Goal: Task Accomplishment & Management: Complete application form

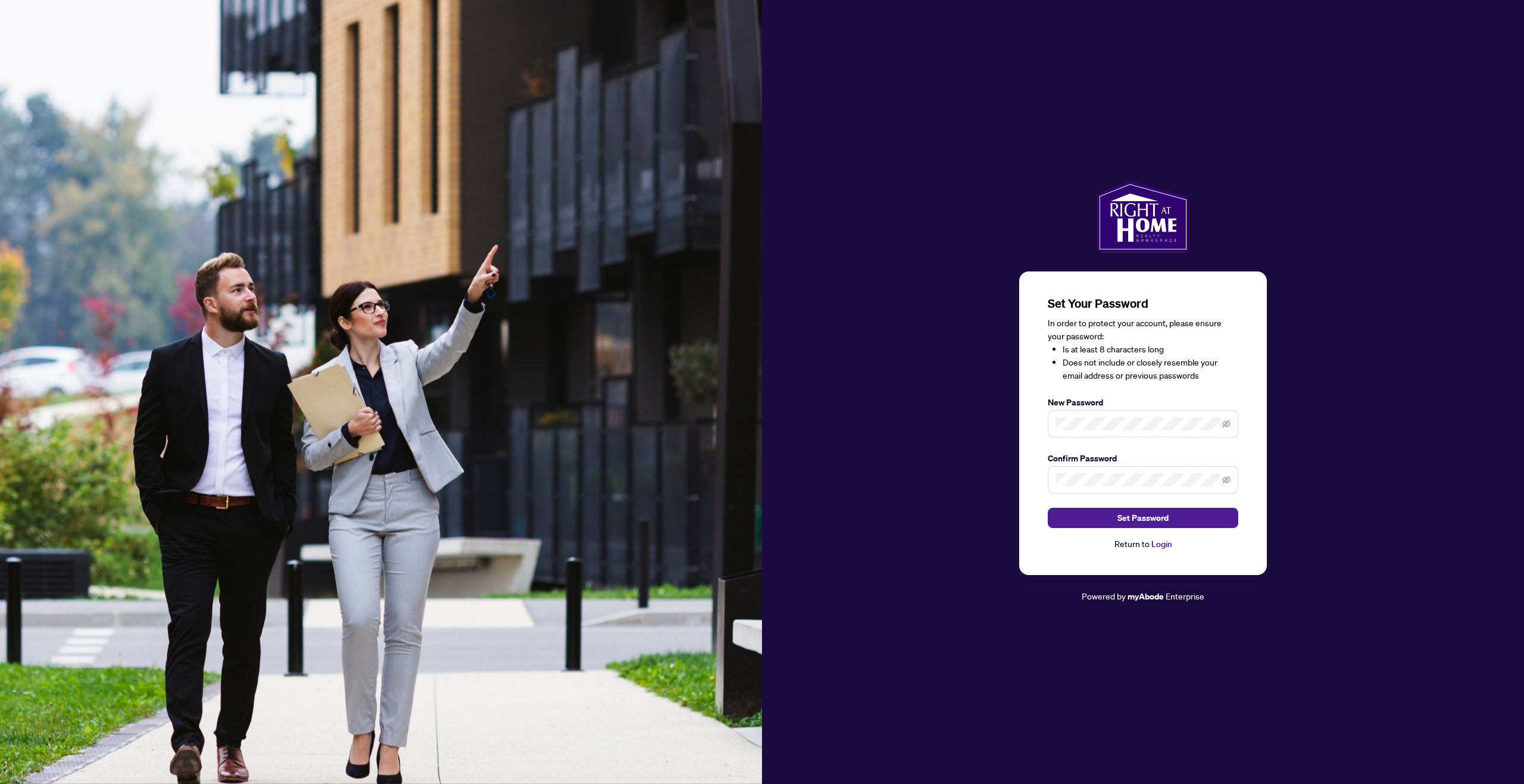
click at [1091, 428] on span at bounding box center [1143, 423] width 190 height 27
click at [1228, 419] on span at bounding box center [1226, 423] width 8 height 13
click at [1226, 428] on icon "eye-invisible" at bounding box center [1226, 423] width 8 height 7
click at [1228, 473] on span at bounding box center [1143, 479] width 190 height 27
click at [1220, 484] on span at bounding box center [1143, 479] width 190 height 27
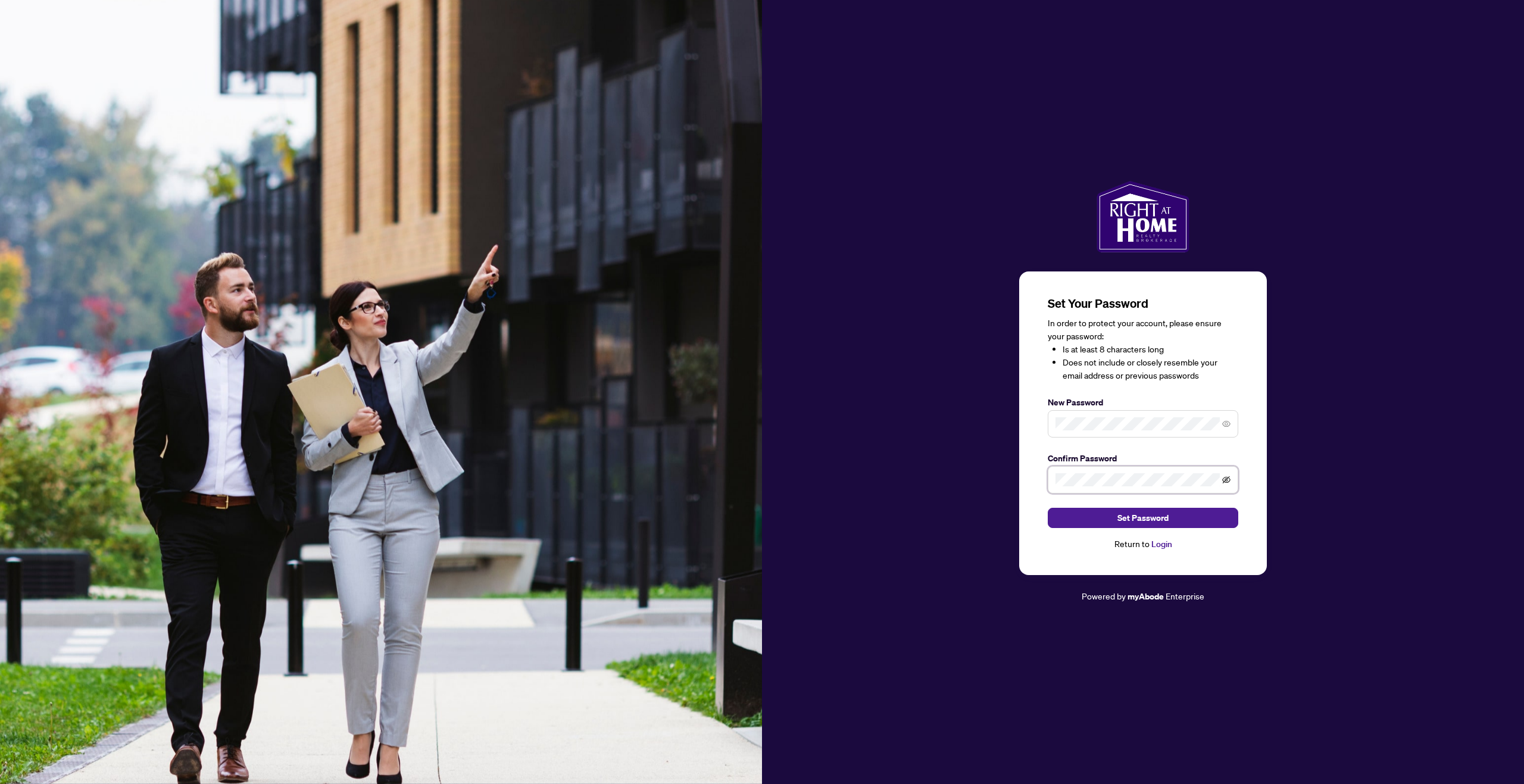
click at [1230, 480] on icon "eye-invisible" at bounding box center [1226, 480] width 8 height 8
click at [1191, 513] on button "Set Password" at bounding box center [1143, 518] width 190 height 20
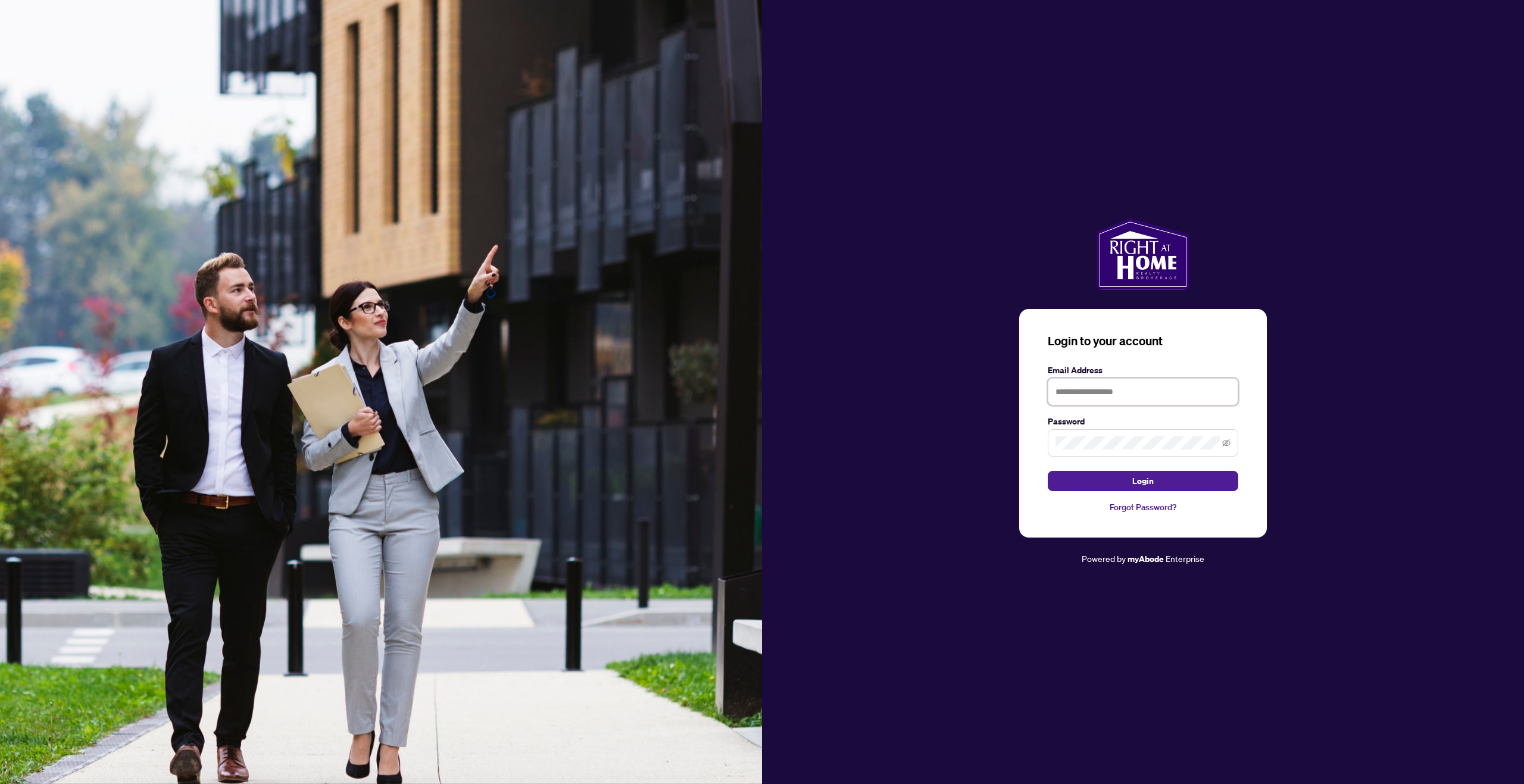
click at [1108, 399] on input "text" at bounding box center [1143, 391] width 190 height 27
type input "**********"
click at [1073, 431] on span at bounding box center [1143, 443] width 190 height 27
click at [1229, 444] on icon "eye-invisible" at bounding box center [1226, 443] width 8 height 8
click at [1172, 476] on button "Login" at bounding box center [1143, 481] width 190 height 20
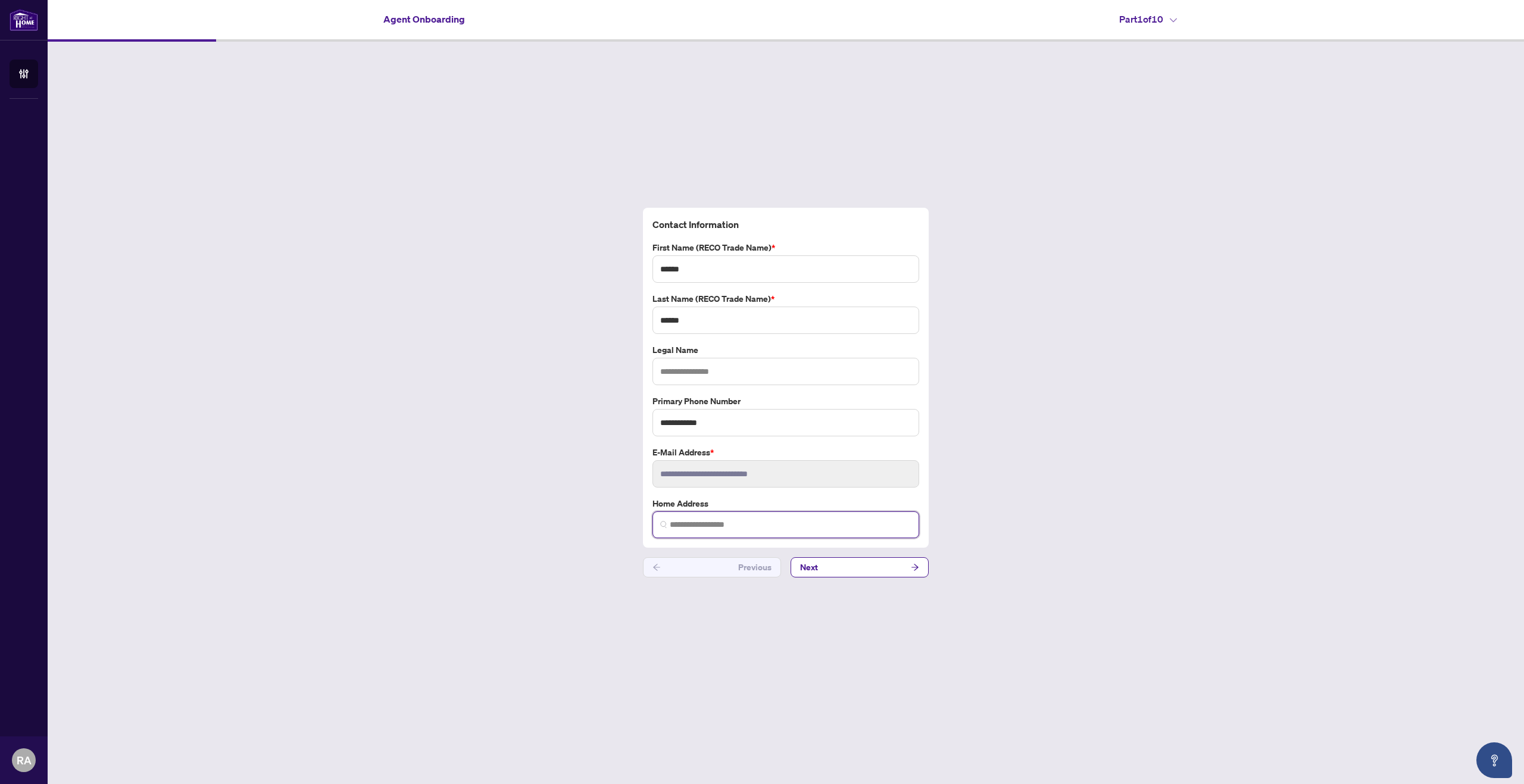
click at [727, 522] on input "search" at bounding box center [790, 524] width 242 height 13
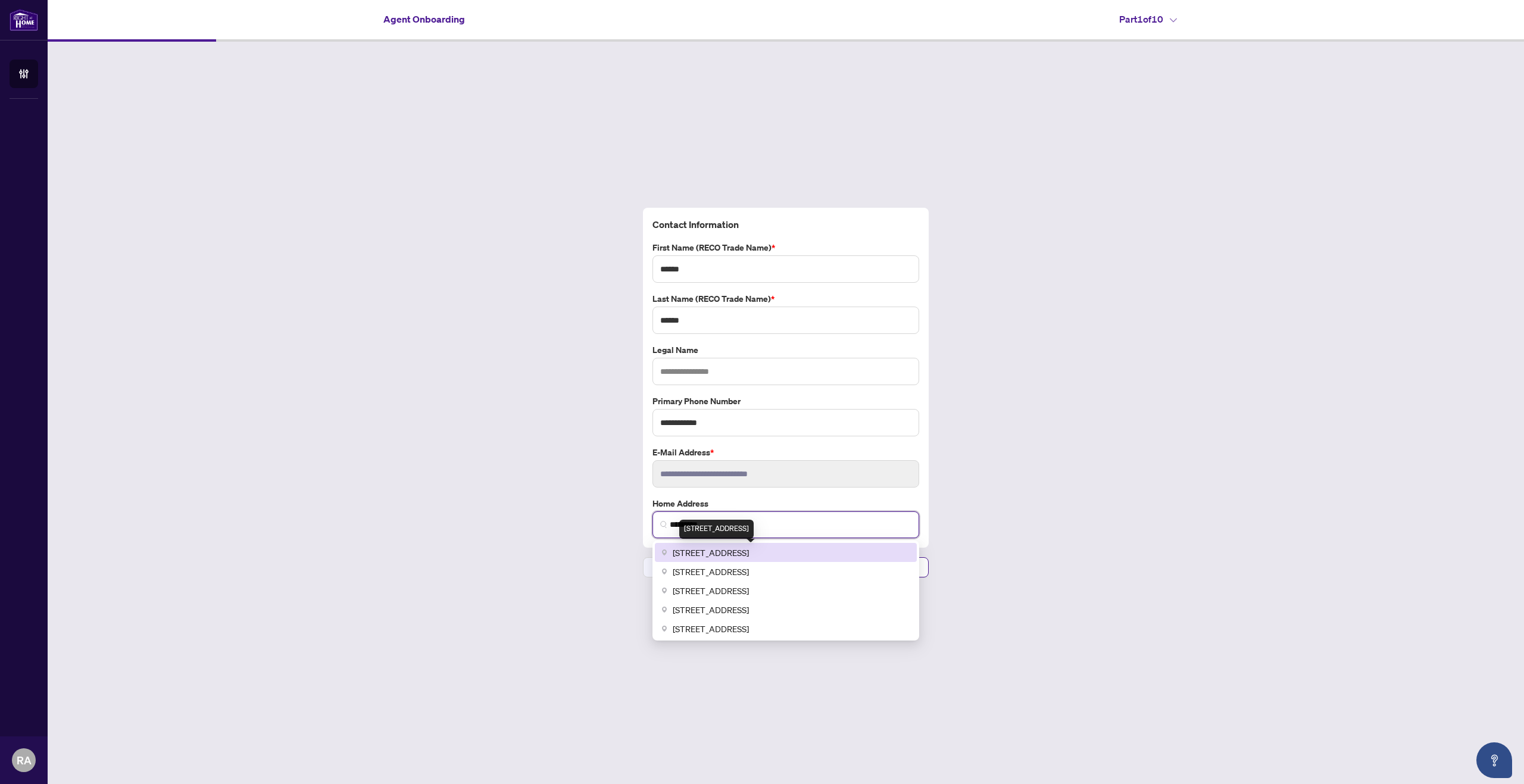
click at [739, 552] on span "[STREET_ADDRESS]" at bounding box center [711, 552] width 76 height 13
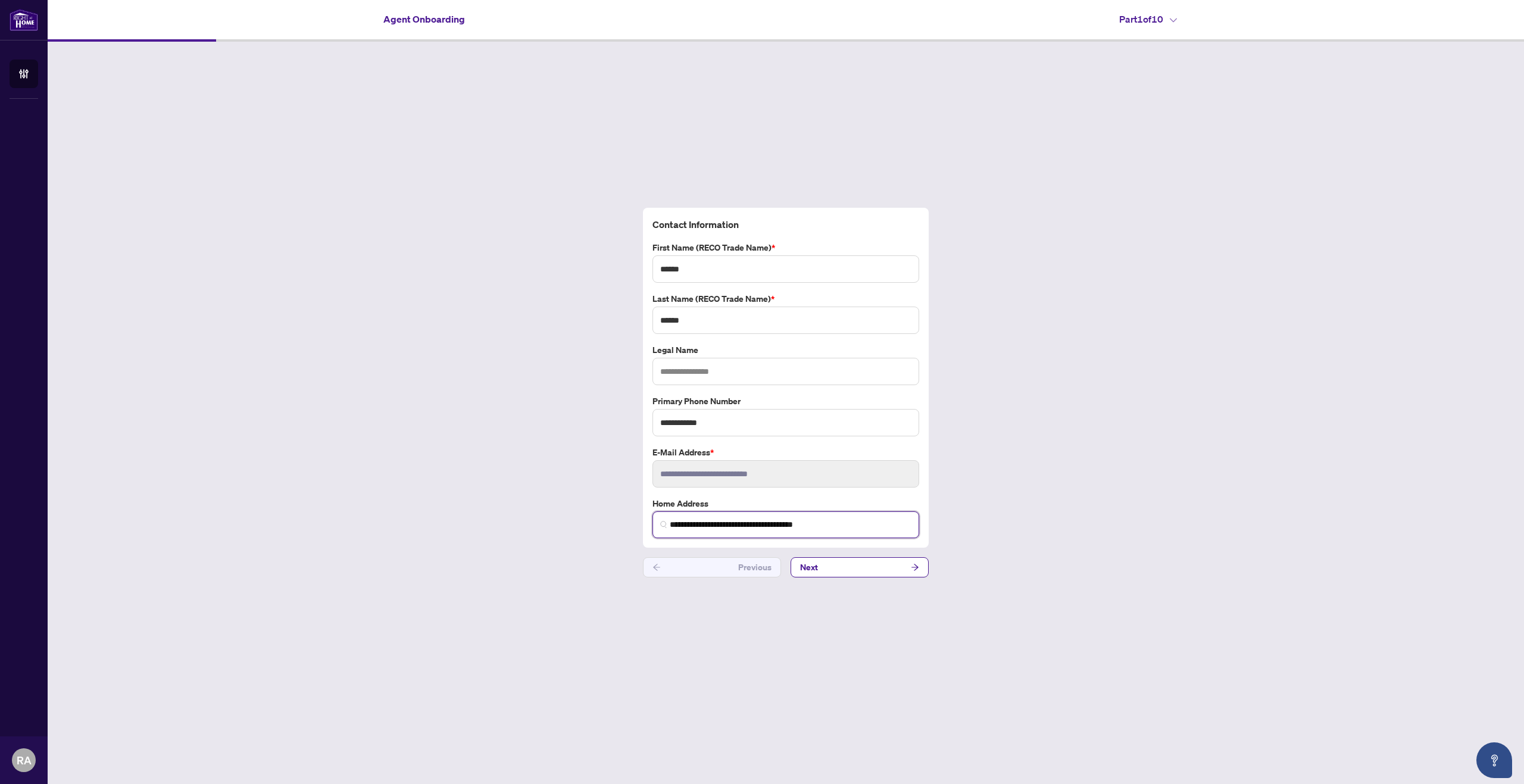
type input "**********"
click at [658, 373] on input "text" at bounding box center [786, 372] width 266 height 27
type input "**********"
click at [785, 728] on div "**********" at bounding box center [786, 392] width 1476 height 702
click at [824, 568] on button "Next" at bounding box center [860, 568] width 138 height 20
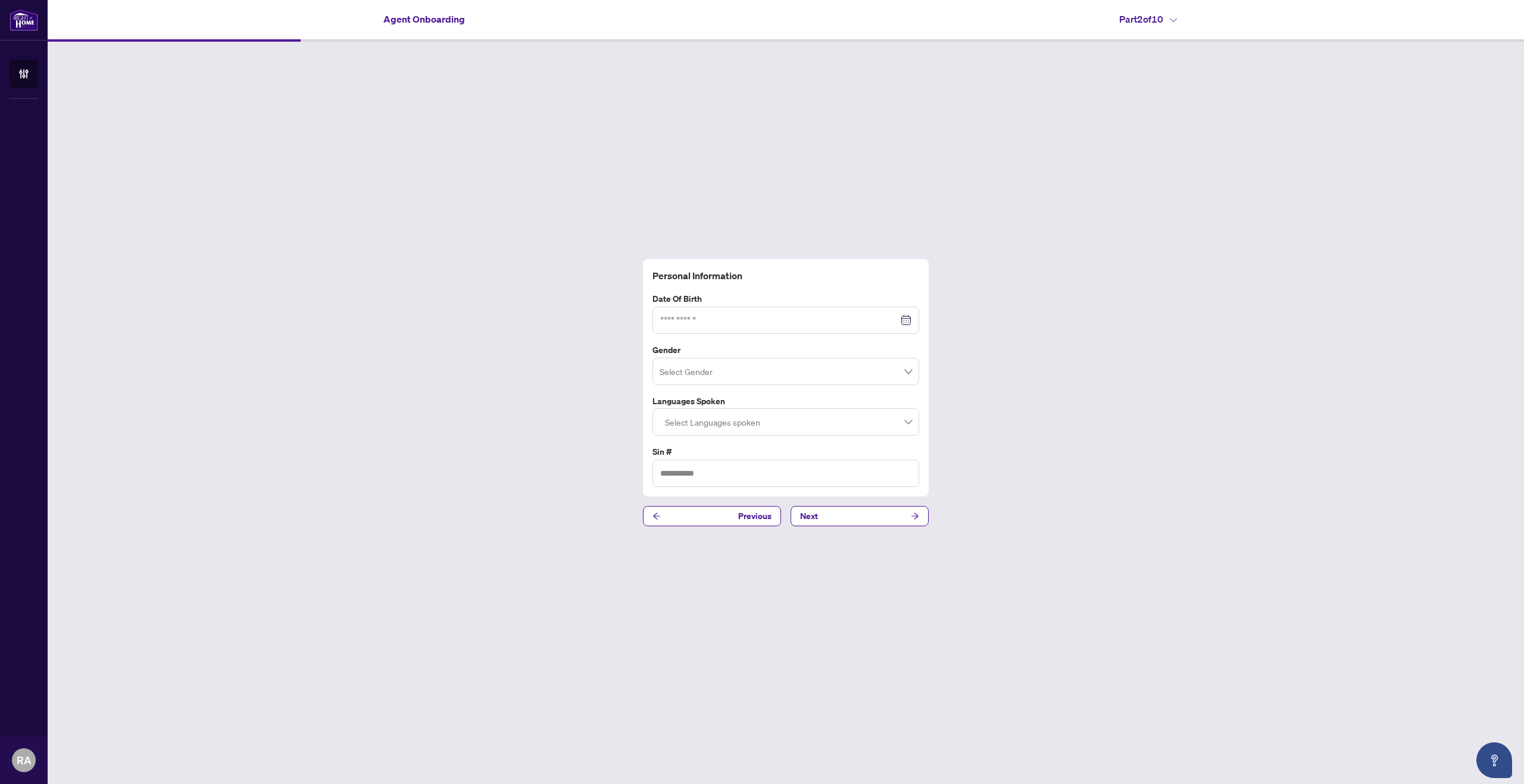
click at [905, 320] on div at bounding box center [786, 320] width 251 height 13
click at [664, 349] on span "Last year (Control + left)" at bounding box center [664, 348] width 6 height 6
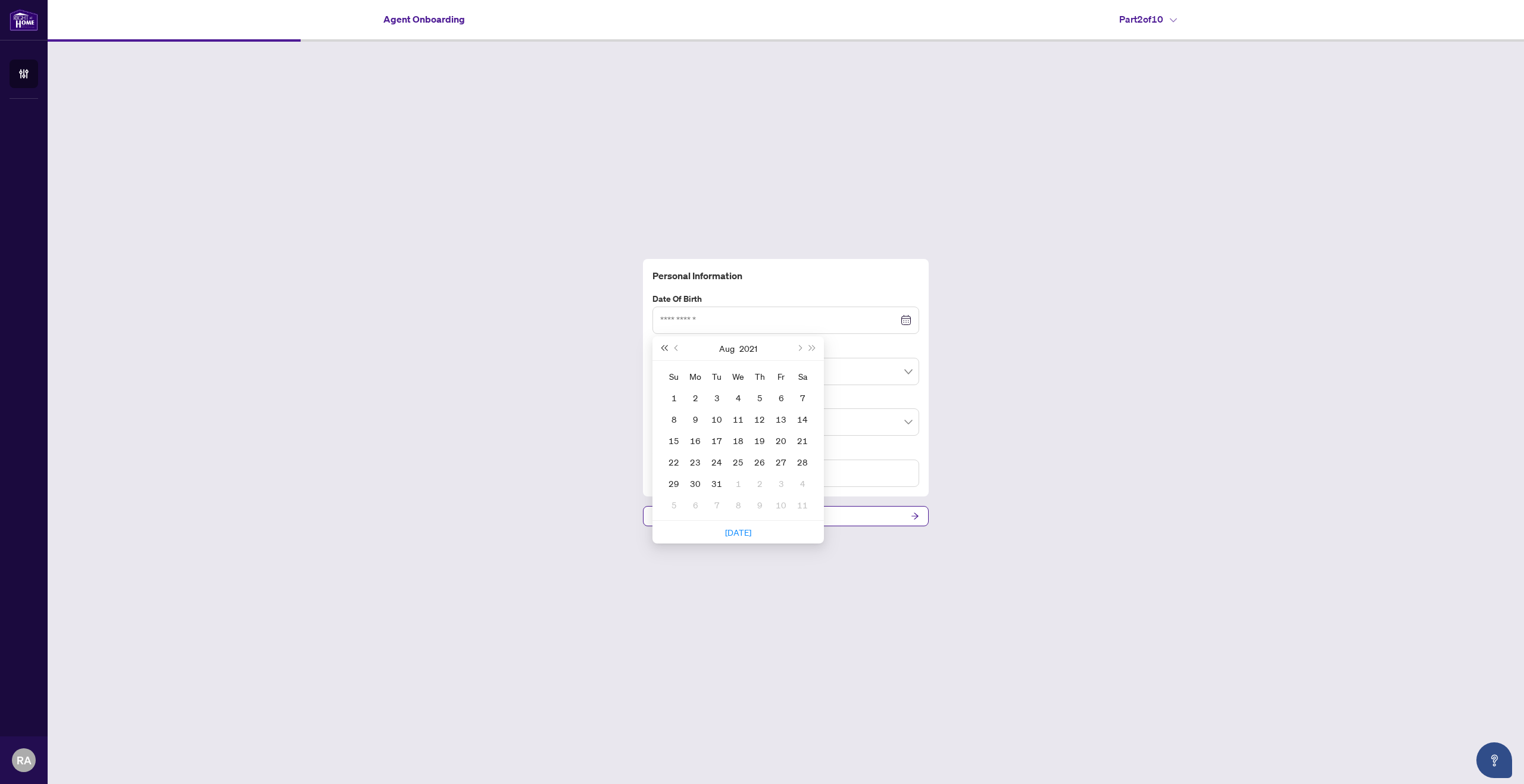
click at [664, 349] on span "Last year (Control + left)" at bounding box center [664, 348] width 6 height 6
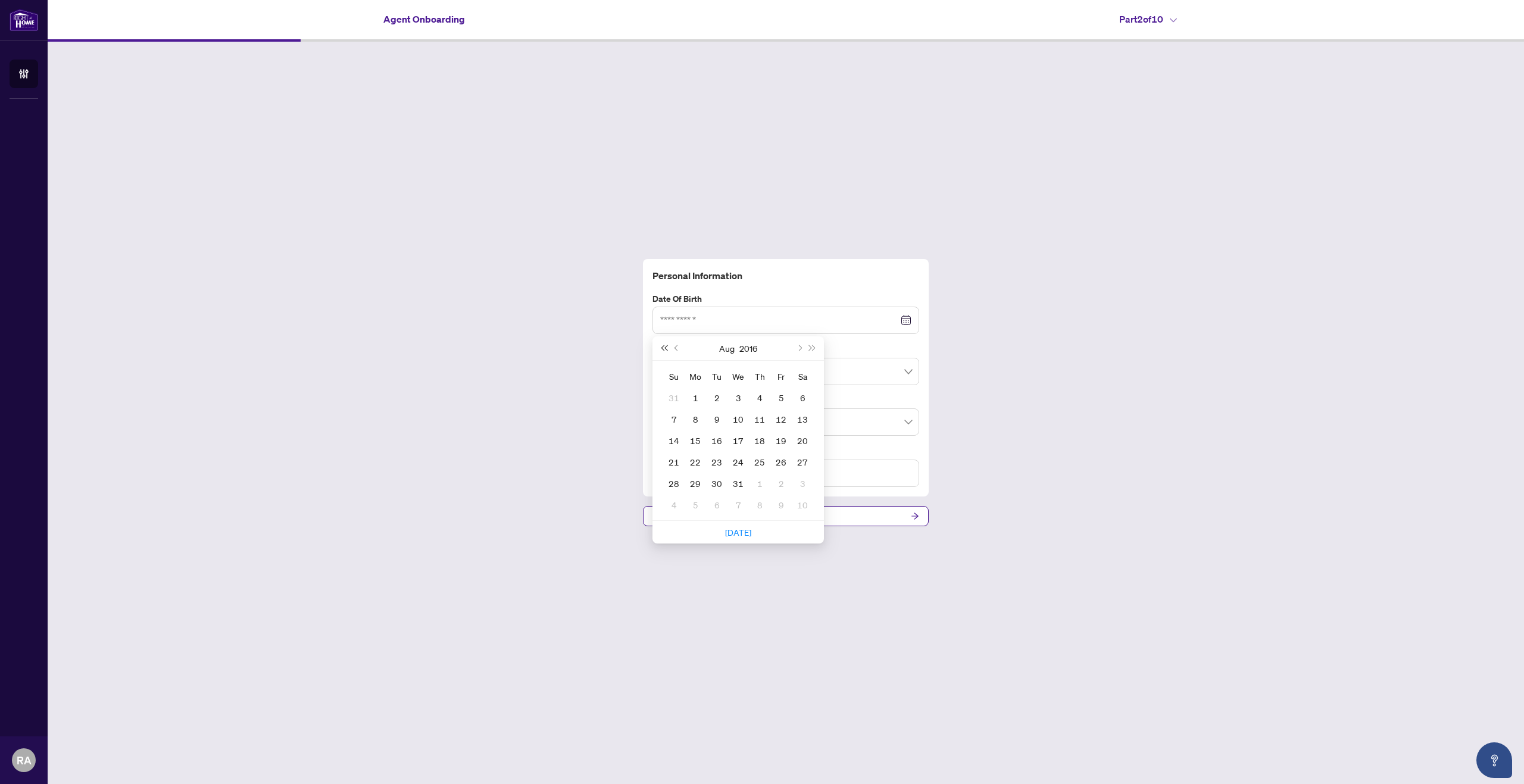
click at [664, 349] on span "Last year (Control + left)" at bounding box center [664, 348] width 6 height 6
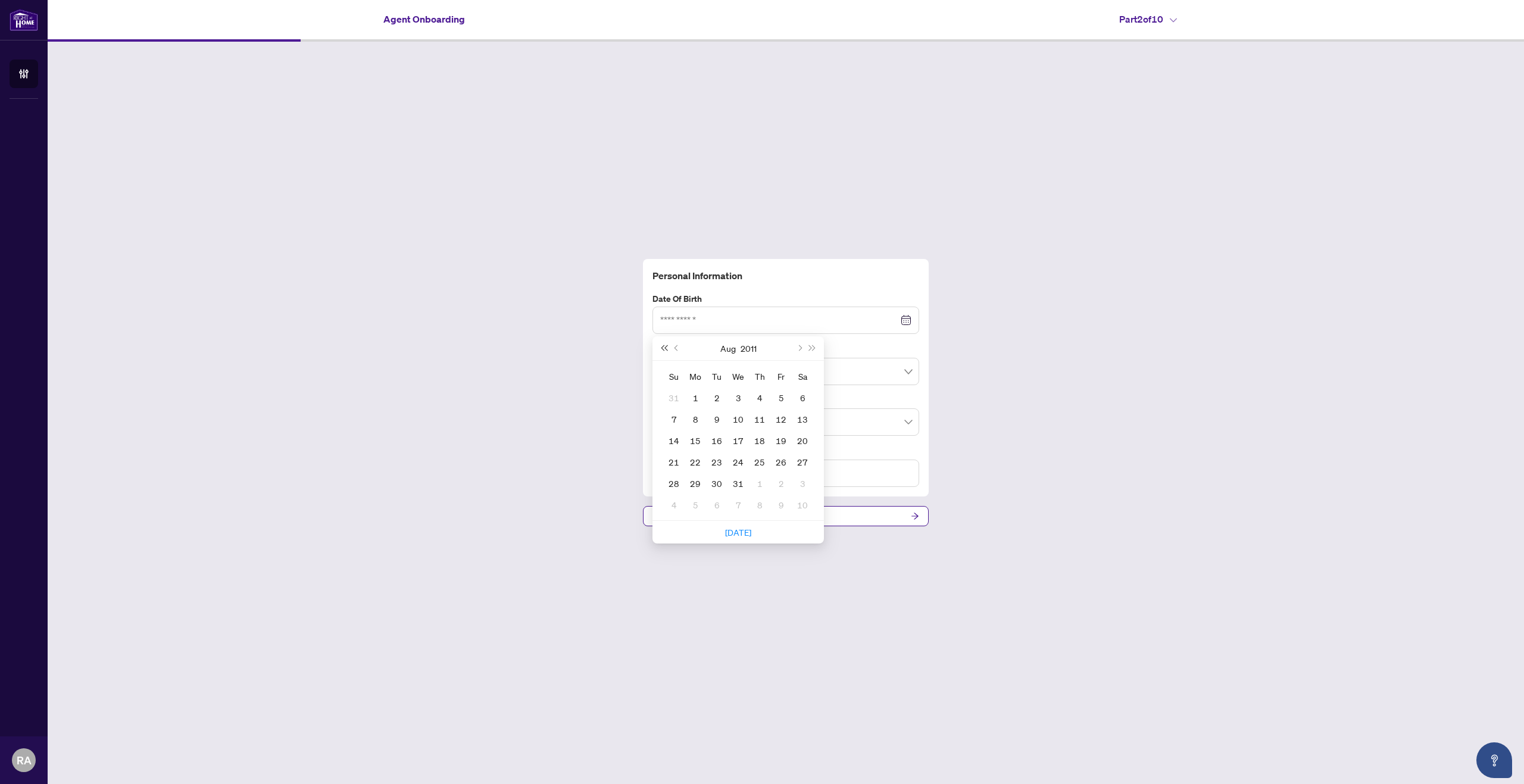
click at [664, 349] on span "Last year (Control + left)" at bounding box center [664, 348] width 6 height 6
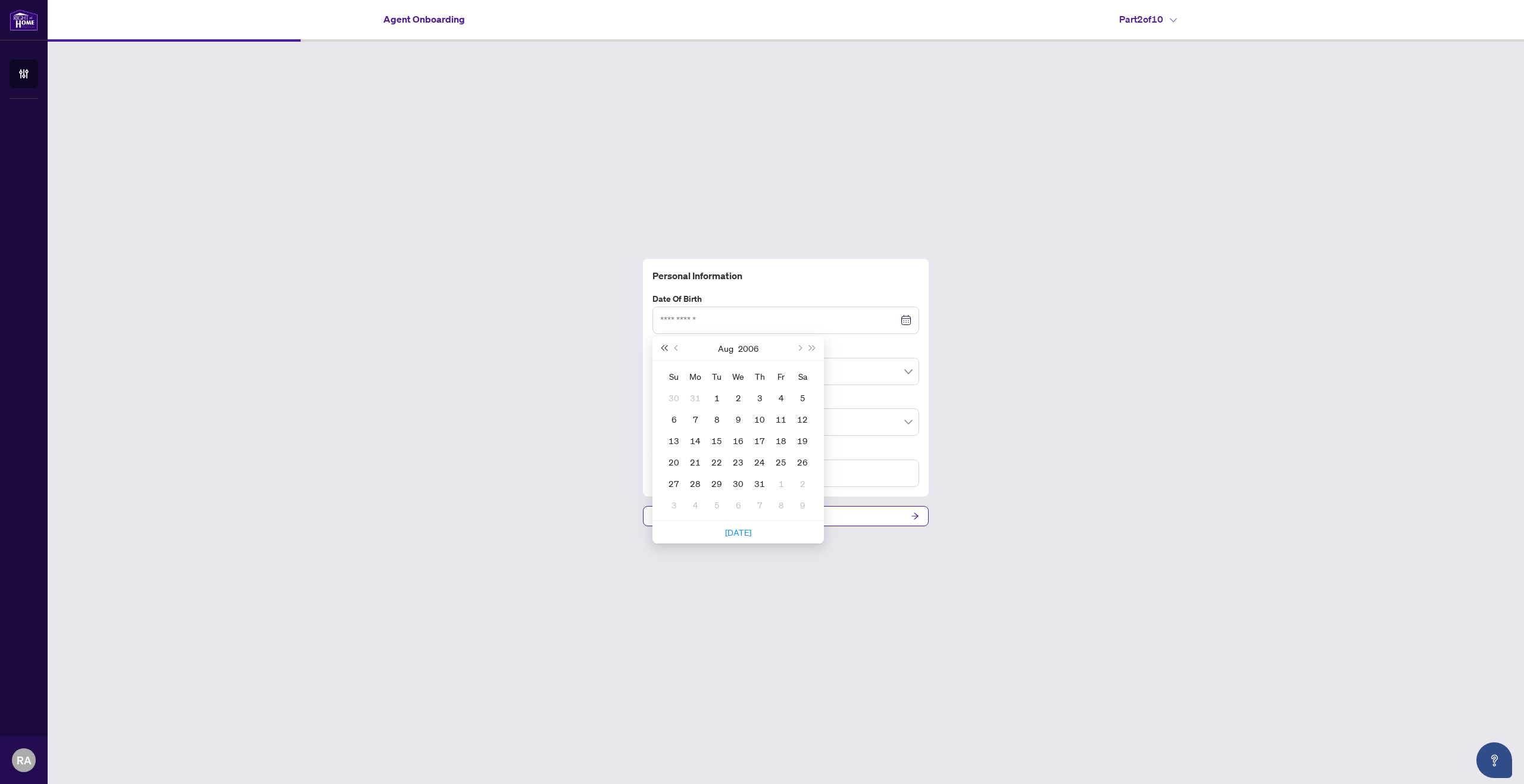
click at [664, 349] on span "Last year (Control + left)" at bounding box center [664, 348] width 6 height 6
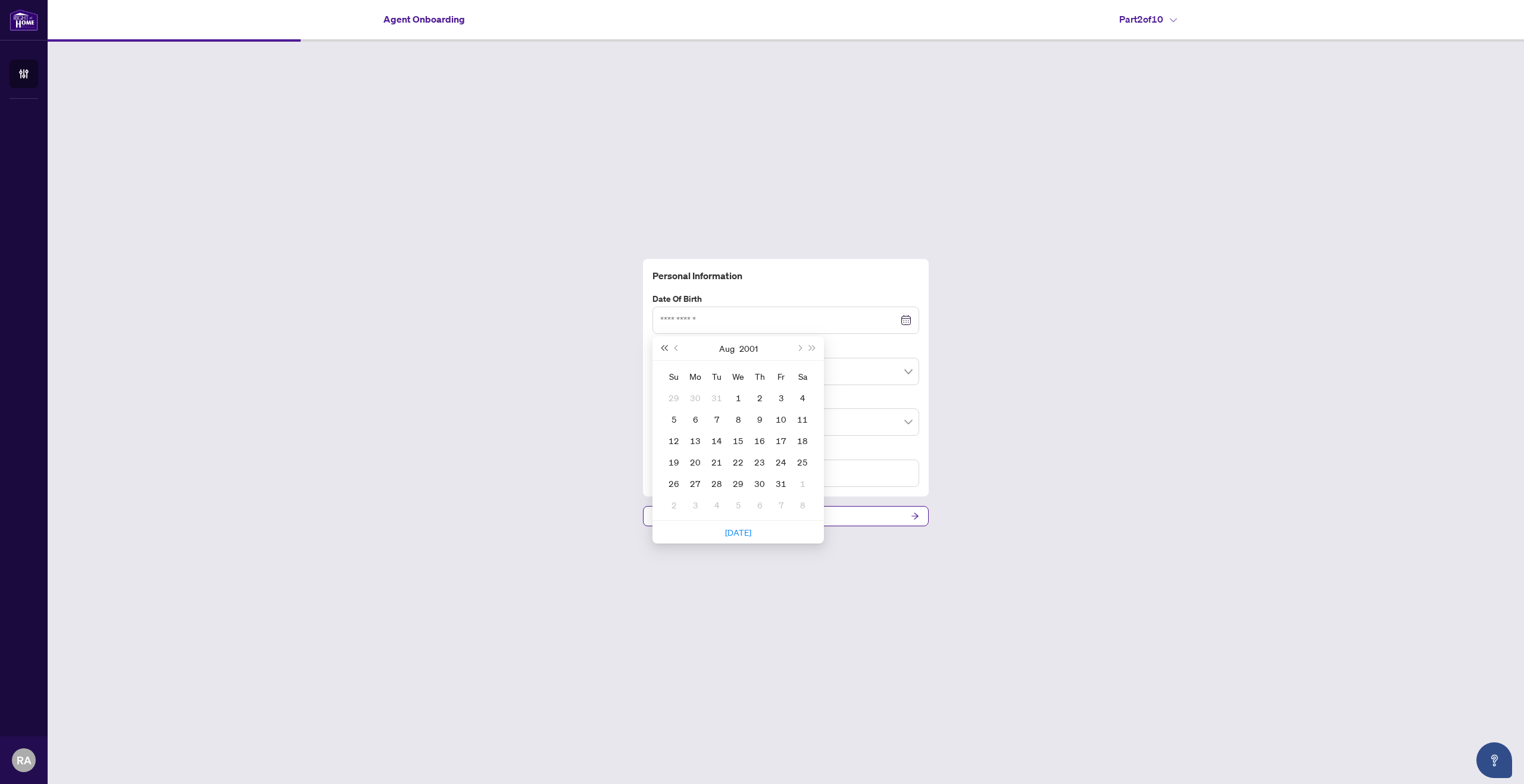
click at [664, 349] on span "Last year (Control + left)" at bounding box center [664, 348] width 6 height 6
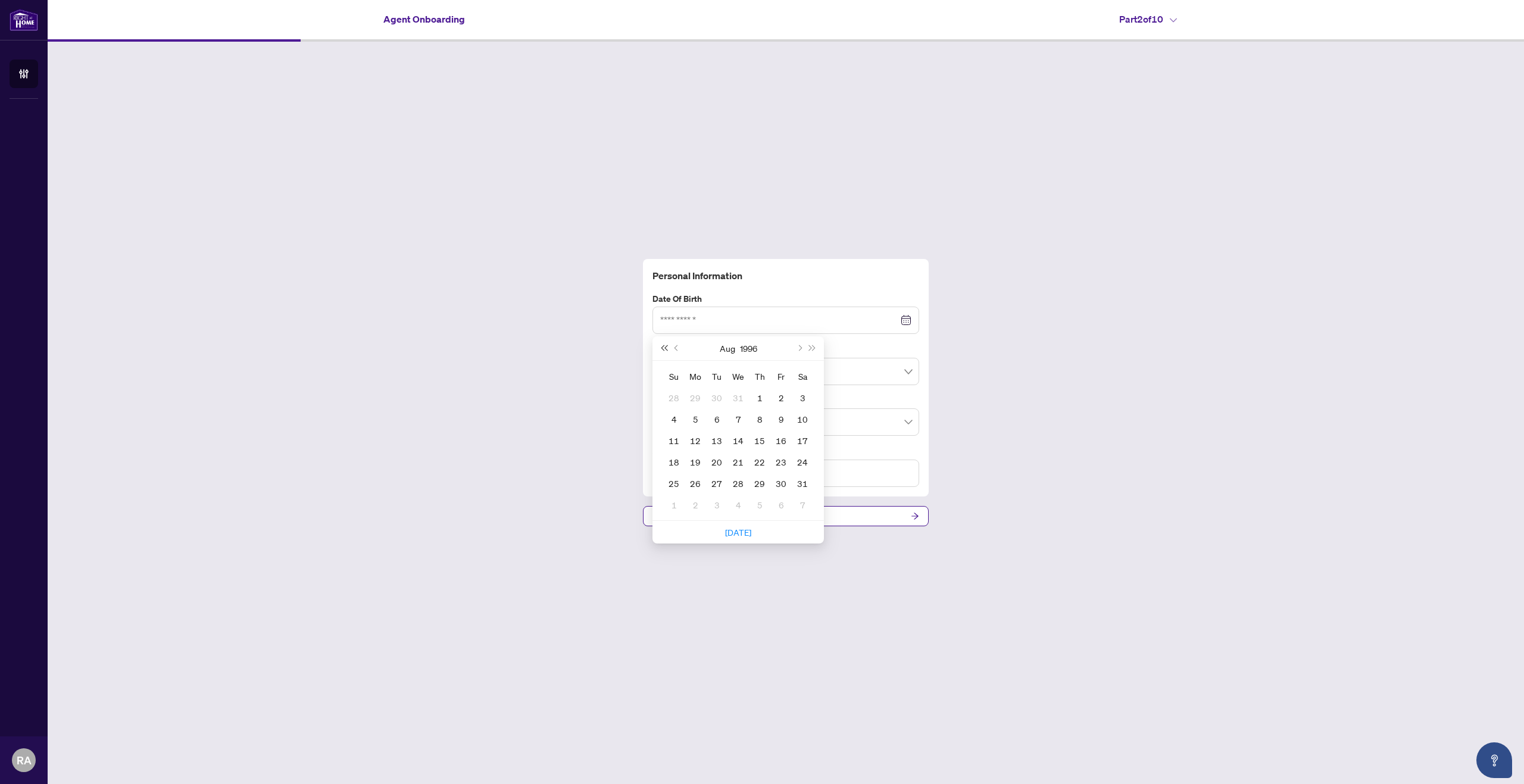
click at [664, 349] on span "Last year (Control + left)" at bounding box center [664, 348] width 6 height 6
click at [766, 309] on div at bounding box center [786, 320] width 266 height 27
click at [661, 350] on button "Last year (Control + left)" at bounding box center [663, 348] width 13 height 24
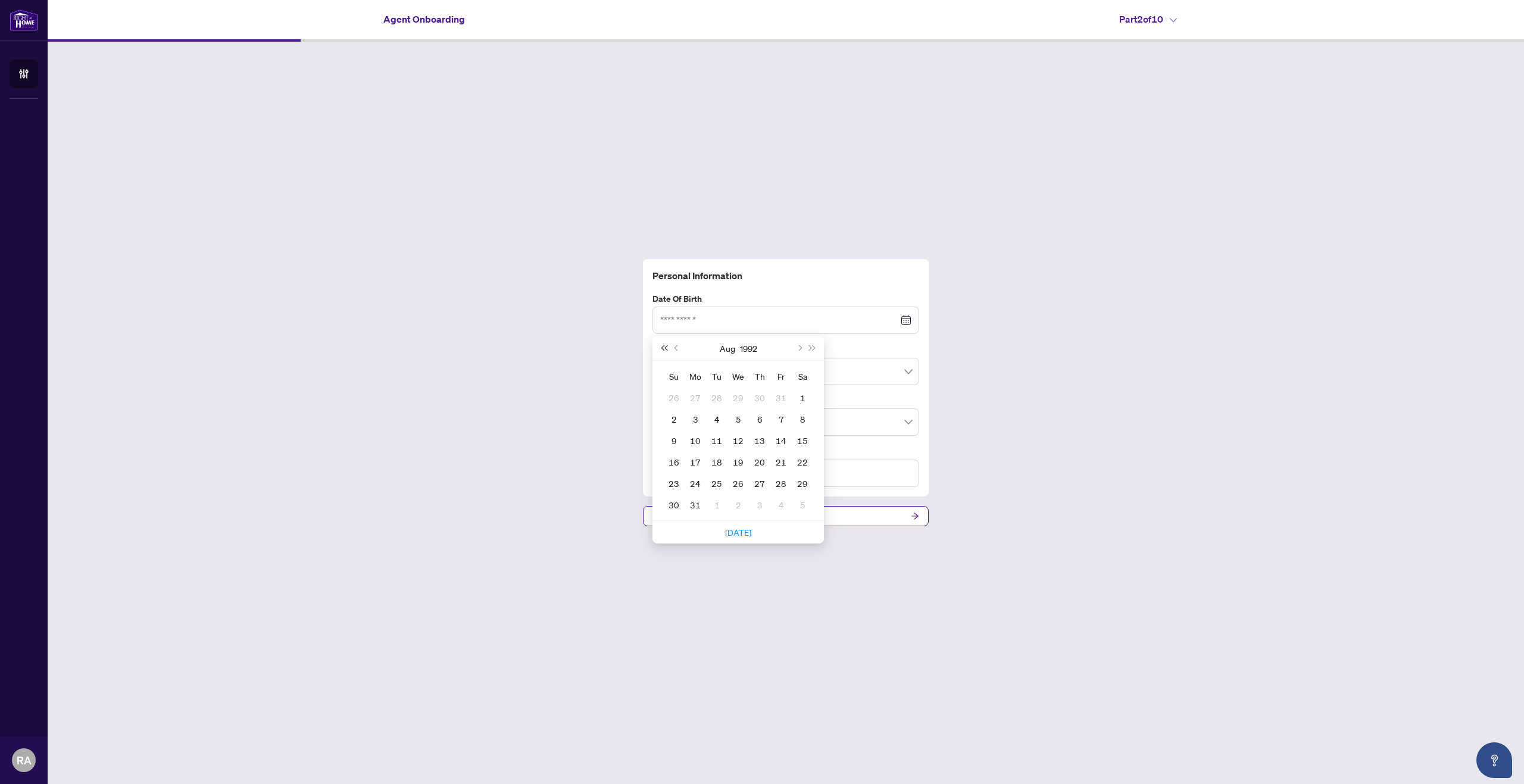
click at [661, 350] on button "Last year (Control + left)" at bounding box center [663, 348] width 13 height 24
click at [662, 350] on button "Last year (Control + left)" at bounding box center [663, 348] width 13 height 24
click at [663, 350] on button "Last year (Control + left)" at bounding box center [663, 348] width 13 height 24
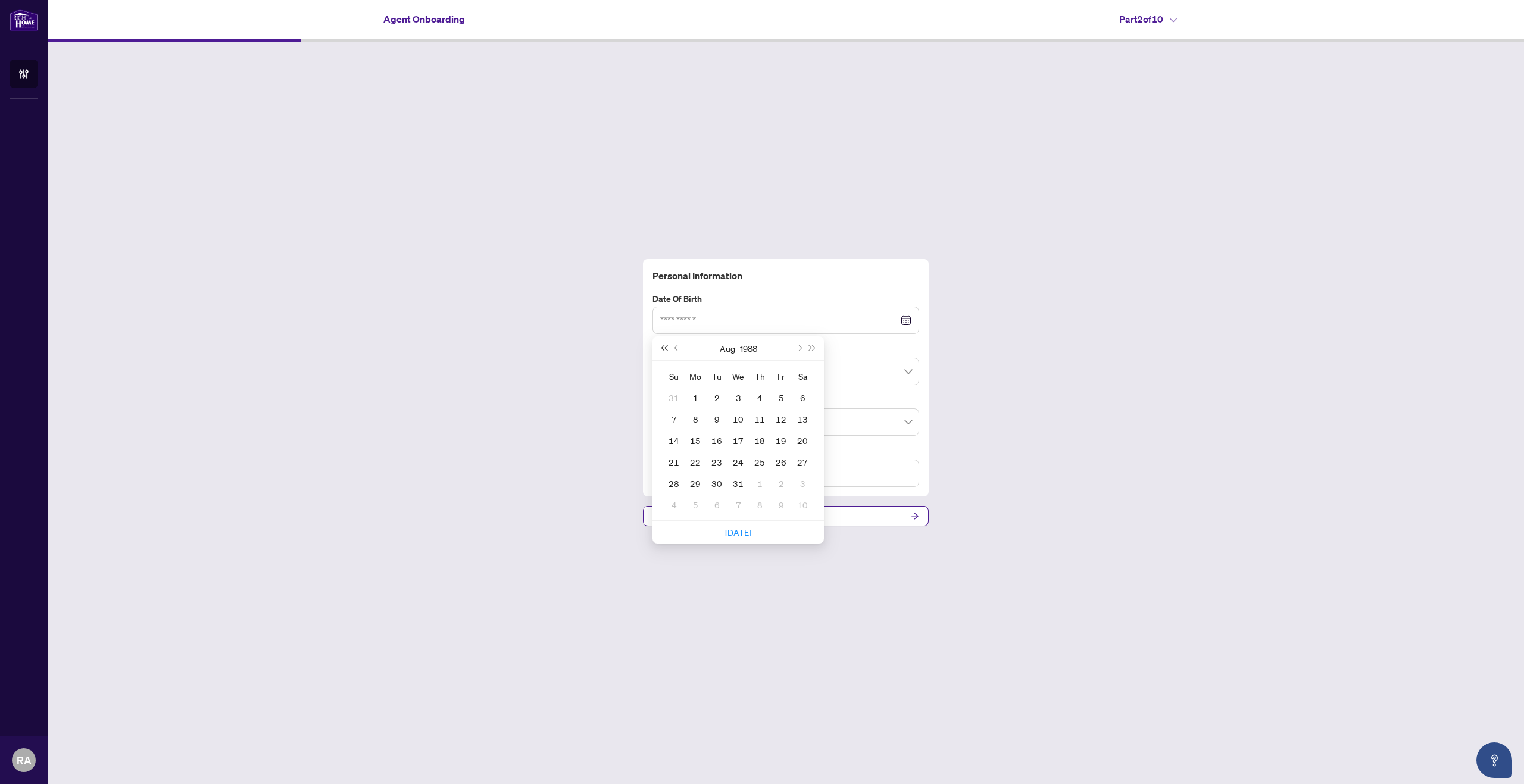
click at [666, 351] on button "Last year (Control + left)" at bounding box center [663, 348] width 13 height 24
click at [666, 352] on button "Last year (Control + left)" at bounding box center [663, 348] width 13 height 24
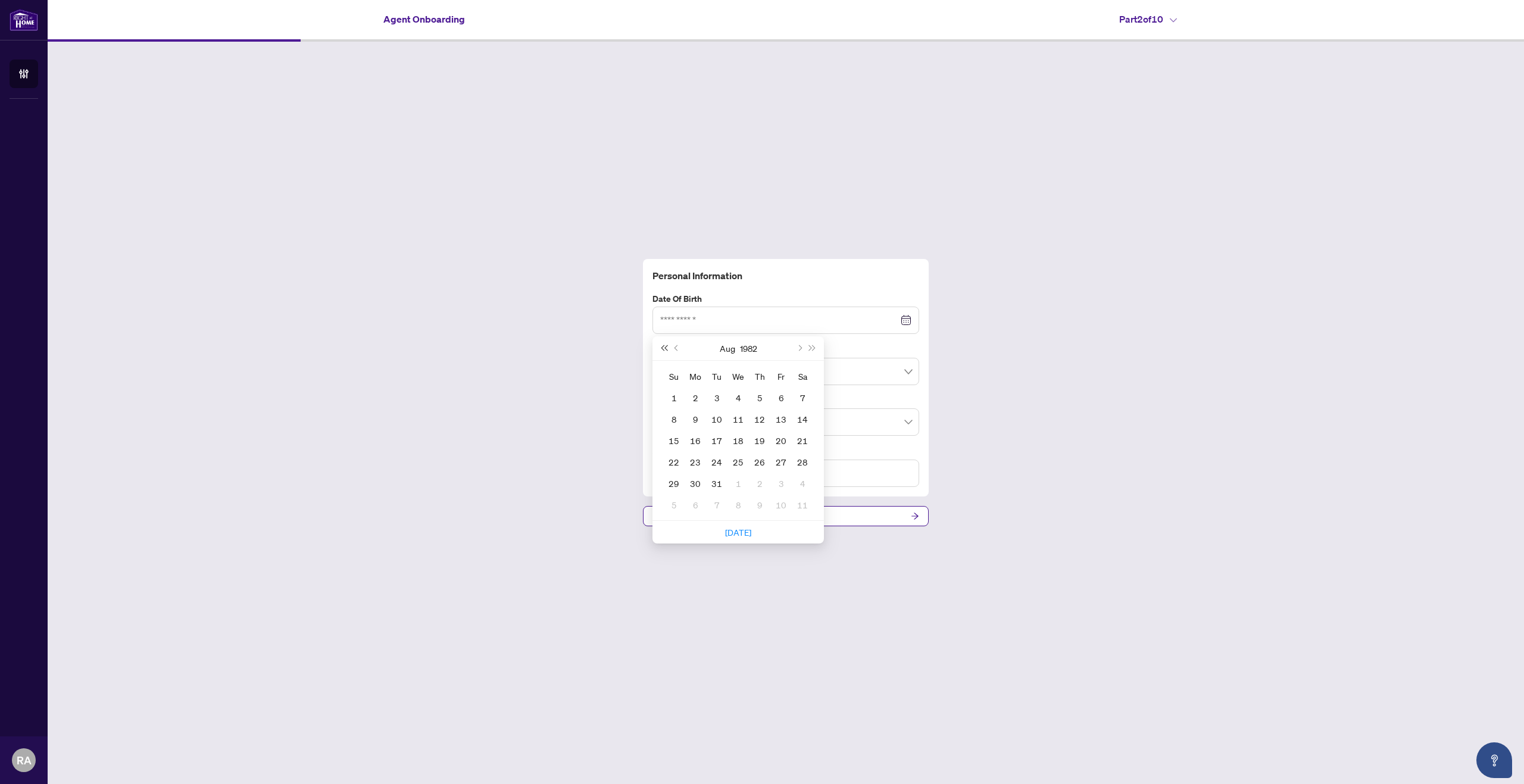
click at [666, 352] on button "Last year (Control + left)" at bounding box center [663, 348] width 13 height 24
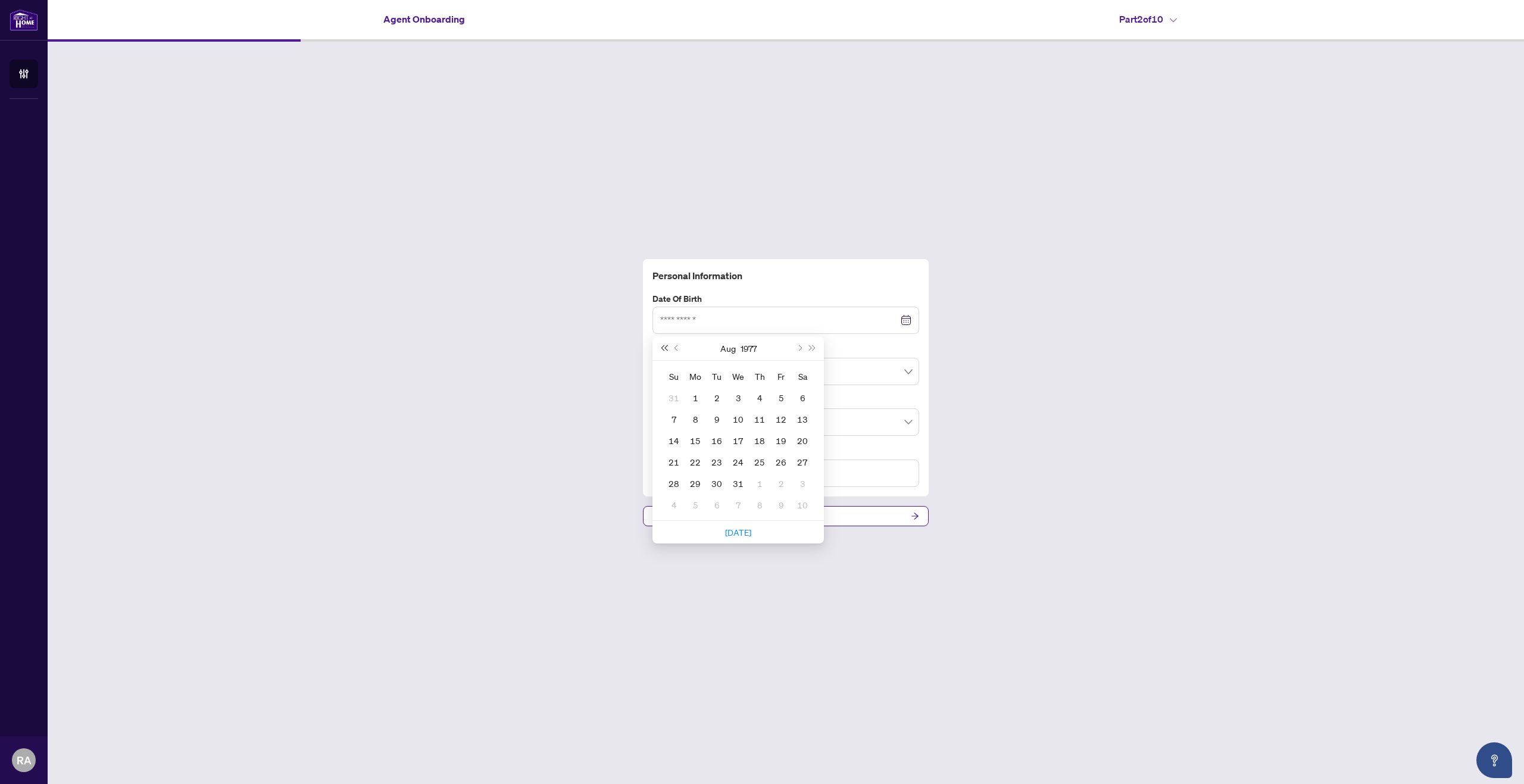
click at [666, 352] on button "Last year (Control + left)" at bounding box center [663, 348] width 13 height 24
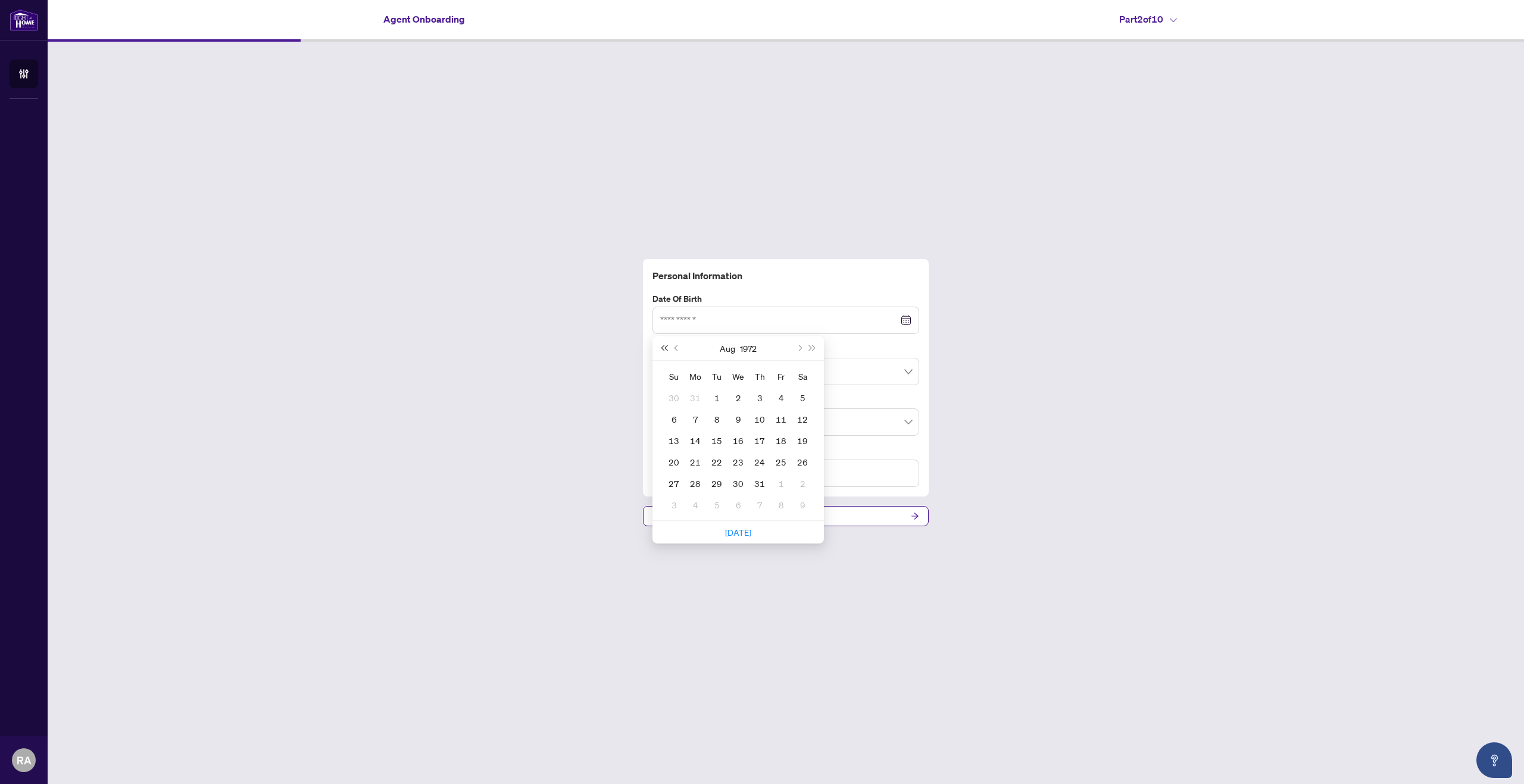
click at [666, 352] on button "Last year (Control + left)" at bounding box center [663, 348] width 13 height 24
click at [670, 350] on button "Last year (Control + left)" at bounding box center [663, 348] width 13 height 24
click at [810, 350] on span "Next year (Control + right)" at bounding box center [812, 348] width 6 height 6
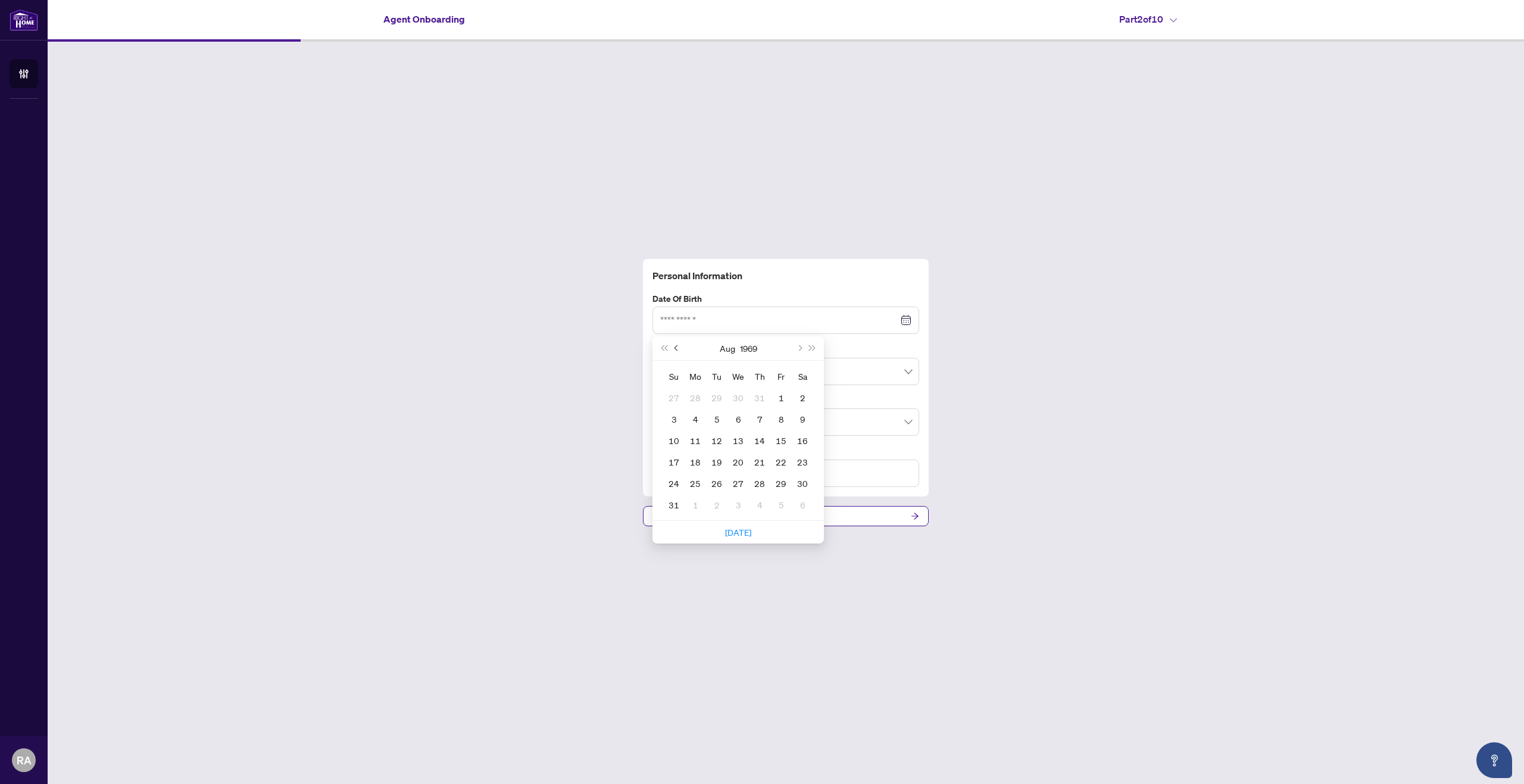
click at [677, 350] on span "Previous month (PageUp)" at bounding box center [677, 348] width 6 height 6
type input "**********"
click at [713, 445] on div "13" at bounding box center [716, 440] width 14 height 14
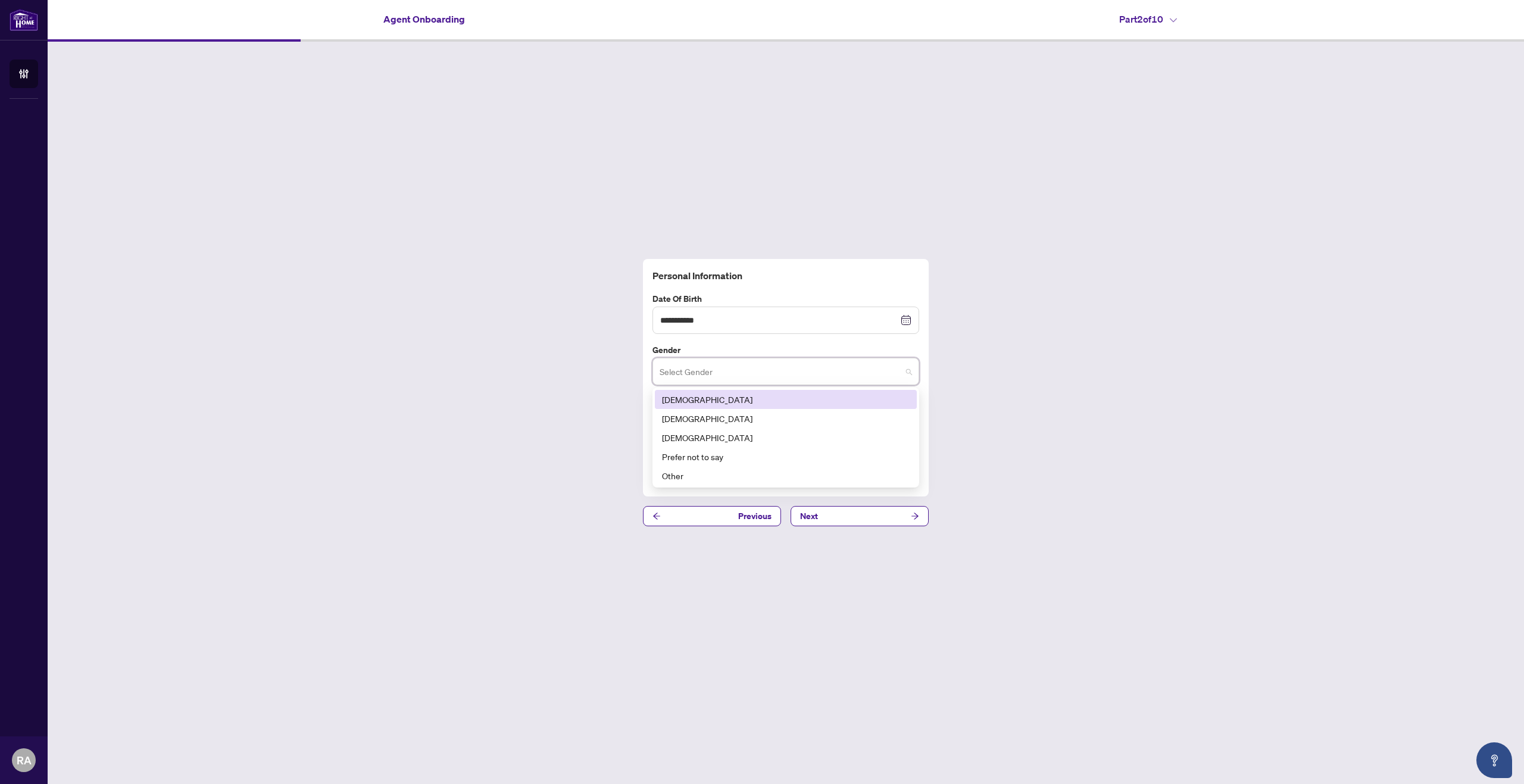
click at [711, 375] on input "search" at bounding box center [780, 372] width 242 height 26
click at [703, 398] on div "[DEMOGRAPHIC_DATA]" at bounding box center [786, 399] width 248 height 13
click at [732, 421] on div at bounding box center [786, 422] width 251 height 21
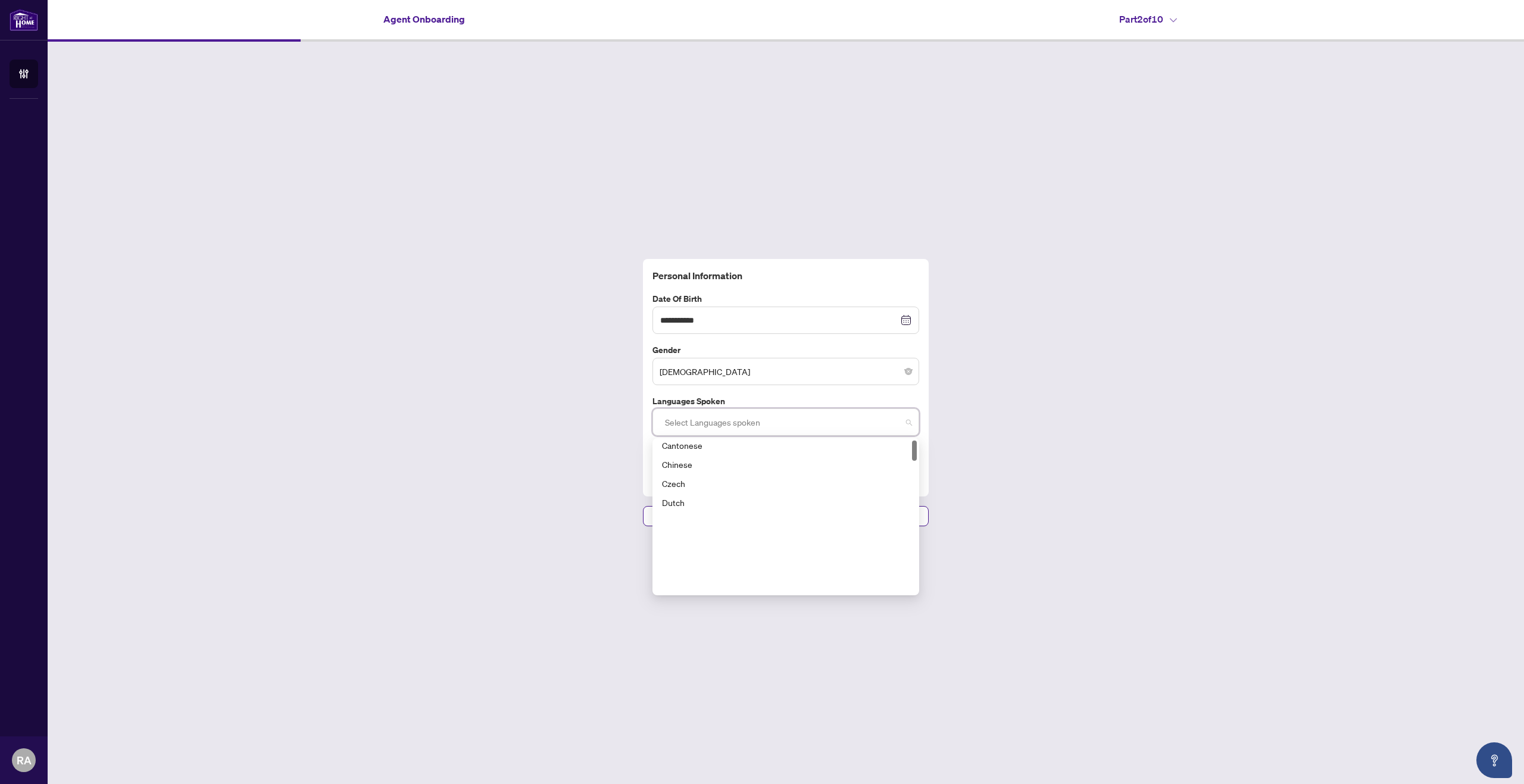
scroll to position [178, 0]
click at [691, 466] on div "English" at bounding box center [786, 462] width 248 height 13
click at [692, 493] on div "Urdu" at bounding box center [786, 488] width 248 height 13
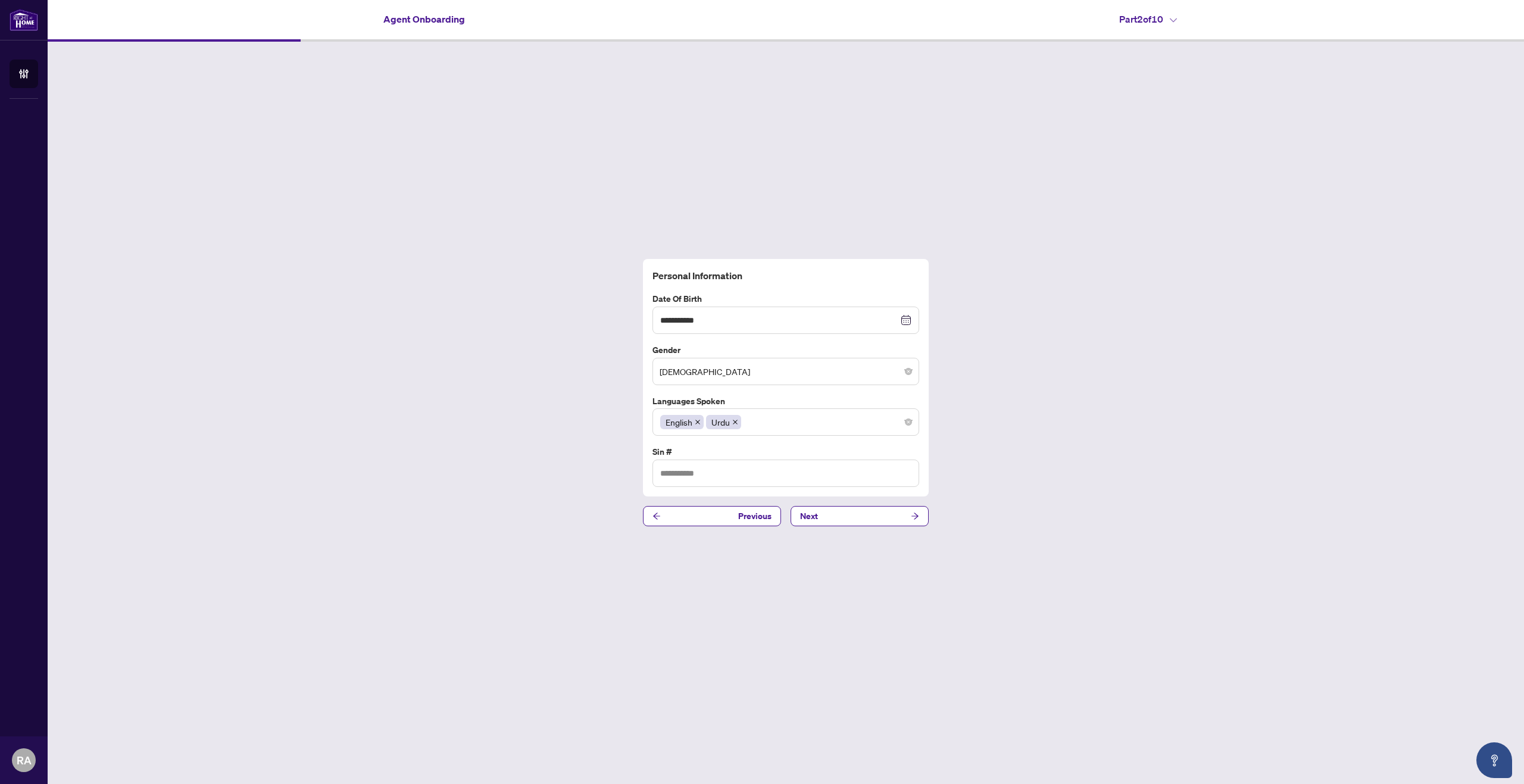
click at [535, 460] on div "**********" at bounding box center [786, 392] width 1476 height 702
click at [727, 480] on input "text" at bounding box center [786, 473] width 266 height 27
type input "*********"
click at [845, 513] on button "Next" at bounding box center [860, 516] width 138 height 20
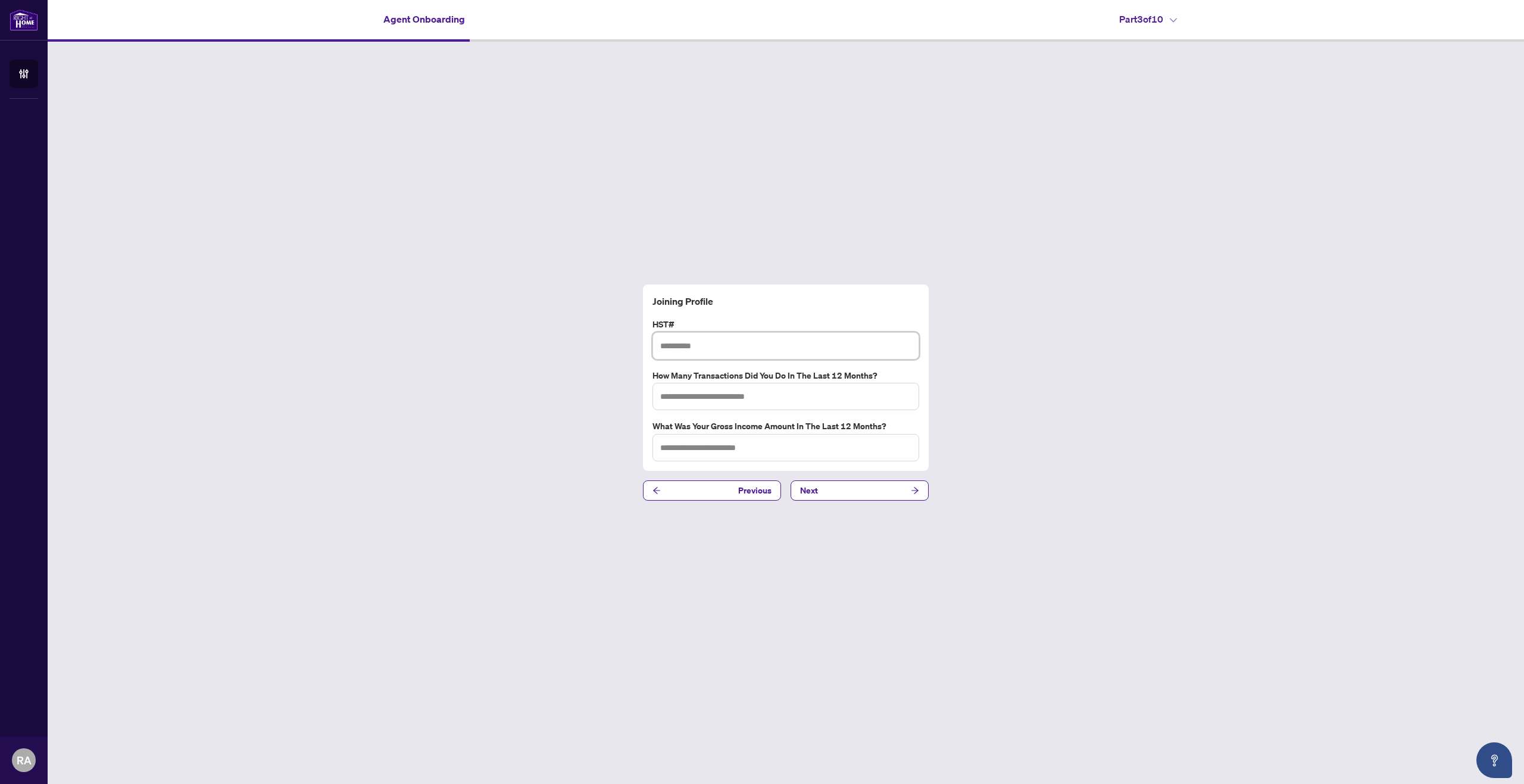
click at [696, 350] on input "text" at bounding box center [786, 345] width 266 height 27
click at [855, 492] on button "Next" at bounding box center [860, 490] width 138 height 20
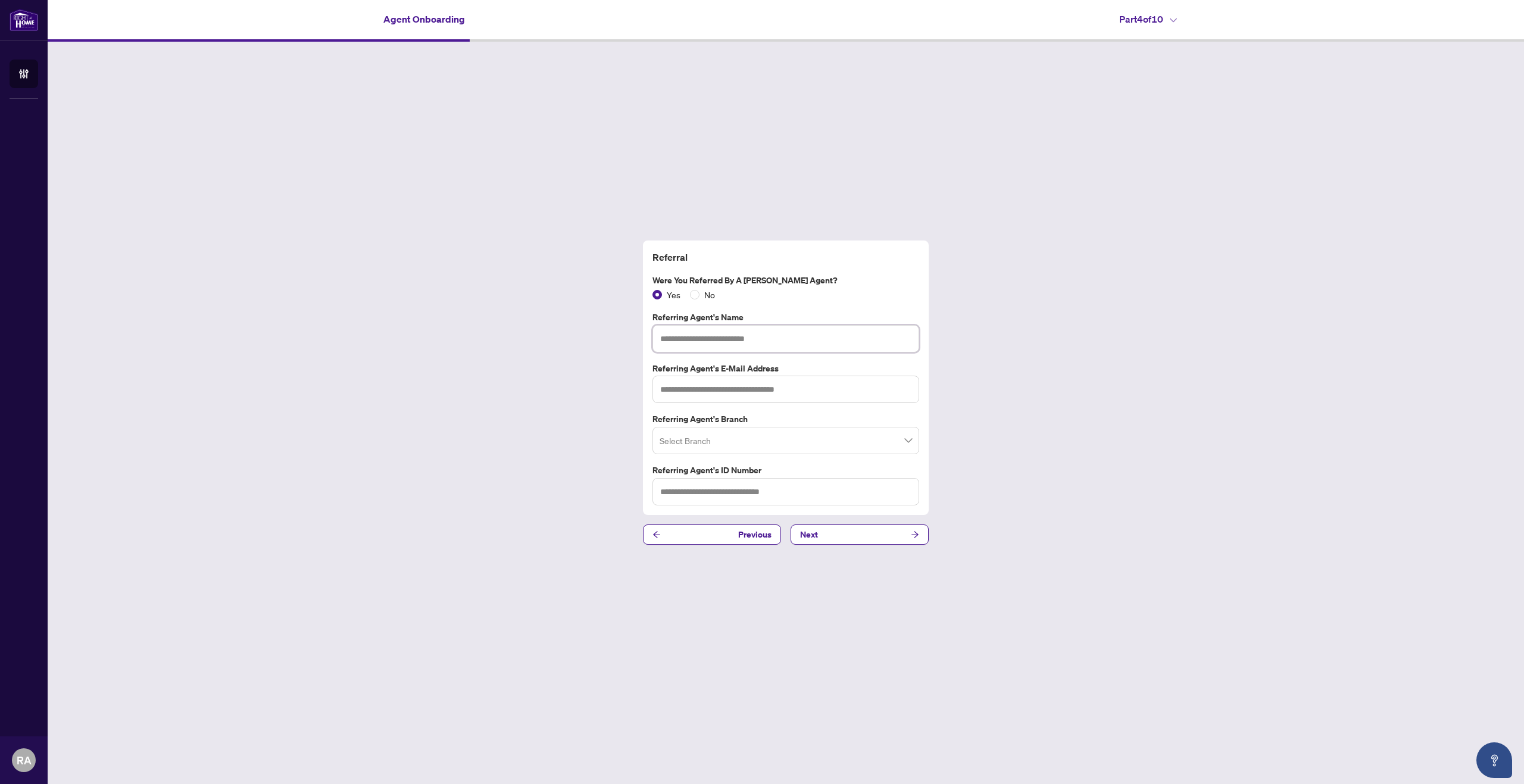
click at [703, 344] on input "text" at bounding box center [786, 339] width 266 height 27
click at [724, 434] on input "search" at bounding box center [780, 442] width 242 height 26
click at [516, 393] on div "Referral Were you referred by a [PERSON_NAME] Agent? Yes No Referring Agent's N…" at bounding box center [786, 392] width 1476 height 702
click at [735, 340] on input "*****" at bounding box center [786, 339] width 266 height 27
type input "**********"
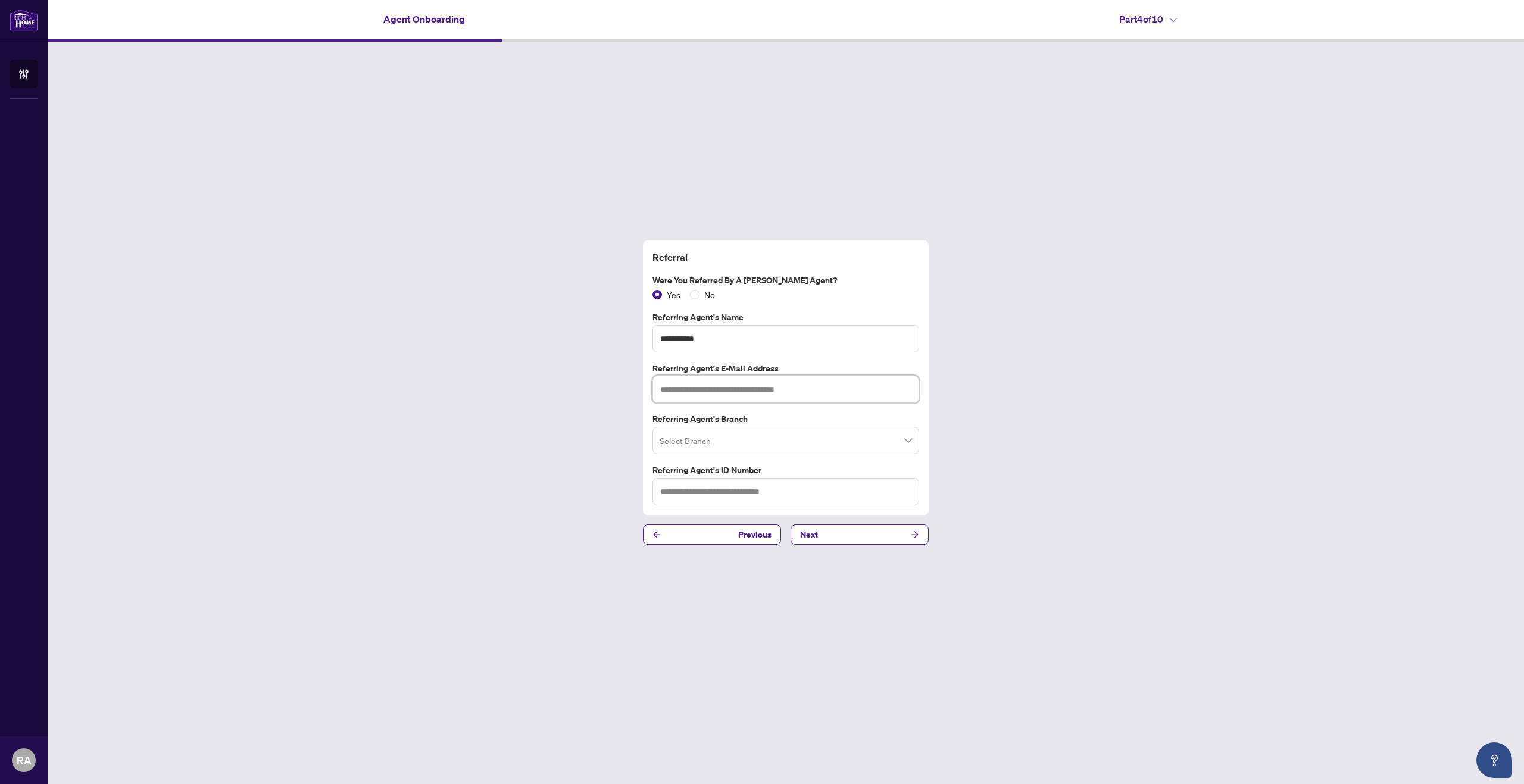
click at [686, 384] on input "text" at bounding box center [786, 389] width 266 height 27
type input "**********"
click at [714, 435] on input "search" at bounding box center [780, 442] width 242 height 26
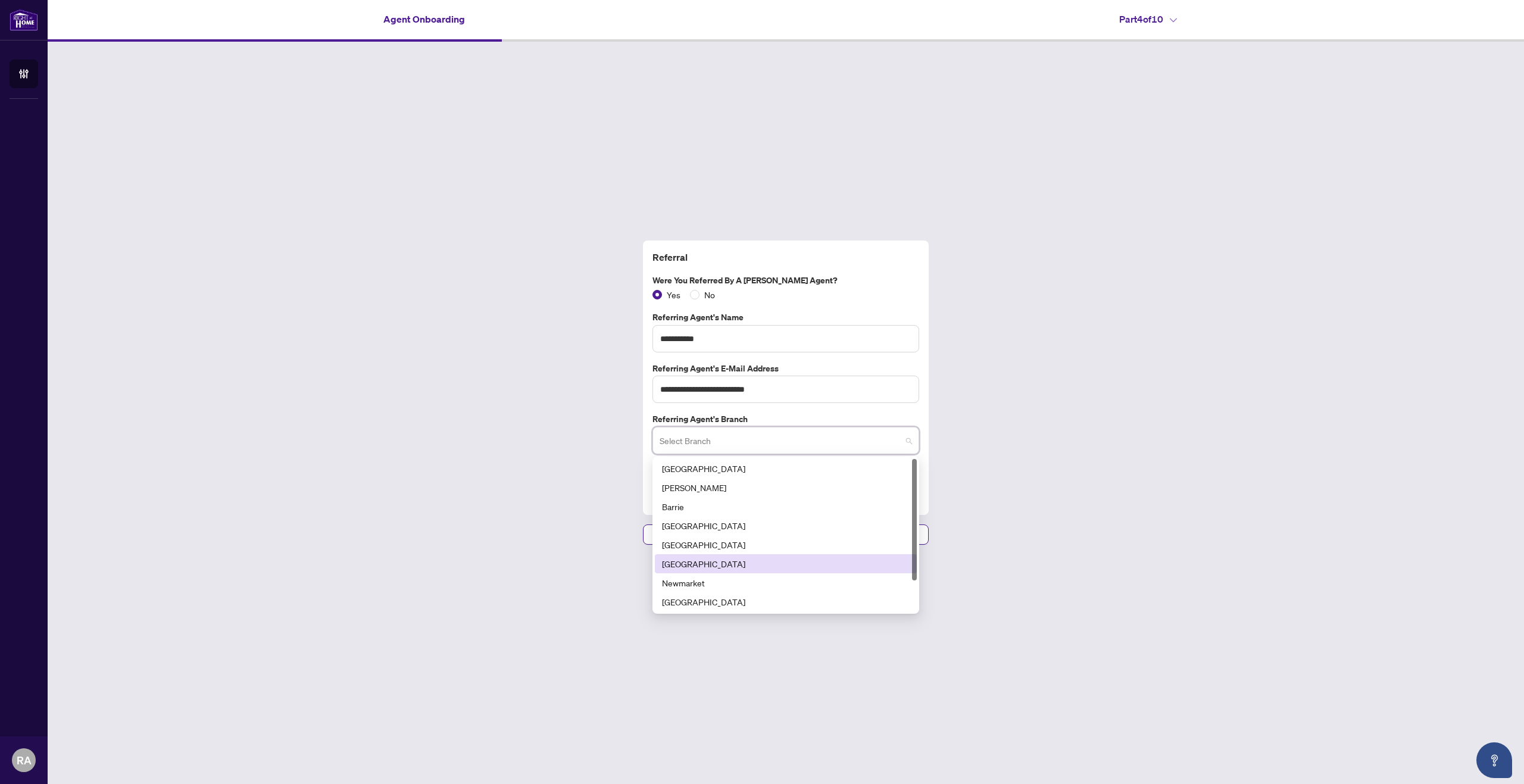
scroll to position [38, 0]
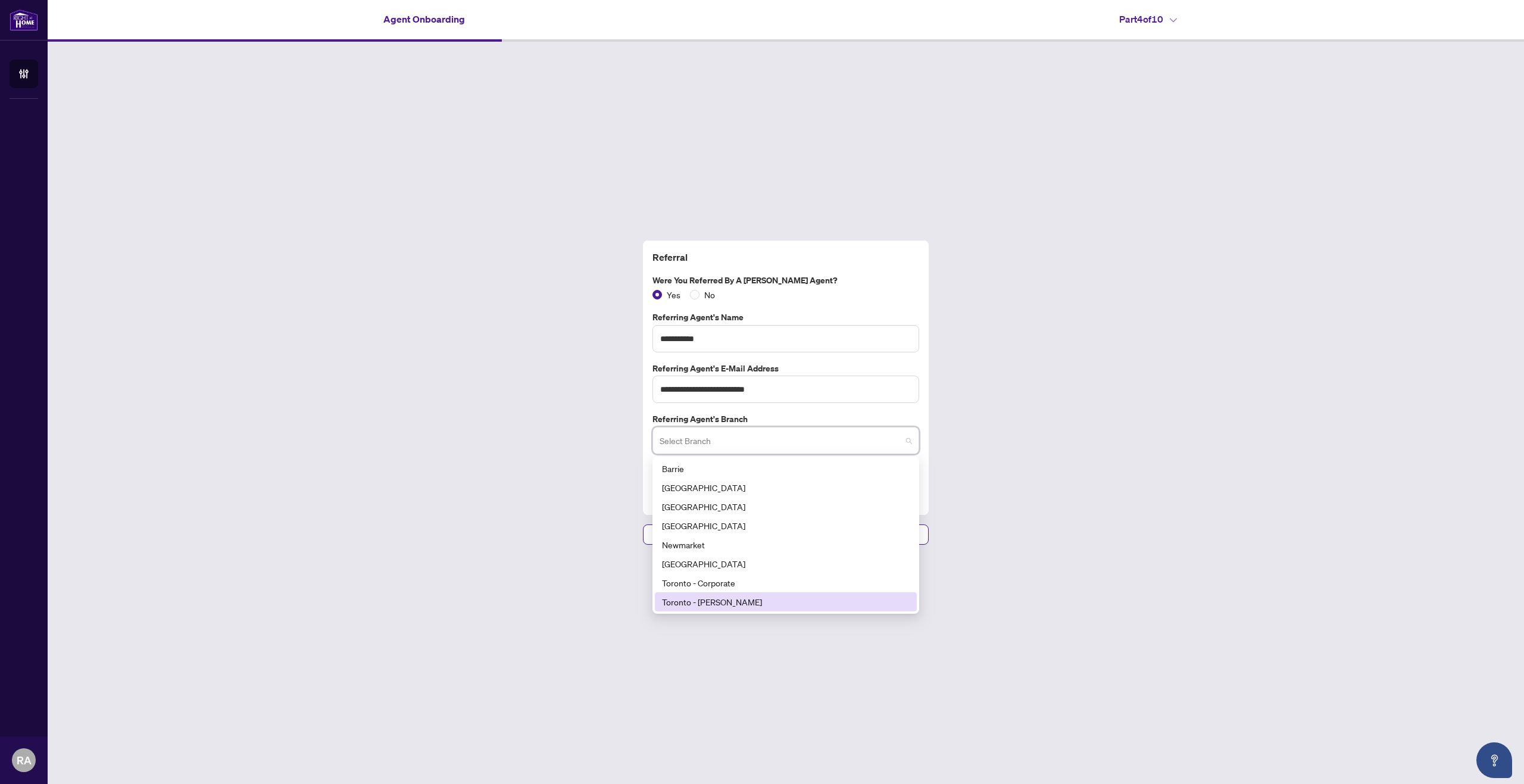
click at [739, 596] on div "Toronto - [PERSON_NAME]" at bounding box center [786, 602] width 248 height 13
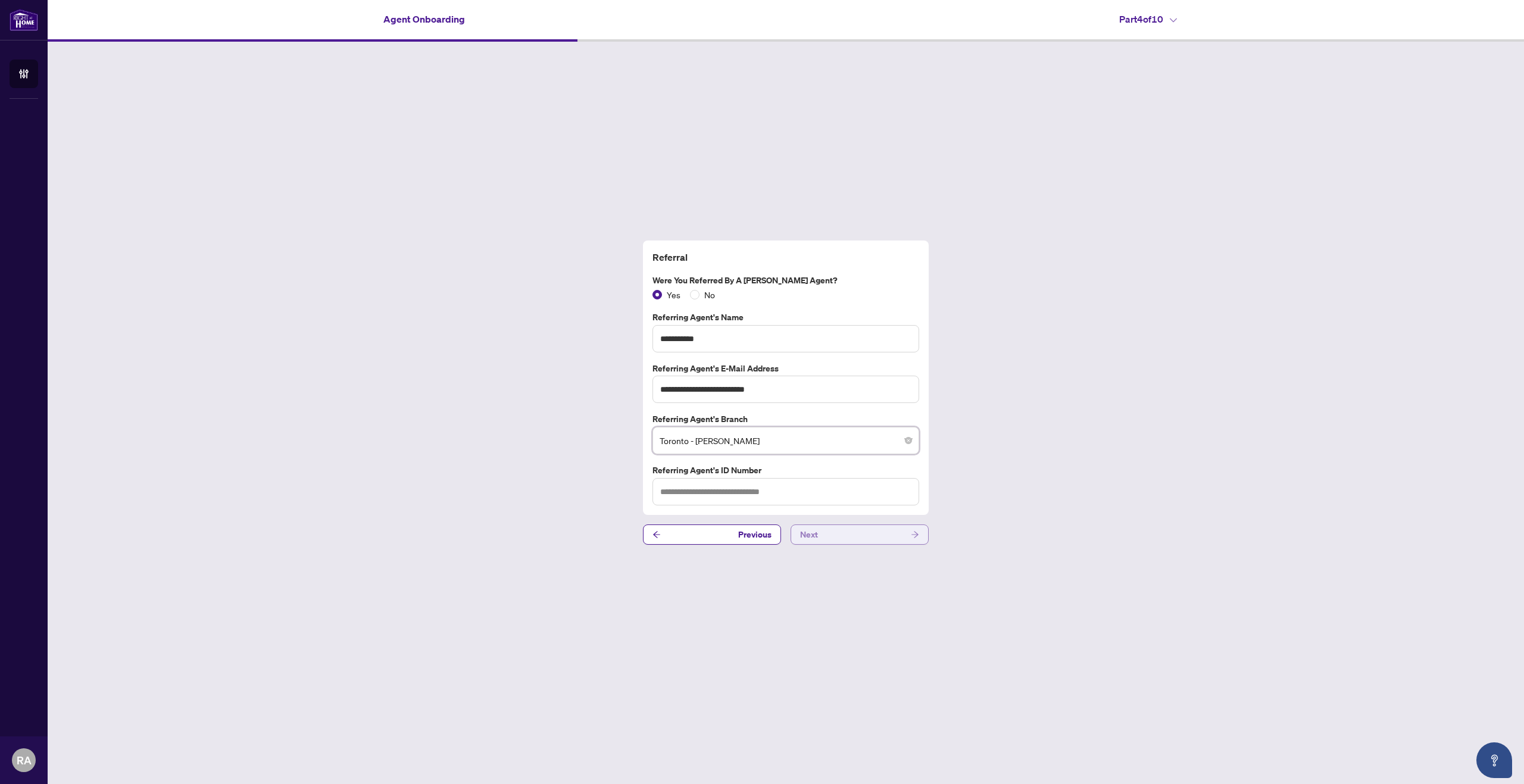
click at [888, 535] on button "Next" at bounding box center [860, 535] width 138 height 20
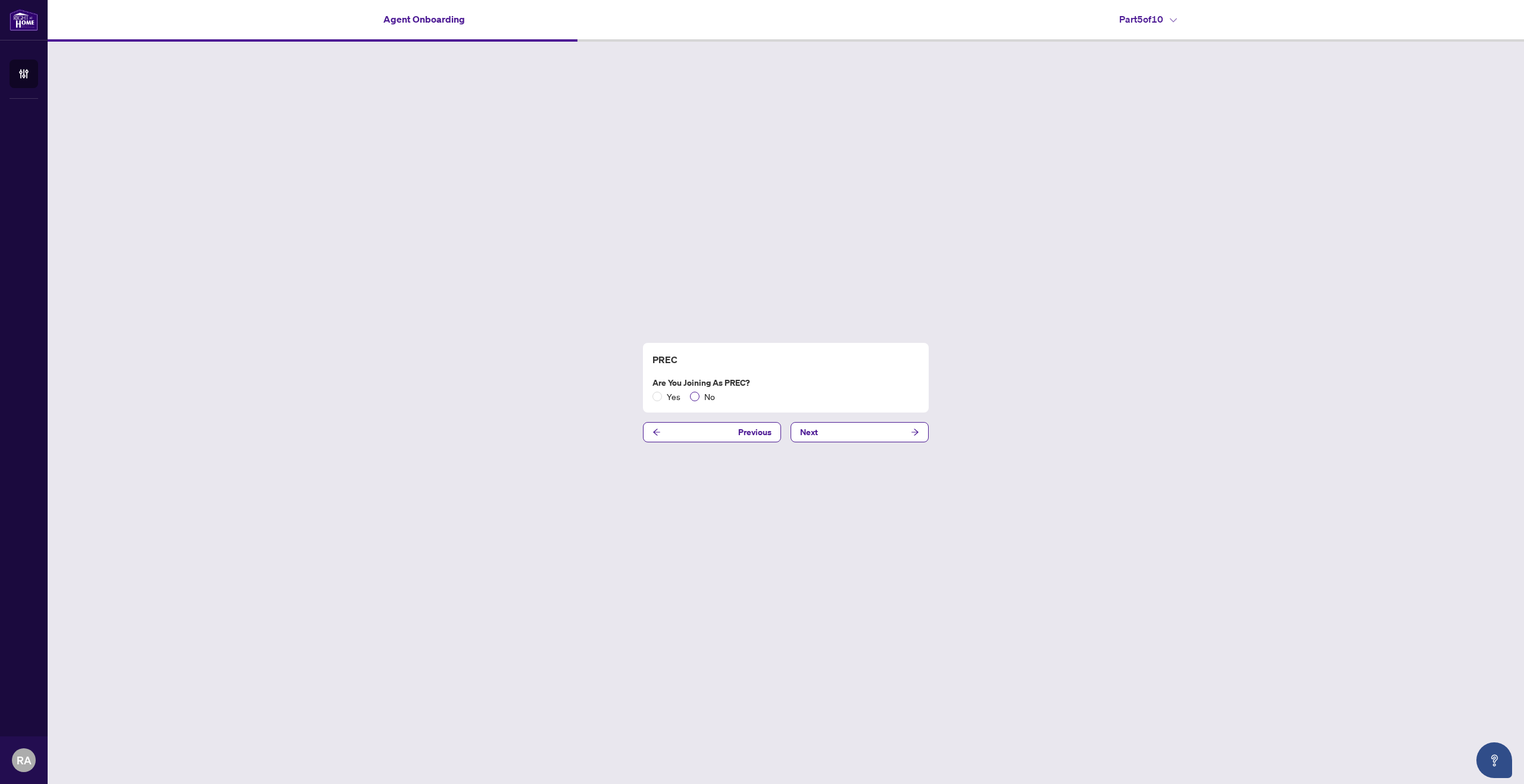
click at [698, 392] on label "No" at bounding box center [704, 395] width 30 height 13
click at [699, 398] on span "No" at bounding box center [709, 395] width 20 height 13
click at [835, 434] on button "Next" at bounding box center [860, 432] width 138 height 20
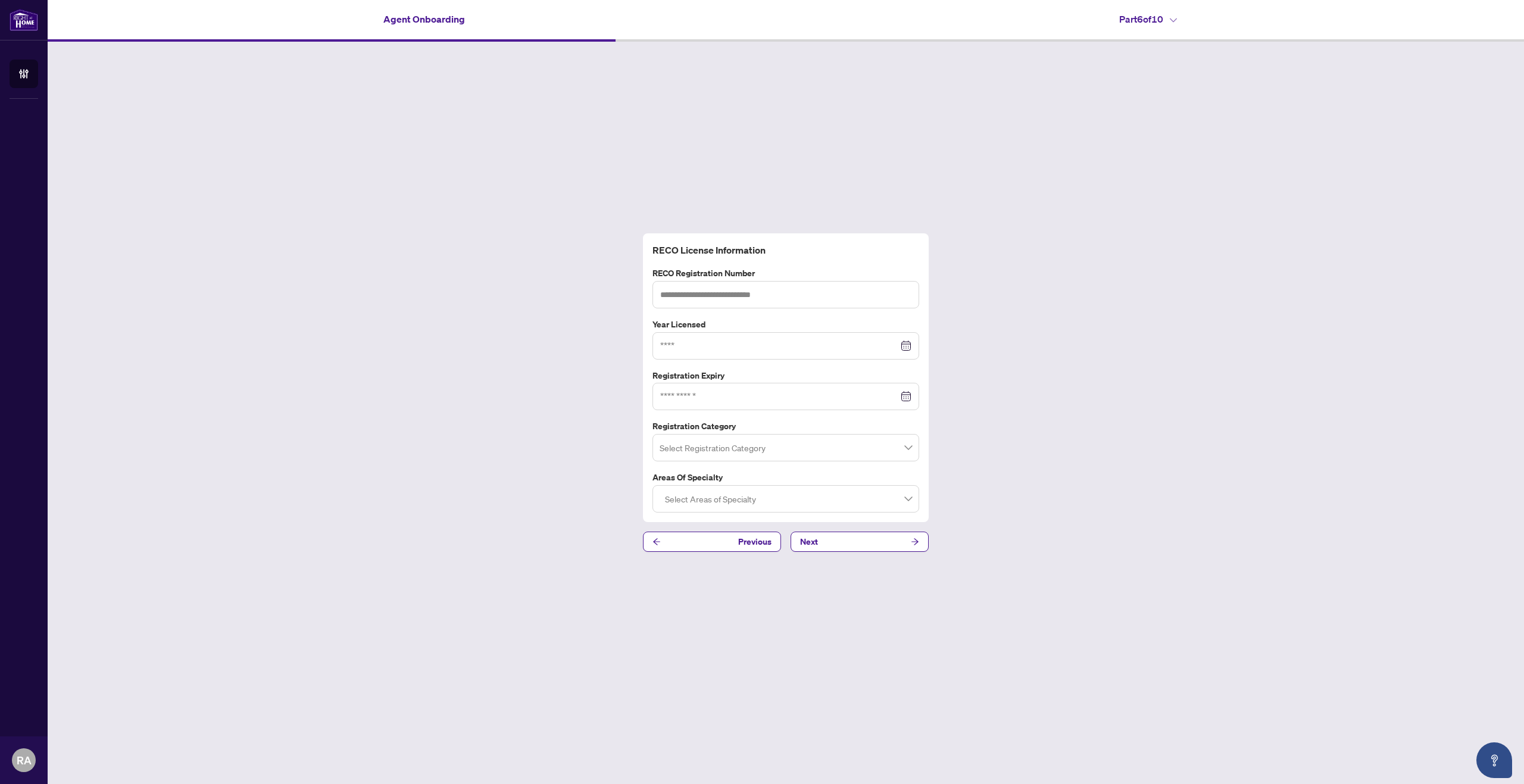
drag, startPoint x: 516, startPoint y: 183, endPoint x: 113, endPoint y: 64, distance: 420.2
click at [113, 64] on div "RECO License Information RECO Registration Number Year Licensed Registration Ex…" at bounding box center [786, 392] width 1476 height 702
click at [755, 454] on input "search" at bounding box center [780, 449] width 242 height 26
click at [529, 459] on div "RECO License Information RECO Registration Number Year Licensed Registration Ex…" at bounding box center [786, 392] width 1476 height 702
click at [749, 495] on div at bounding box center [786, 498] width 251 height 21
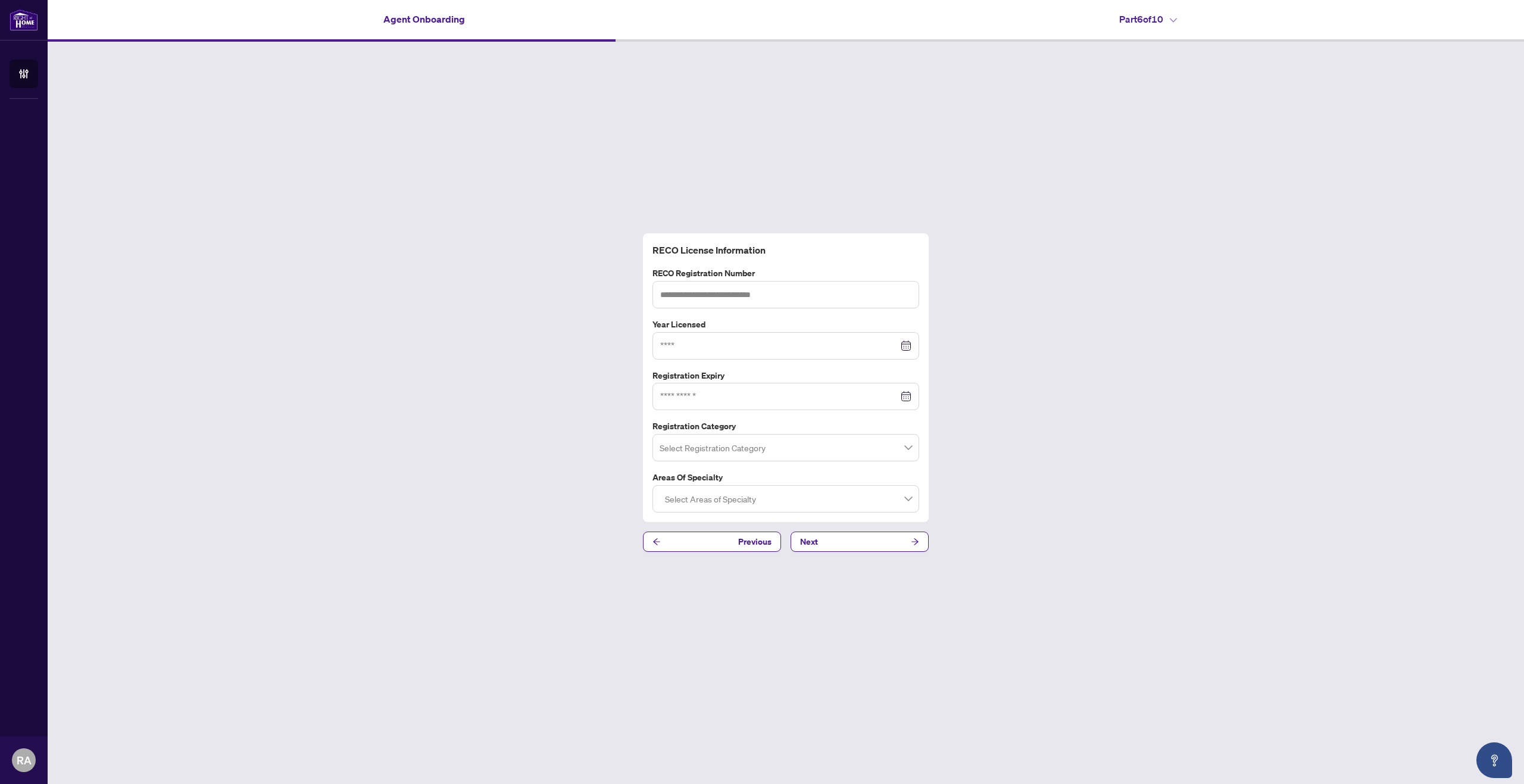
click at [503, 479] on div "RECO License Information RECO Registration Number Year Licensed Registration Ex…" at bounding box center [786, 392] width 1476 height 702
click at [701, 284] on input "text" at bounding box center [786, 294] width 266 height 27
type input "*******"
click at [706, 345] on input at bounding box center [779, 345] width 238 height 13
click at [737, 440] on div "2023" at bounding box center [738, 445] width 36 height 14
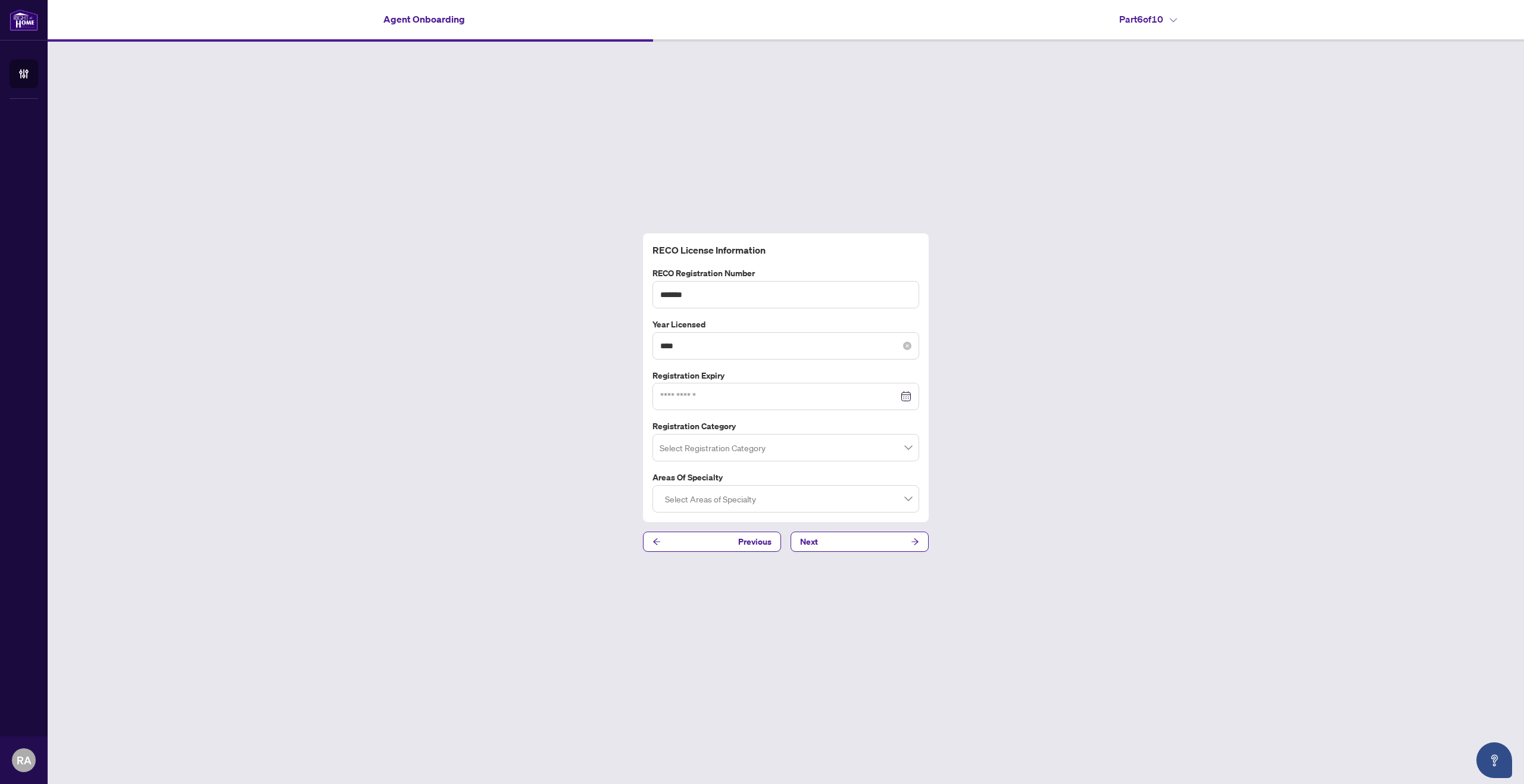
click at [737, 355] on div "****" at bounding box center [786, 345] width 266 height 27
type input "****"
click at [782, 440] on div "2024" at bounding box center [793, 445] width 36 height 14
click at [735, 403] on input at bounding box center [779, 395] width 238 height 13
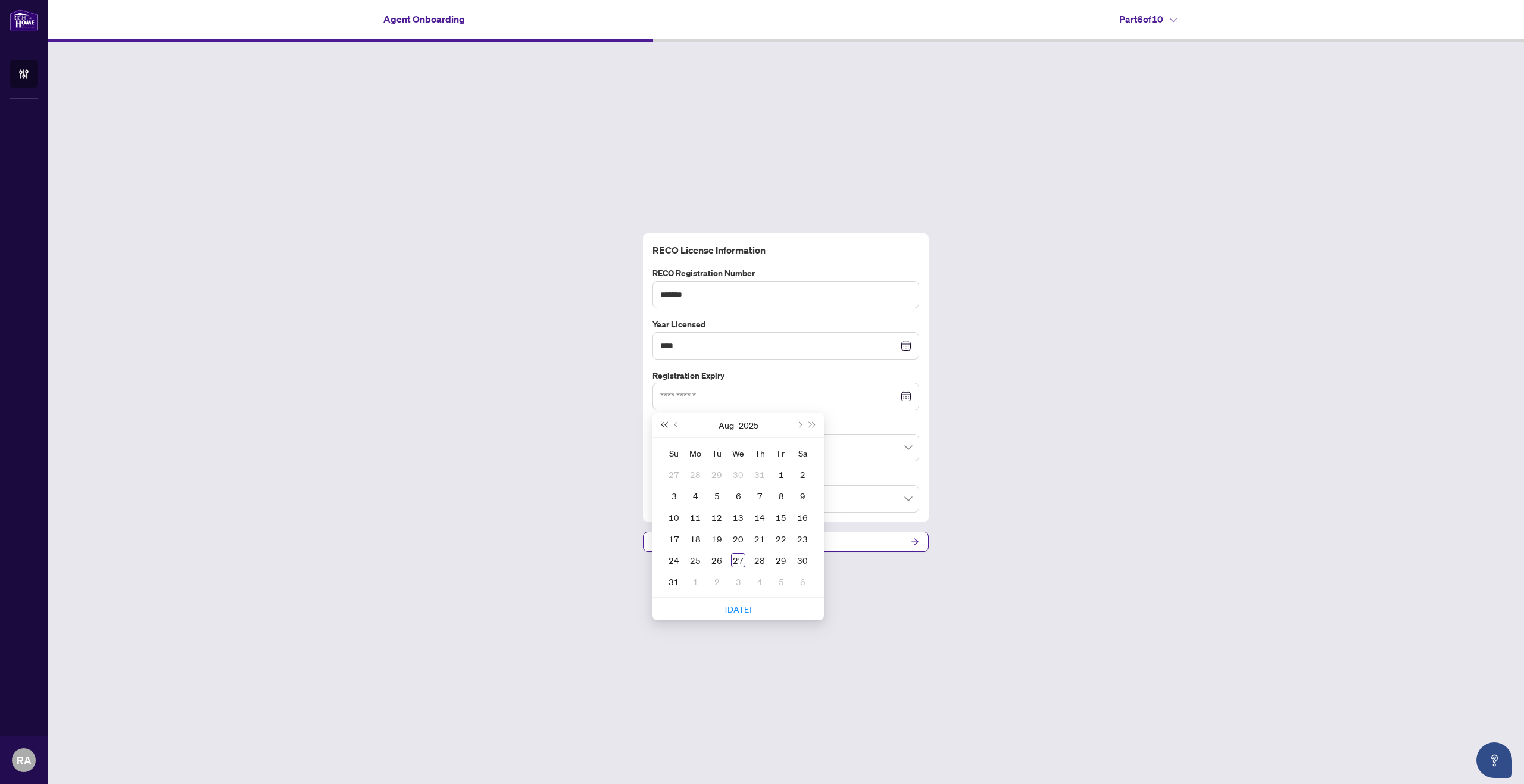
click at [665, 423] on span "Last year (Control + left)" at bounding box center [664, 424] width 6 height 6
click at [813, 425] on span "Next year (Control + right)" at bounding box center [812, 424] width 6 height 6
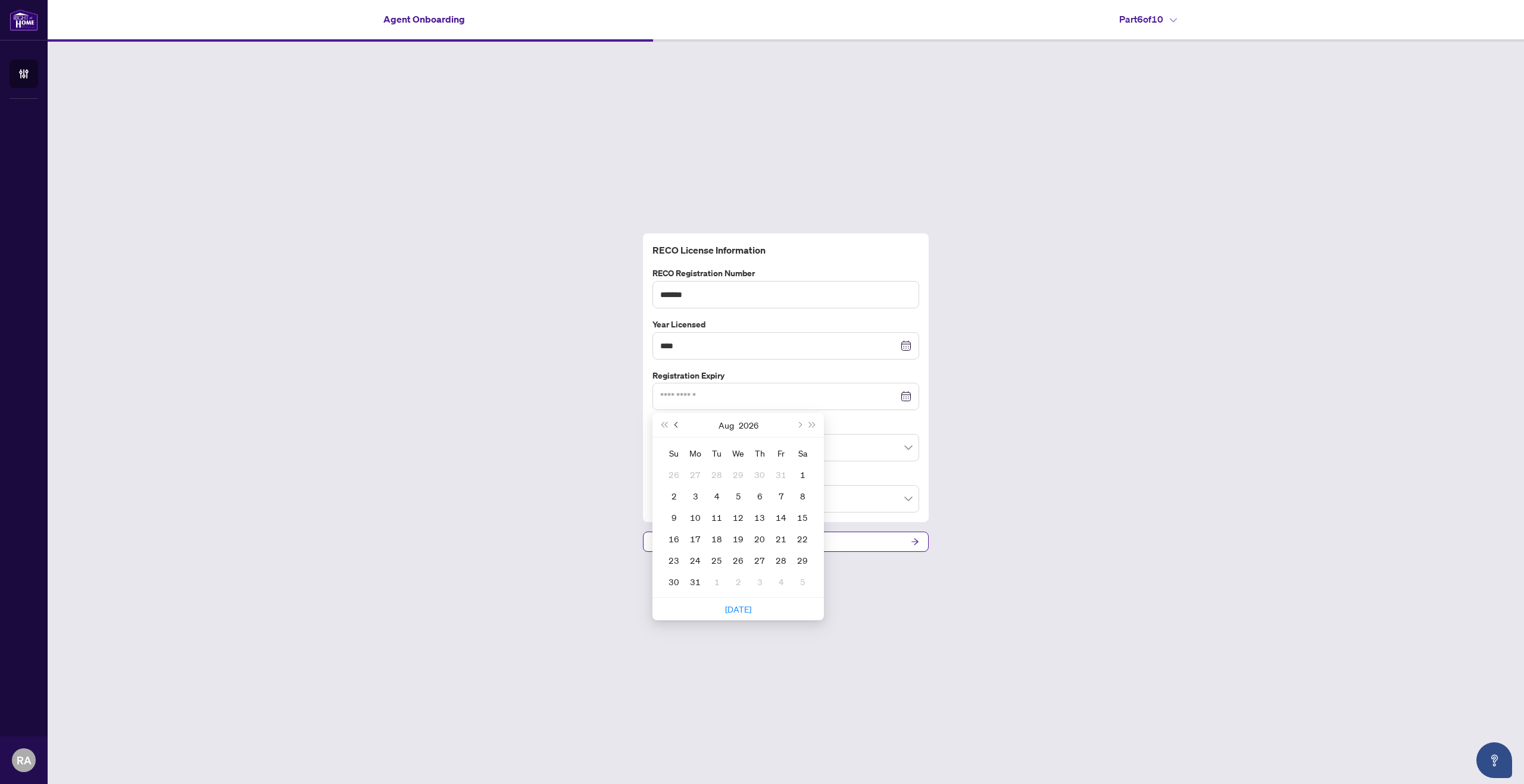
click at [675, 427] on button "Previous month (PageUp)" at bounding box center [676, 425] width 13 height 24
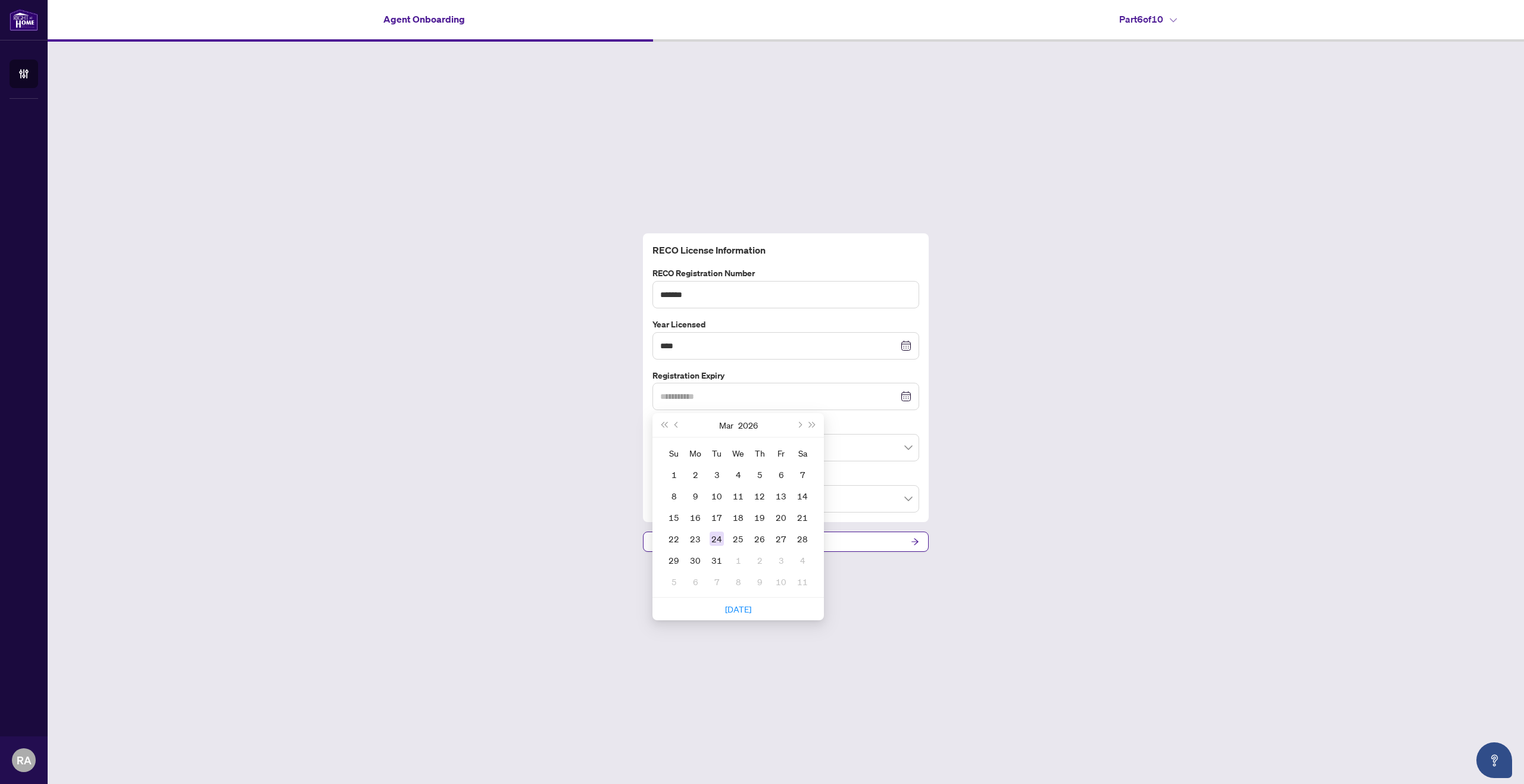
type input "**********"
click at [711, 535] on div "24" at bounding box center [716, 538] width 14 height 14
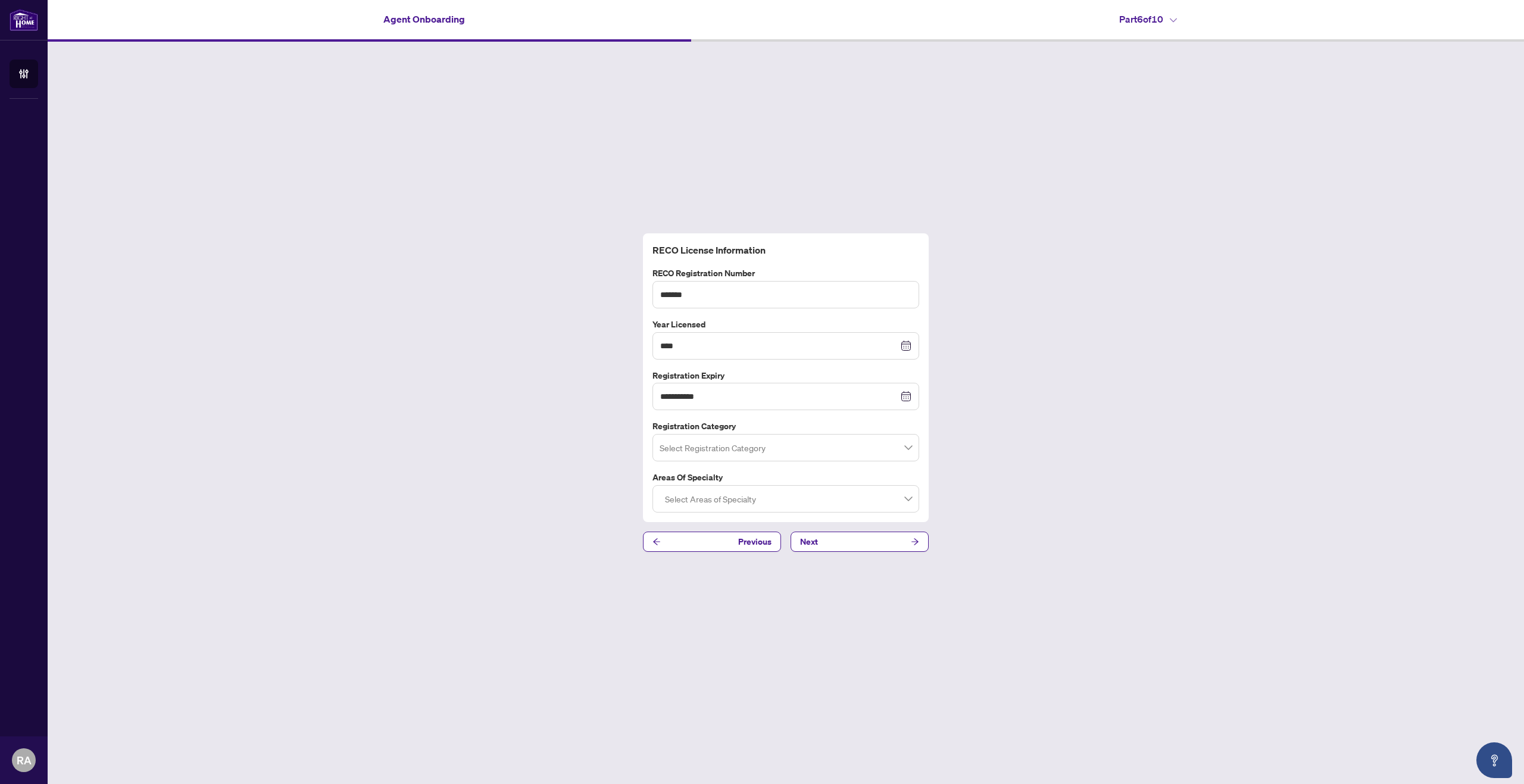
click at [727, 451] on input "search" at bounding box center [780, 449] width 242 height 26
click at [678, 486] on div "Sales Representative" at bounding box center [786, 495] width 262 height 19
click at [803, 506] on div at bounding box center [786, 498] width 251 height 21
click at [610, 521] on div "**********" at bounding box center [786, 392] width 1476 height 702
click at [676, 490] on div at bounding box center [786, 498] width 251 height 21
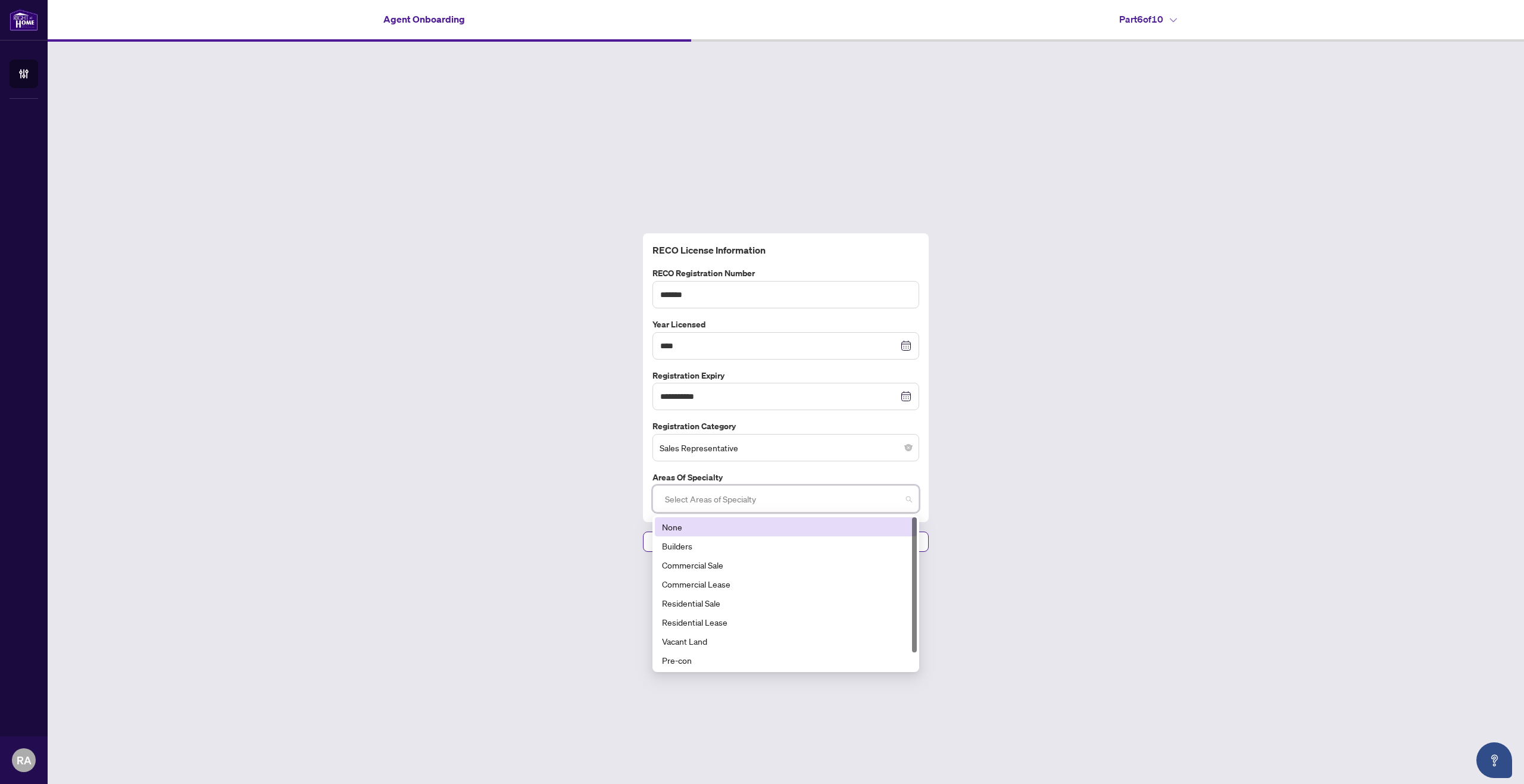
click at [544, 501] on div "**********" at bounding box center [786, 392] width 1476 height 702
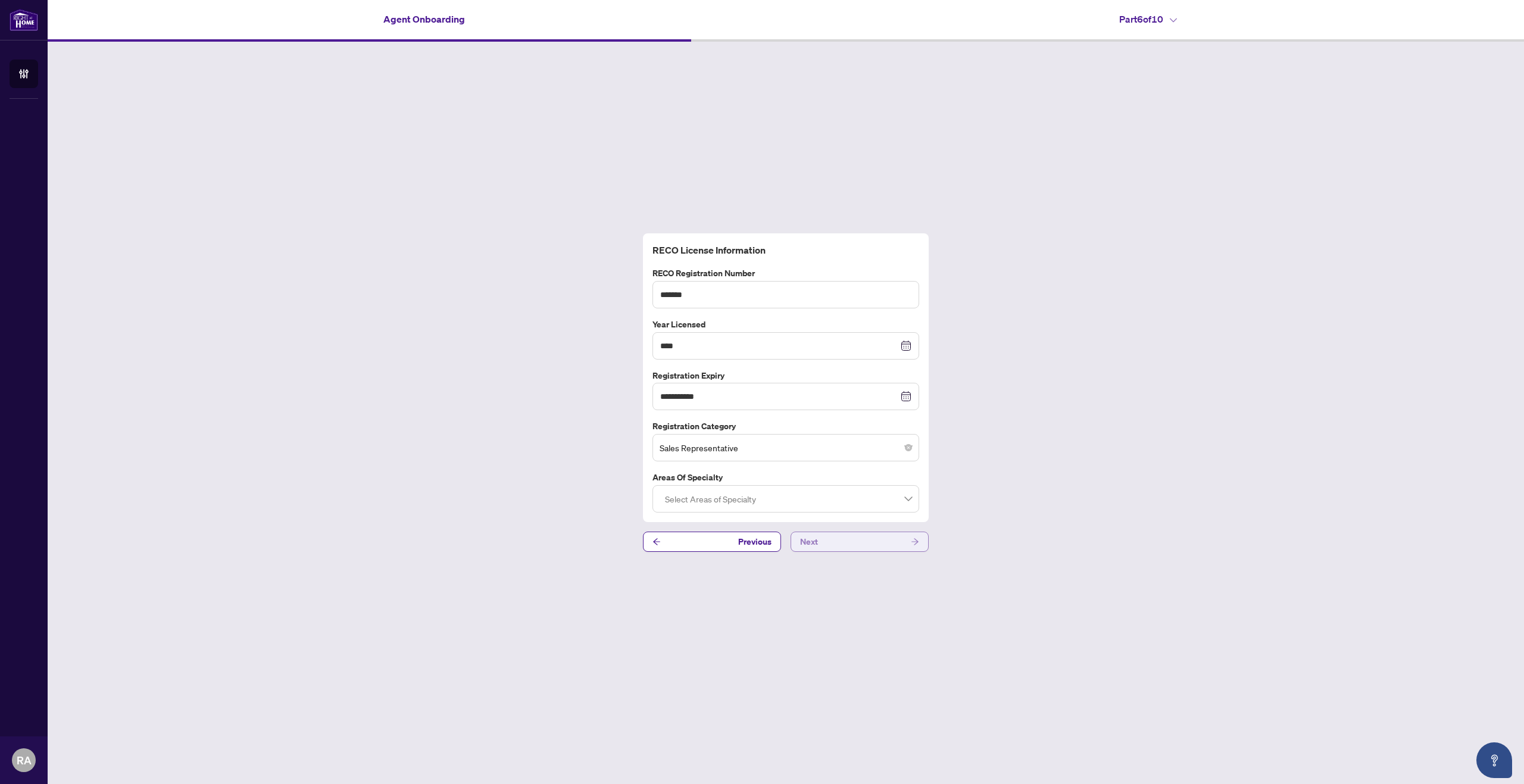
click at [866, 540] on button "Next" at bounding box center [860, 541] width 138 height 20
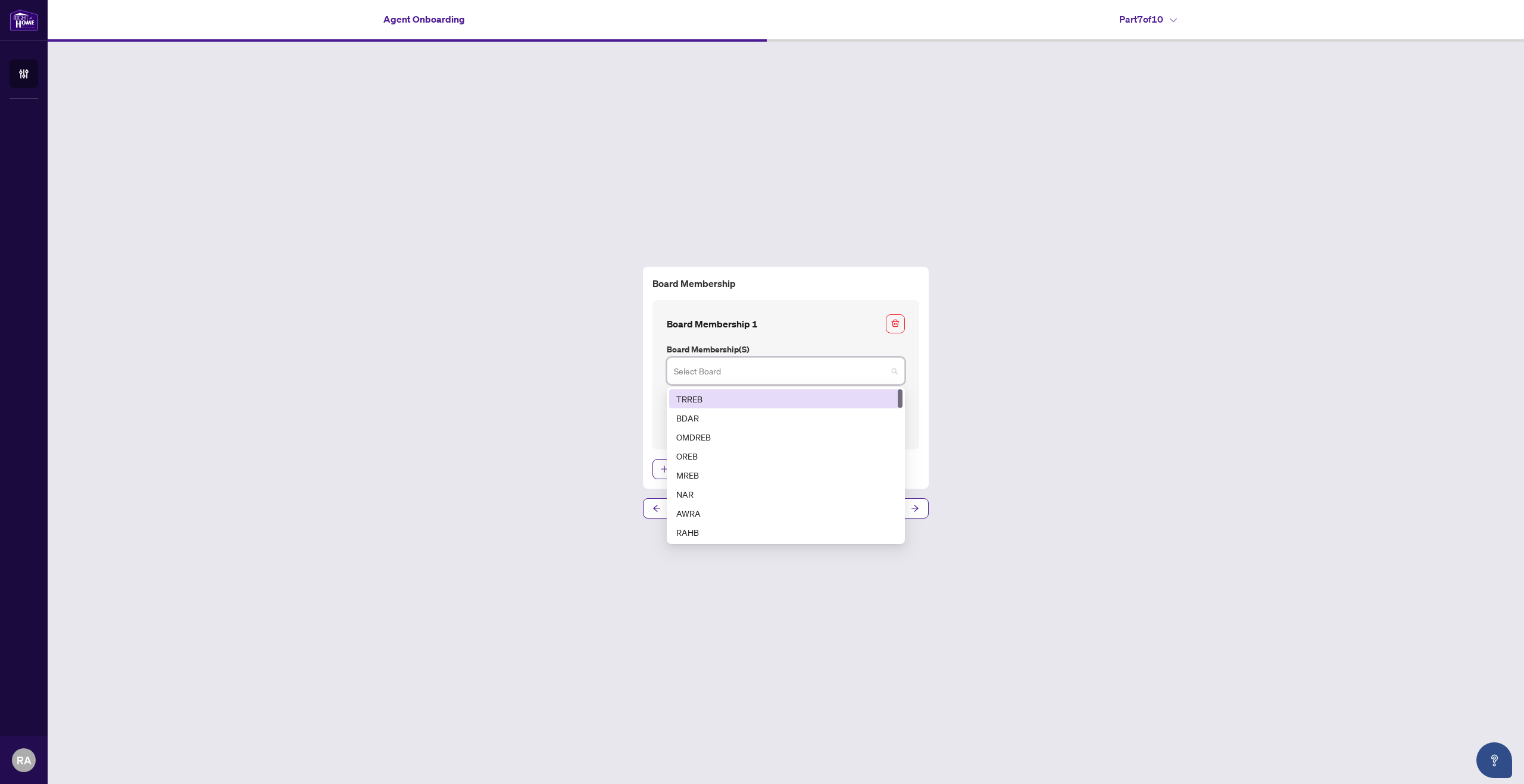
click at [723, 368] on input "search" at bounding box center [780, 372] width 213 height 26
click at [711, 395] on div "TRREB" at bounding box center [786, 398] width 219 height 13
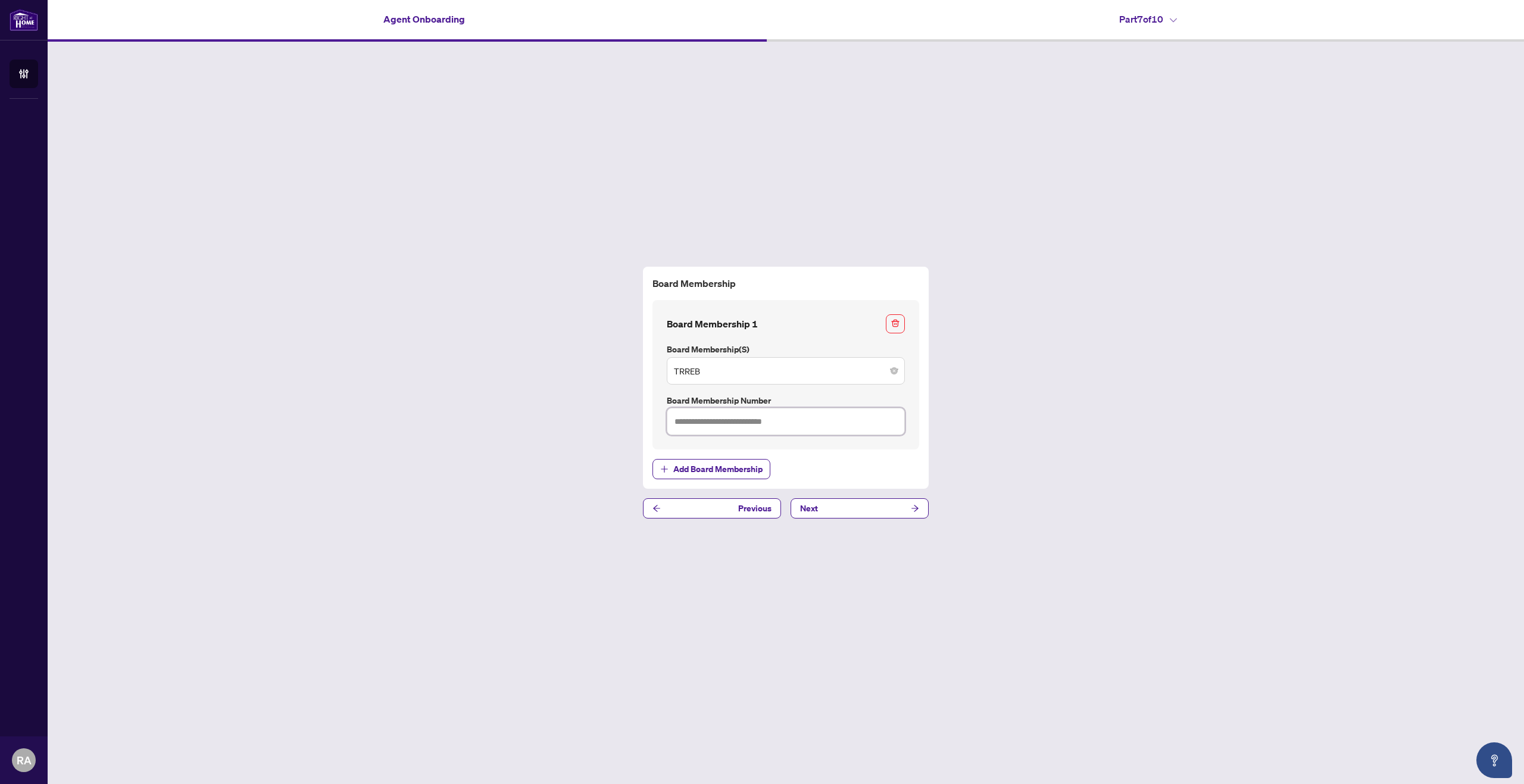
click at [731, 418] on input "text" at bounding box center [786, 422] width 238 height 27
paste input "*******"
type input "*******"
click at [541, 431] on div "Board Membership Board Membership 1 Board Membership(s) TRREB 1 2 TRREB BDAR OM…" at bounding box center [786, 392] width 1476 height 702
click at [858, 507] on button "Next" at bounding box center [860, 508] width 138 height 20
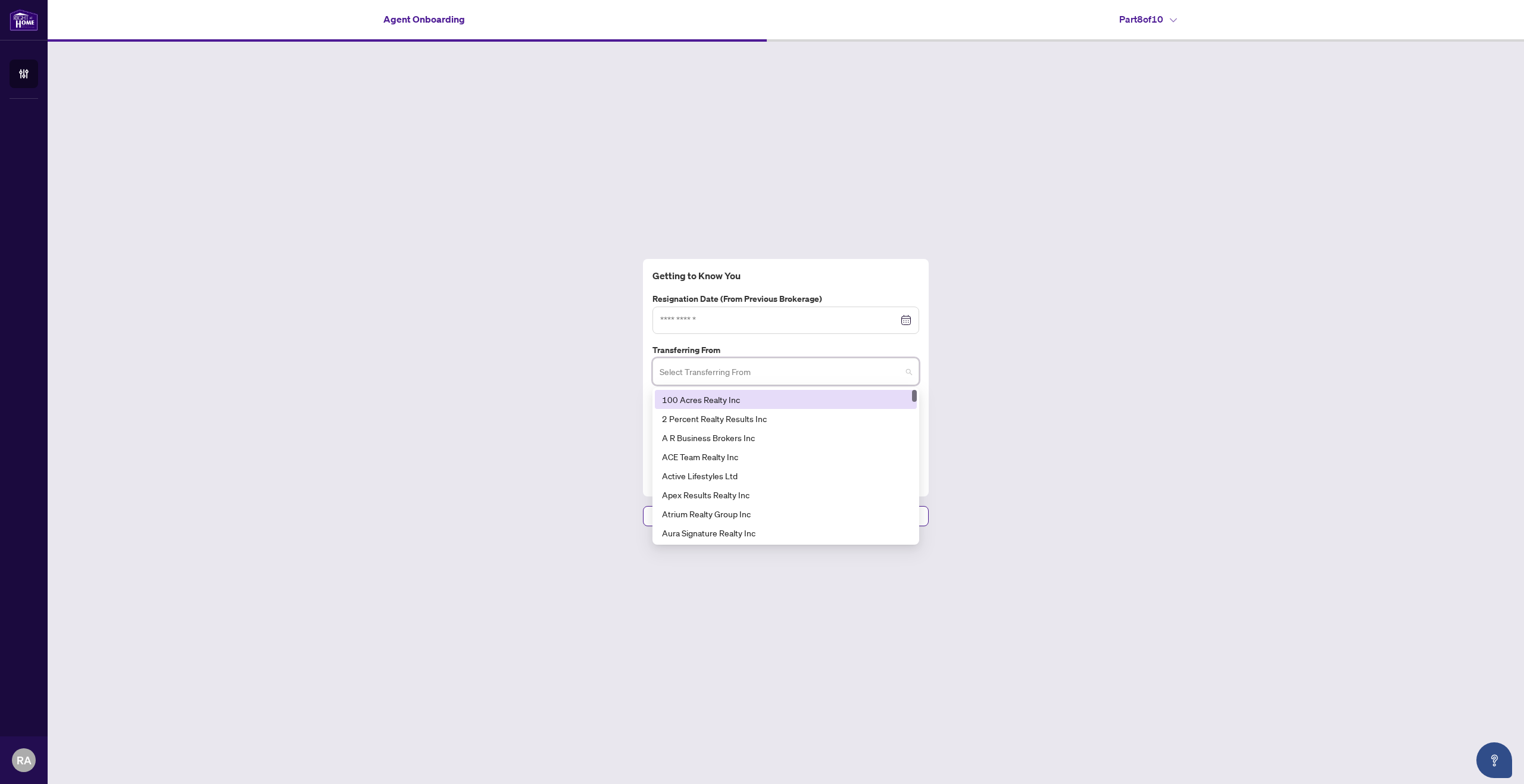
click at [686, 374] on input "search" at bounding box center [780, 372] width 242 height 26
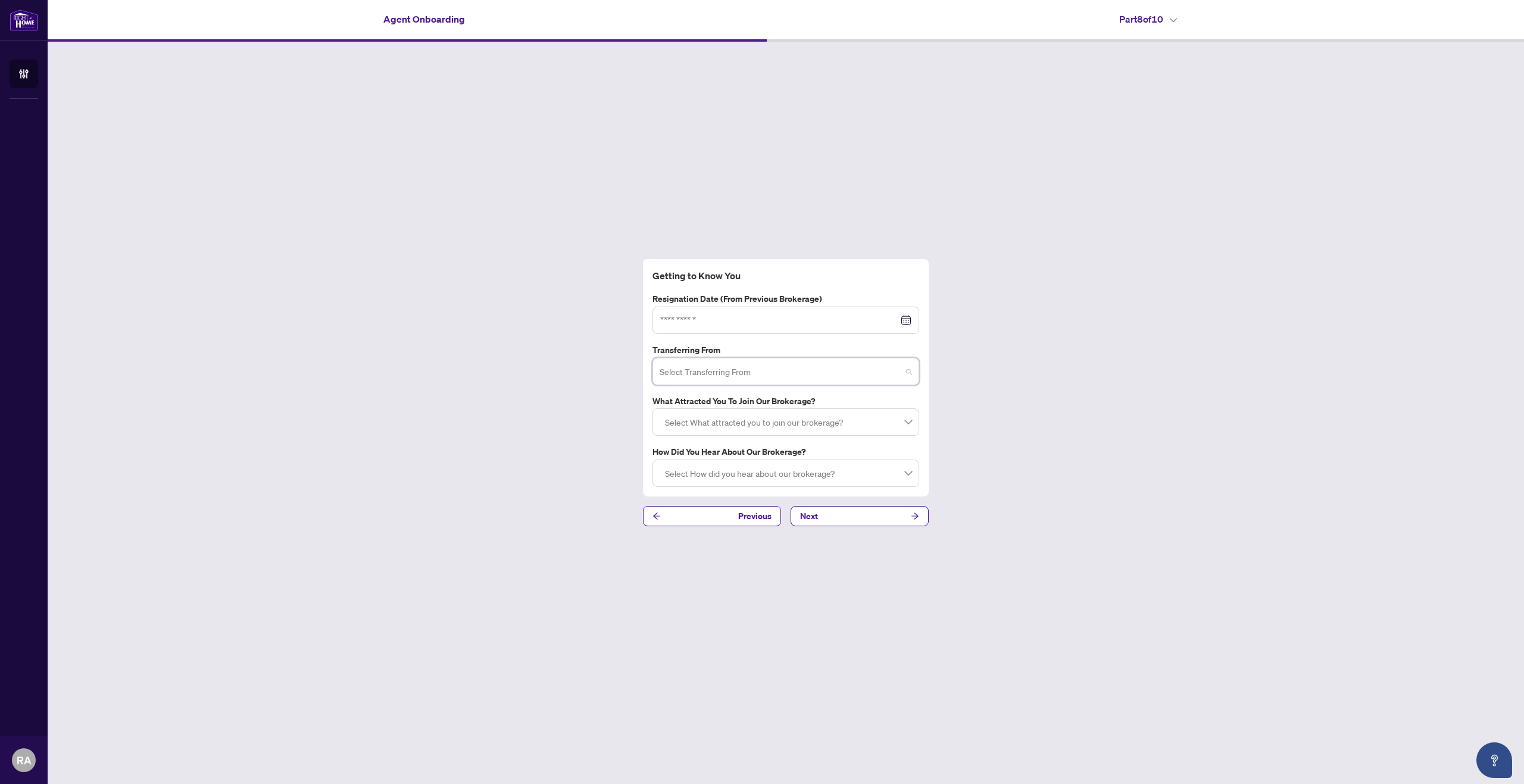
click at [687, 365] on input "search" at bounding box center [780, 372] width 242 height 26
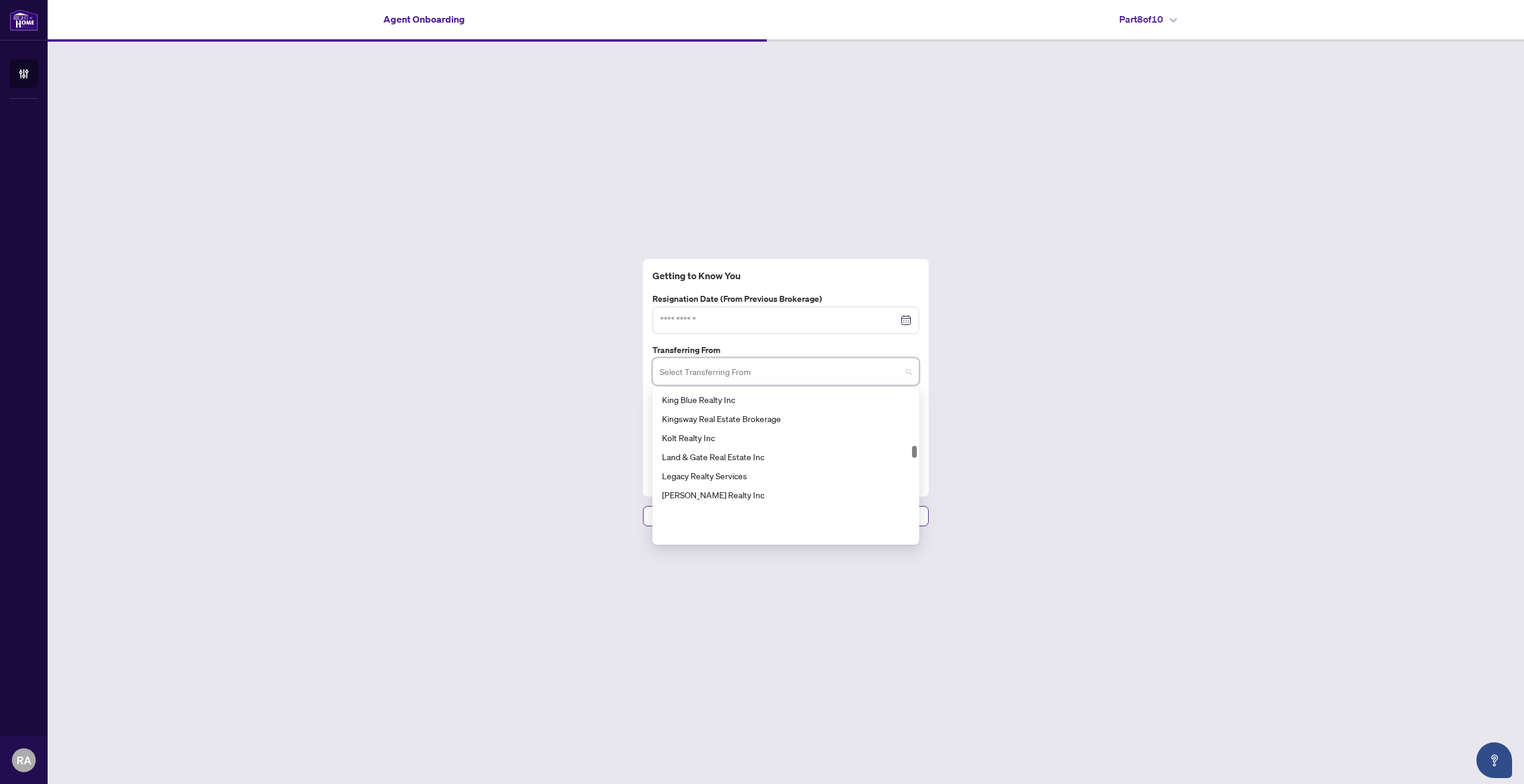
scroll to position [2797, 0]
click at [787, 480] on div "Kingsway Real Estate Brokerage" at bounding box center [786, 478] width 248 height 13
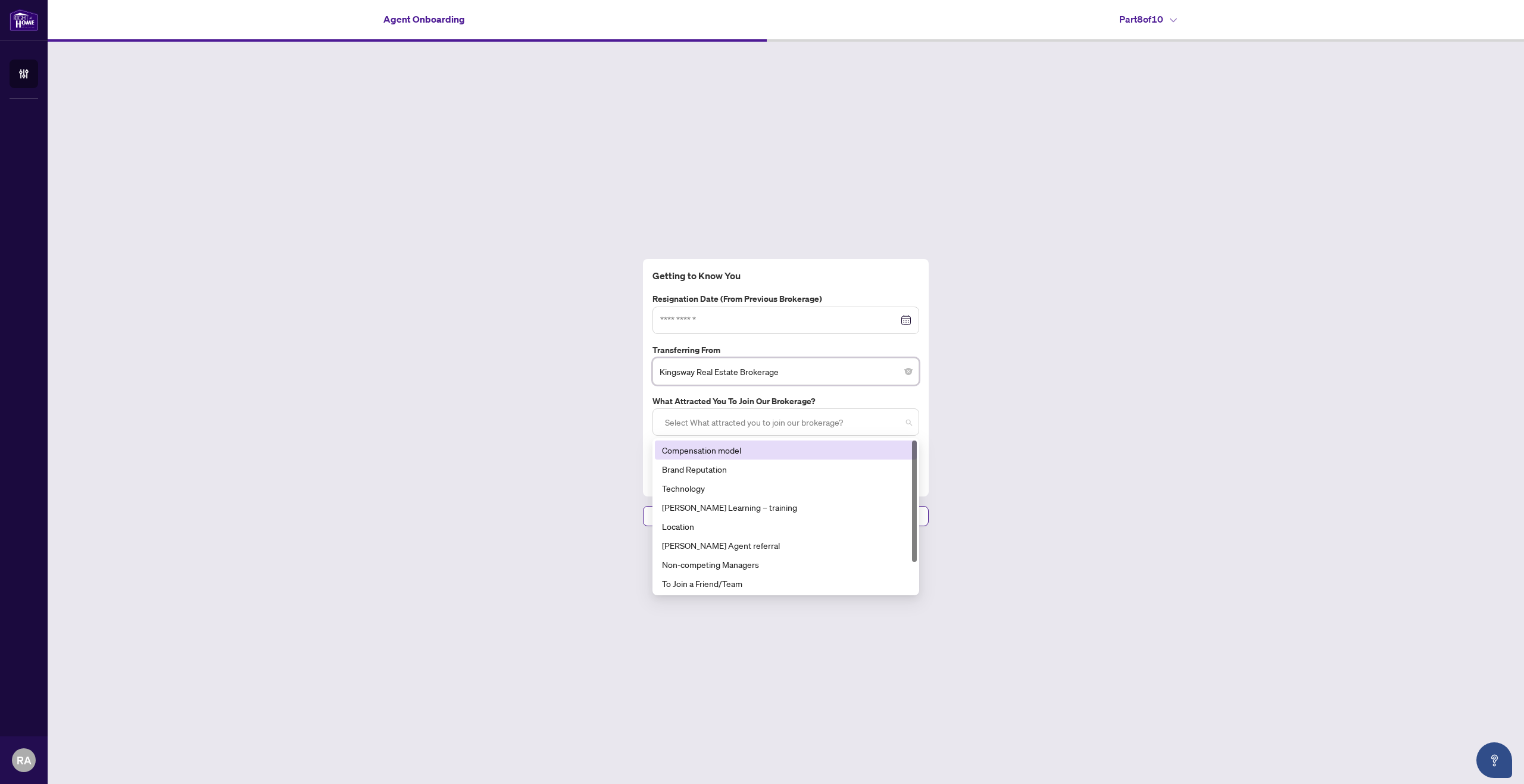
click at [699, 420] on div at bounding box center [786, 422] width 251 height 21
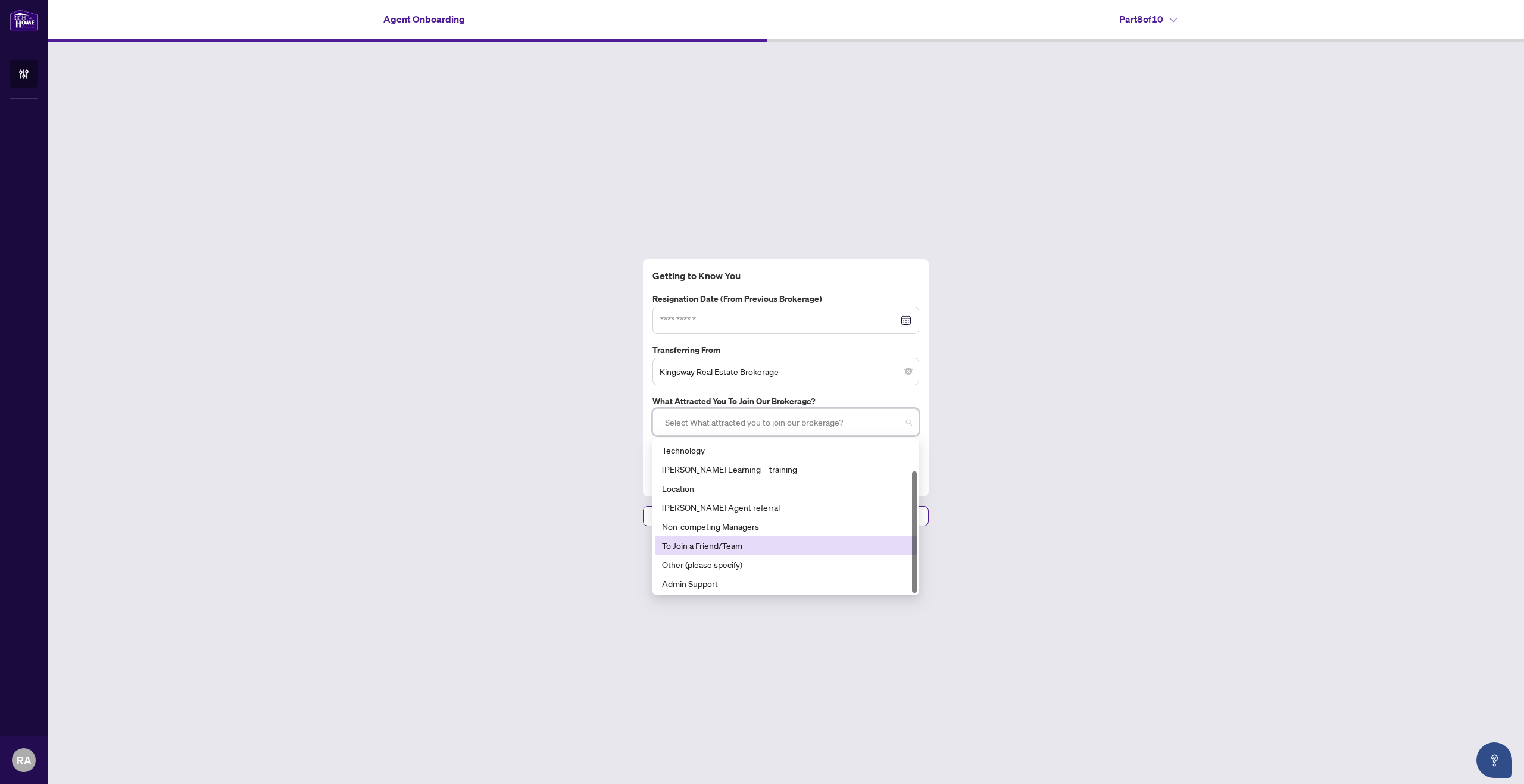
scroll to position [0, 0]
click at [760, 550] on div "[PERSON_NAME] Agent referral" at bounding box center [786, 545] width 248 height 13
click at [443, 410] on div "Getting to Know You Resignation Date (from previous brokerage) Transferring Fro…" at bounding box center [786, 392] width 1476 height 702
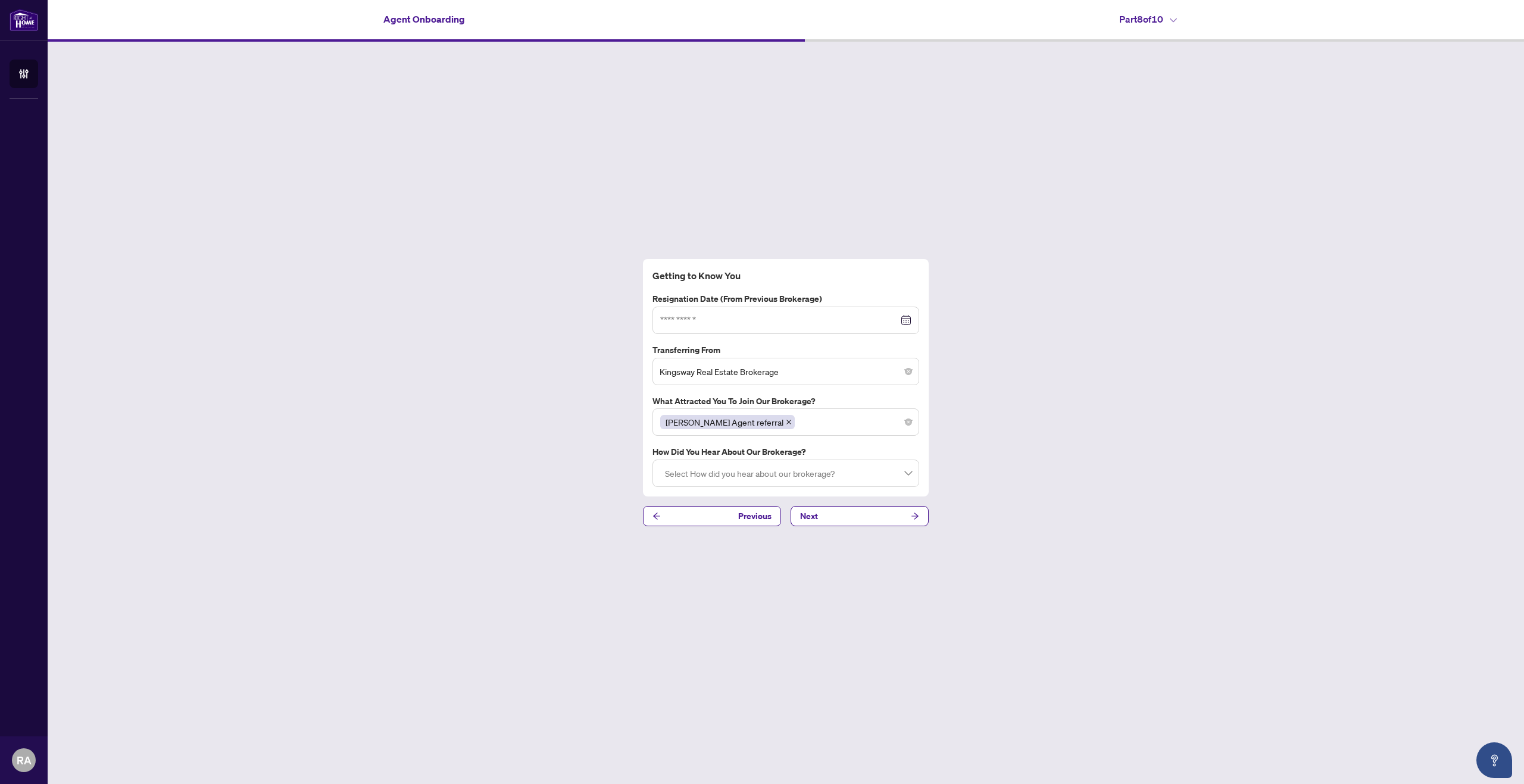
click at [712, 485] on div "Select How did you hear about our brokerage?" at bounding box center [786, 473] width 266 height 27
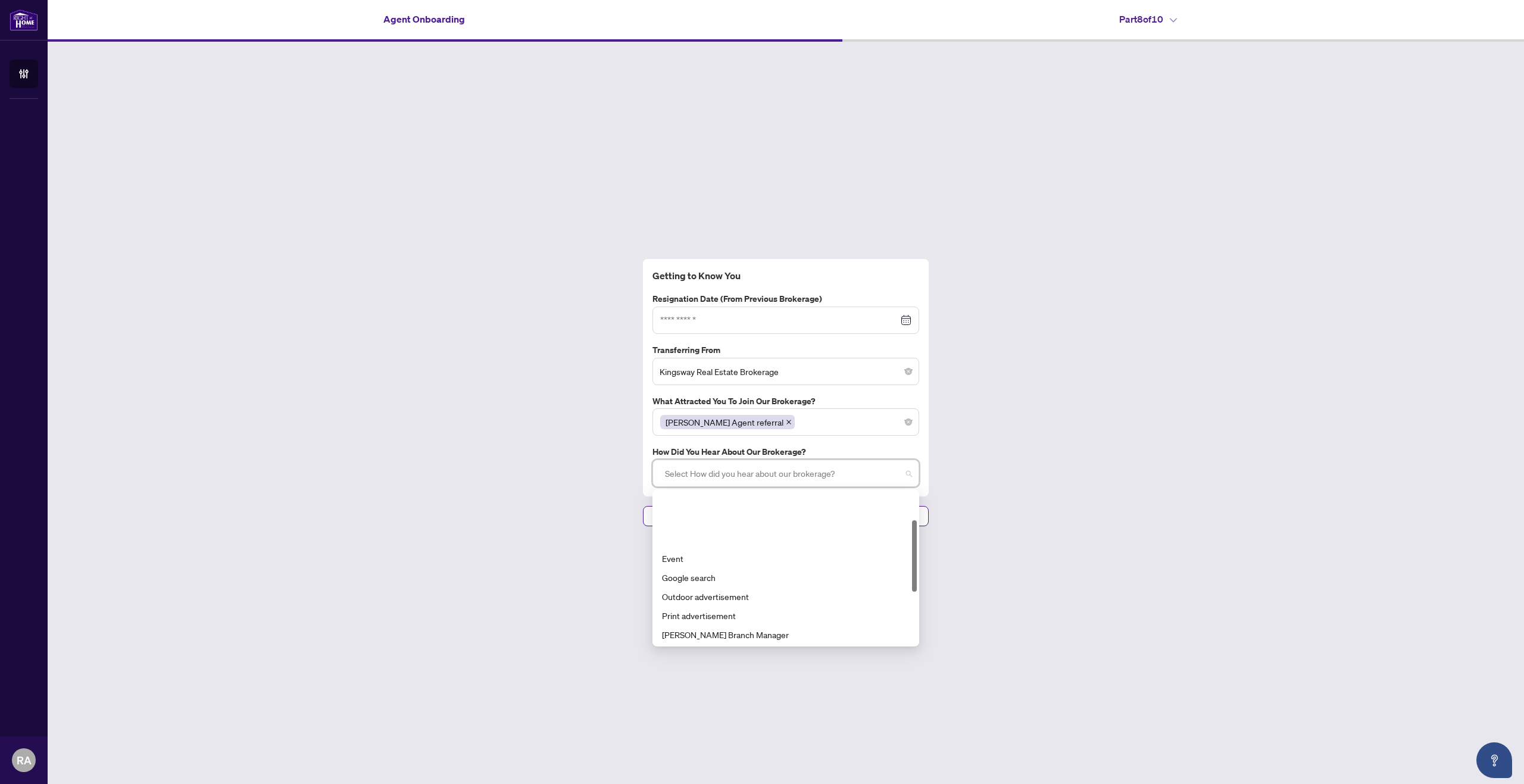
scroll to position [119, 0]
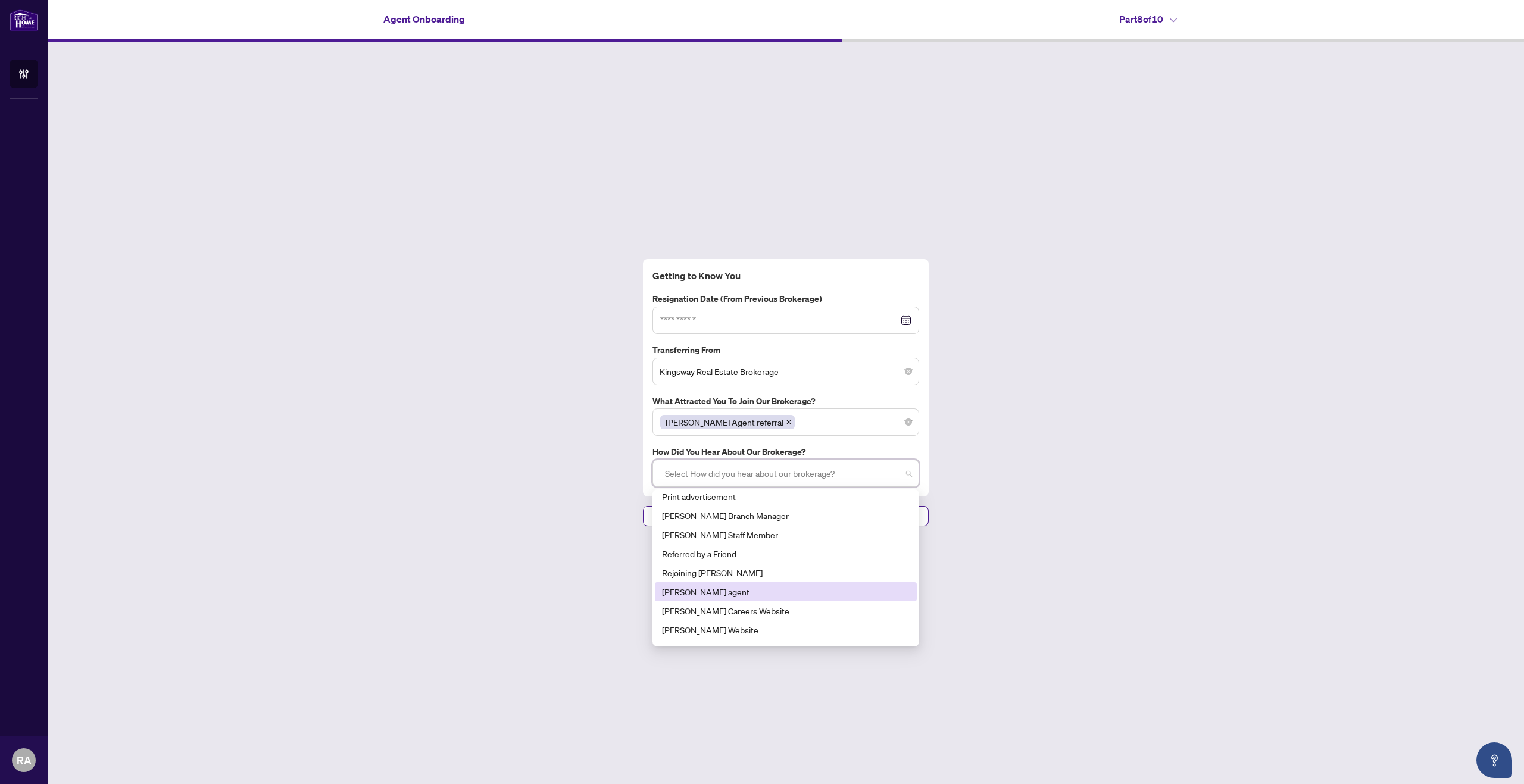
click at [771, 587] on div "[PERSON_NAME] agent" at bounding box center [786, 591] width 248 height 13
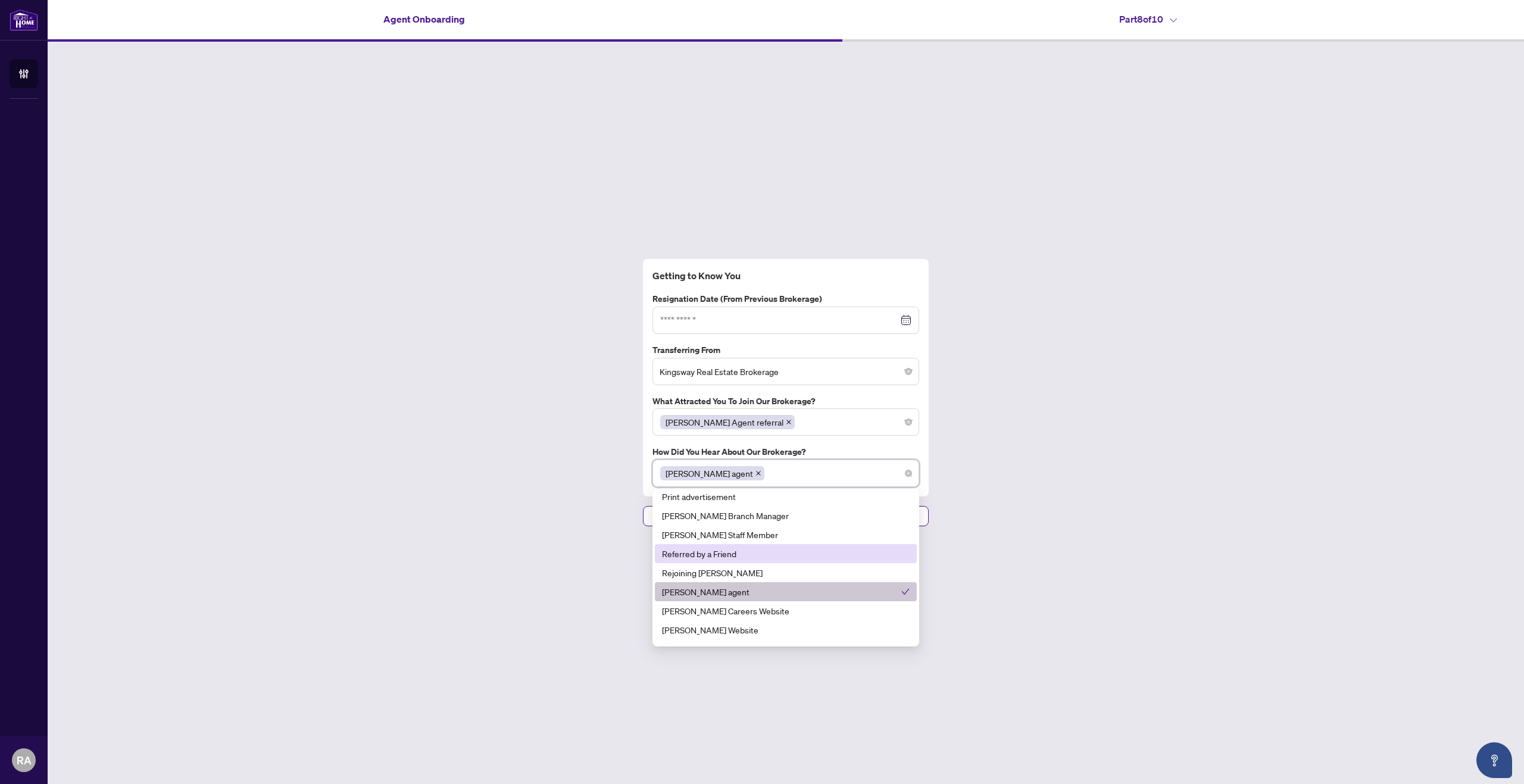
click at [782, 556] on div "Referred by a Friend" at bounding box center [786, 553] width 248 height 13
click at [1094, 559] on div "Getting to Know You Resignation Date (from previous brokerage) Transferring Fro…" at bounding box center [786, 392] width 1476 height 702
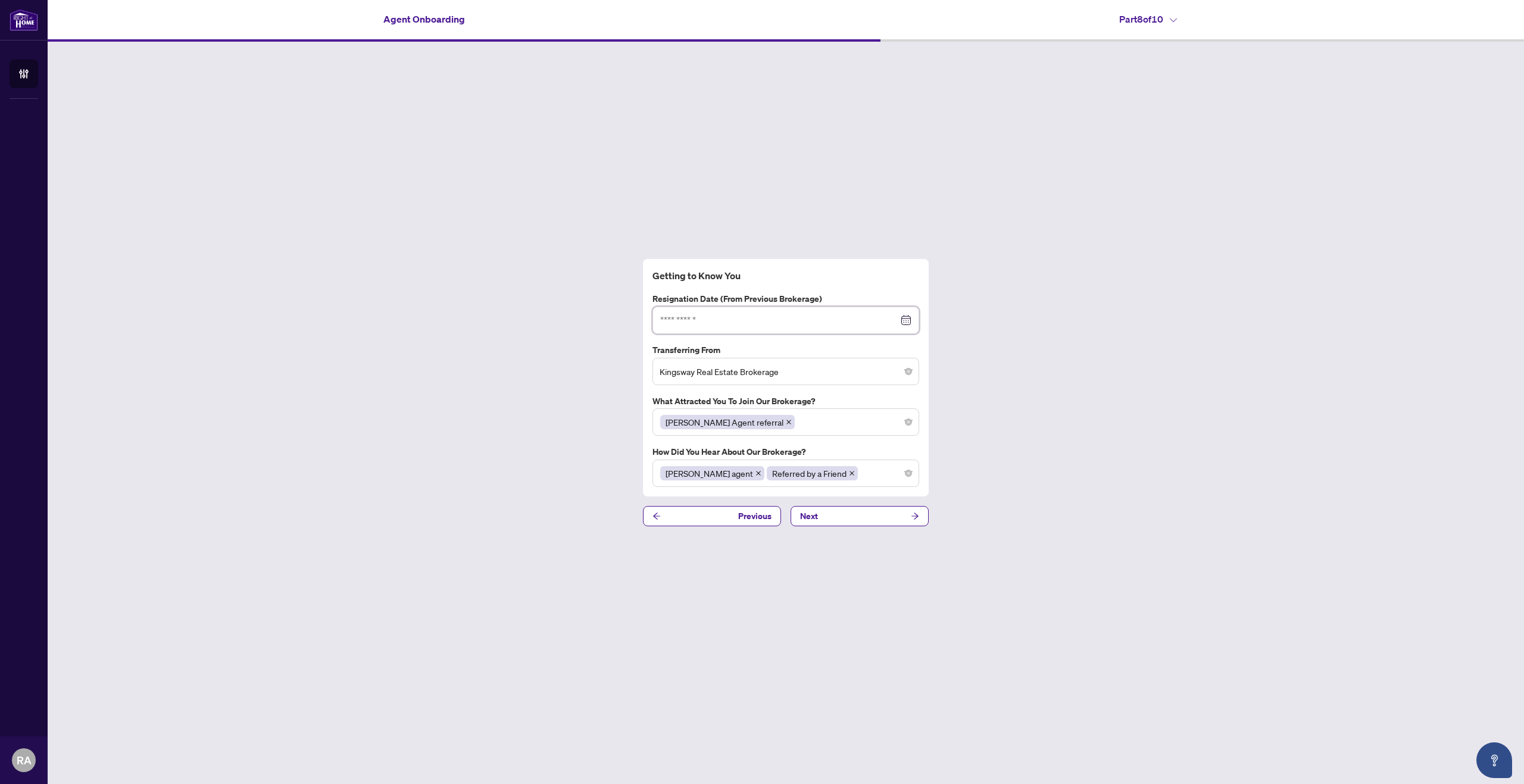
click at [839, 320] on input at bounding box center [779, 320] width 238 height 13
drag, startPoint x: 654, startPoint y: 300, endPoint x: 825, endPoint y: 300, distance: 171.0
click at [825, 300] on label "Resignation Date (from previous brokerage)" at bounding box center [786, 298] width 266 height 13
click at [804, 419] on div "[PERSON_NAME] Agent referral" at bounding box center [786, 422] width 251 height 21
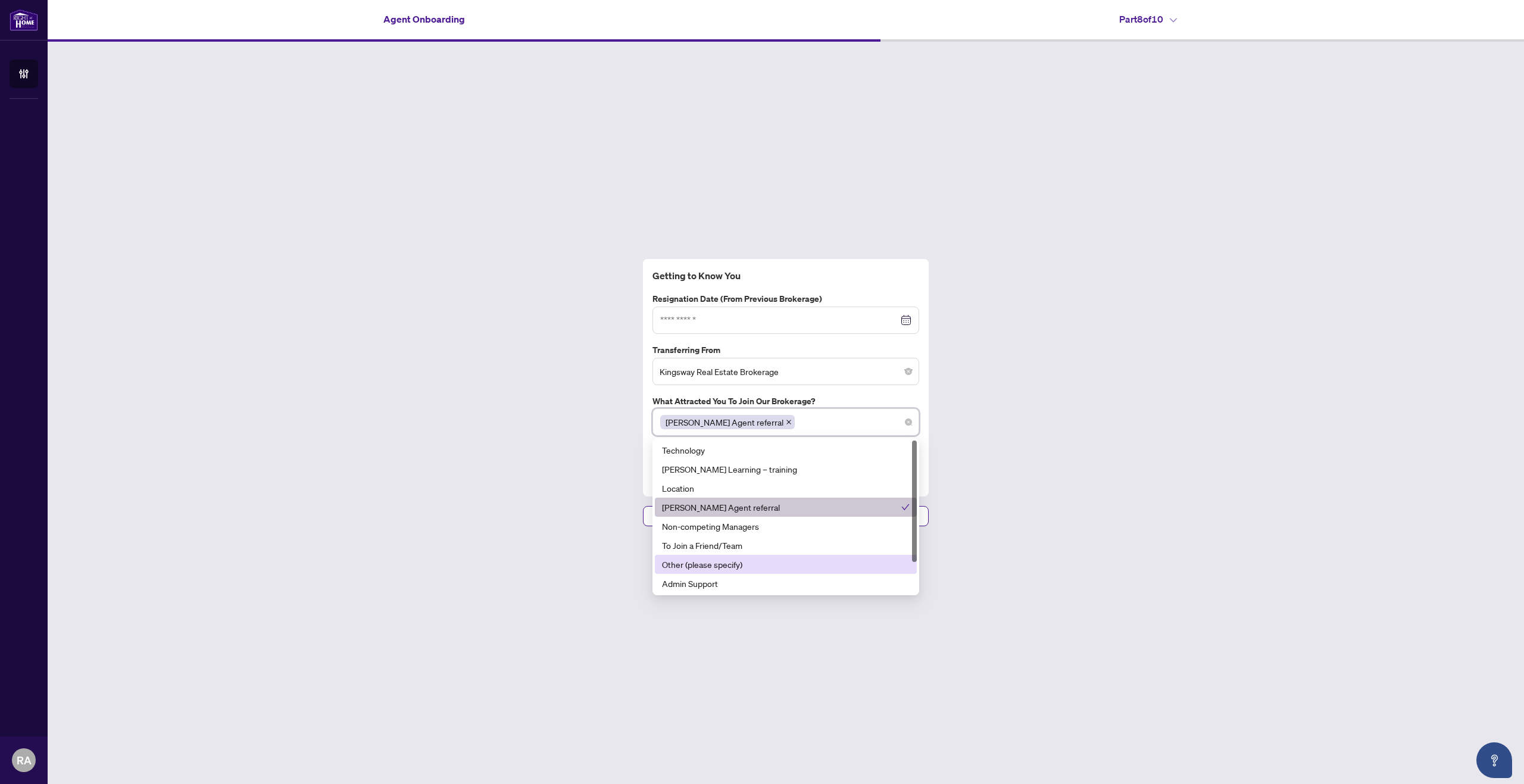
scroll to position [0, 0]
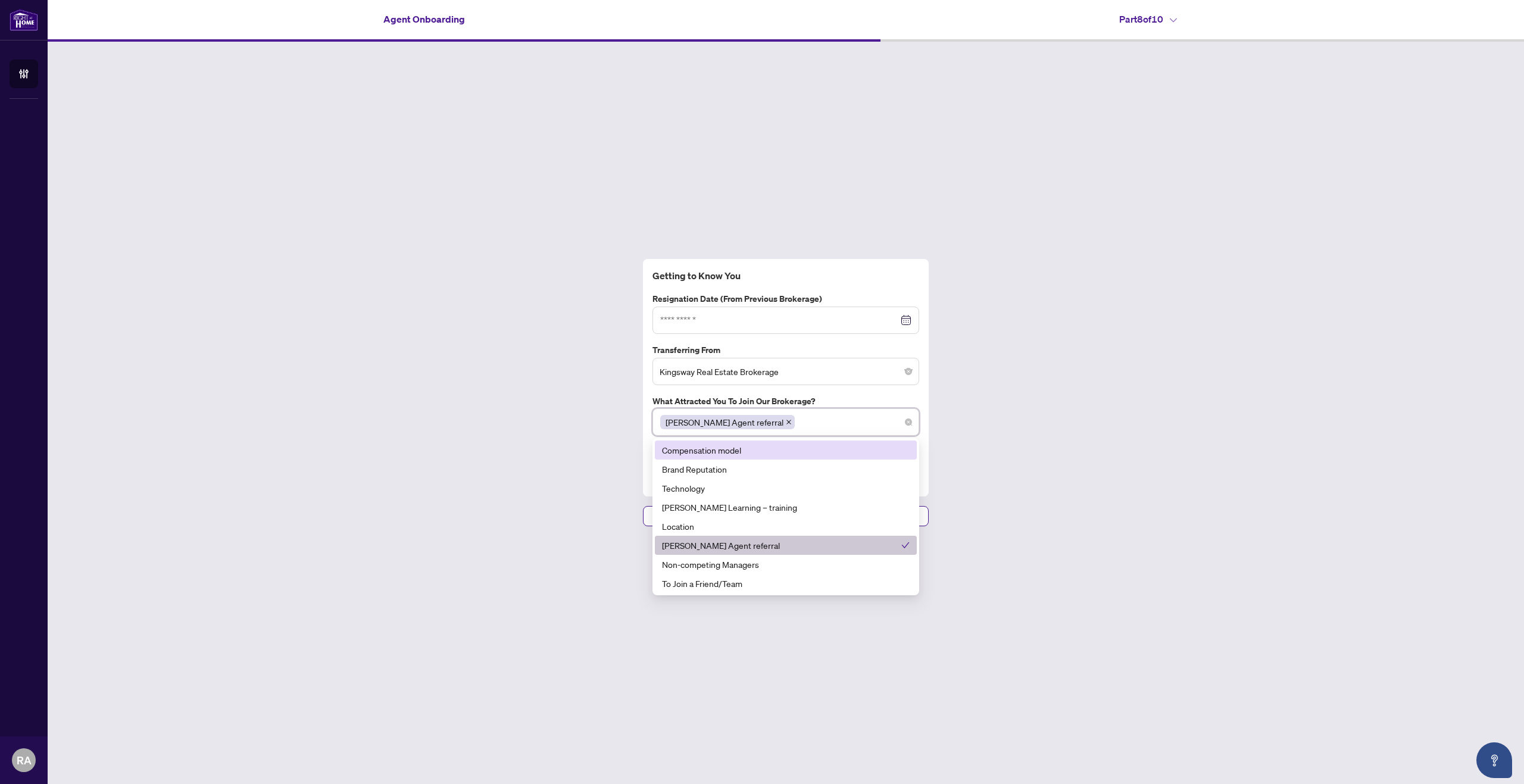
drag, startPoint x: 805, startPoint y: 454, endPoint x: 813, endPoint y: 449, distance: 9.4
click at [805, 454] on div "Compensation model" at bounding box center [786, 450] width 248 height 13
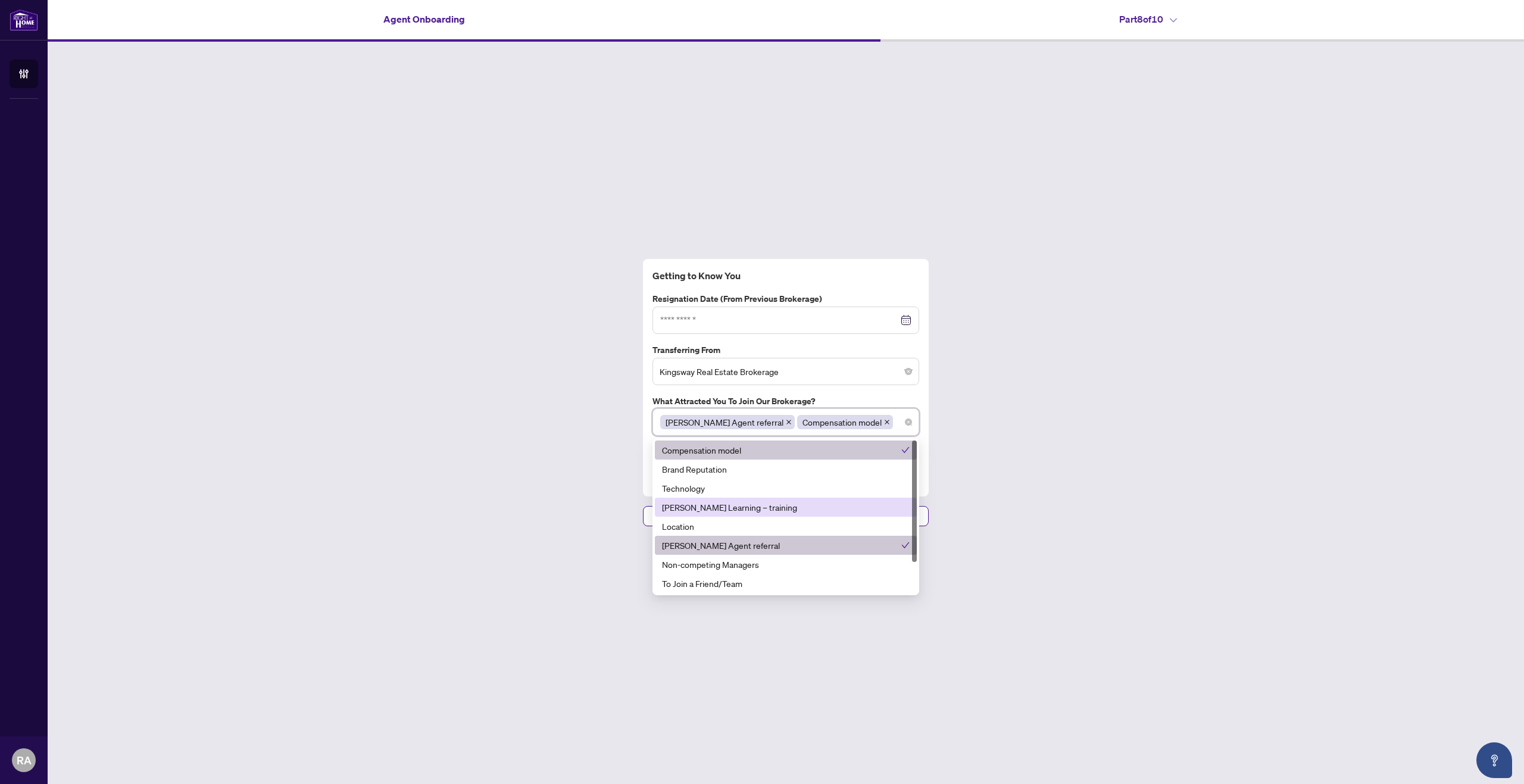
click at [826, 504] on div "[PERSON_NAME] Learning – training" at bounding box center [786, 507] width 248 height 13
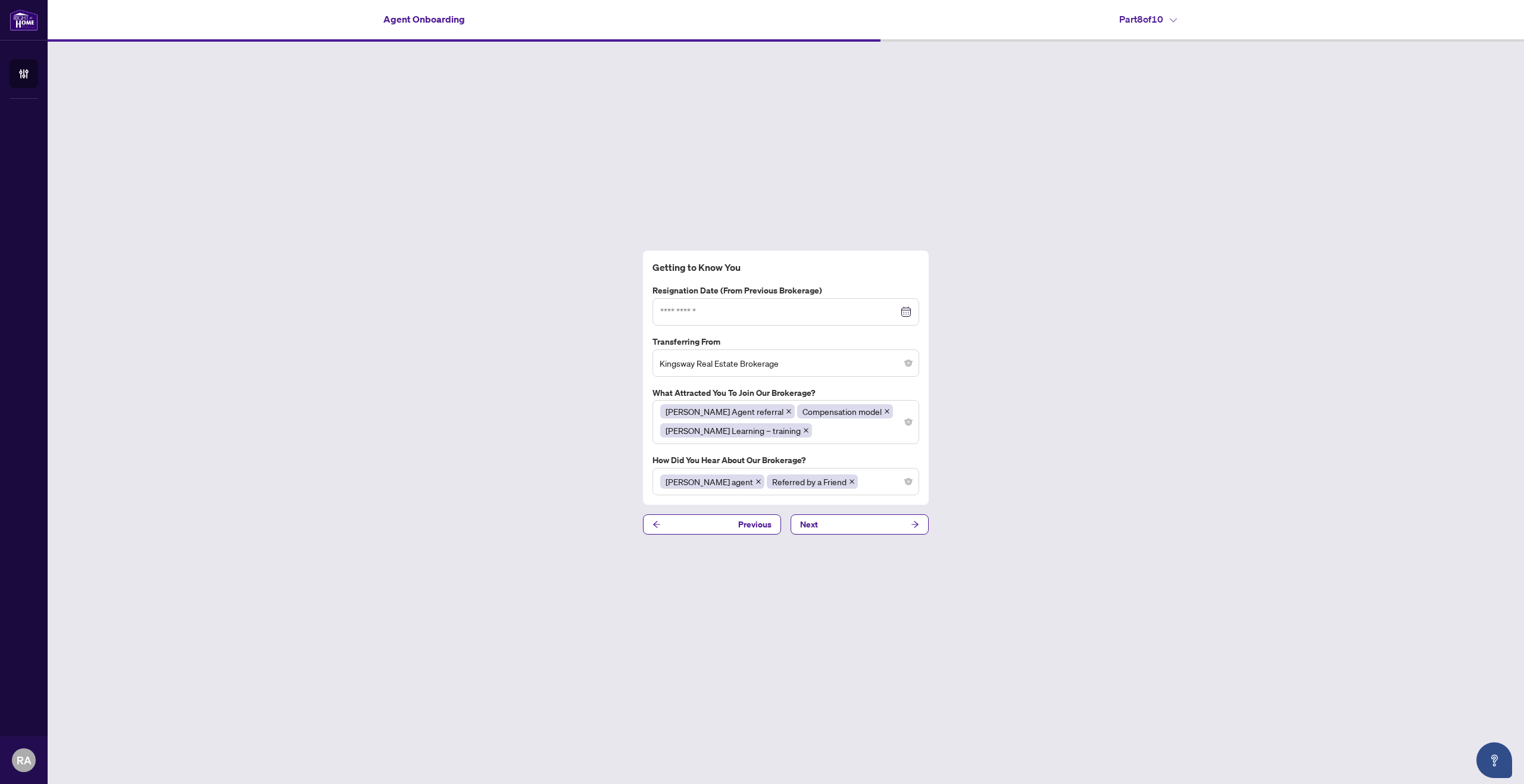
click at [1162, 503] on div "Getting to Know You Resignation Date (from previous brokerage) [DATE] Su Mo Tu …" at bounding box center [786, 392] width 1476 height 702
drag, startPoint x: 647, startPoint y: 285, endPoint x: 770, endPoint y: 301, distance: 124.0
click at [749, 299] on div "Getting to Know You Resignation Date (from previous brokerage) [DATE] Su Mo Tu …" at bounding box center [786, 378] width 286 height 255
click at [749, 309] on input at bounding box center [779, 311] width 238 height 13
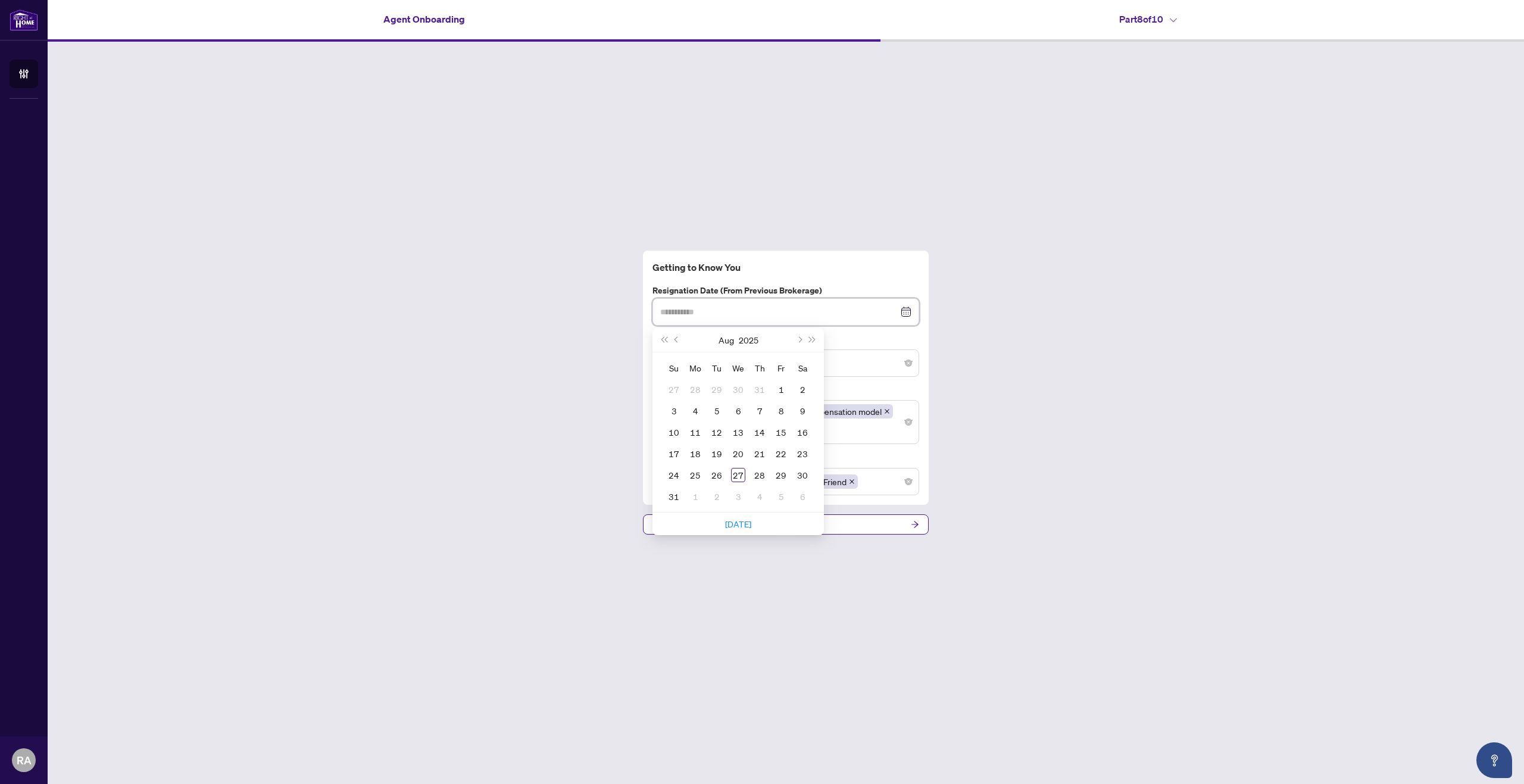
type input "**********"
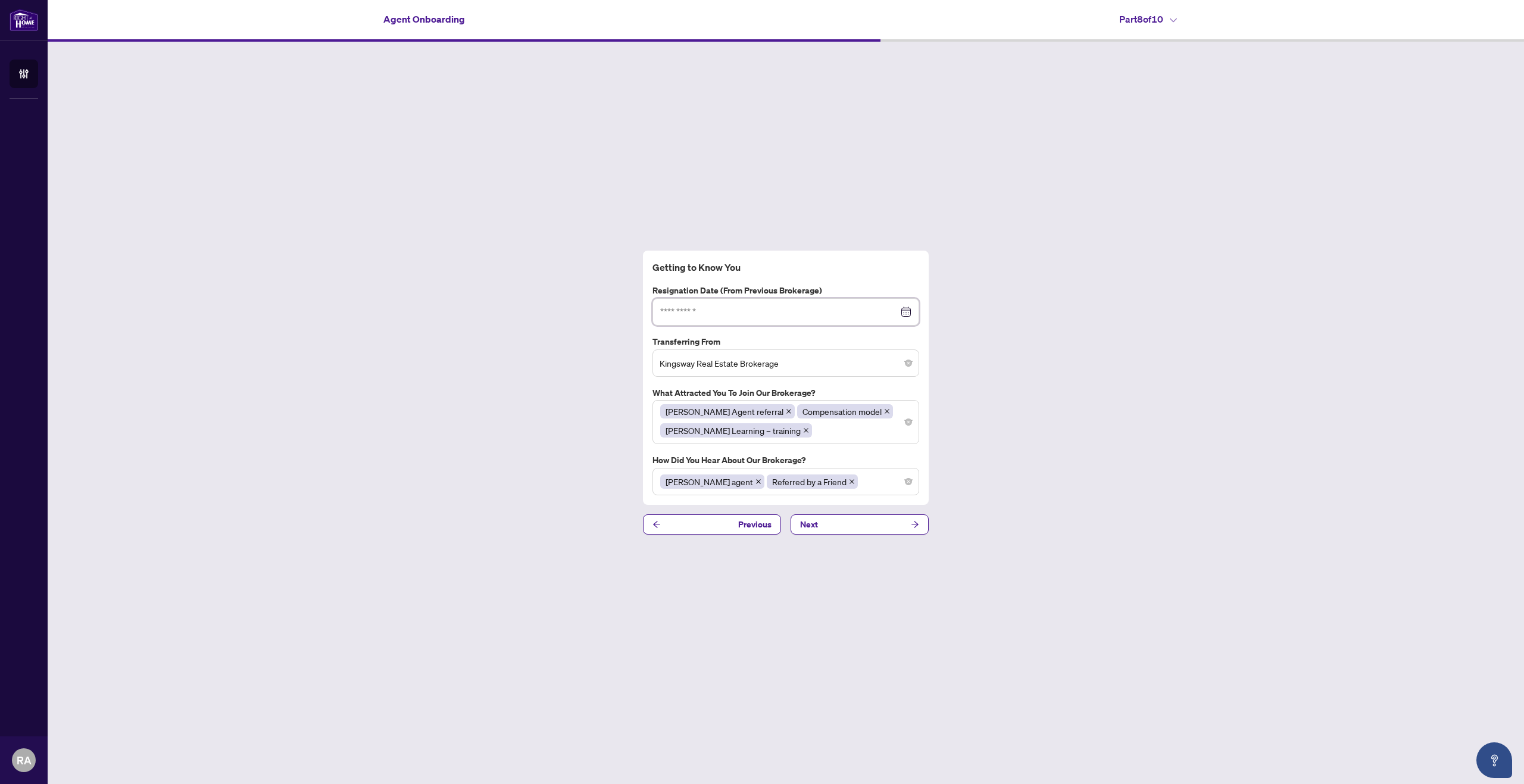
click at [902, 310] on div at bounding box center [786, 311] width 251 height 13
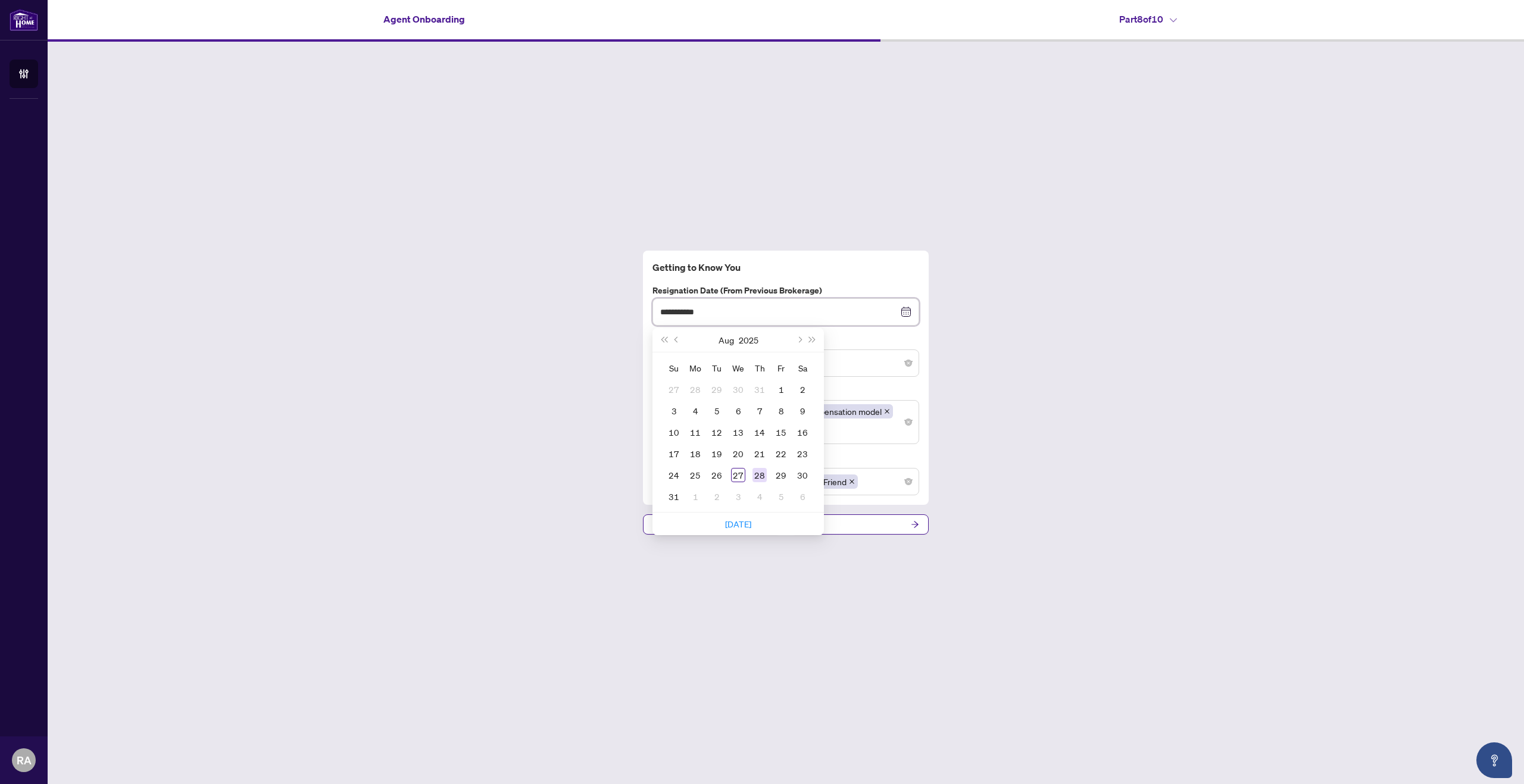
type input "**********"
click at [758, 475] on div "28" at bounding box center [759, 474] width 14 height 14
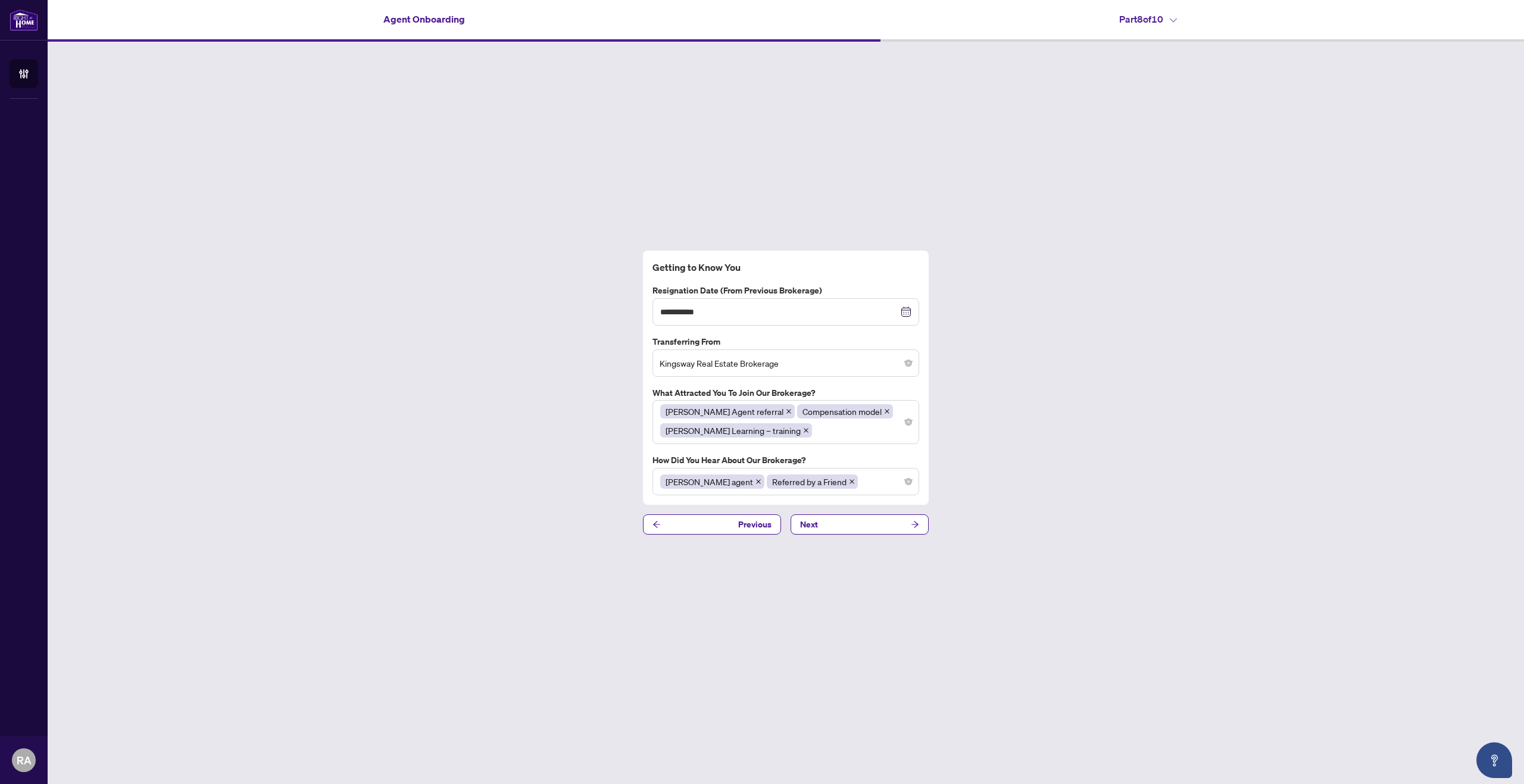
click at [587, 410] on div "**********" at bounding box center [786, 392] width 1476 height 702
click at [866, 522] on button "Next" at bounding box center [860, 524] width 138 height 20
click at [869, 525] on button "Next" at bounding box center [860, 524] width 138 height 20
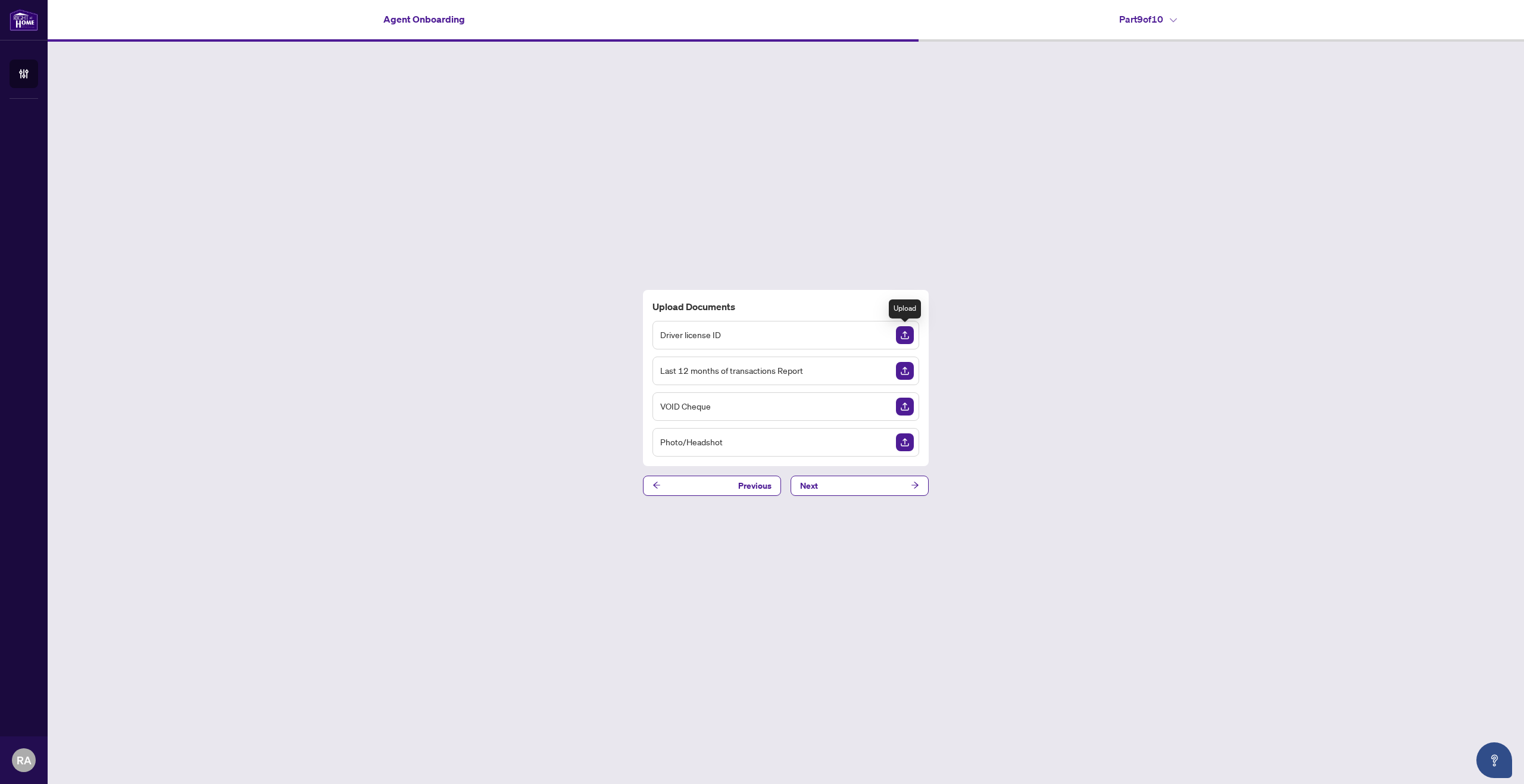
click at [905, 327] on img "Upload Document" at bounding box center [905, 334] width 18 height 18
drag, startPoint x: 774, startPoint y: 336, endPoint x: 755, endPoint y: 336, distance: 19.0
click at [770, 336] on div "Driver license ID" at bounding box center [786, 335] width 266 height 29
drag, startPoint x: 670, startPoint y: 421, endPoint x: 663, endPoint y: 420, distance: 7.1
click at [663, 420] on div "Driver license ID Last 12 months of transactions Report VOID Cheque Photo/Heads…" at bounding box center [786, 389] width 266 height 136
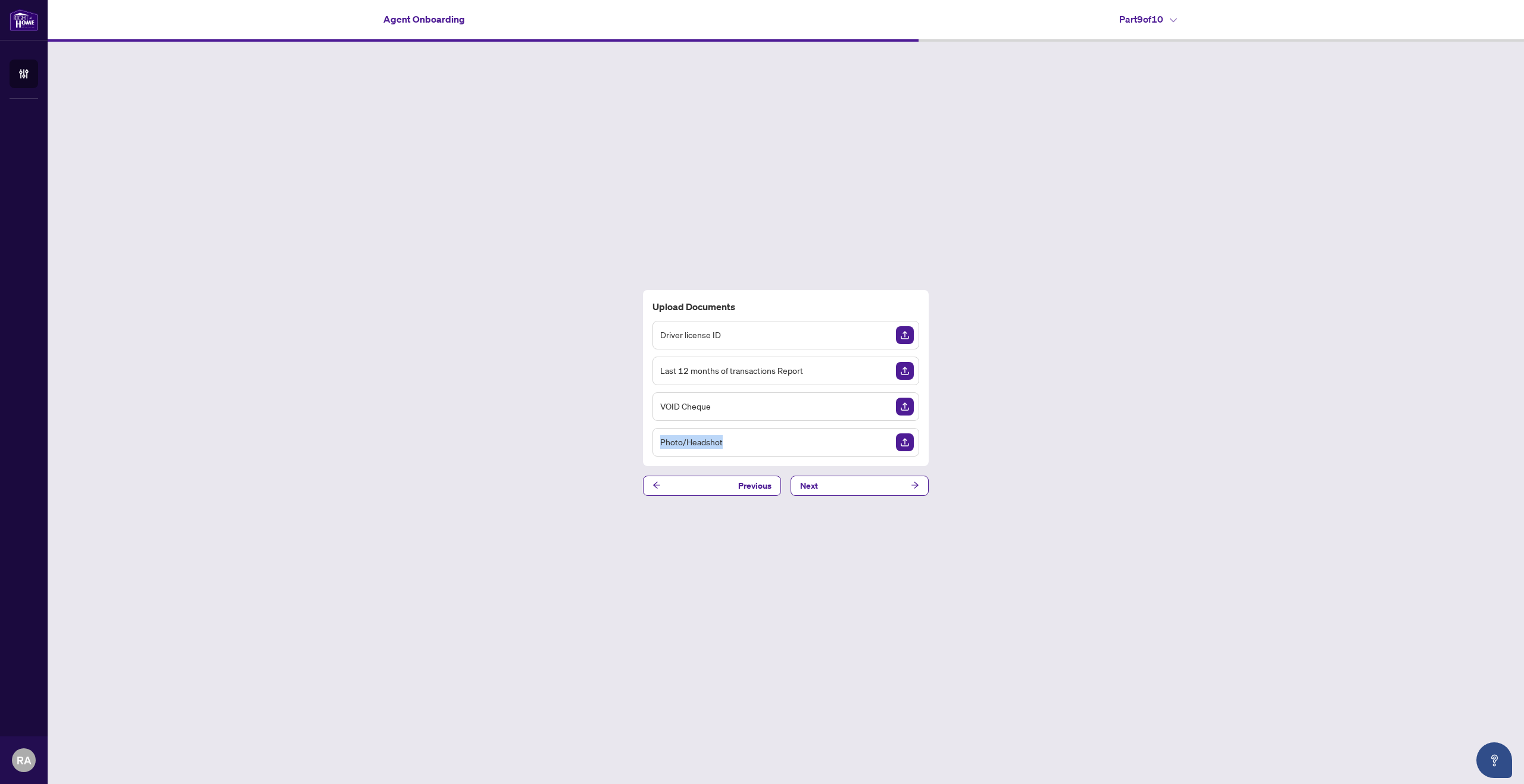
drag, startPoint x: 736, startPoint y: 446, endPoint x: 641, endPoint y: 438, distance: 95.3
click at [641, 438] on div "Upload Documents Driver license ID Last 12 months of transactions Report VOID C…" at bounding box center [786, 392] width 1476 height 702
click at [313, 330] on div "Upload Documents Driver license ID Last 12 months of transactions Report VOID C…" at bounding box center [786, 392] width 1476 height 702
click at [897, 336] on img "Upload Document" at bounding box center [905, 334] width 18 height 18
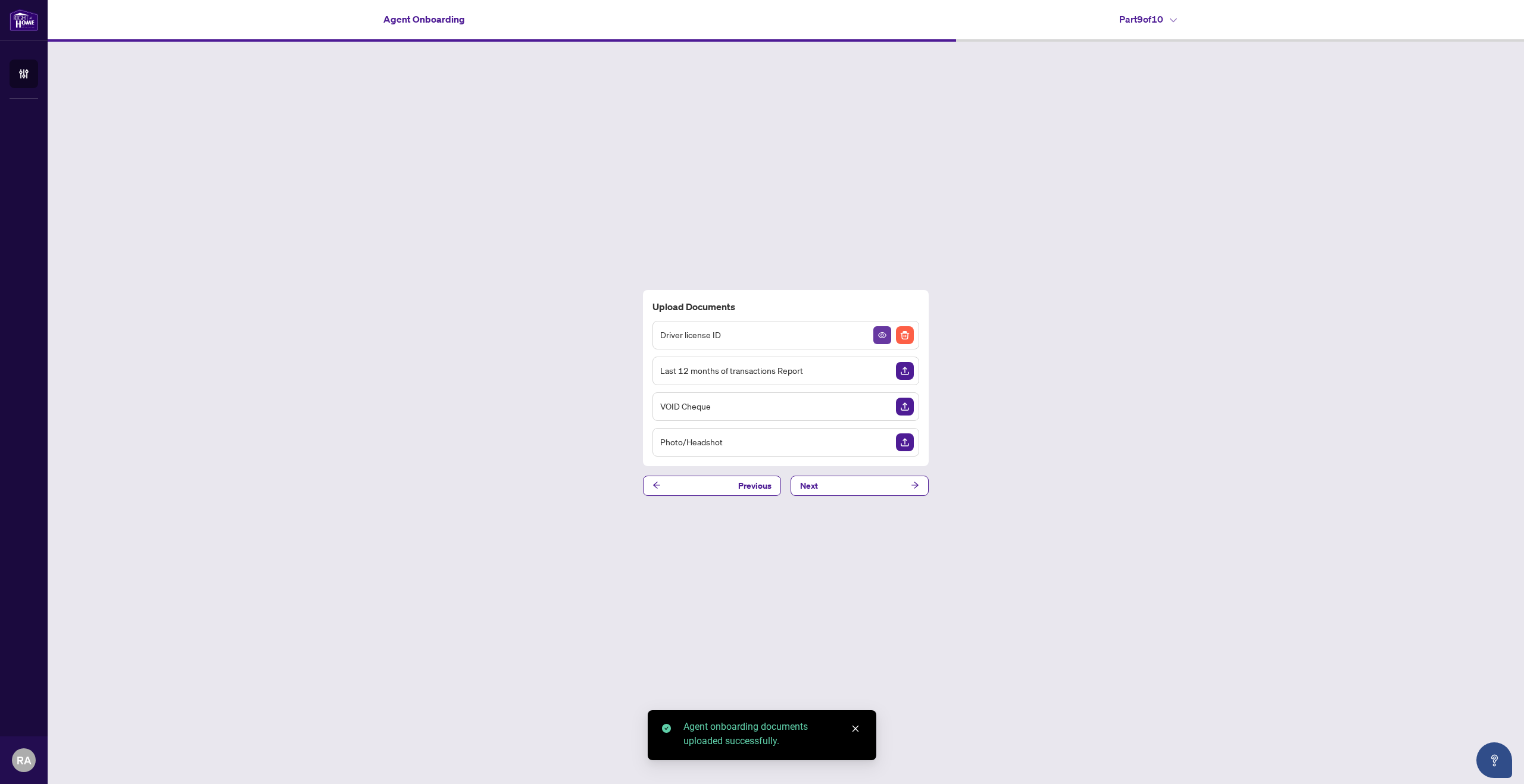
click at [888, 338] on button "button" at bounding box center [882, 334] width 18 height 18
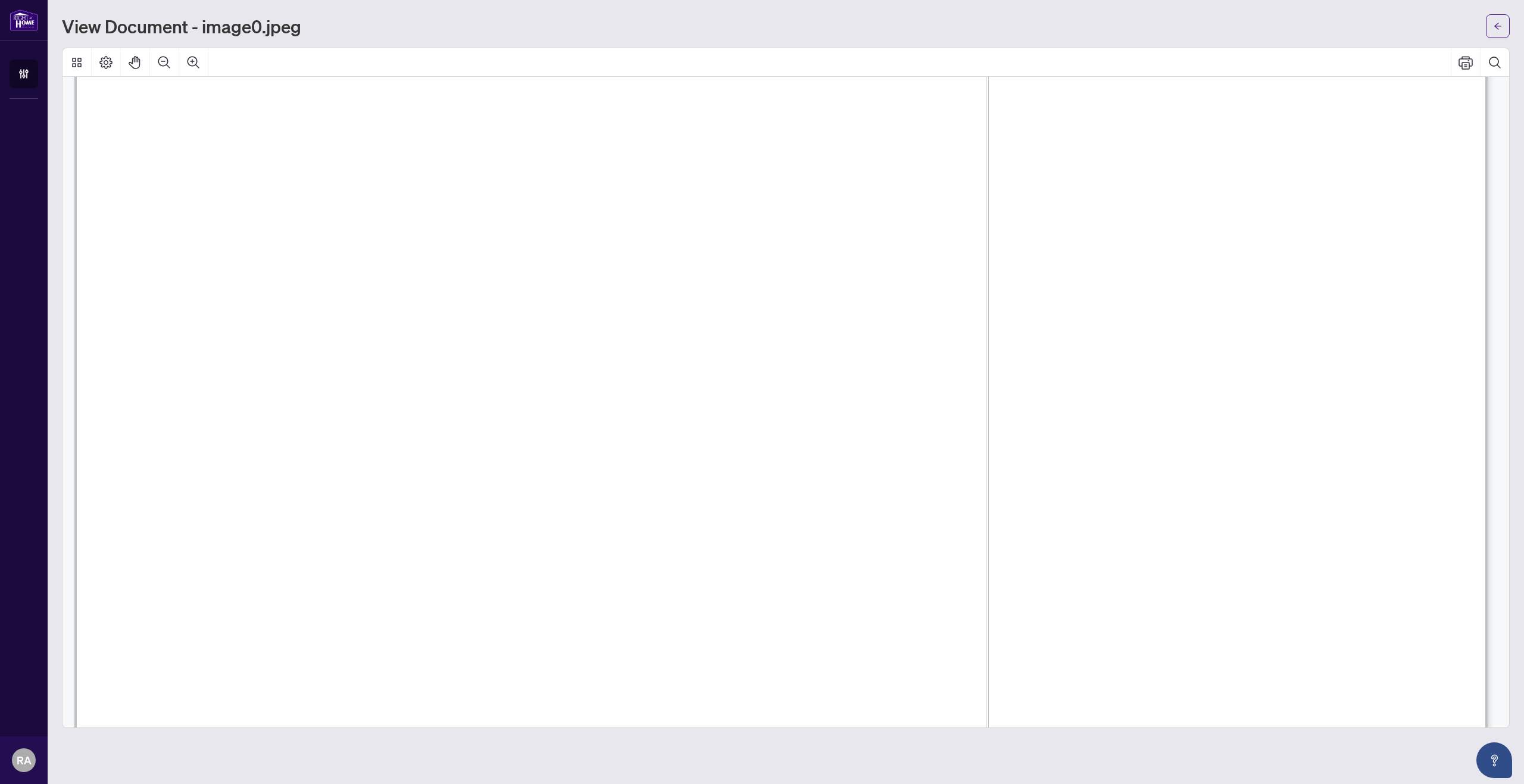
scroll to position [178, 0]
click at [1497, 28] on icon "arrow-left" at bounding box center [1498, 26] width 8 height 8
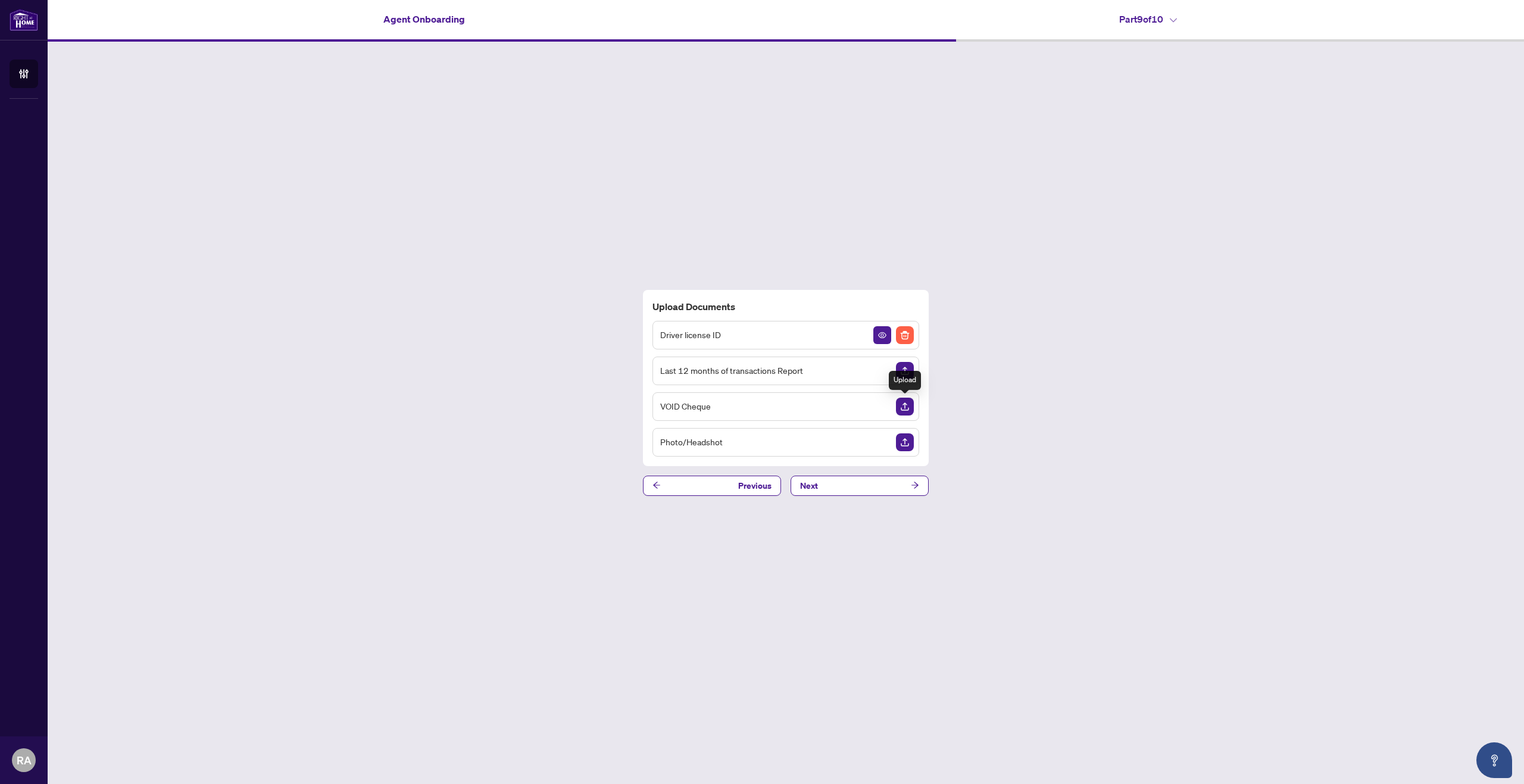
click at [905, 408] on img "Upload Document" at bounding box center [905, 406] width 18 height 18
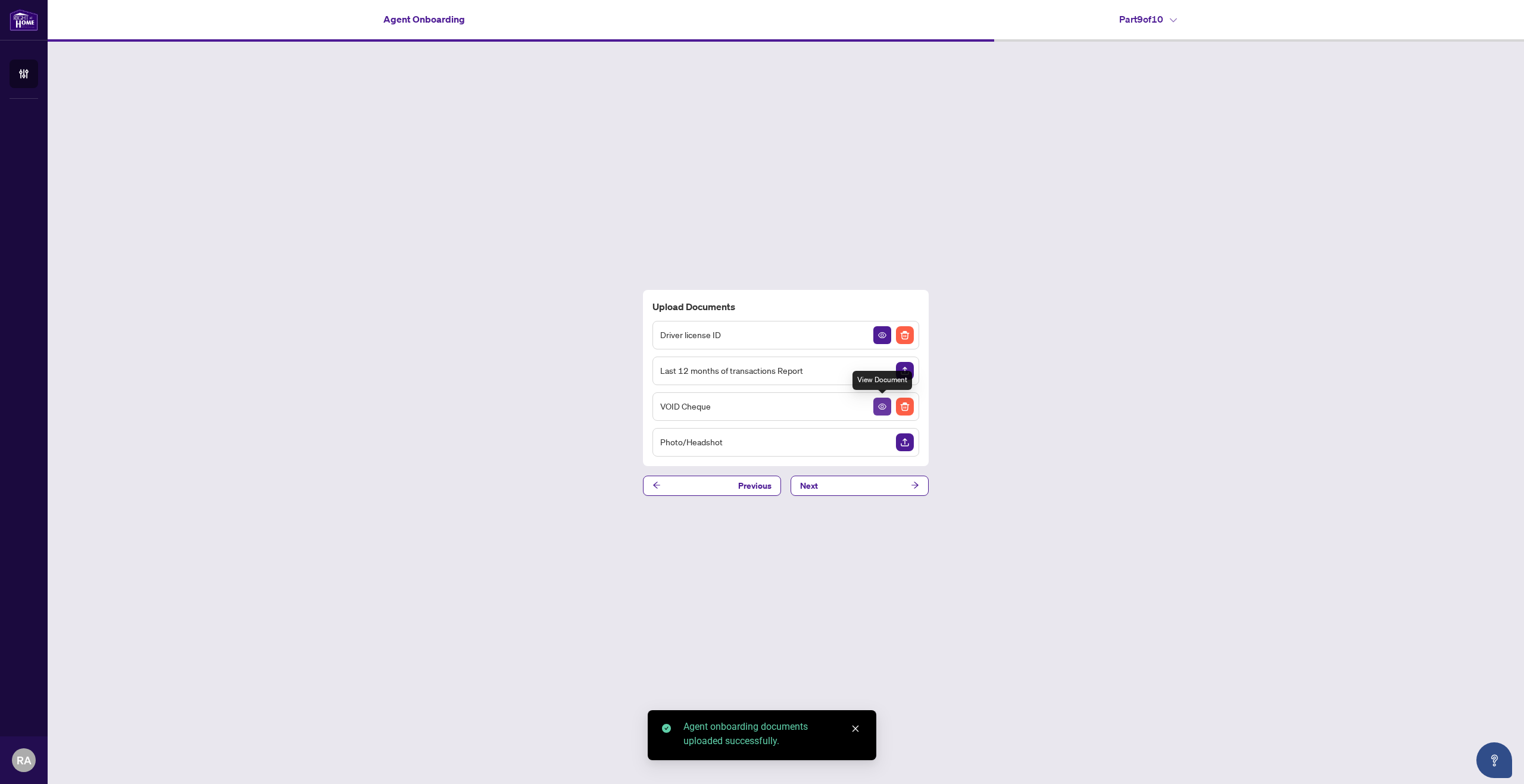
click at [882, 406] on icon "View Document" at bounding box center [882, 406] width 8 height 8
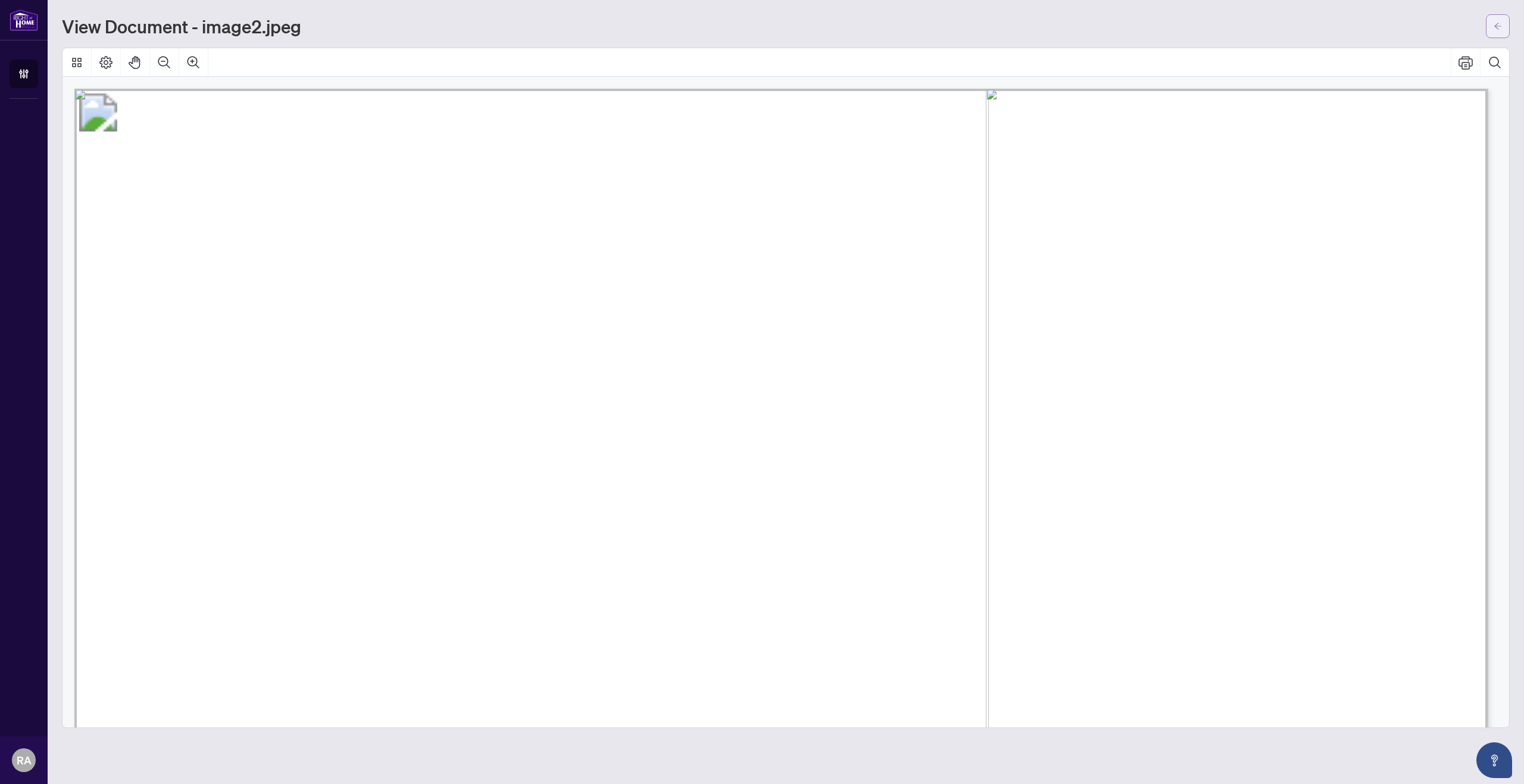
click at [1493, 33] on span "button" at bounding box center [1498, 26] width 8 height 19
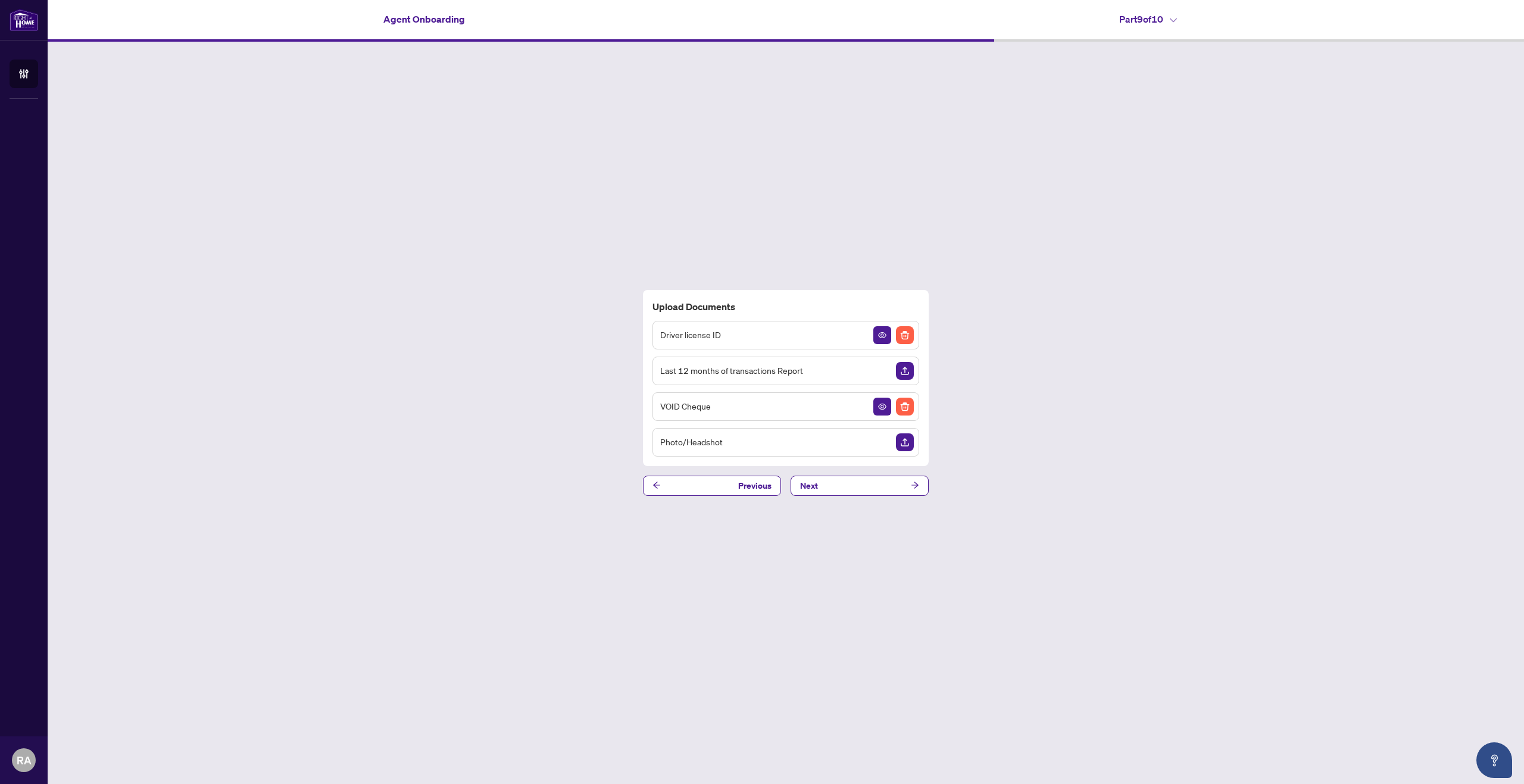
click at [905, 435] on img "Upload Document" at bounding box center [905, 442] width 18 height 18
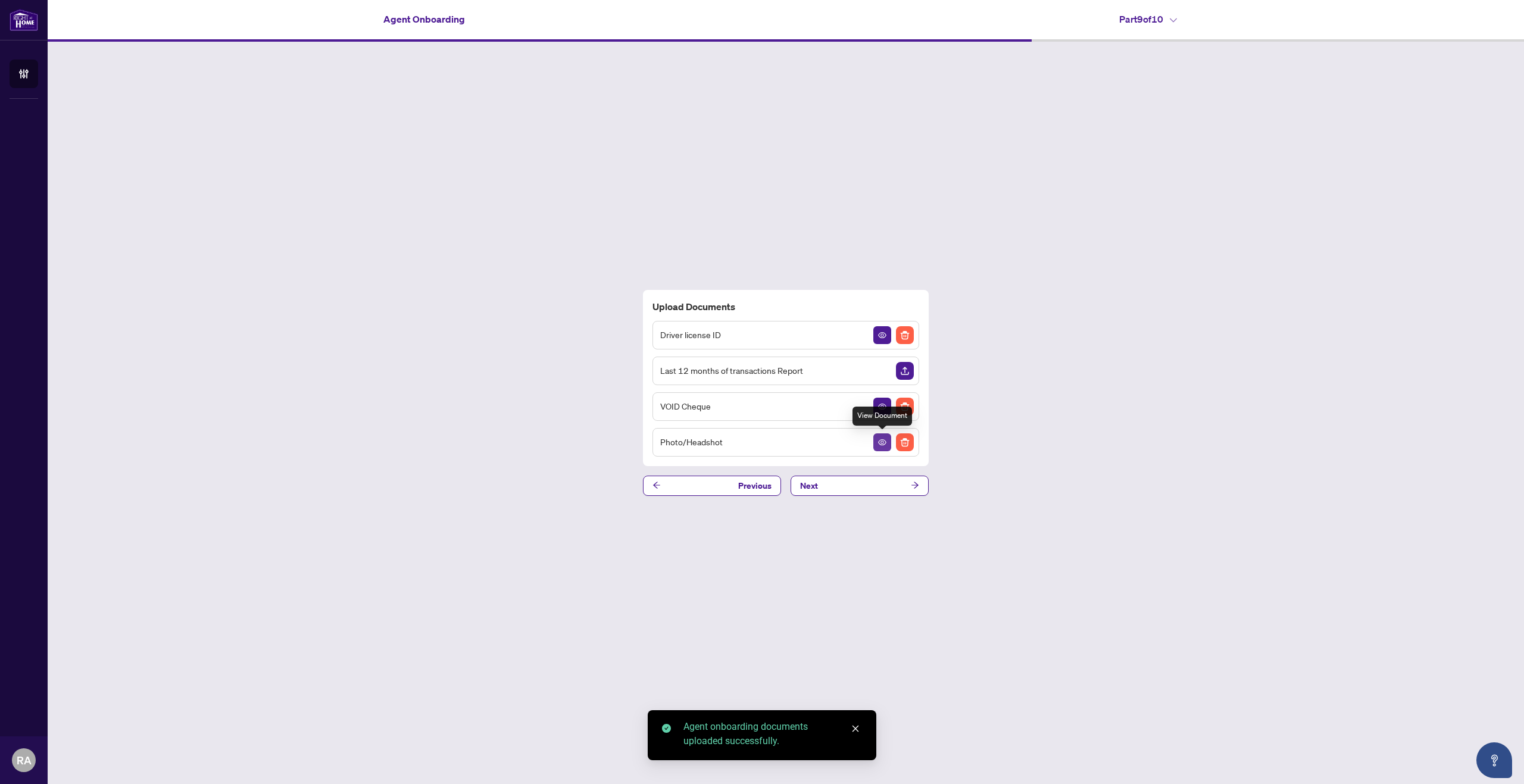
click at [887, 442] on button "button" at bounding box center [882, 442] width 18 height 18
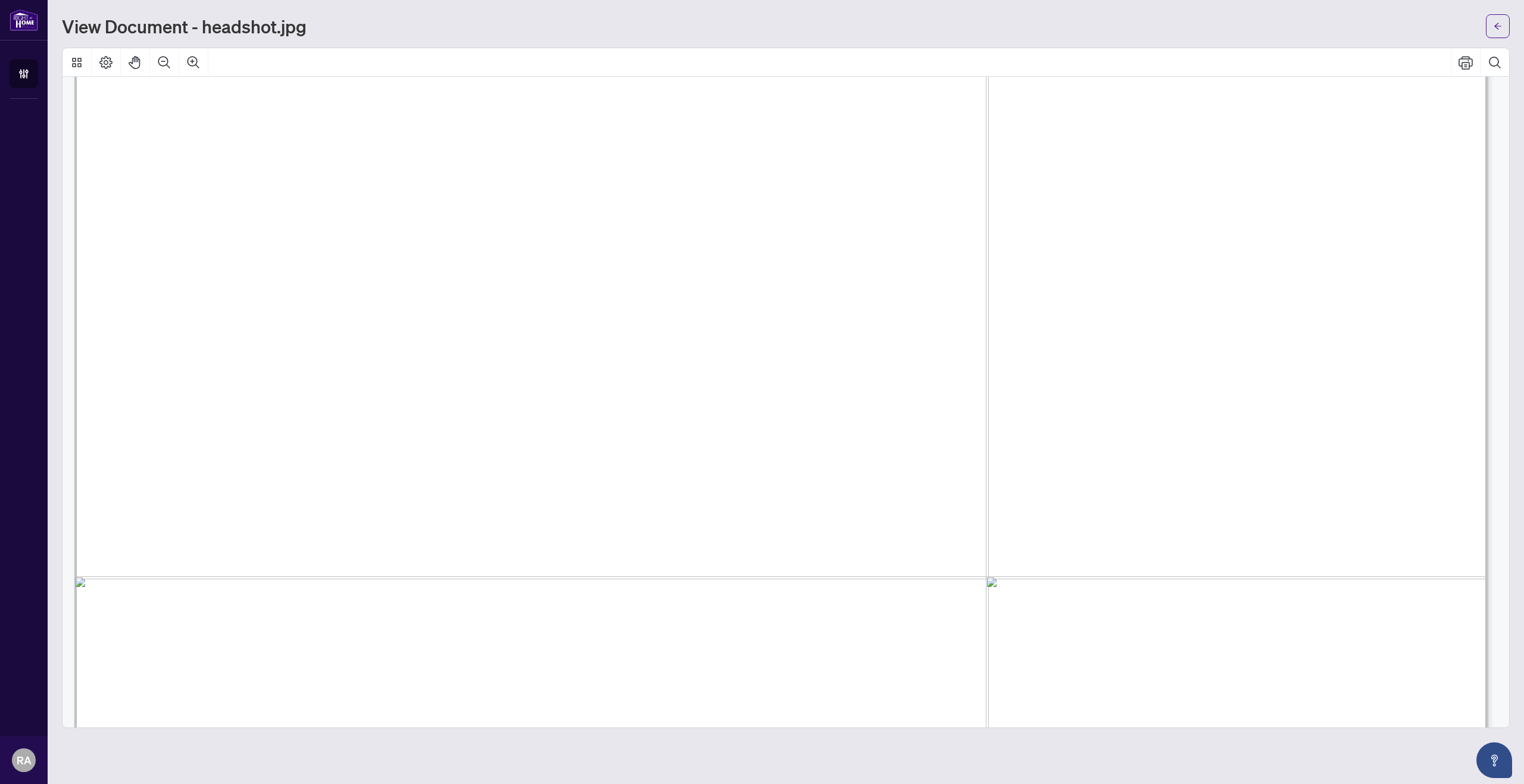
scroll to position [1373, 0]
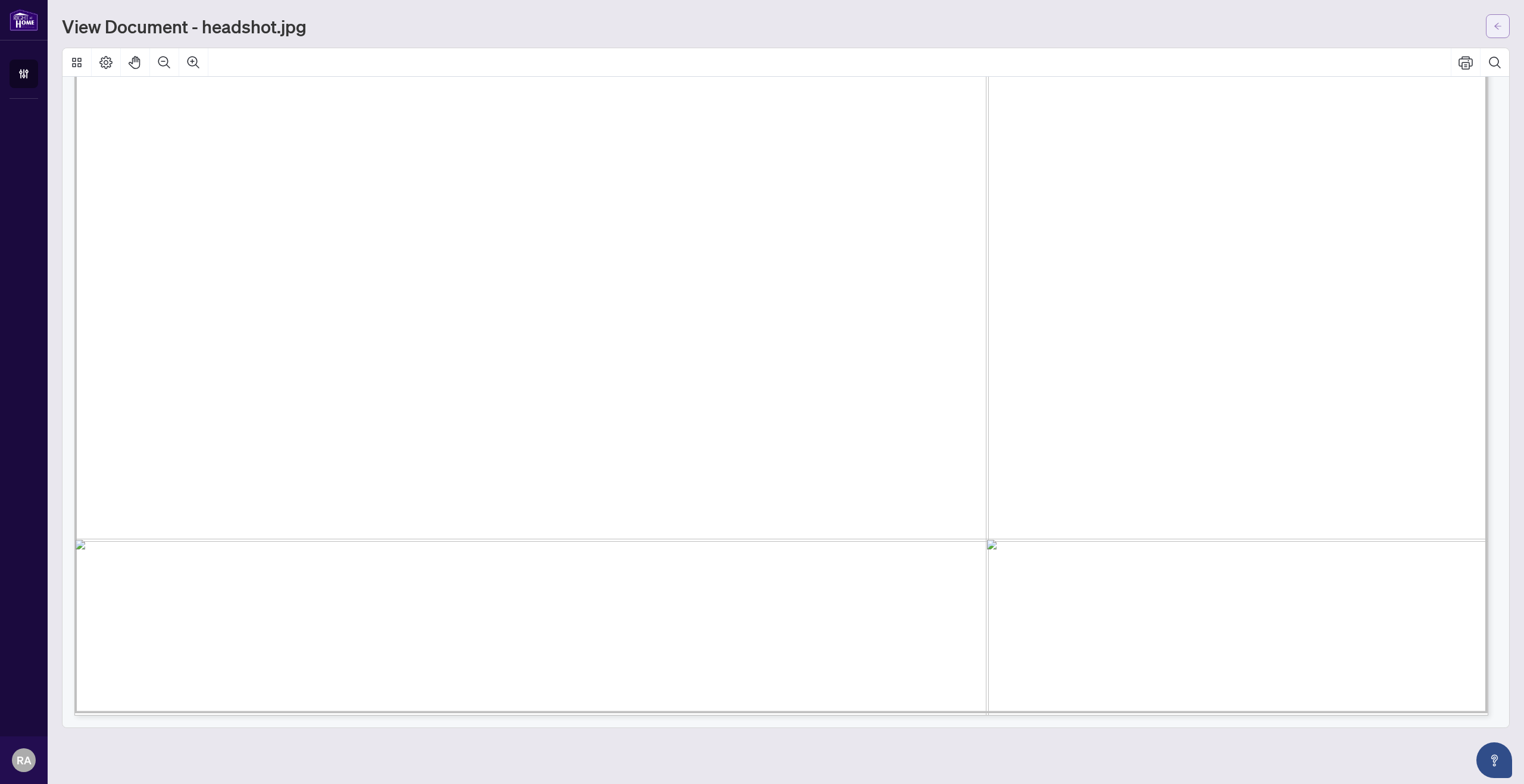
click at [1488, 23] on button "button" at bounding box center [1498, 26] width 24 height 24
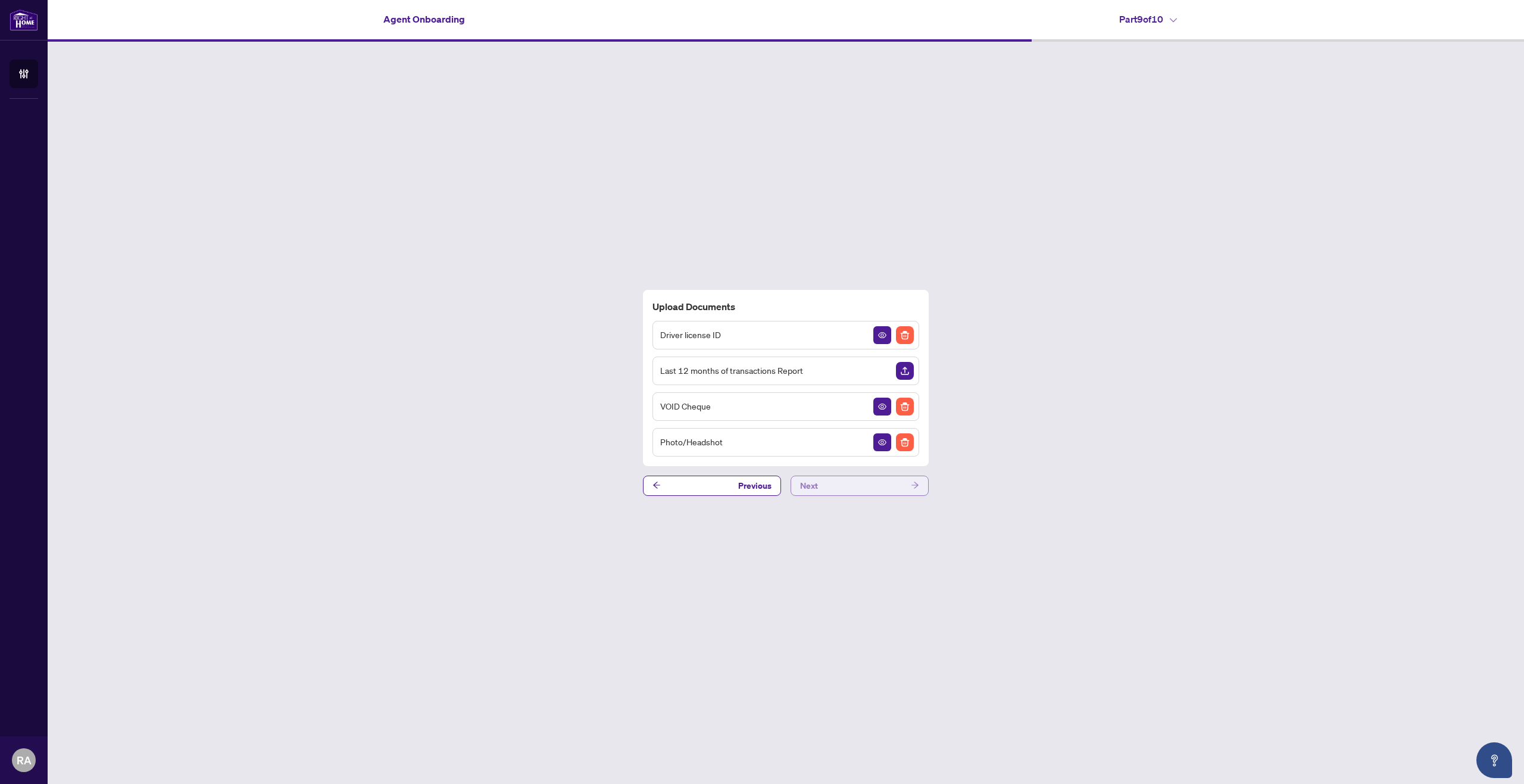
click at [826, 489] on button "Next" at bounding box center [860, 486] width 138 height 20
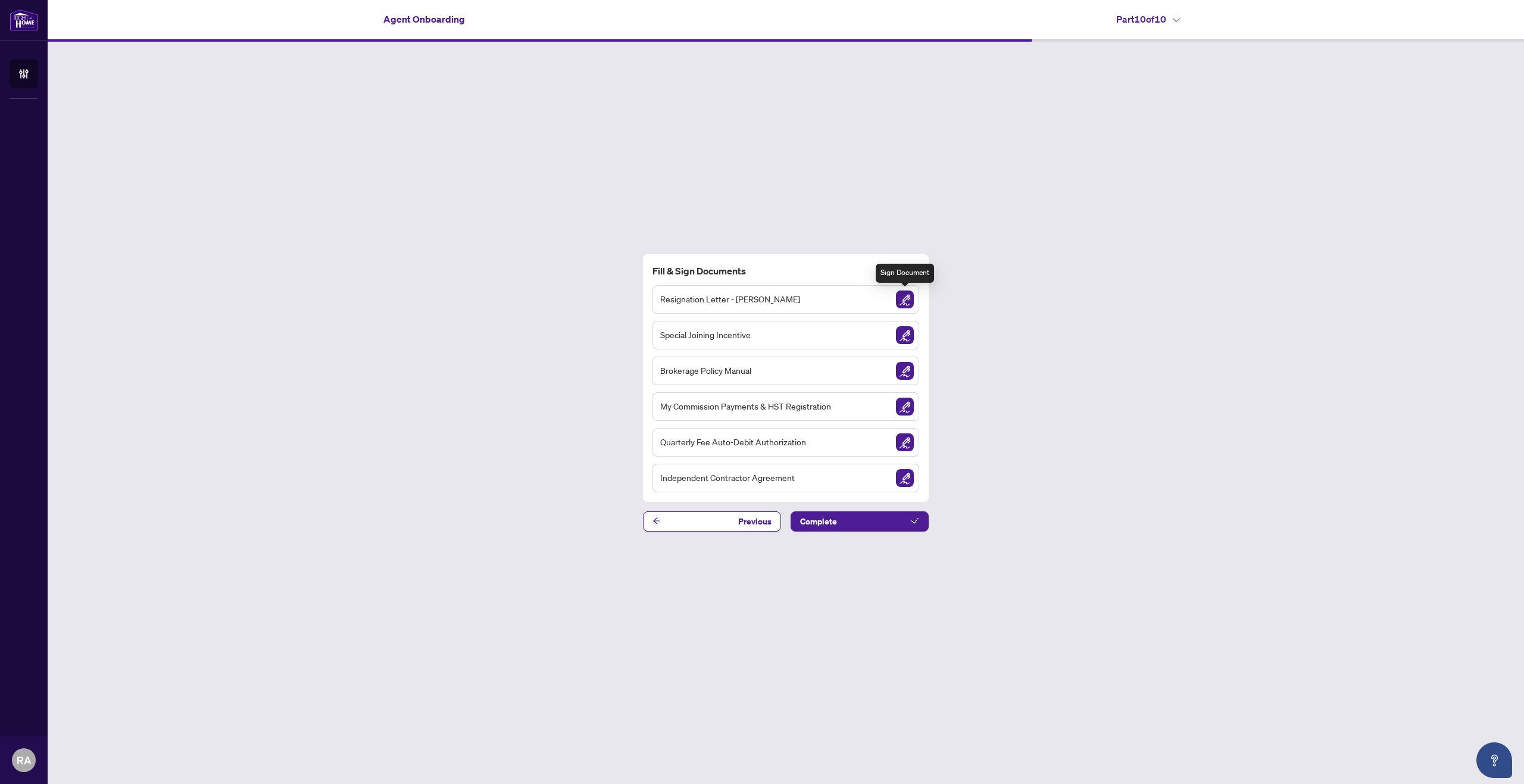
click at [907, 300] on img "Sign Document" at bounding box center [905, 299] width 18 height 18
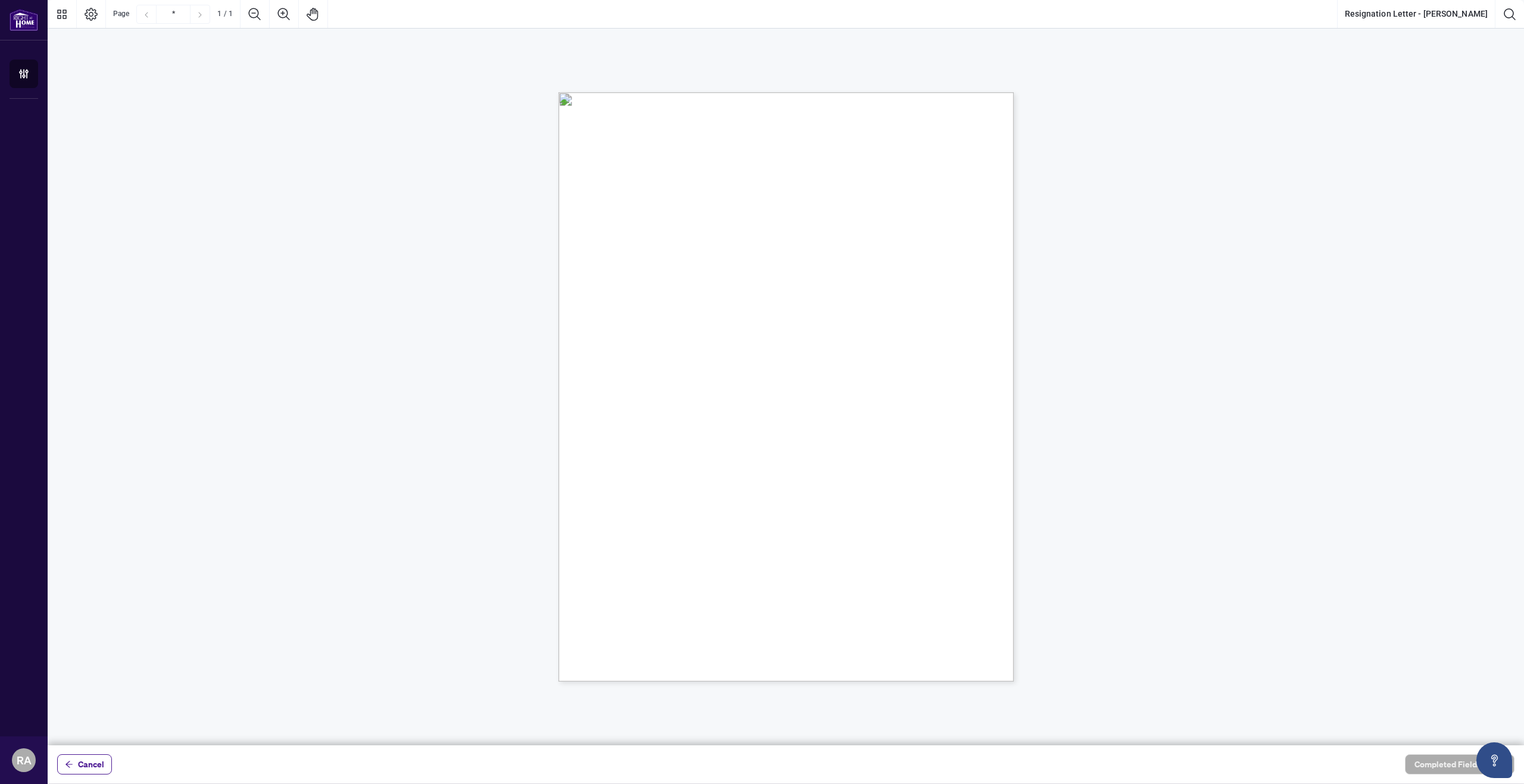
click at [633, 451] on div "[DATE] Kingsway Real Estate Brokerage [STREET_ADDRESS][PERSON_NAME] To whom it …" at bounding box center [843, 461] width 569 height 736
click at [630, 472] on div "[DATE] Kingsway Real Estate Brokerage [STREET_ADDRESS][PERSON_NAME] To whom it …" at bounding box center [843, 461] width 569 height 736
click at [1403, 11] on button "Resignation Letter - [PERSON_NAME]" at bounding box center [1415, 14] width 157 height 29
click at [664, 511] on span "Salesperson" at bounding box center [645, 516] width 39 height 11
drag, startPoint x: 673, startPoint y: 446, endPoint x: 568, endPoint y: 463, distance: 106.4
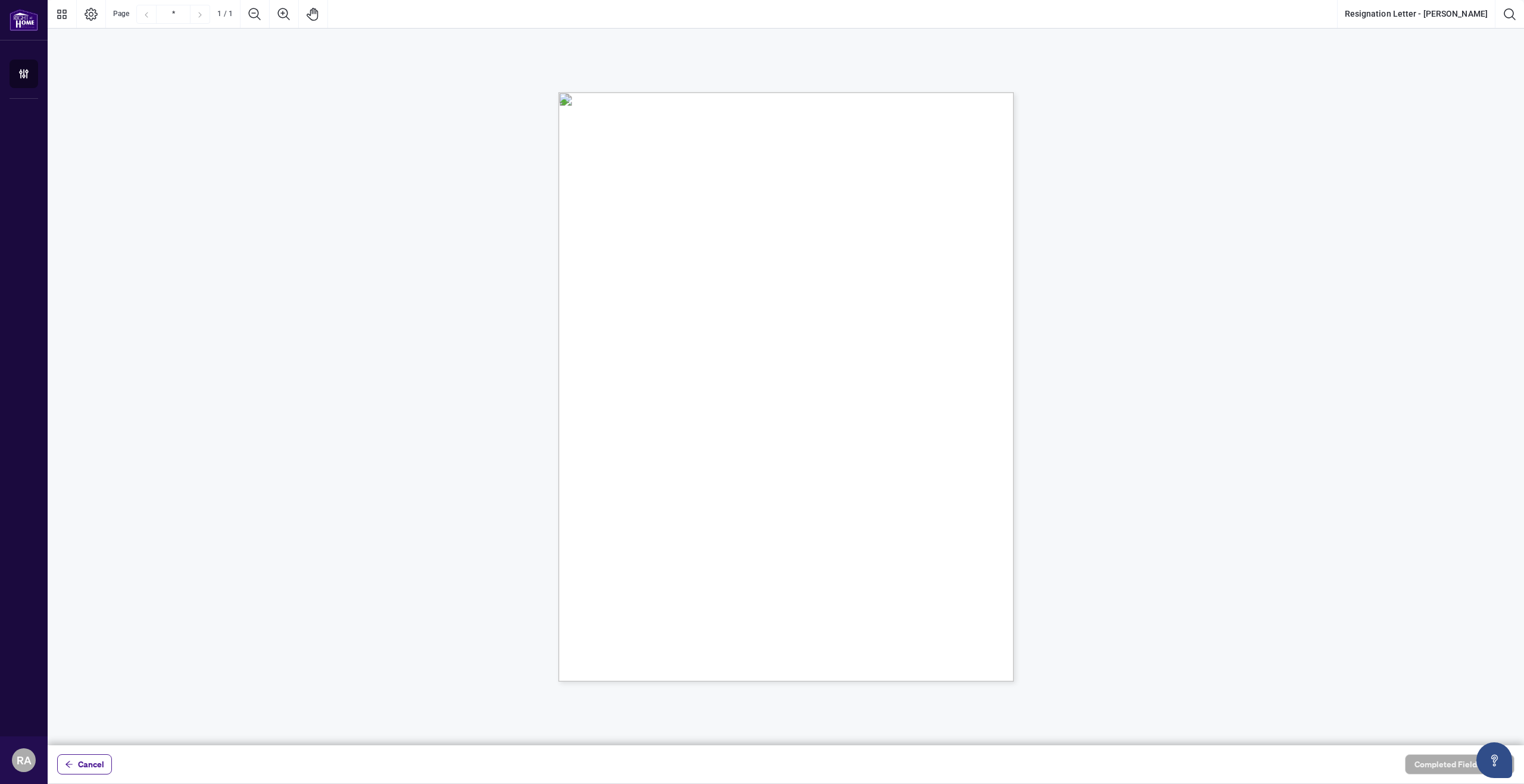
click at [568, 463] on div "[DATE] Kingsway Real Estate Brokerage [STREET_ADDRESS][PERSON_NAME] To whom it …" at bounding box center [843, 461] width 569 height 736
drag, startPoint x: 638, startPoint y: 438, endPoint x: 658, endPoint y: 458, distance: 28.3
click at [658, 458] on div "[DATE] Kingsway Real Estate Brokerage [STREET_ADDRESS][PERSON_NAME] To whom it …" at bounding box center [843, 461] width 569 height 736
drag, startPoint x: 633, startPoint y: 469, endPoint x: 809, endPoint y: 453, distance: 176.7
click at [639, 469] on div "[DATE] Kingsway Real Estate Brokerage [STREET_ADDRESS][PERSON_NAME] To whom it …" at bounding box center [843, 461] width 569 height 736
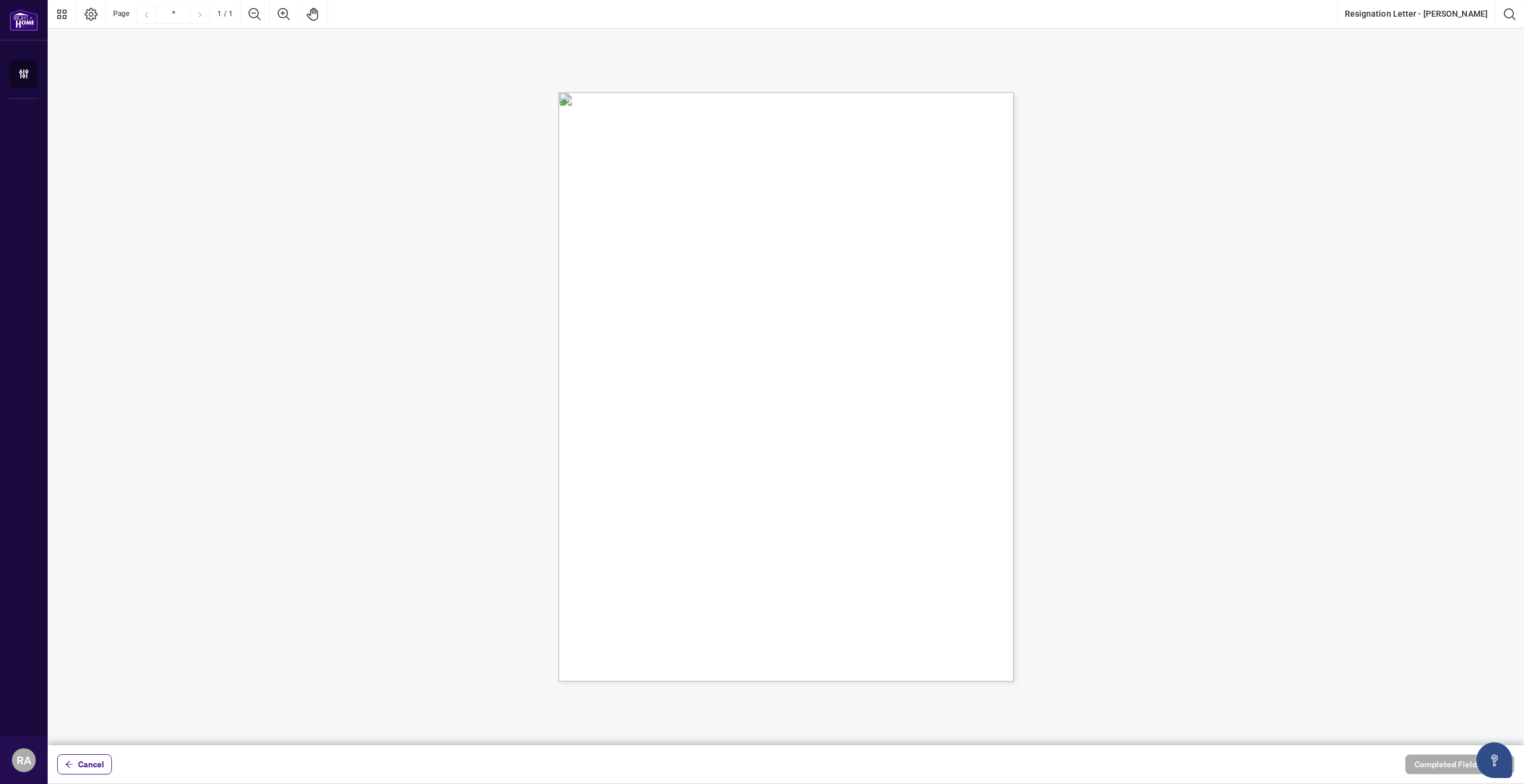
drag, startPoint x: 703, startPoint y: 454, endPoint x: 652, endPoint y: 466, distance: 52.4
click at [703, 454] on div "[DATE] Kingsway Real Estate Brokerage [STREET_ADDRESS][PERSON_NAME] To whom it …" at bounding box center [843, 461] width 569 height 736
drag, startPoint x: 606, startPoint y: 462, endPoint x: 708, endPoint y: 464, distance: 102.0
click at [706, 465] on div "[DATE] Kingsway Real Estate Brokerage [STREET_ADDRESS][PERSON_NAME] To whom it …" at bounding box center [843, 461] width 569 height 736
click at [646, 470] on div "[DATE] Kingsway Real Estate Brokerage [STREET_ADDRESS][PERSON_NAME] To whom it …" at bounding box center [843, 461] width 569 height 736
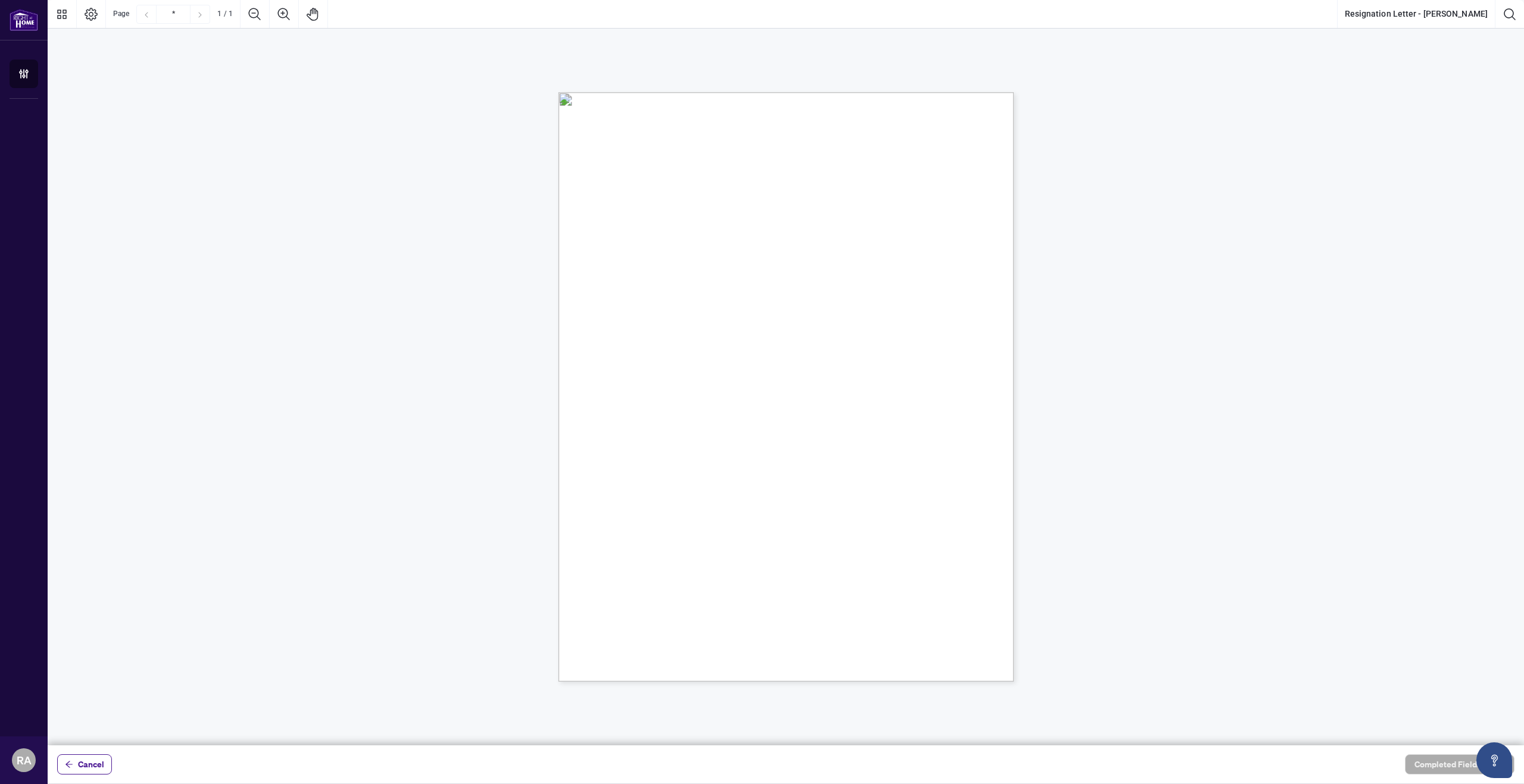
drag, startPoint x: 1497, startPoint y: 767, endPoint x: 1469, endPoint y: 745, distance: 35.6
click at [1469, 745] on body "ACCOUNT Agent Onboarding RA [PERSON_NAME] [EMAIL_ADDRESS][DOMAIN_NAME] RA [PERS…" at bounding box center [762, 392] width 1524 height 784
click at [1487, 753] on icon "Open asap" at bounding box center [1494, 760] width 15 height 15
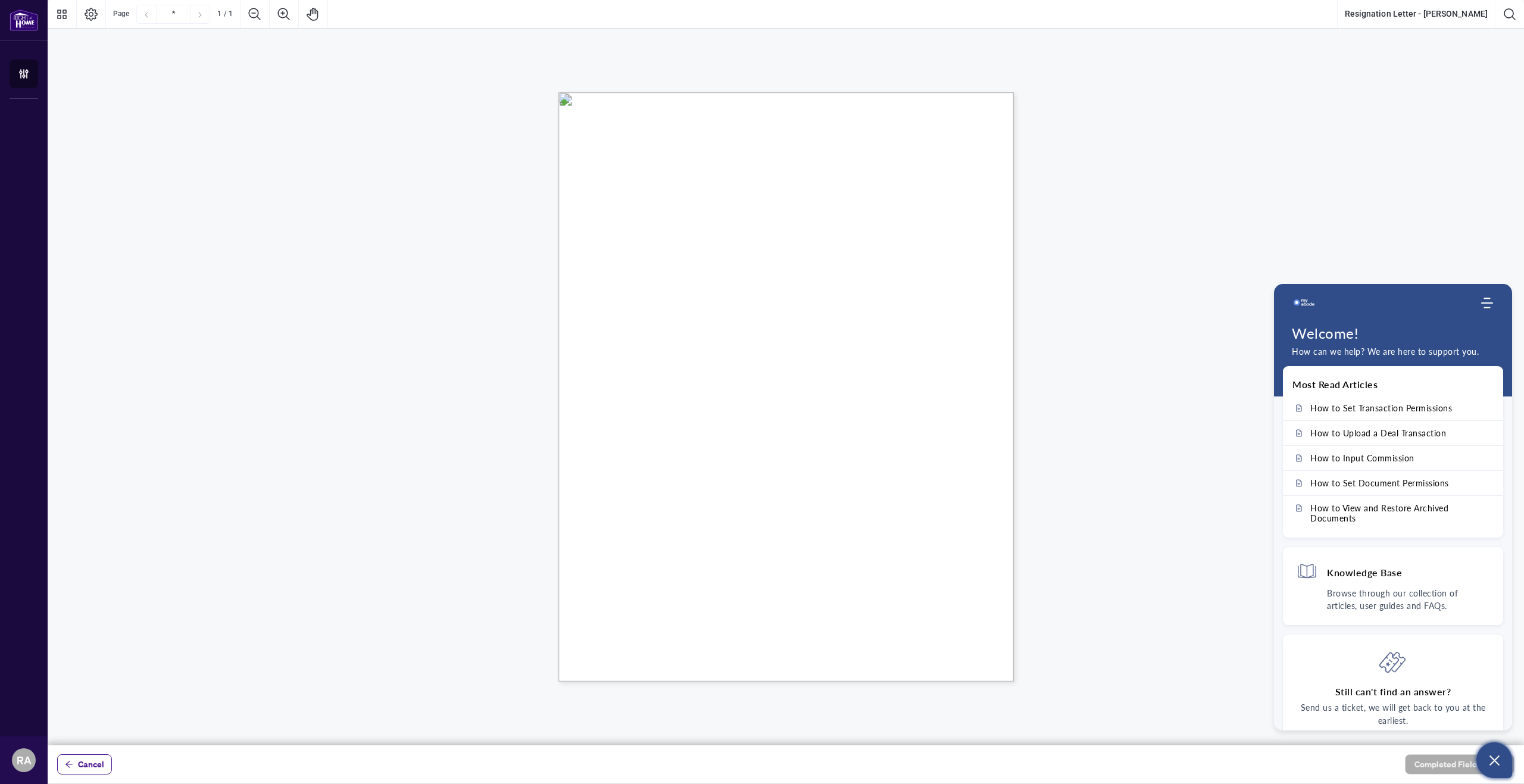
click at [1168, 406] on div "[DATE] Kingsway Real Estate Brokerage [STREET_ADDRESS][PERSON_NAME] To whom it …" at bounding box center [786, 329] width 1476 height 602
click at [1491, 761] on icon "Open asap" at bounding box center [1494, 760] width 15 height 15
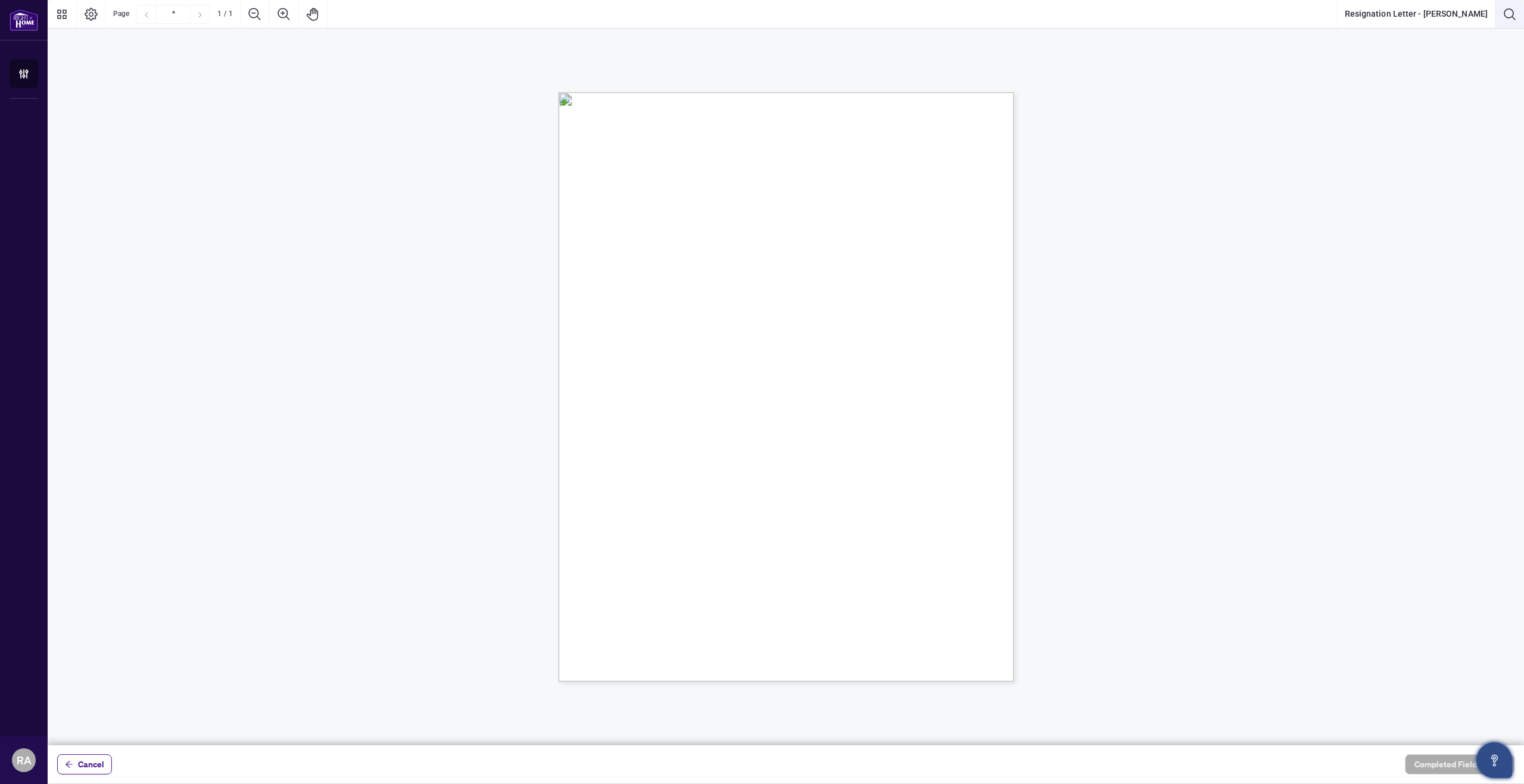
click at [1511, 22] on button "Search Document" at bounding box center [1510, 14] width 29 height 29
click at [1478, 100] on div "[DATE] Kingsway Real Estate Brokerage [STREET_ADDRESS][PERSON_NAME] To whom it …" at bounding box center [786, 329] width 1476 height 602
click at [1500, 47] on button "Cancel" at bounding box center [1505, 47] width 19 height 19
click at [97, 19] on icon "Page Layout" at bounding box center [91, 14] width 14 height 14
click at [304, 9] on button "Pan Mode" at bounding box center [313, 14] width 29 height 29
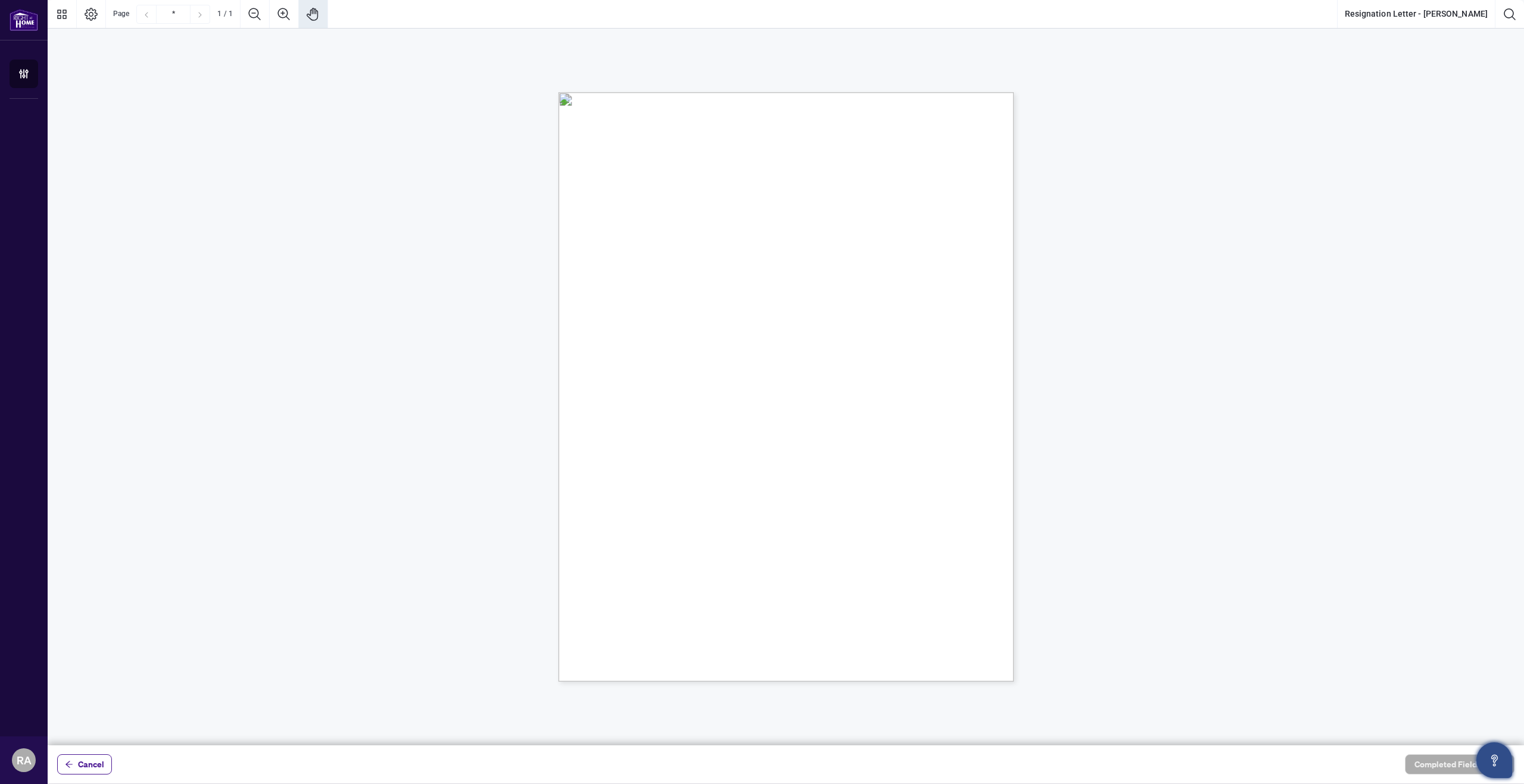
click at [320, 19] on icon "Pan Mode" at bounding box center [313, 14] width 14 height 14
click at [59, 16] on icon "Thumbnails" at bounding box center [62, 14] width 14 height 14
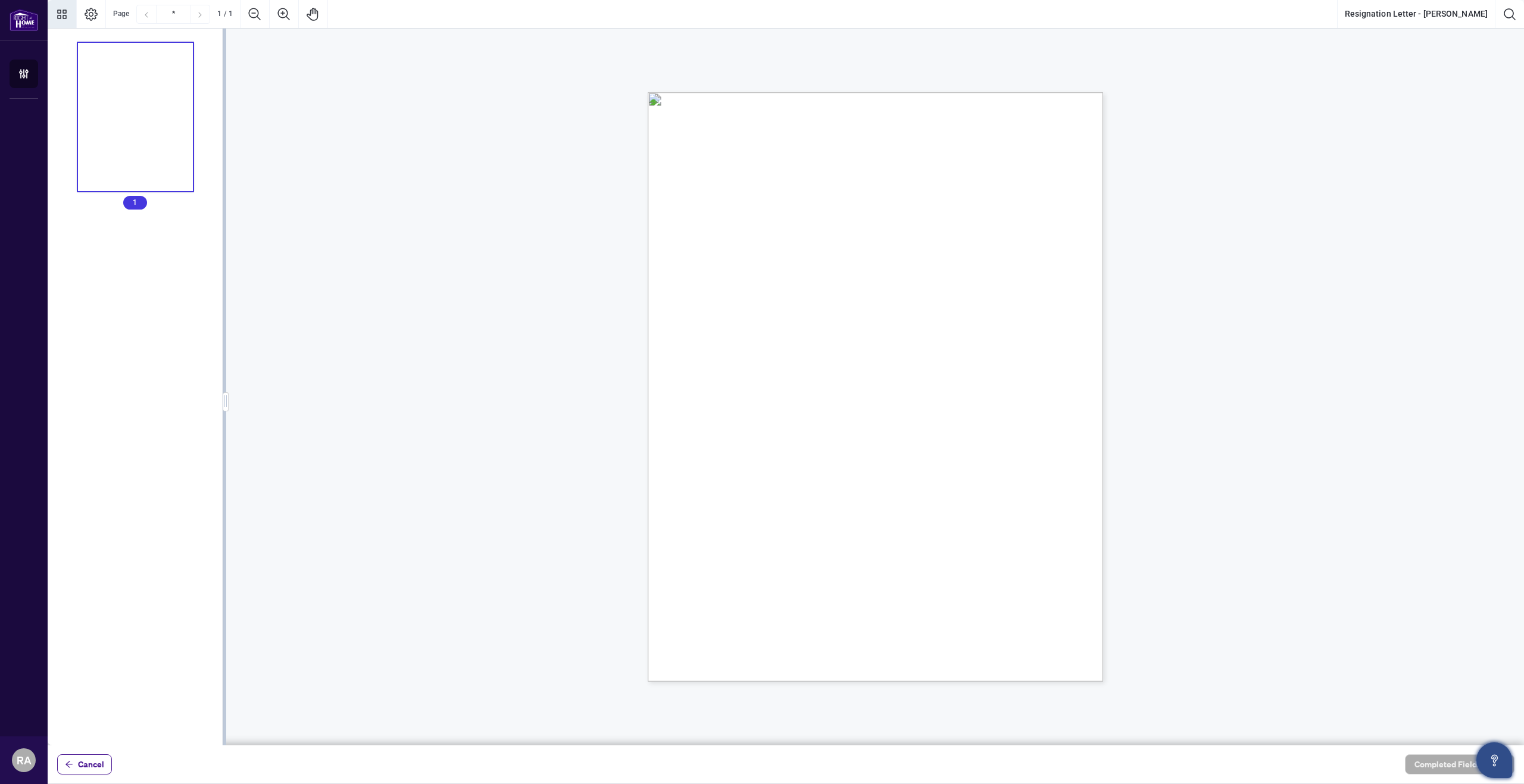
click at [59, 16] on icon "Thumbnails" at bounding box center [62, 14] width 14 height 14
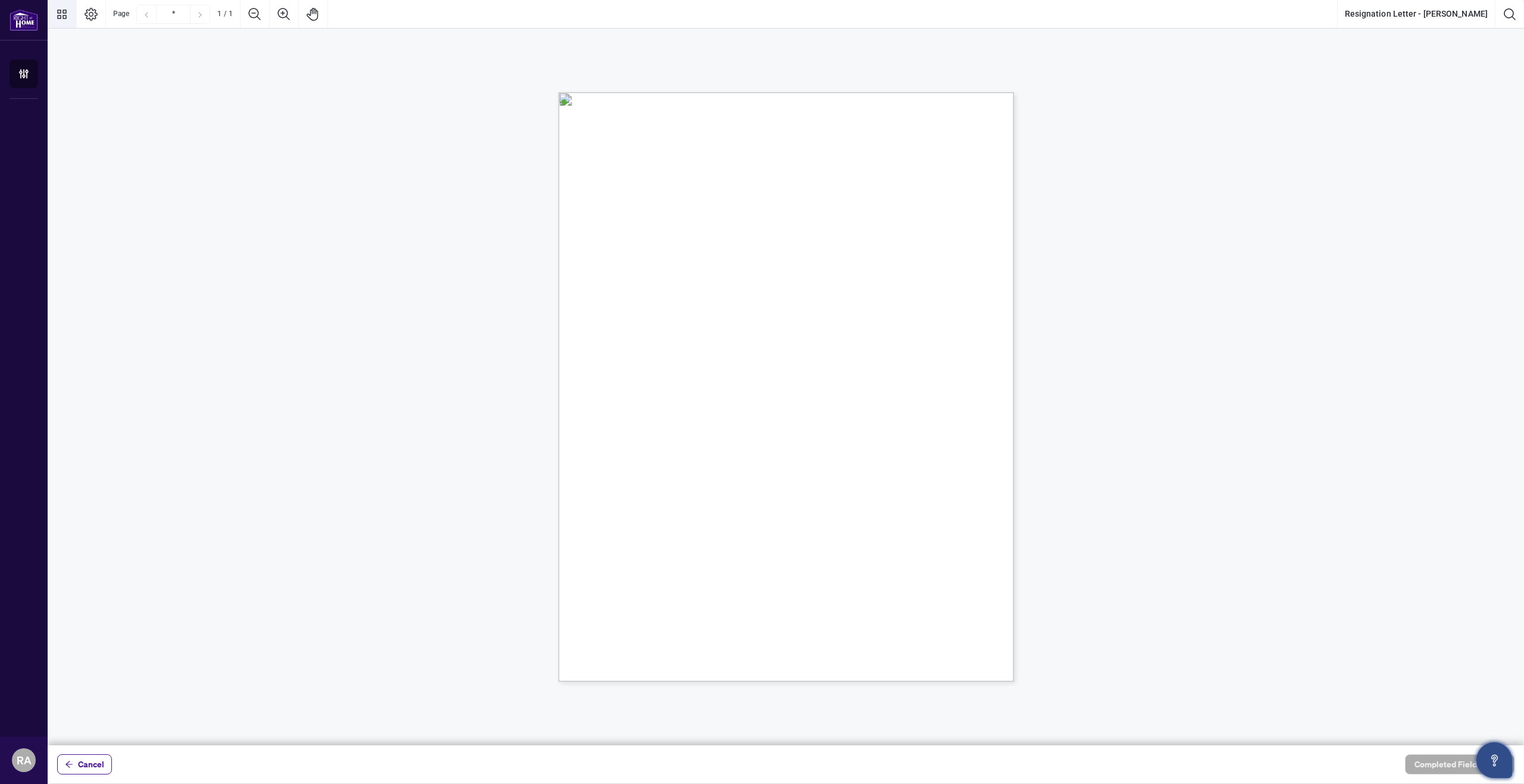
click at [59, 16] on icon "Thumbnails" at bounding box center [62, 14] width 14 height 14
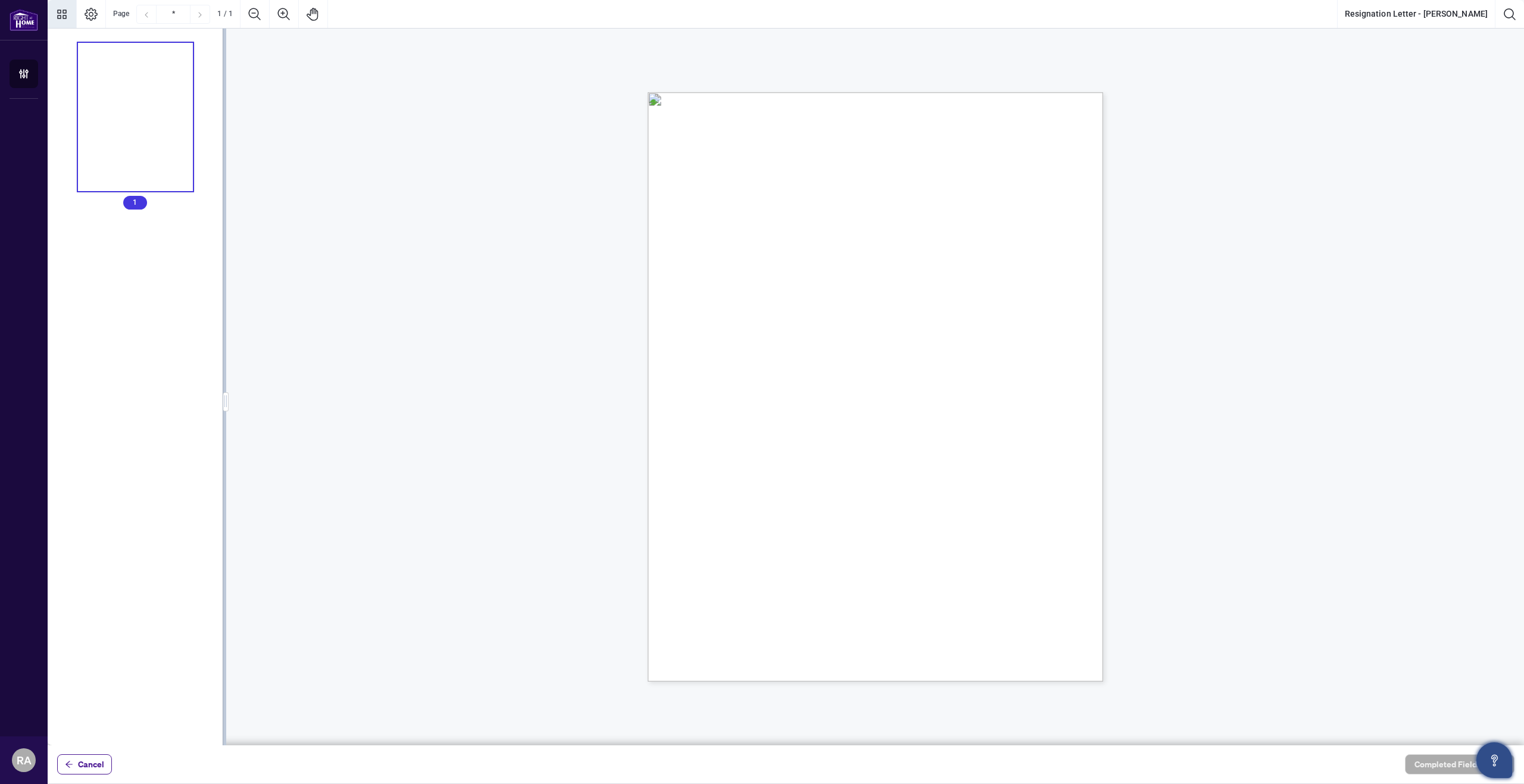
click at [59, 16] on icon "Thumbnails" at bounding box center [62, 14] width 14 height 14
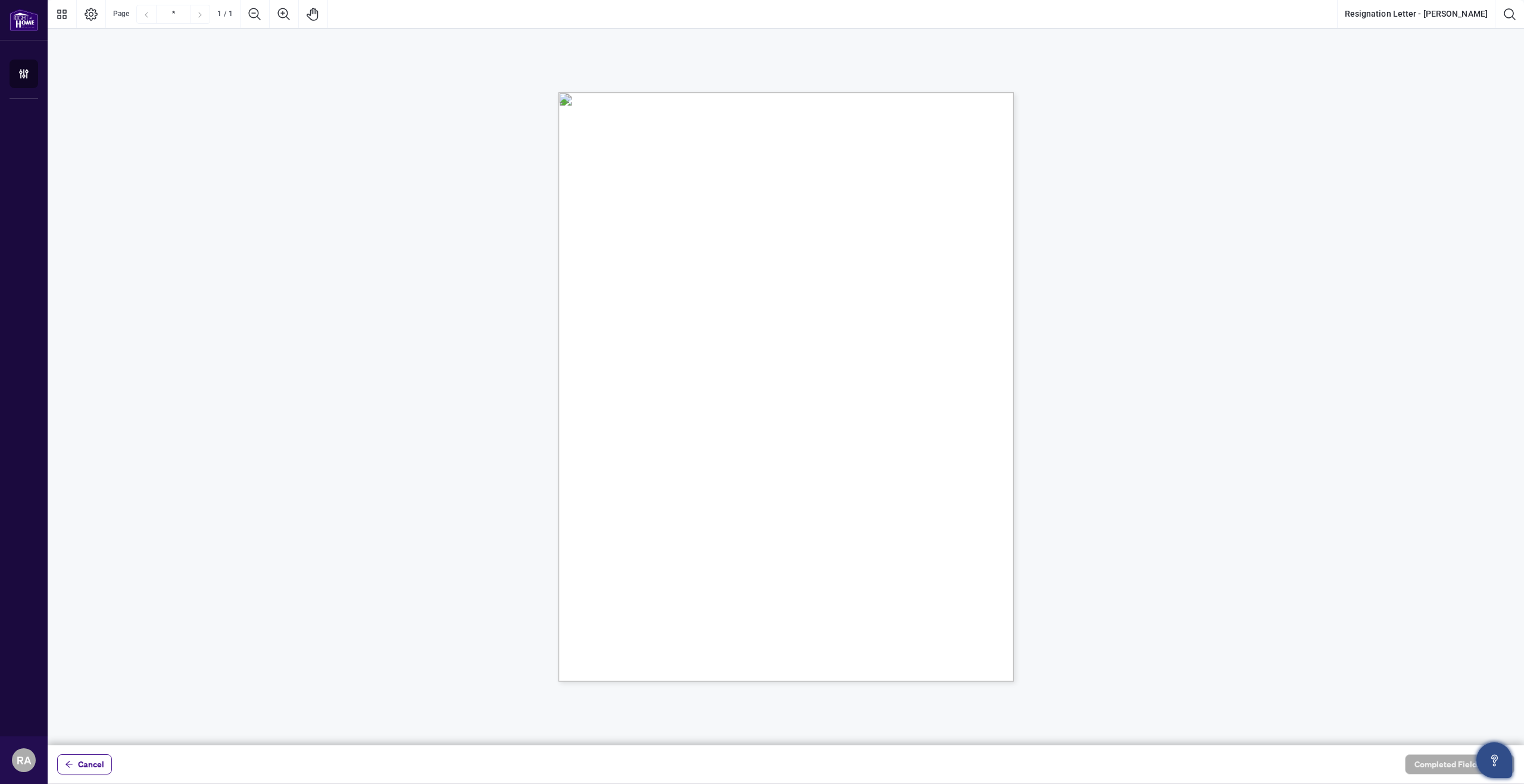
drag, startPoint x: 637, startPoint y: 439, endPoint x: 664, endPoint y: 545, distance: 109.4
click at [665, 539] on div "[DATE] Kingsway Real Estate Brokerage [STREET_ADDRESS][PERSON_NAME] To whom it …" at bounding box center [843, 461] width 569 height 736
click at [710, 535] on div "[DATE] Kingsway Real Estate Brokerage [STREET_ADDRESS][PERSON_NAME] To whom it …" at bounding box center [843, 461] width 569 height 736
drag, startPoint x: 679, startPoint y: 495, endPoint x: 607, endPoint y: 406, distance: 114.5
click at [607, 406] on div "[DATE] Kingsway Real Estate Brokerage [STREET_ADDRESS][PERSON_NAME] To whom it …" at bounding box center [843, 461] width 569 height 736
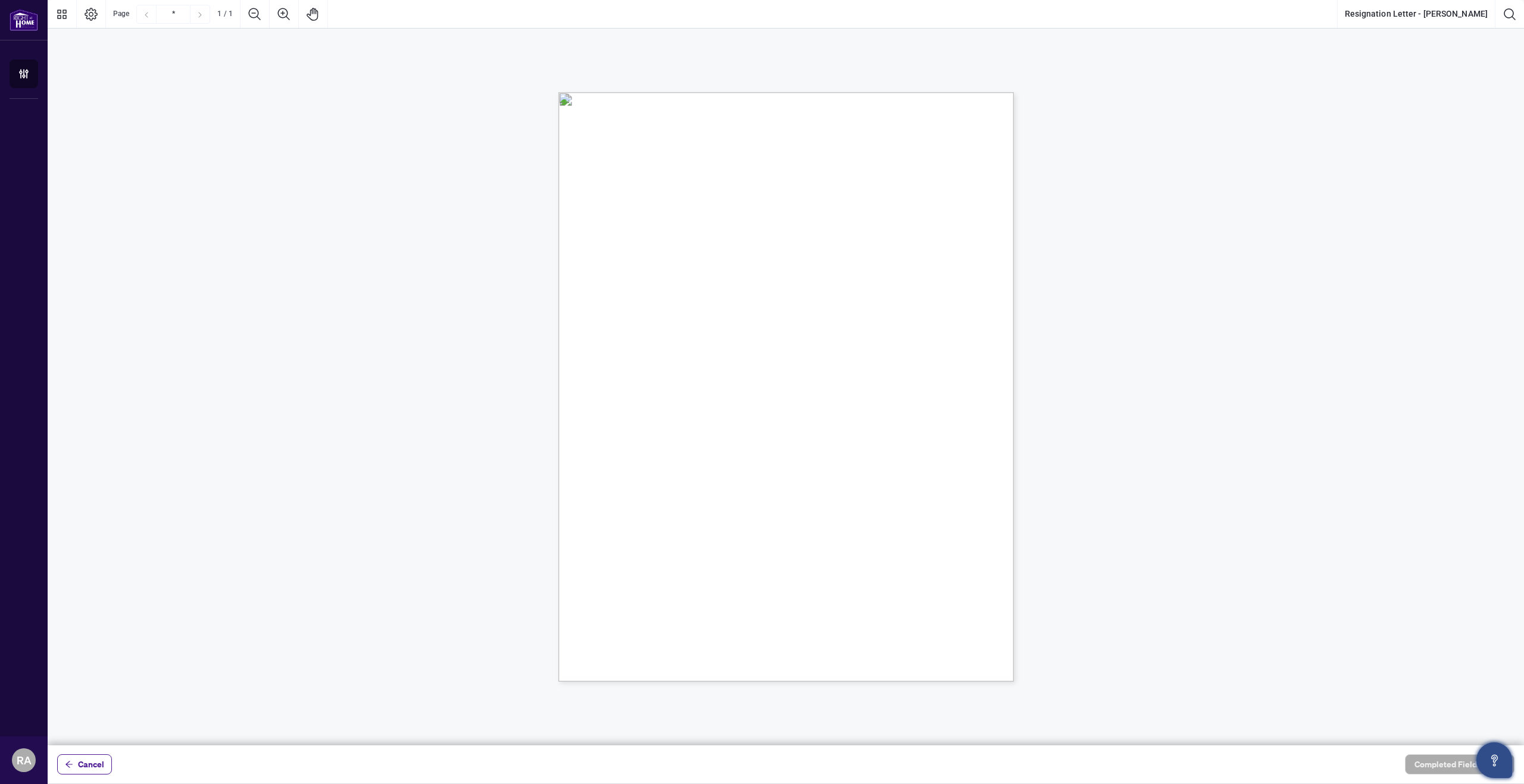
click at [657, 404] on div "[DATE] Kingsway Real Estate Brokerage [STREET_ADDRESS][PERSON_NAME] To whom it …" at bounding box center [843, 461] width 569 height 736
drag, startPoint x: 1499, startPoint y: 764, endPoint x: 1445, endPoint y: 745, distance: 57.2
click at [1447, 748] on body "ACCOUNT Agent Onboarding RA [PERSON_NAME] [EMAIL_ADDRESS][DOMAIN_NAME] RA [PERS…" at bounding box center [762, 392] width 1524 height 784
drag, startPoint x: 1523, startPoint y: 0, endPoint x: 1143, endPoint y: 473, distance: 606.7
click at [1143, 473] on div "[DATE] Kingsway Real Estate Brokerage [STREET_ADDRESS][PERSON_NAME] To whom it …" at bounding box center [786, 329] width 1476 height 602
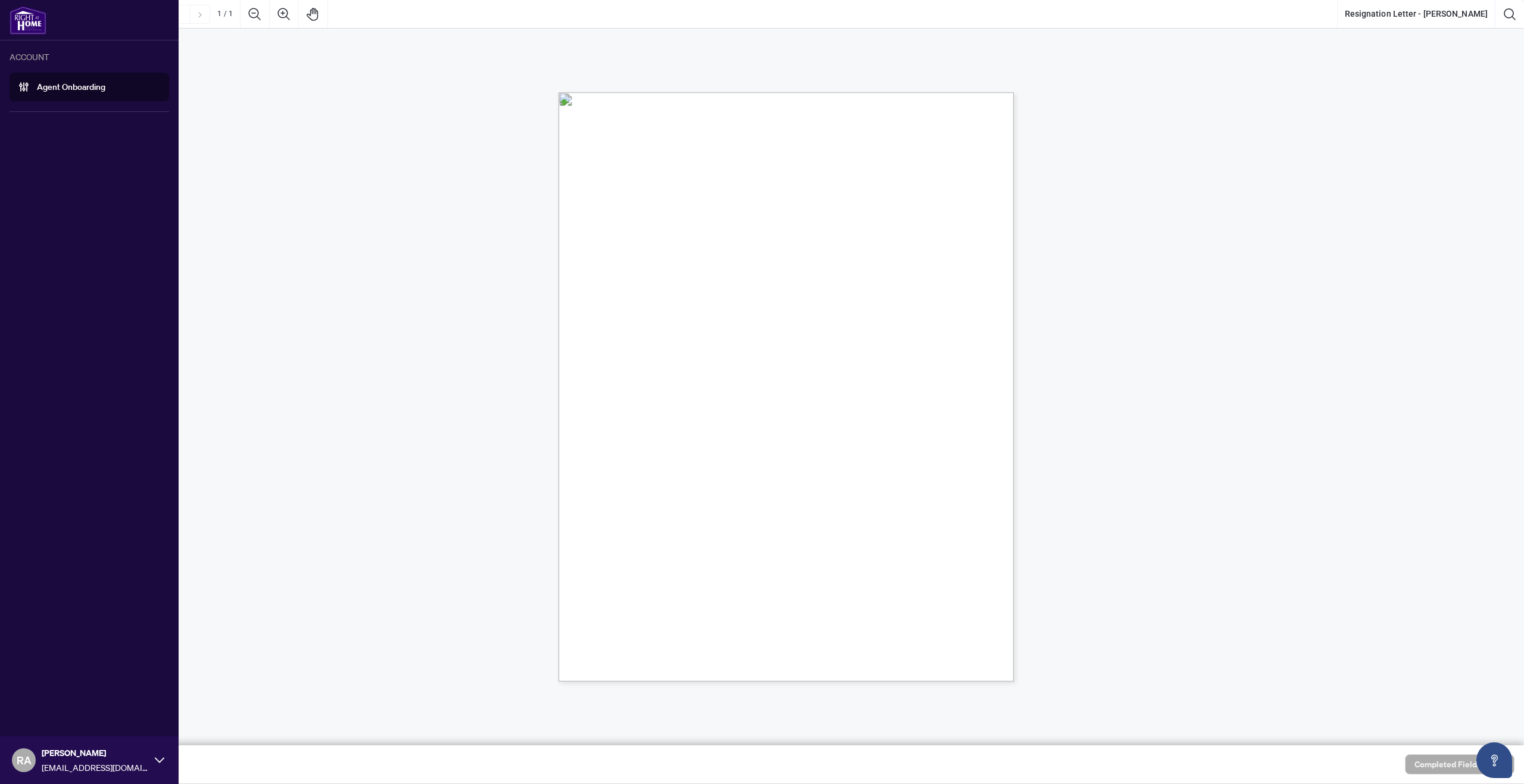
click at [76, 84] on link "Agent Onboarding" at bounding box center [70, 87] width 69 height 11
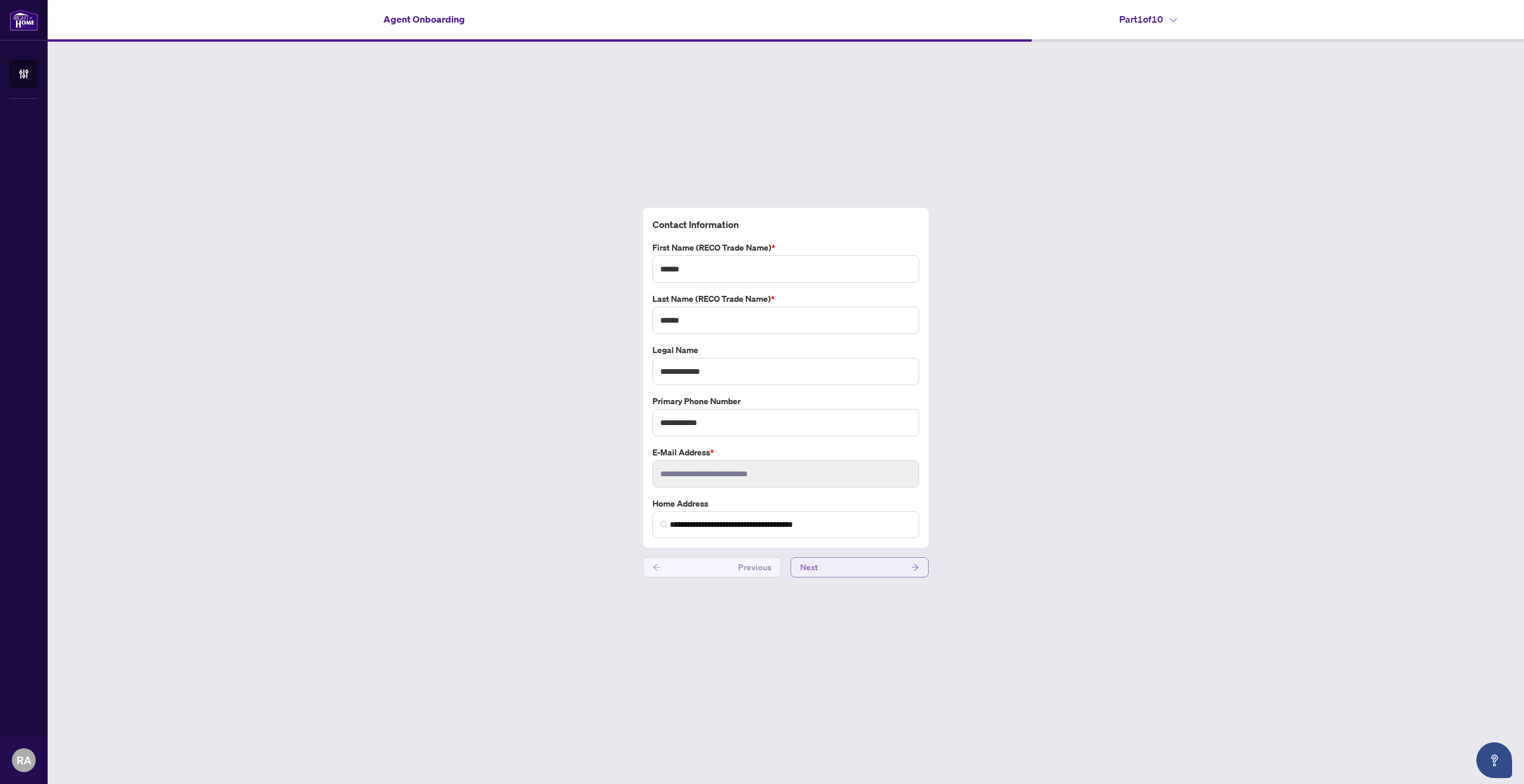
click at [848, 559] on button "Next" at bounding box center [860, 568] width 138 height 20
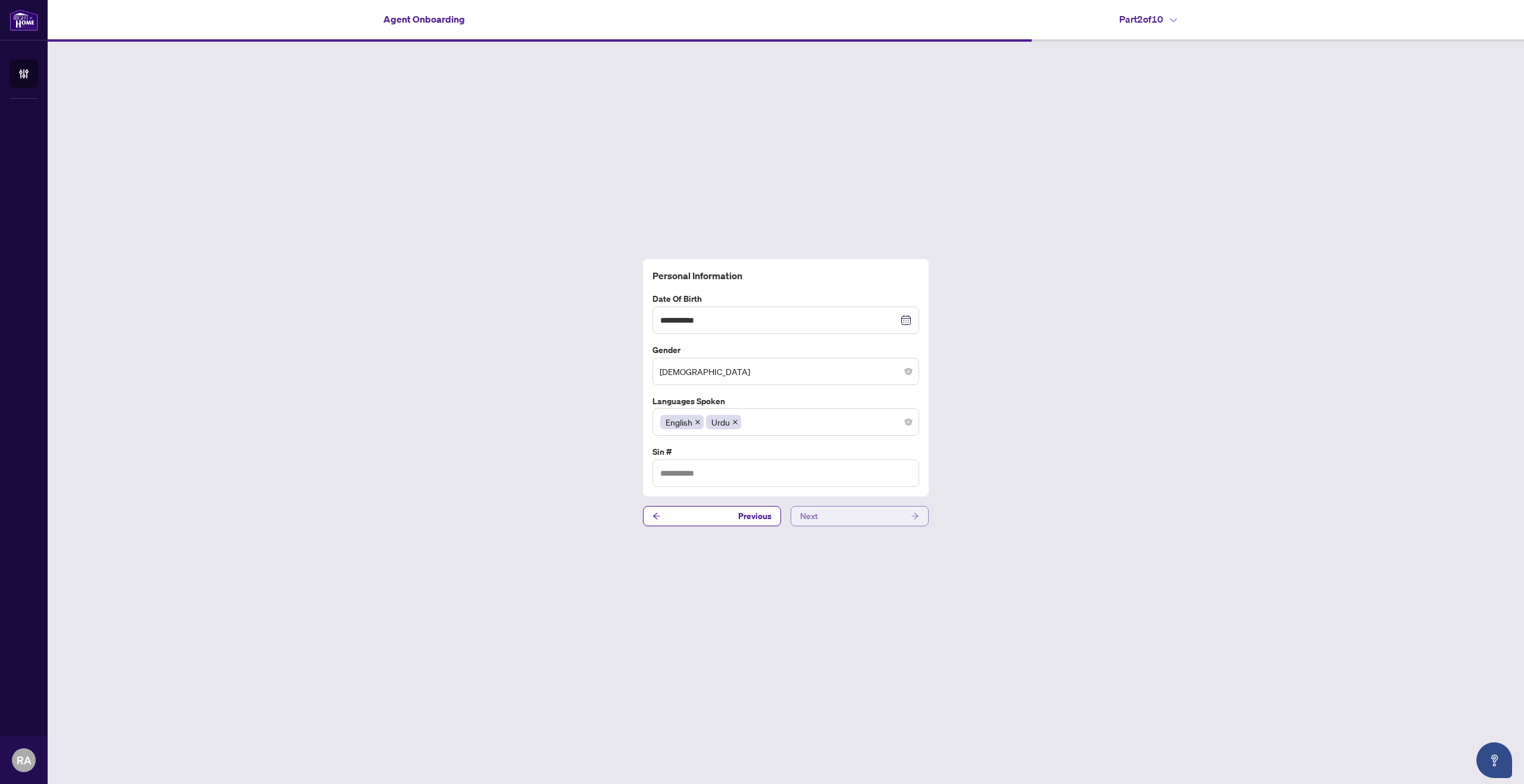
type input "*********"
click at [845, 513] on button "Next" at bounding box center [860, 516] width 138 height 20
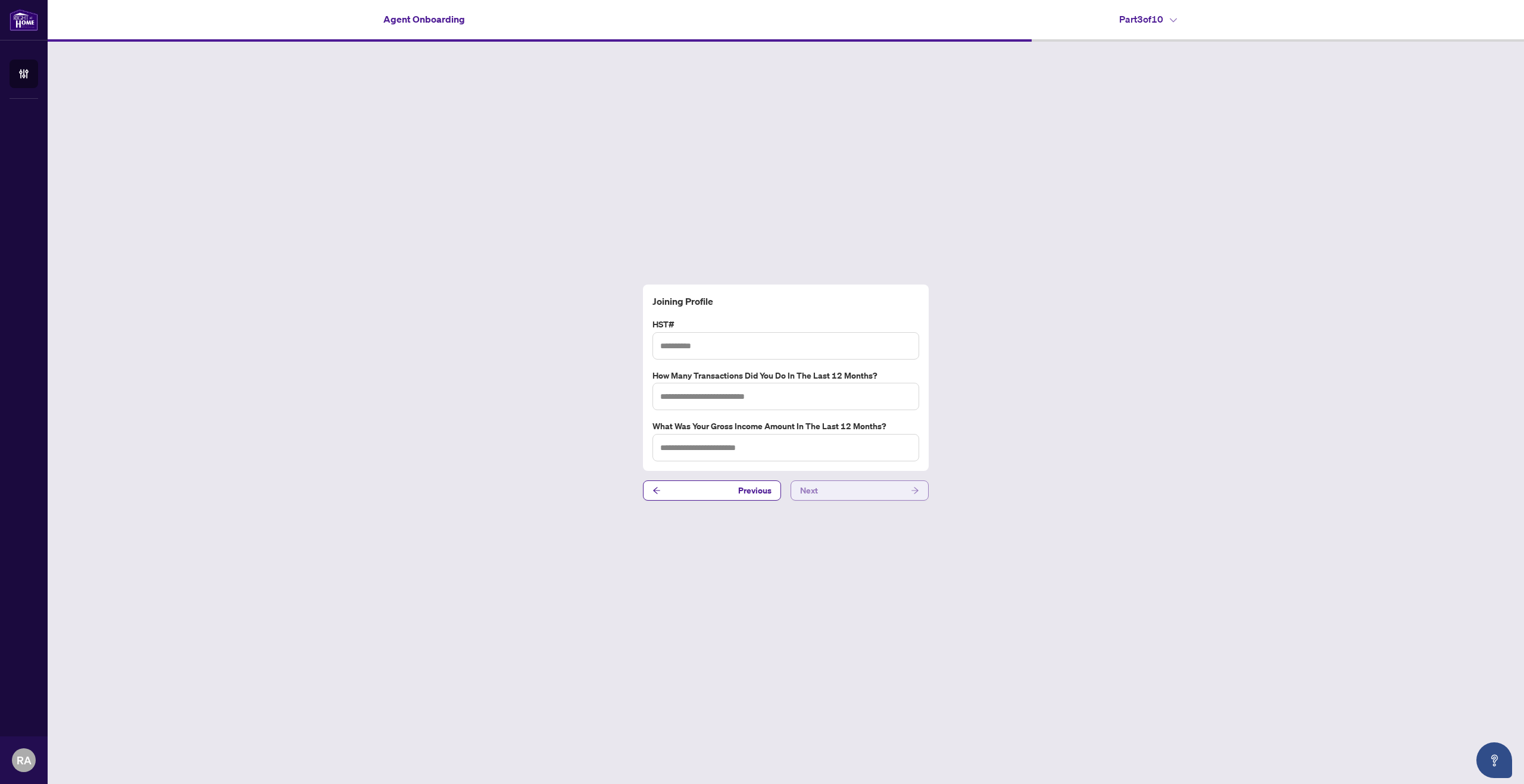
click at [840, 500] on button "Next" at bounding box center [860, 490] width 138 height 20
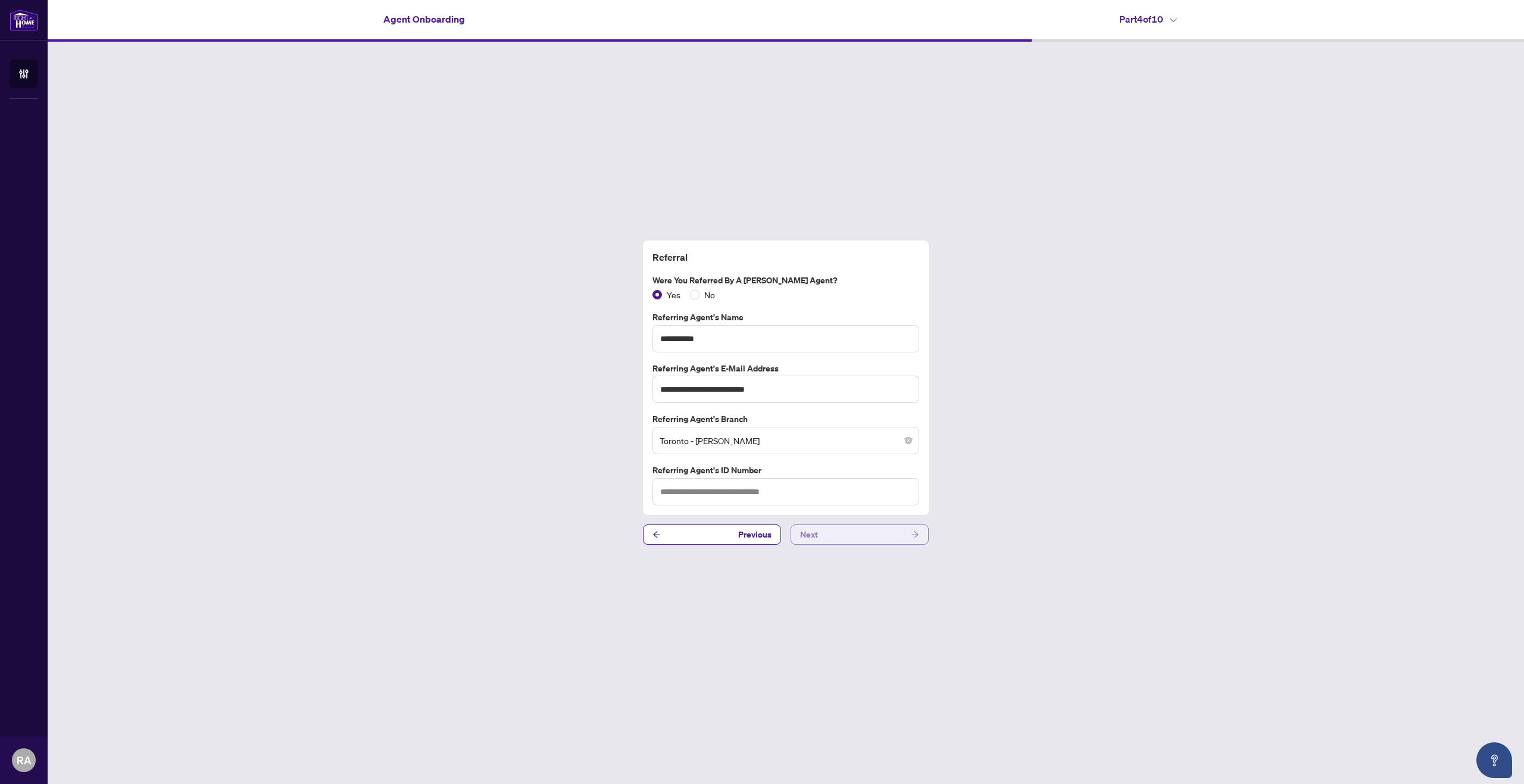
click at [843, 534] on button "Next" at bounding box center [860, 535] width 138 height 20
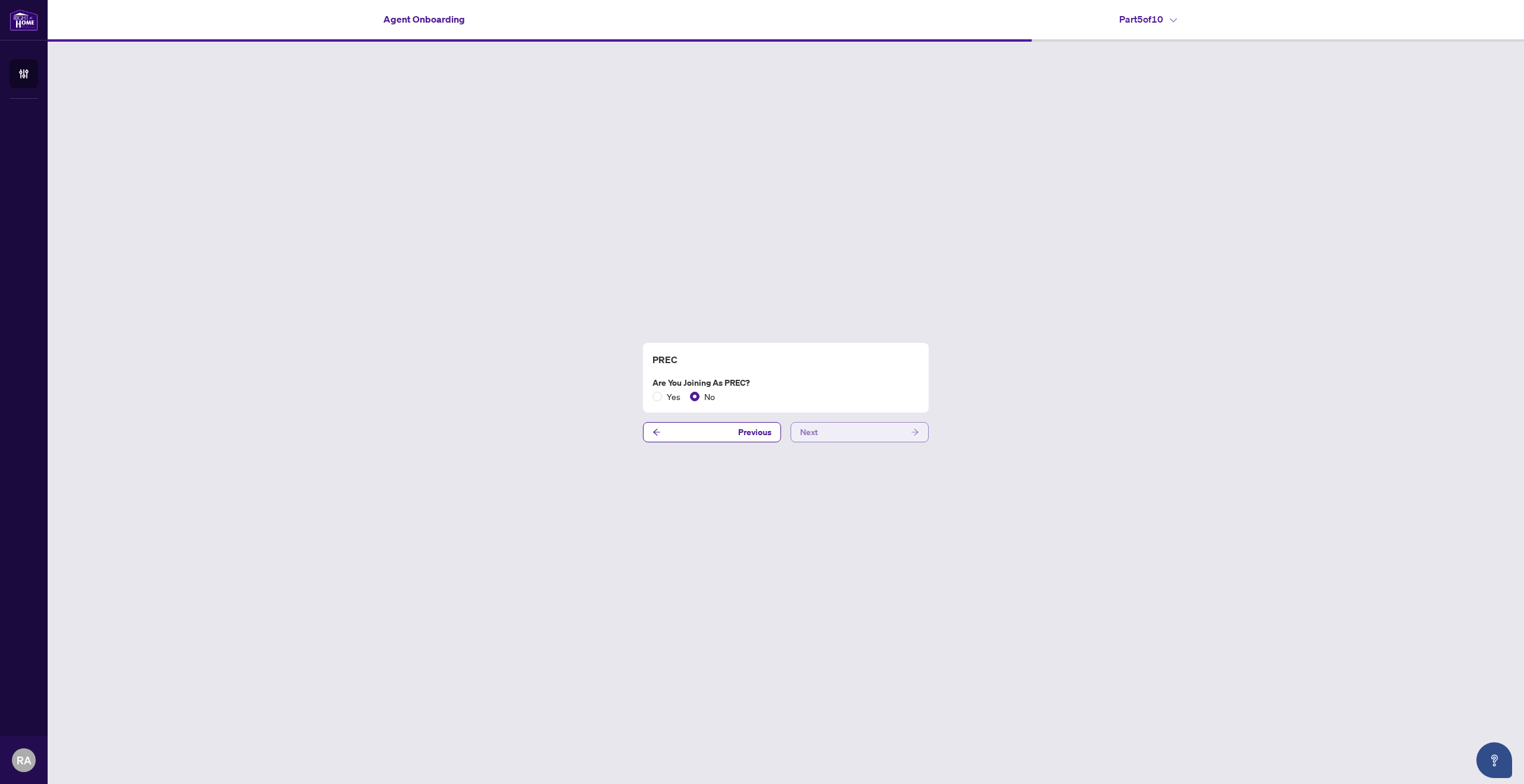
click at [815, 438] on span "Next" at bounding box center [809, 432] width 18 height 19
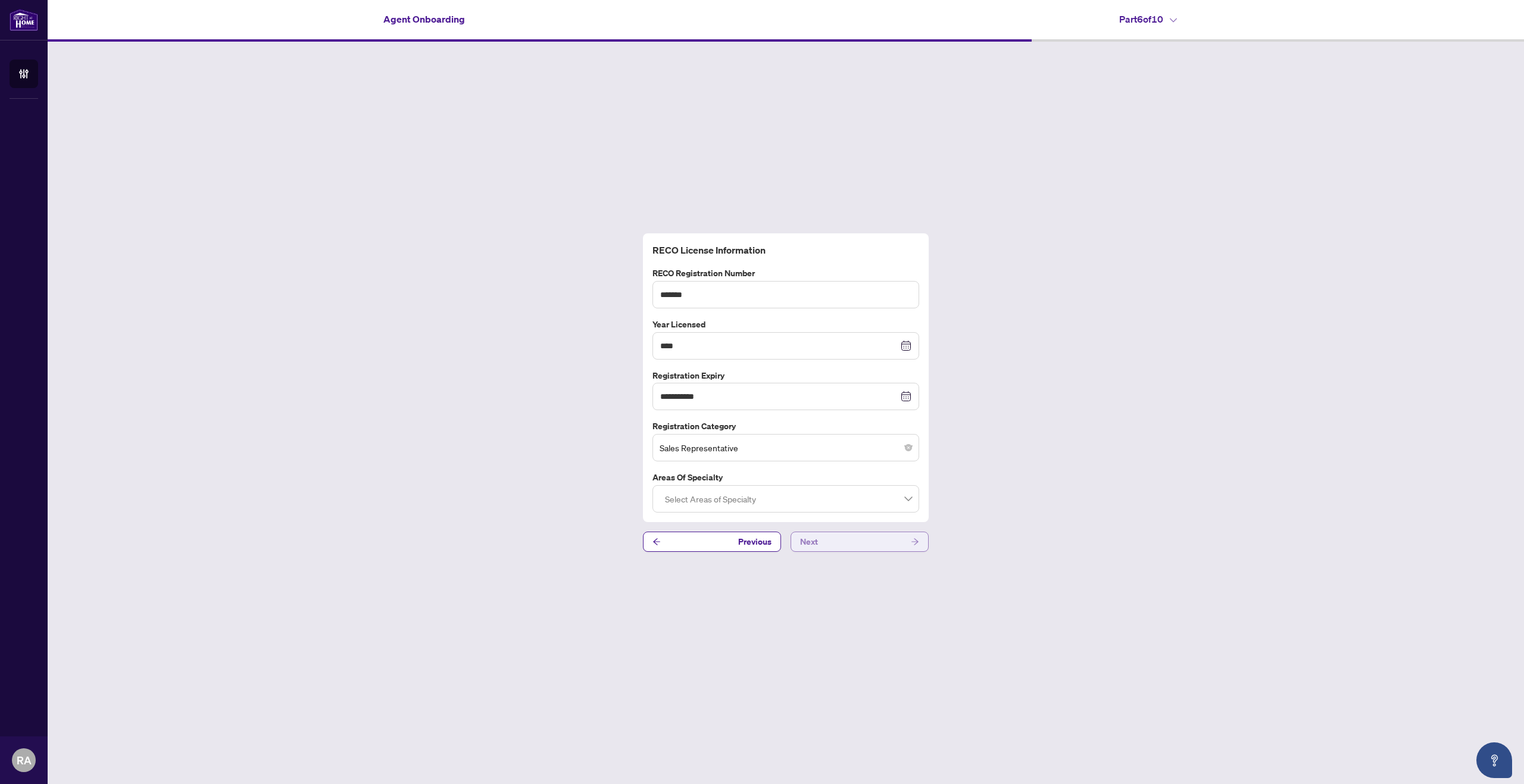
click at [850, 547] on button "Next" at bounding box center [860, 541] width 138 height 20
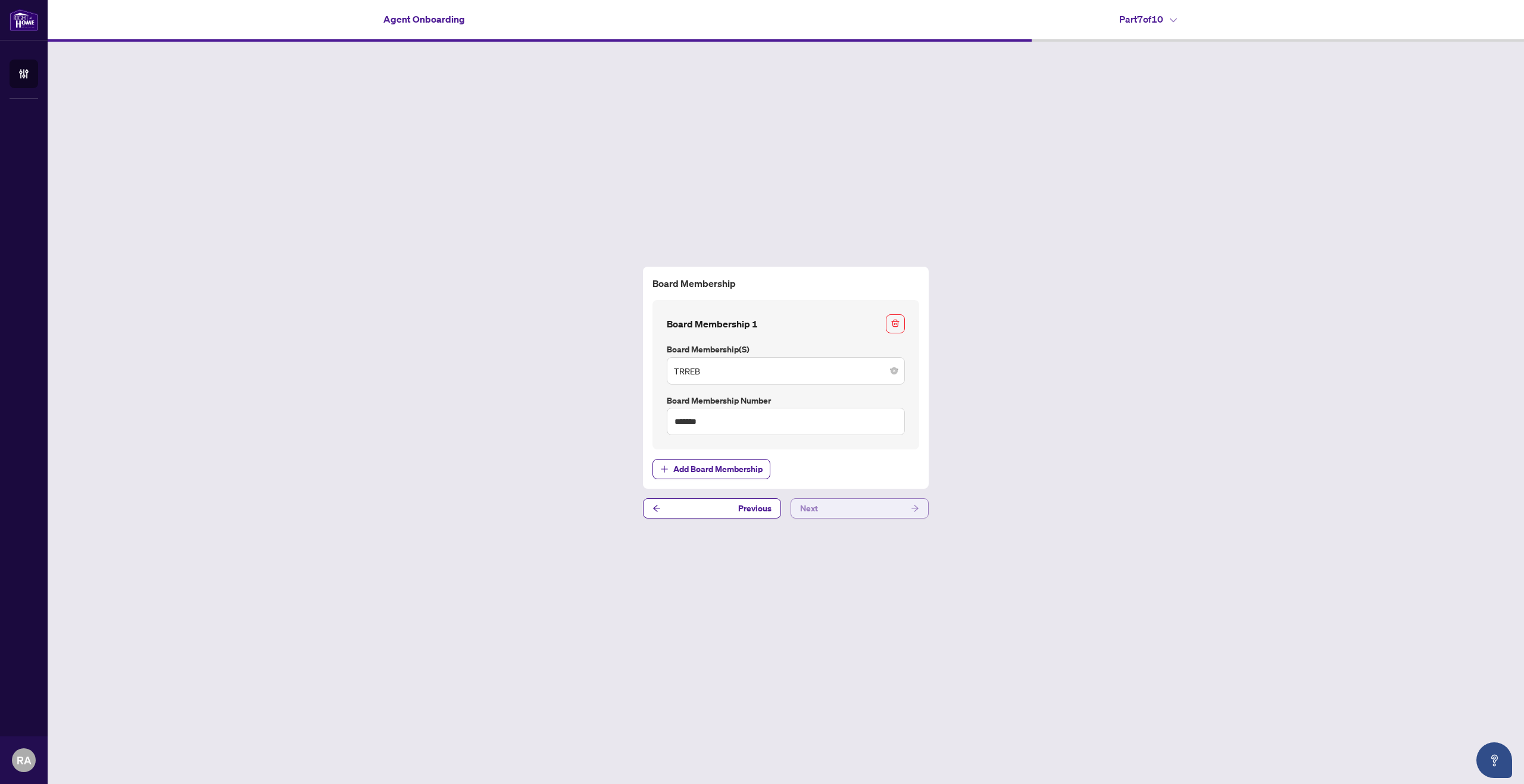
click at [833, 509] on button "Next" at bounding box center [860, 508] width 138 height 20
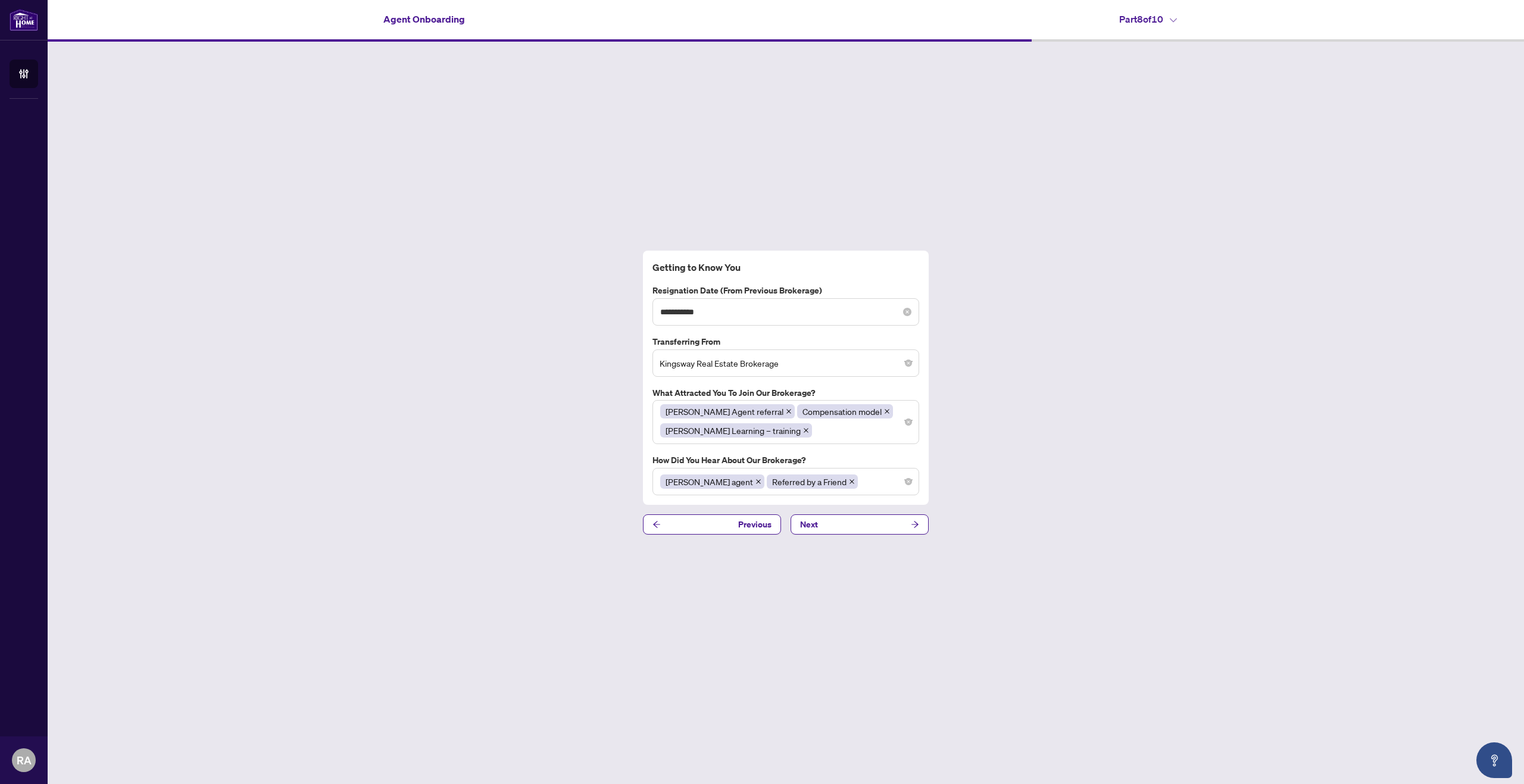
click at [907, 318] on div "**********" at bounding box center [786, 311] width 266 height 27
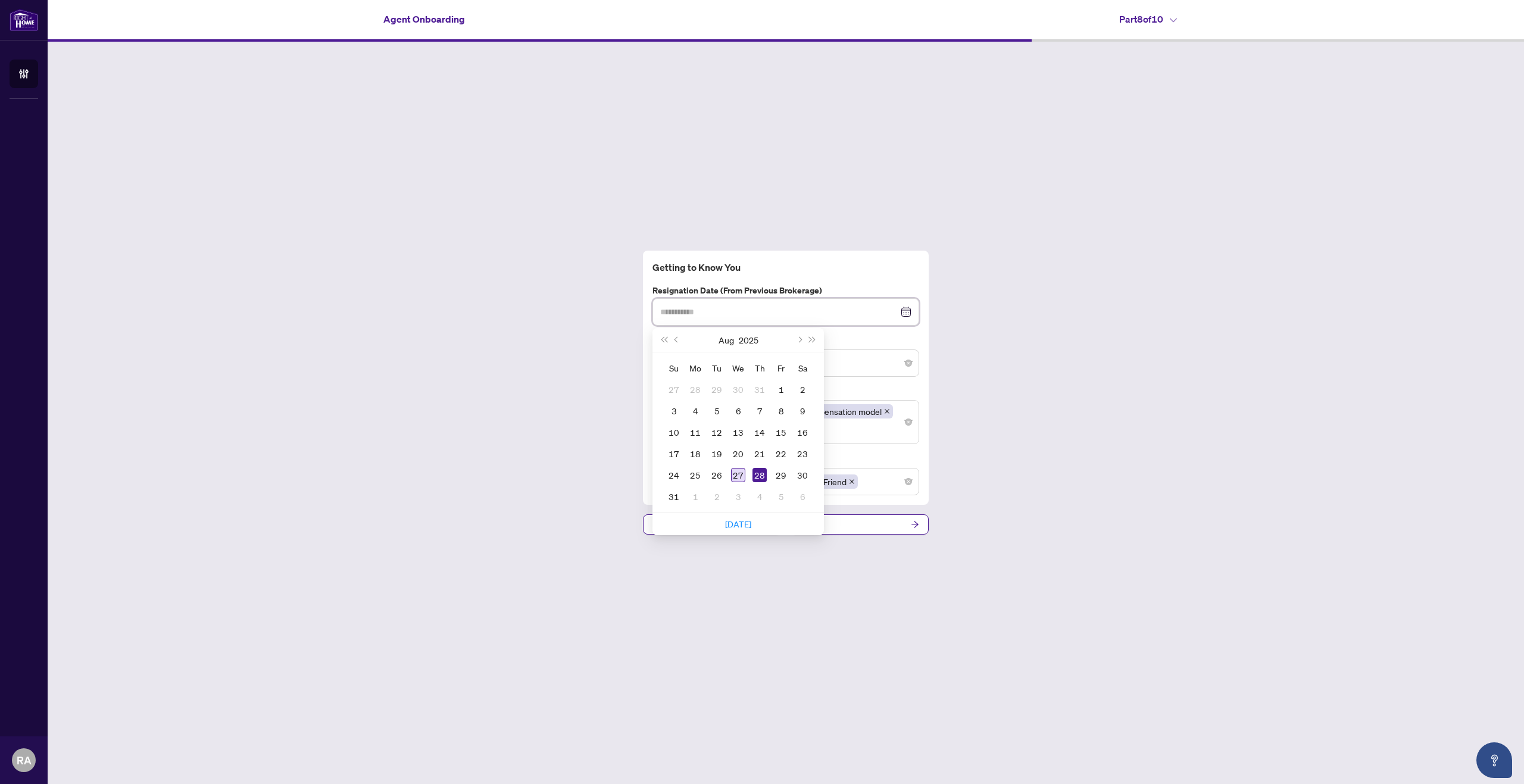
type input "**********"
click at [742, 476] on div "27" at bounding box center [737, 474] width 14 height 14
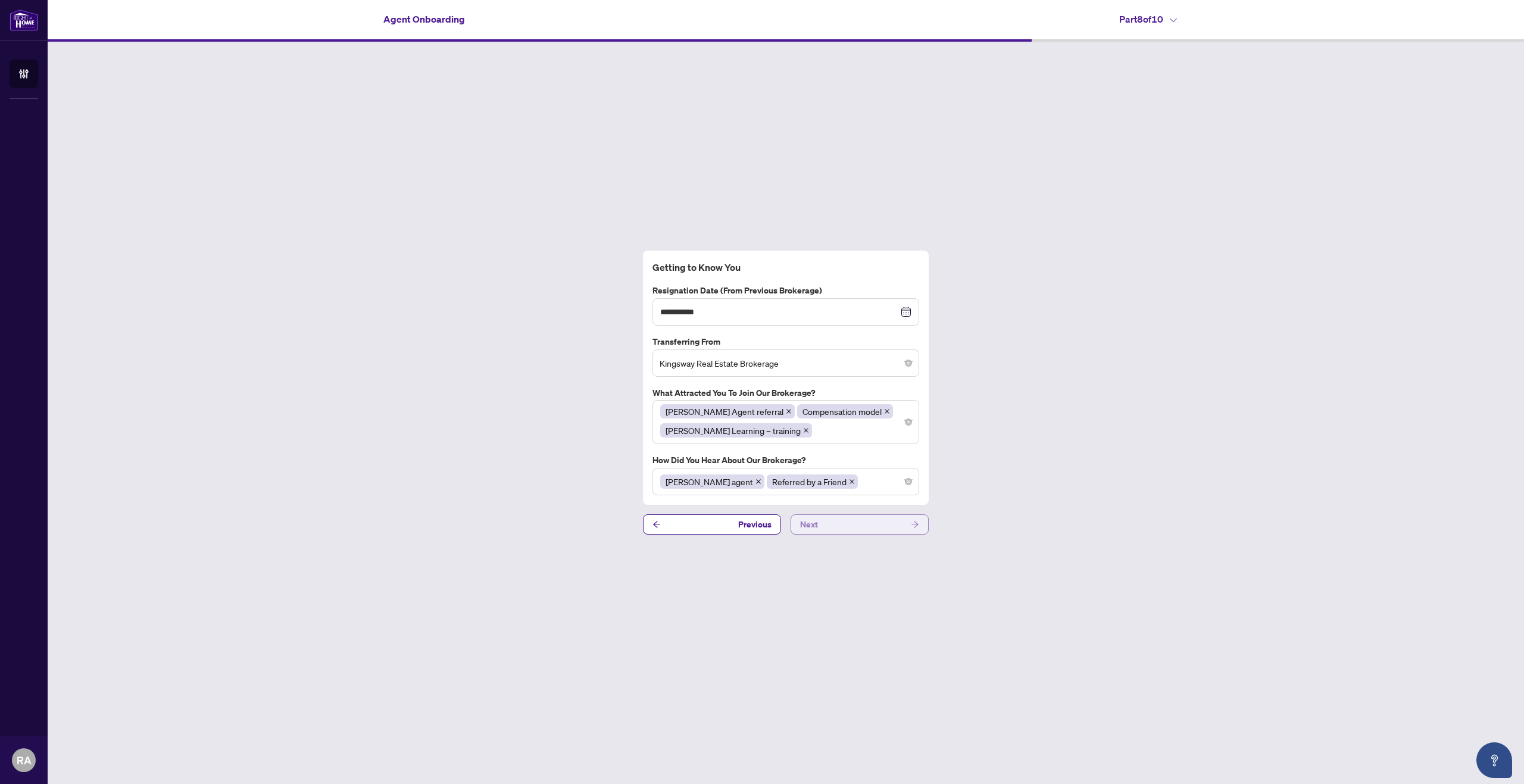
click at [853, 528] on button "Next" at bounding box center [860, 524] width 138 height 20
click at [843, 525] on button "Next" at bounding box center [860, 524] width 138 height 20
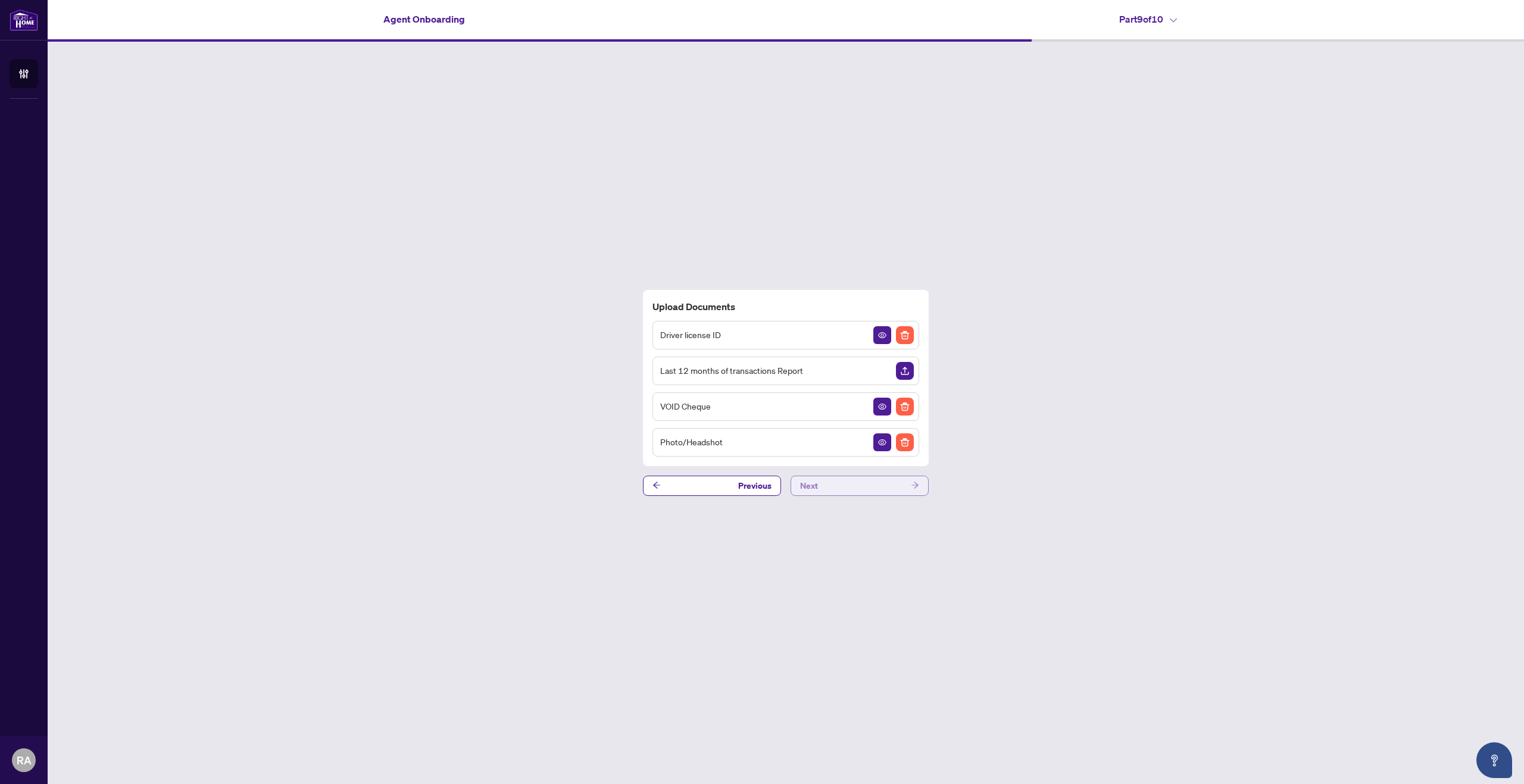
click at [843, 490] on button "Next" at bounding box center [860, 486] width 138 height 20
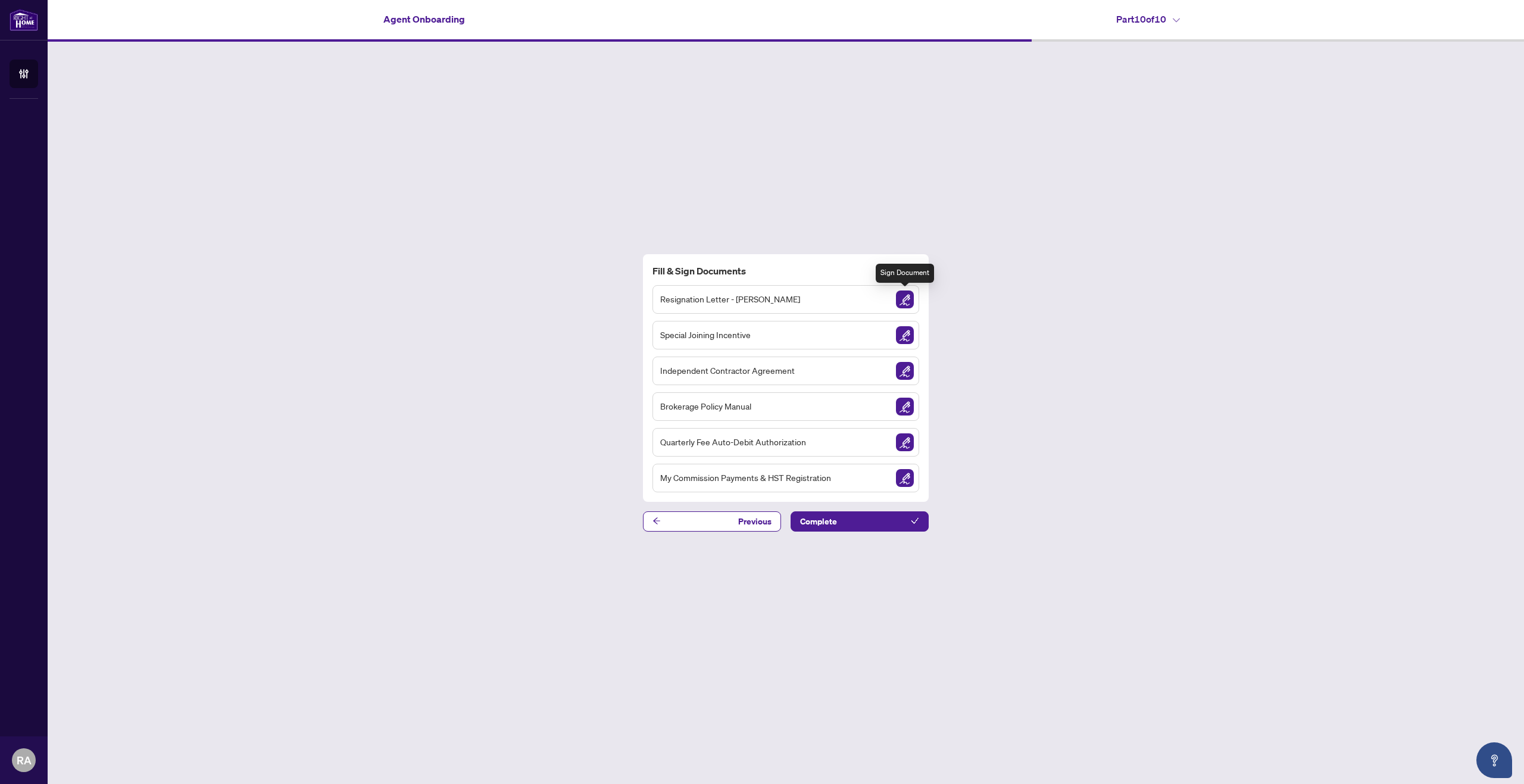
click at [900, 301] on img "Sign Document" at bounding box center [905, 299] width 18 height 18
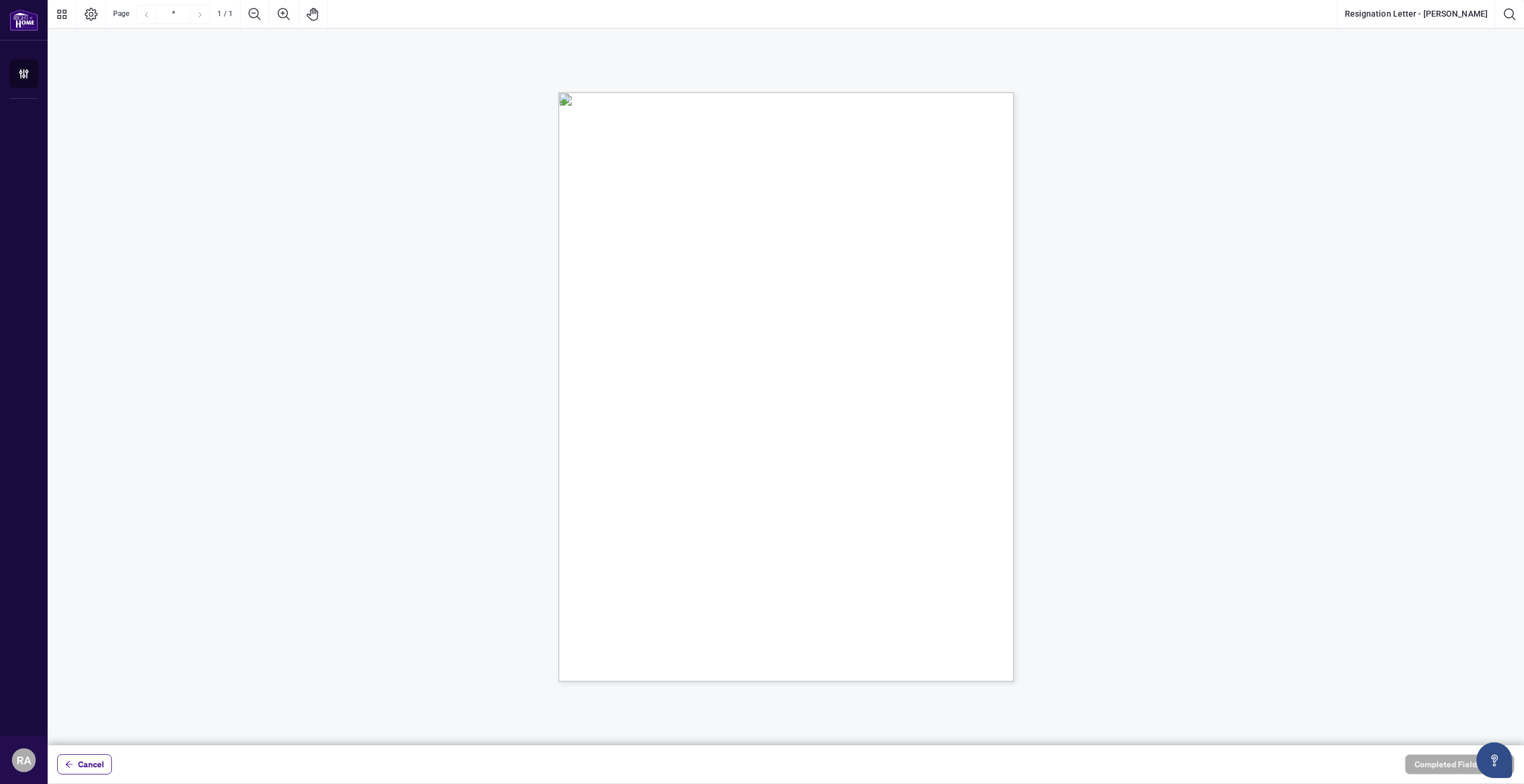
drag, startPoint x: 621, startPoint y: 479, endPoint x: 646, endPoint y: 475, distance: 25.3
click at [646, 475] on div "[DATE] Kingsway Real Estate Brokerage [STREET_ADDRESS][PERSON_NAME] To whom it …" at bounding box center [843, 461] width 569 height 736
click at [647, 468] on div "[DATE] Kingsway Real Estate Brokerage [STREET_ADDRESS][PERSON_NAME] To whom it …" at bounding box center [843, 461] width 569 height 736
click at [636, 468] on div "[DATE] Kingsway Real Estate Brokerage [STREET_ADDRESS][PERSON_NAME] To whom it …" at bounding box center [843, 461] width 569 height 736
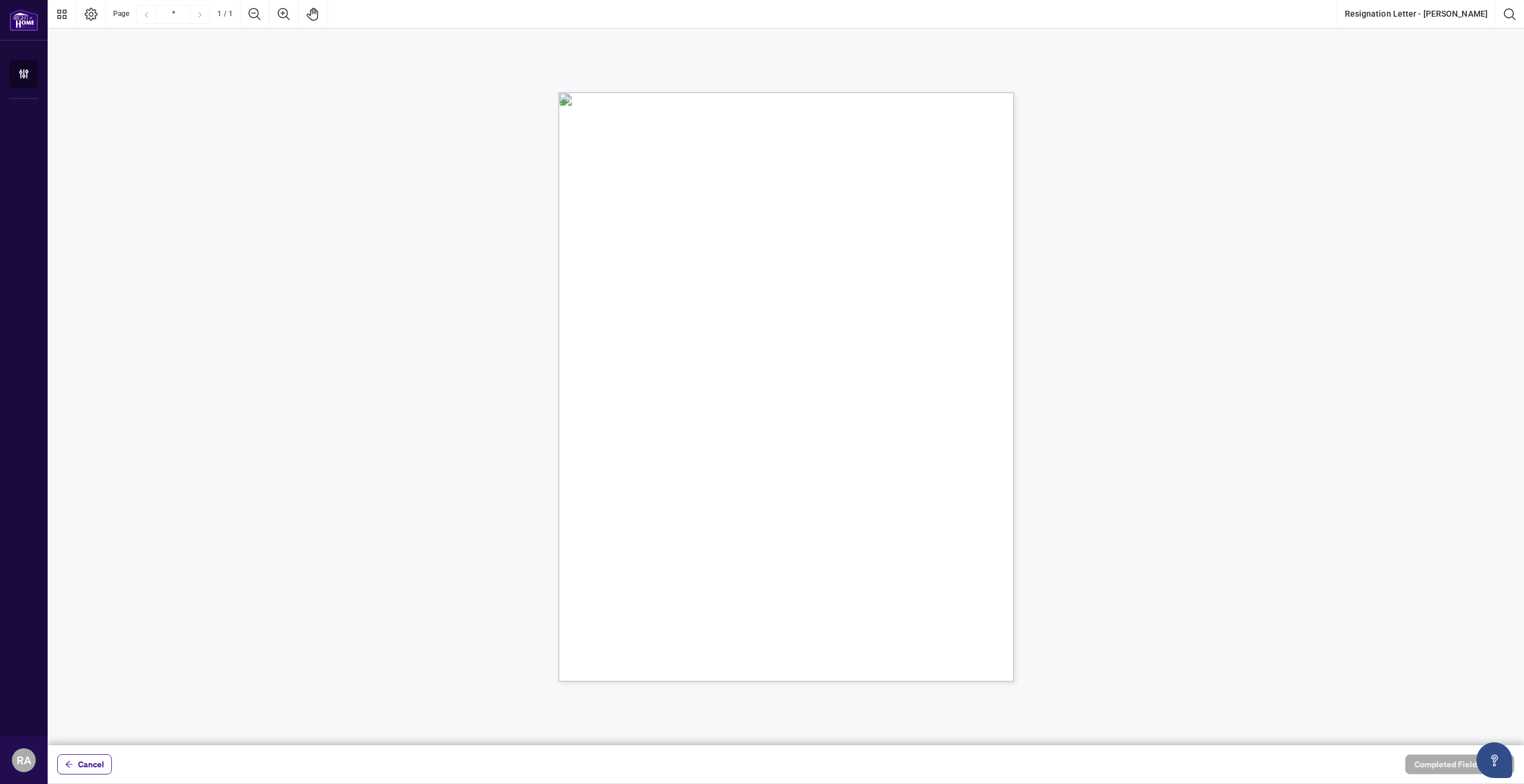
click at [636, 468] on div "[DATE] Kingsway Real Estate Brokerage [STREET_ADDRESS][PERSON_NAME] To whom it …" at bounding box center [843, 461] width 569 height 736
click at [636, 504] on span "[PERSON_NAME]" at bounding box center [658, 505] width 64 height 11
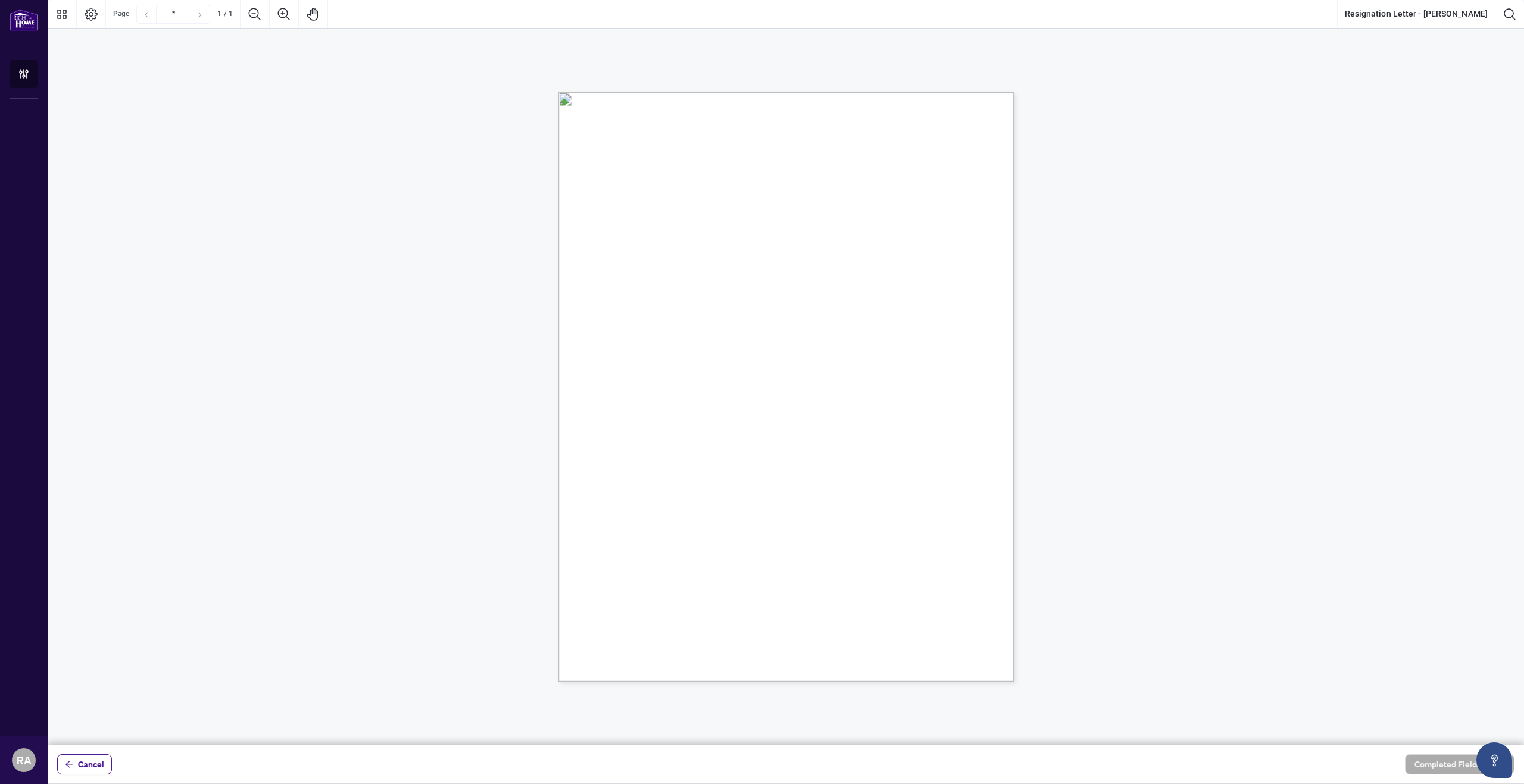
drag, startPoint x: 636, startPoint y: 504, endPoint x: 604, endPoint y: 503, distance: 32.0
click at [604, 503] on div "[DATE] Kingsway Real Estate Brokerage [STREET_ADDRESS][PERSON_NAME] To whom it …" at bounding box center [843, 461] width 569 height 736
click at [679, 508] on span "[PERSON_NAME]" at bounding box center [658, 505] width 64 height 11
click at [681, 524] on div "[DATE] Kingsway Real Estate Brokerage [STREET_ADDRESS][PERSON_NAME] To whom it …" at bounding box center [843, 461] width 569 height 736
click at [83, 759] on span "Cancel" at bounding box center [91, 764] width 26 height 19
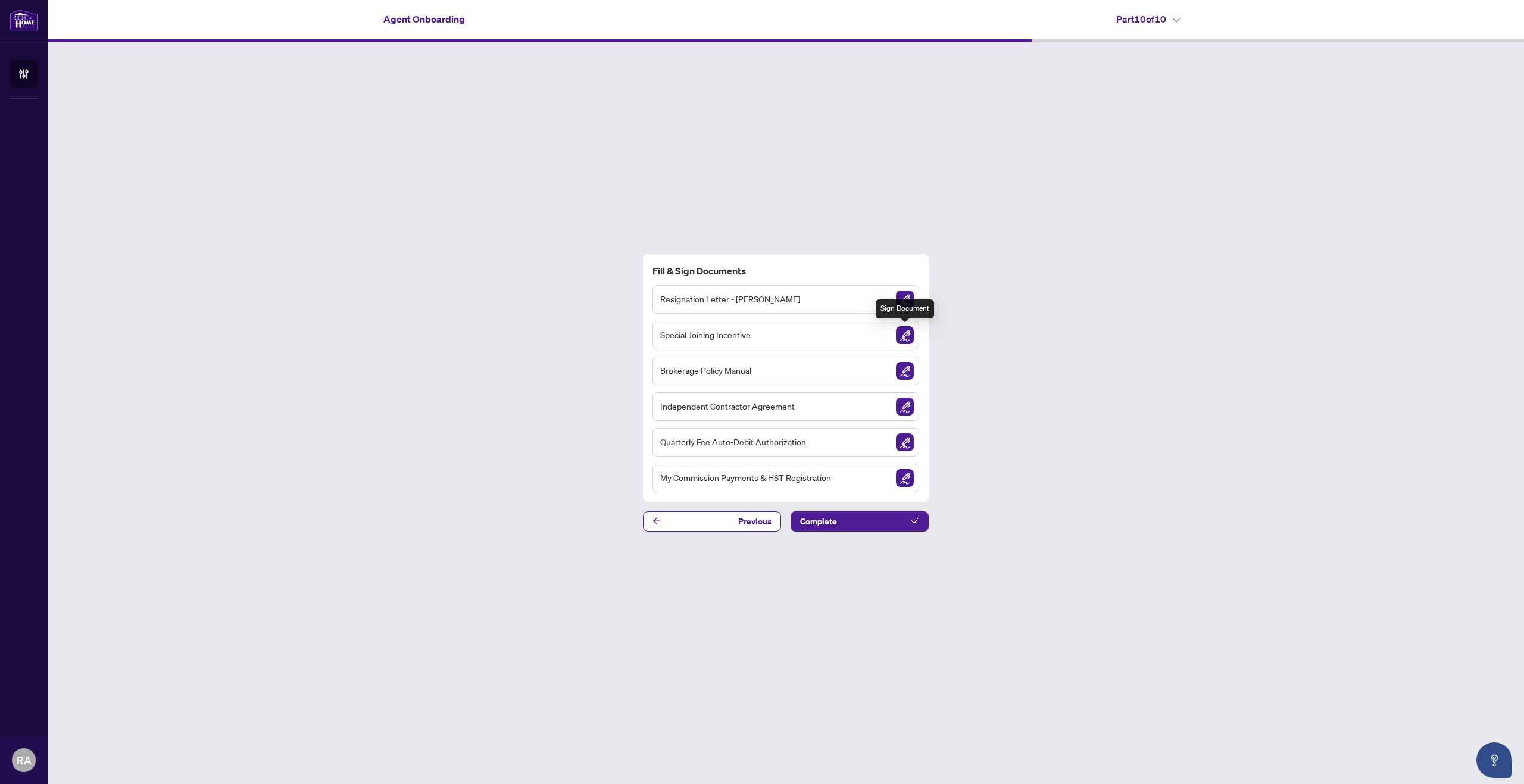
click at [905, 340] on img "Sign Document" at bounding box center [905, 334] width 18 height 18
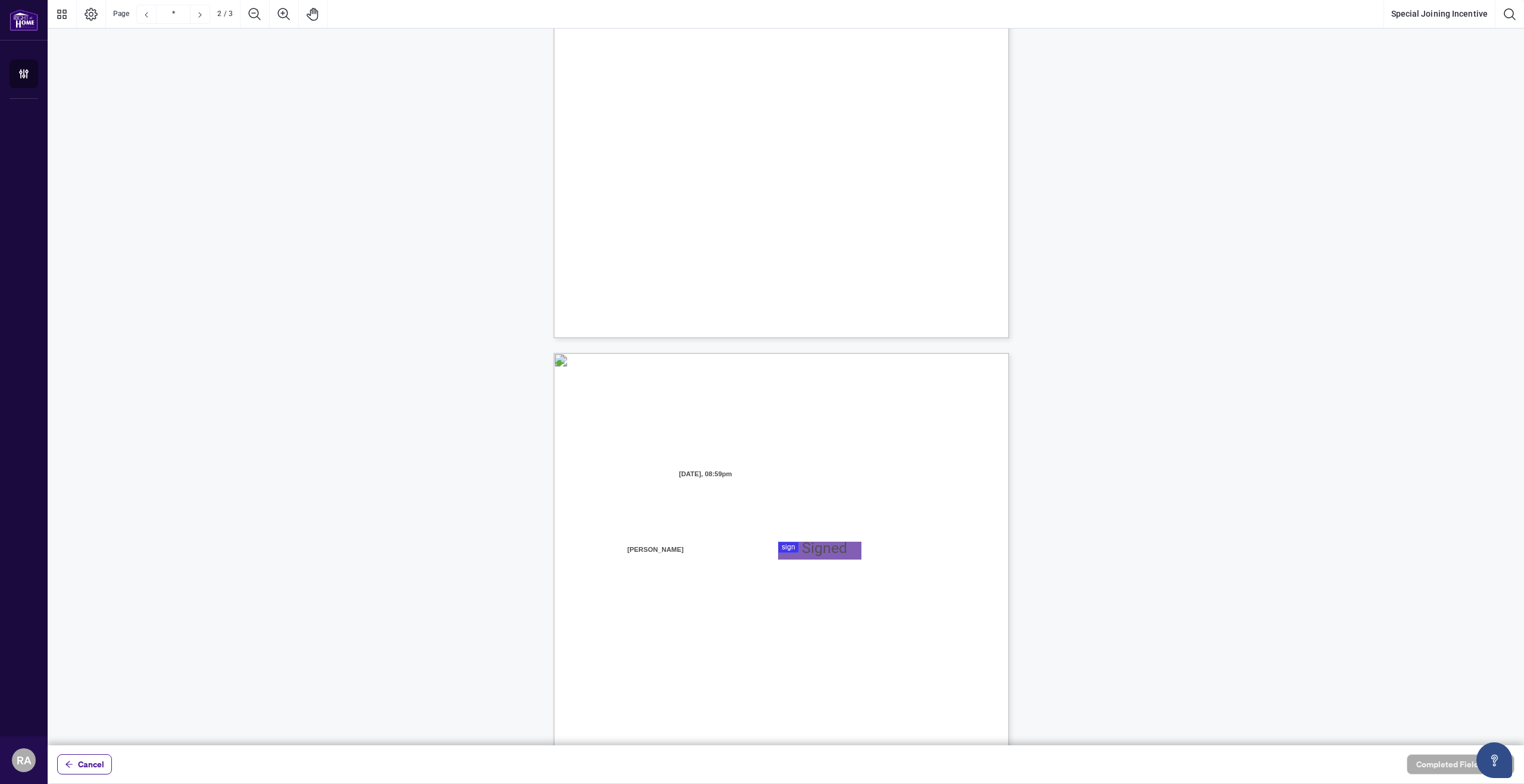
type input "*"
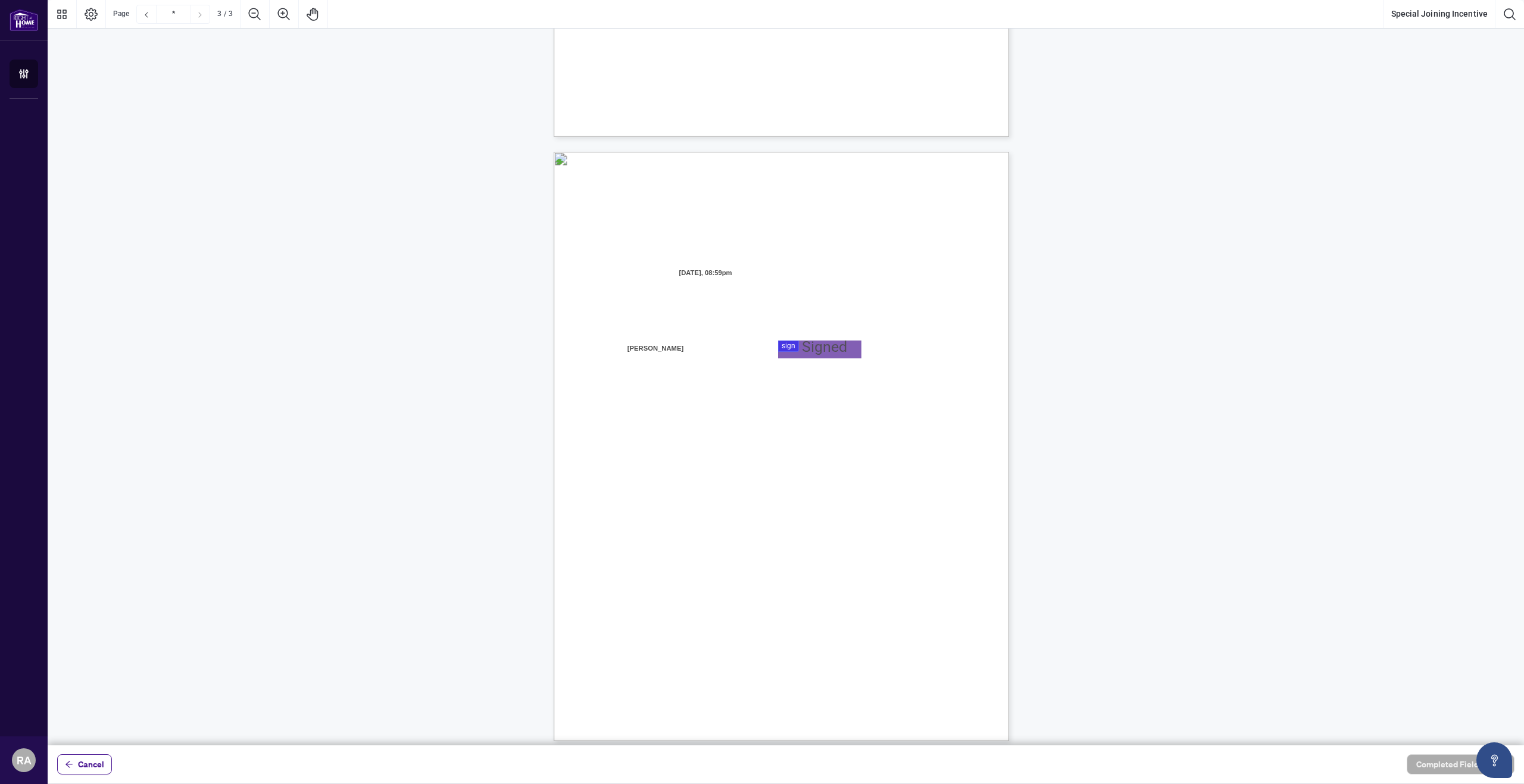
scroll to position [1105, 0]
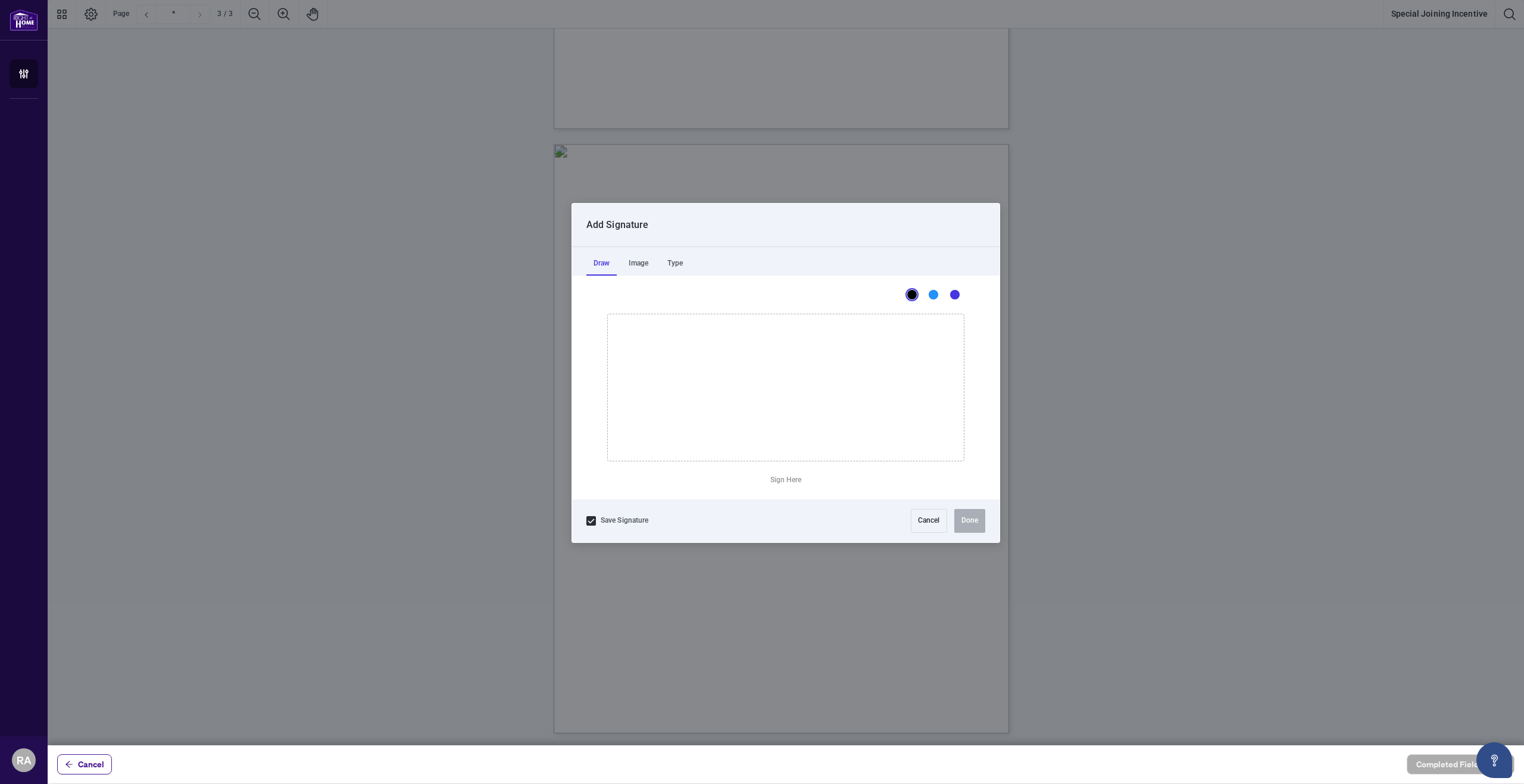
click at [815, 342] on div at bounding box center [786, 372] width 1476 height 745
drag, startPoint x: 658, startPoint y: 372, endPoint x: 700, endPoint y: 408, distance: 55.3
click at [710, 415] on icon "Drawing canvas" at bounding box center [786, 387] width 356 height 147
drag, startPoint x: 709, startPoint y: 402, endPoint x: 717, endPoint y: 395, distance: 10.6
click at [715, 395] on icon "Drawing canvas" at bounding box center [786, 387] width 356 height 147
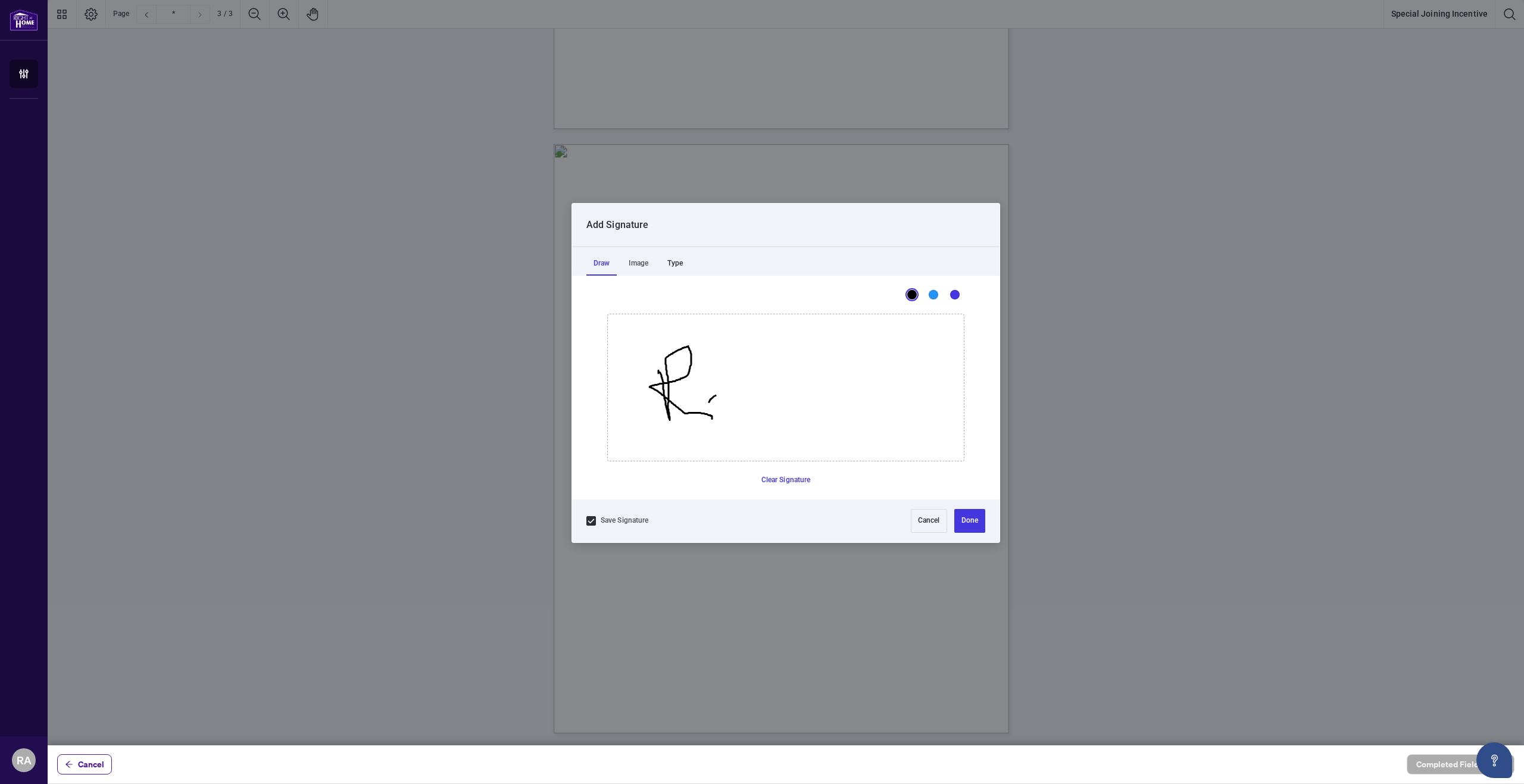
click at [686, 262] on div "Type" at bounding box center [675, 264] width 30 height 24
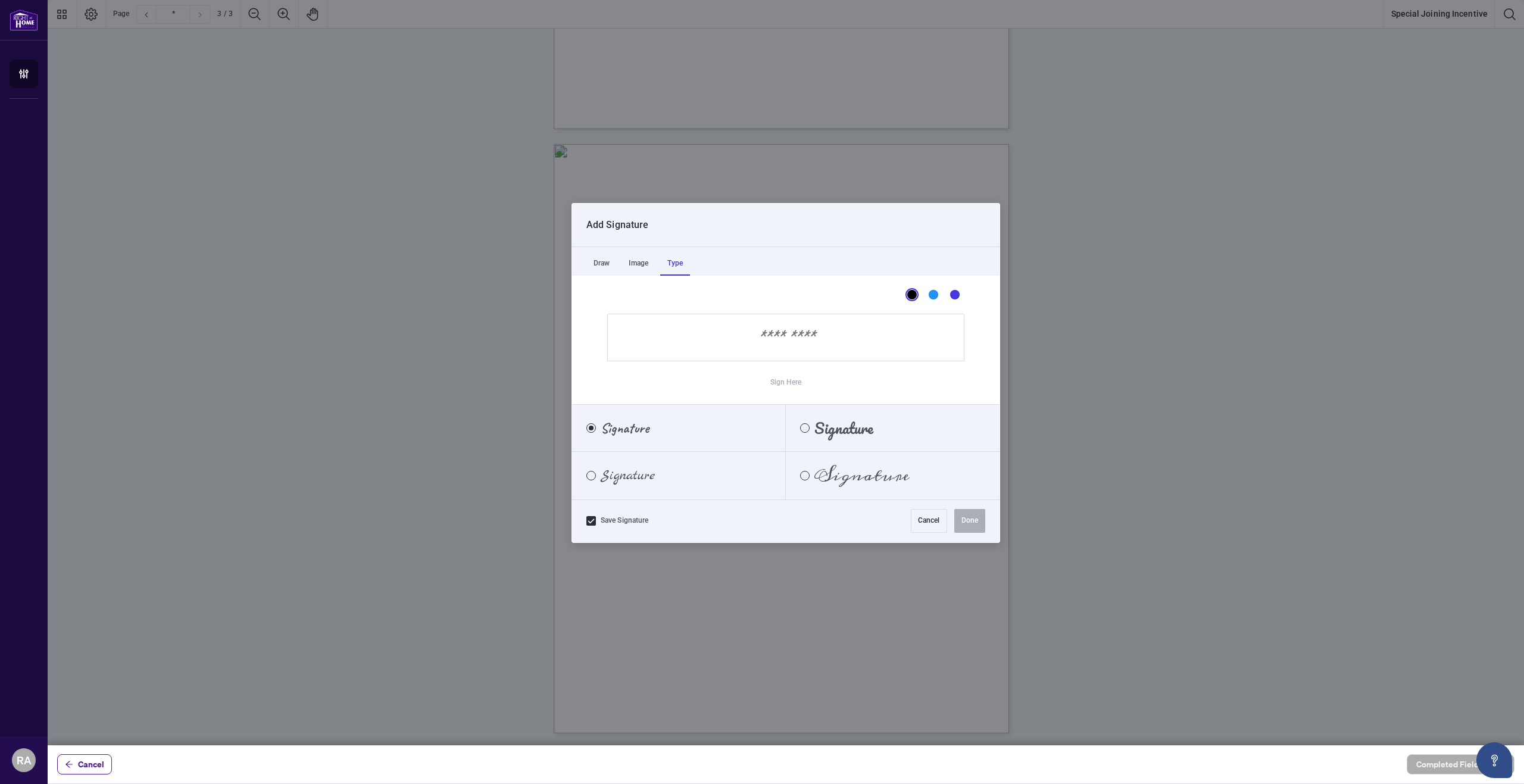
click at [767, 342] on input "Sign Here" at bounding box center [786, 338] width 357 height 48
type input "*"
click at [649, 263] on div "Image" at bounding box center [638, 264] width 34 height 24
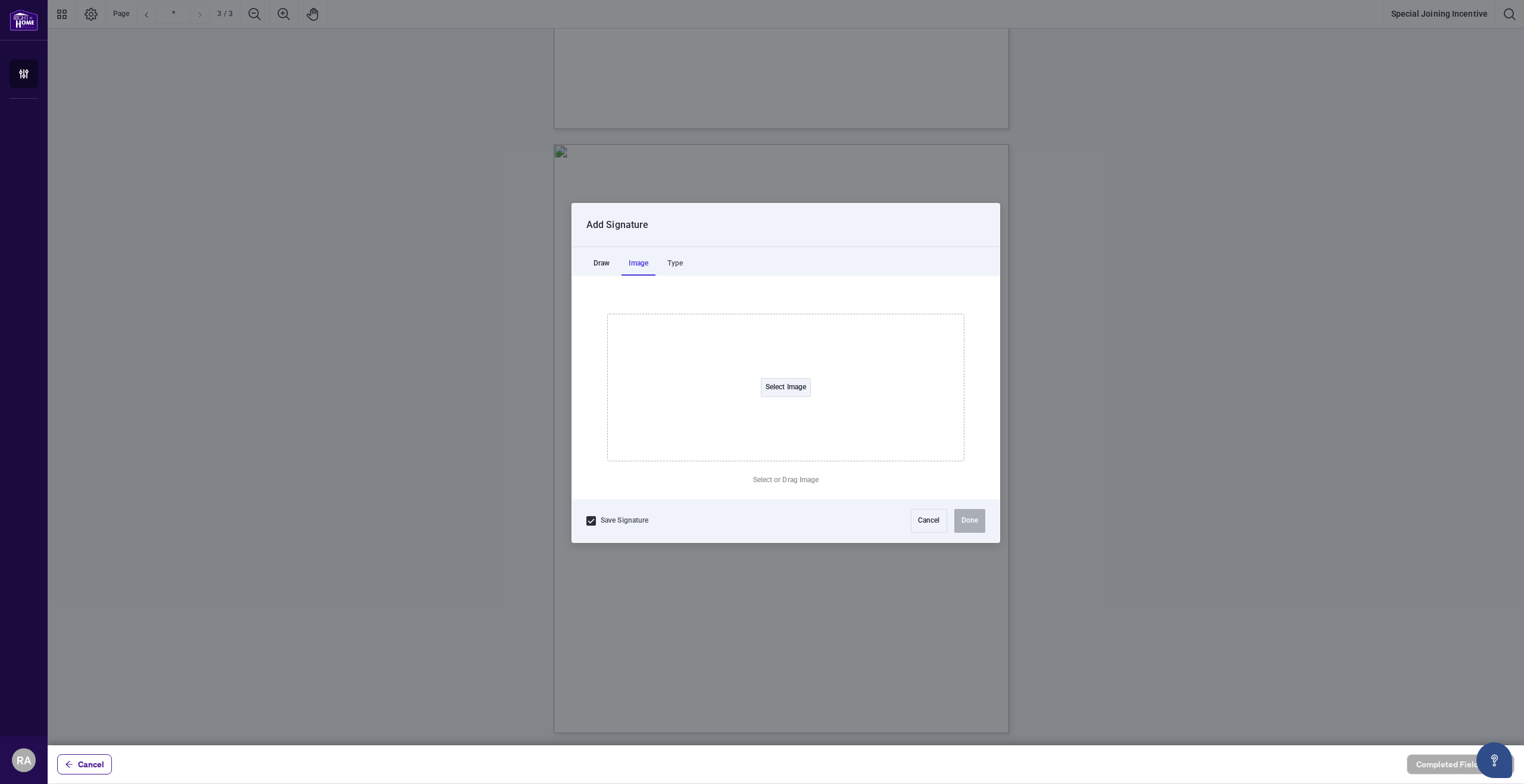
click at [614, 262] on div "Draw" at bounding box center [602, 264] width 31 height 24
click at [785, 482] on button "Clear Signature" at bounding box center [786, 480] width 59 height 19
drag, startPoint x: 643, startPoint y: 375, endPoint x: 709, endPoint y: 400, distance: 70.6
click at [713, 408] on icon "Drawing canvas" at bounding box center [786, 387] width 356 height 147
click at [711, 389] on icon "Drawing canvas" at bounding box center [786, 387] width 356 height 147
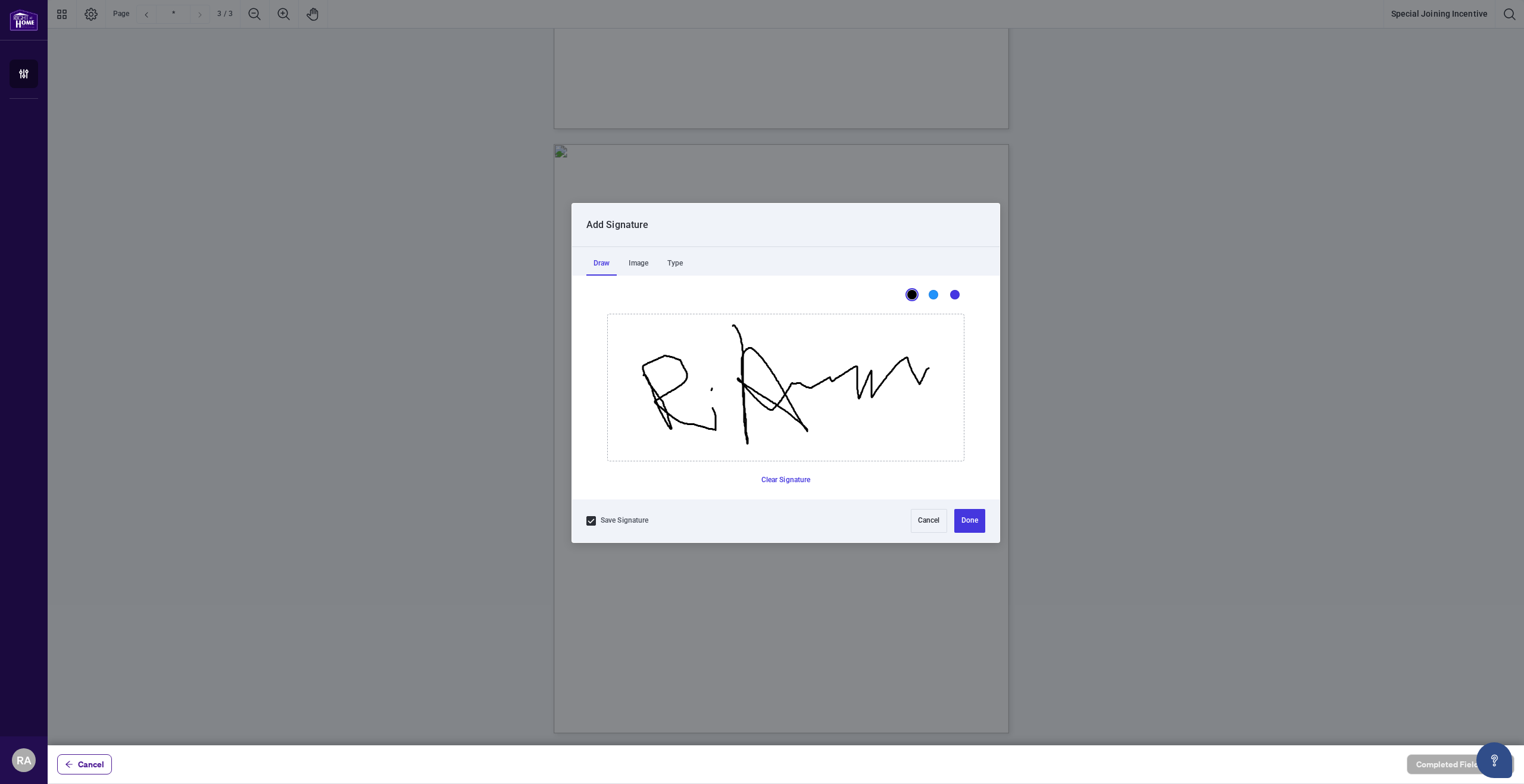
drag, startPoint x: 733, startPoint y: 326, endPoint x: 887, endPoint y: 356, distance: 156.9
click at [918, 372] on icon "Drawing canvas" at bounding box center [786, 387] width 356 height 147
drag, startPoint x: 821, startPoint y: 344, endPoint x: 903, endPoint y: 346, distance: 82.0
click at [905, 346] on icon "Drawing canvas" at bounding box center [786, 387] width 356 height 147
drag, startPoint x: 866, startPoint y: 466, endPoint x: 859, endPoint y: 450, distance: 17.5
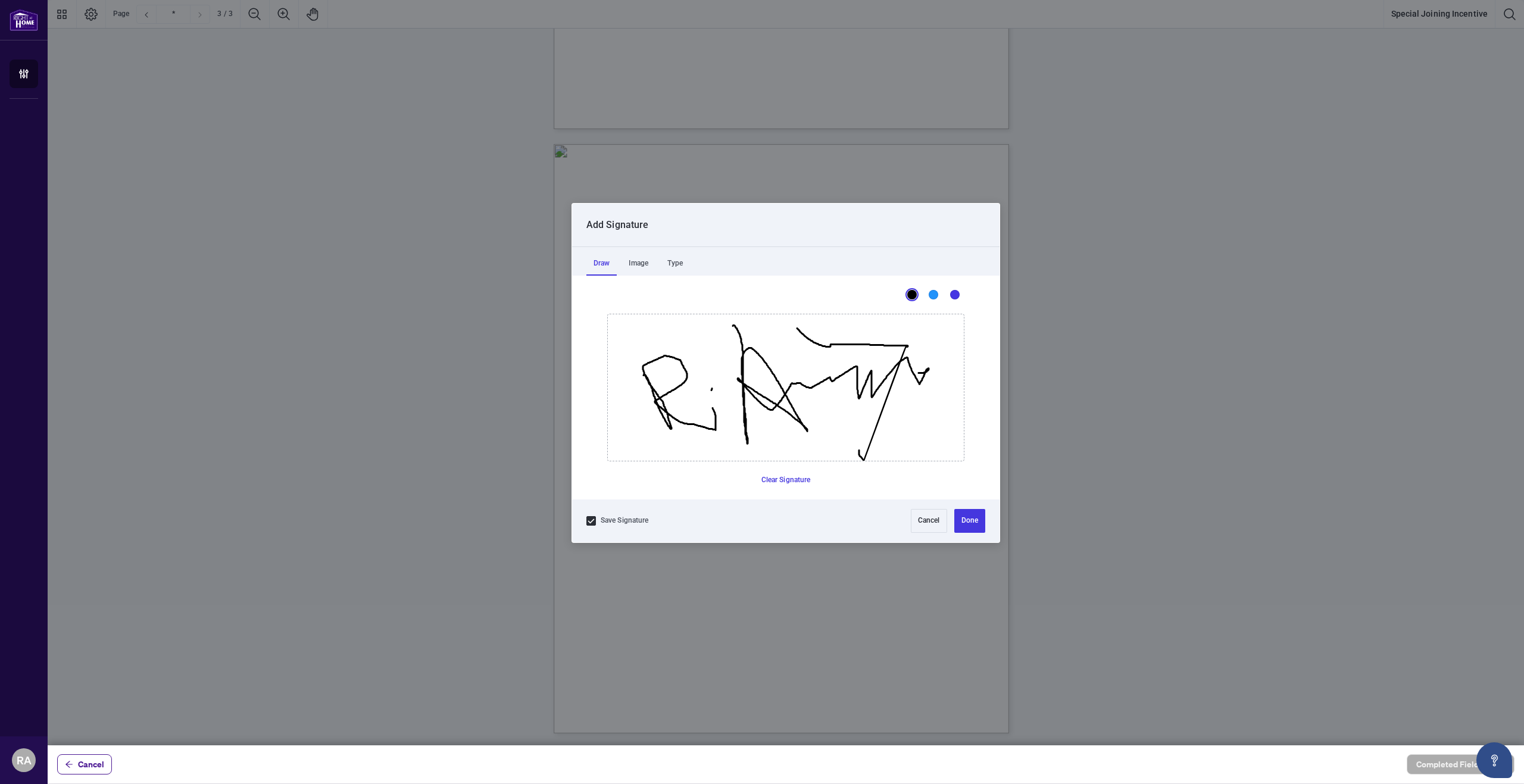
click at [859, 450] on div "This is a canvas for drawing using a mouse or touch input. Clear Signature" at bounding box center [786, 406] width 357 height 186
click at [924, 523] on button "Cancel" at bounding box center [928, 521] width 36 height 24
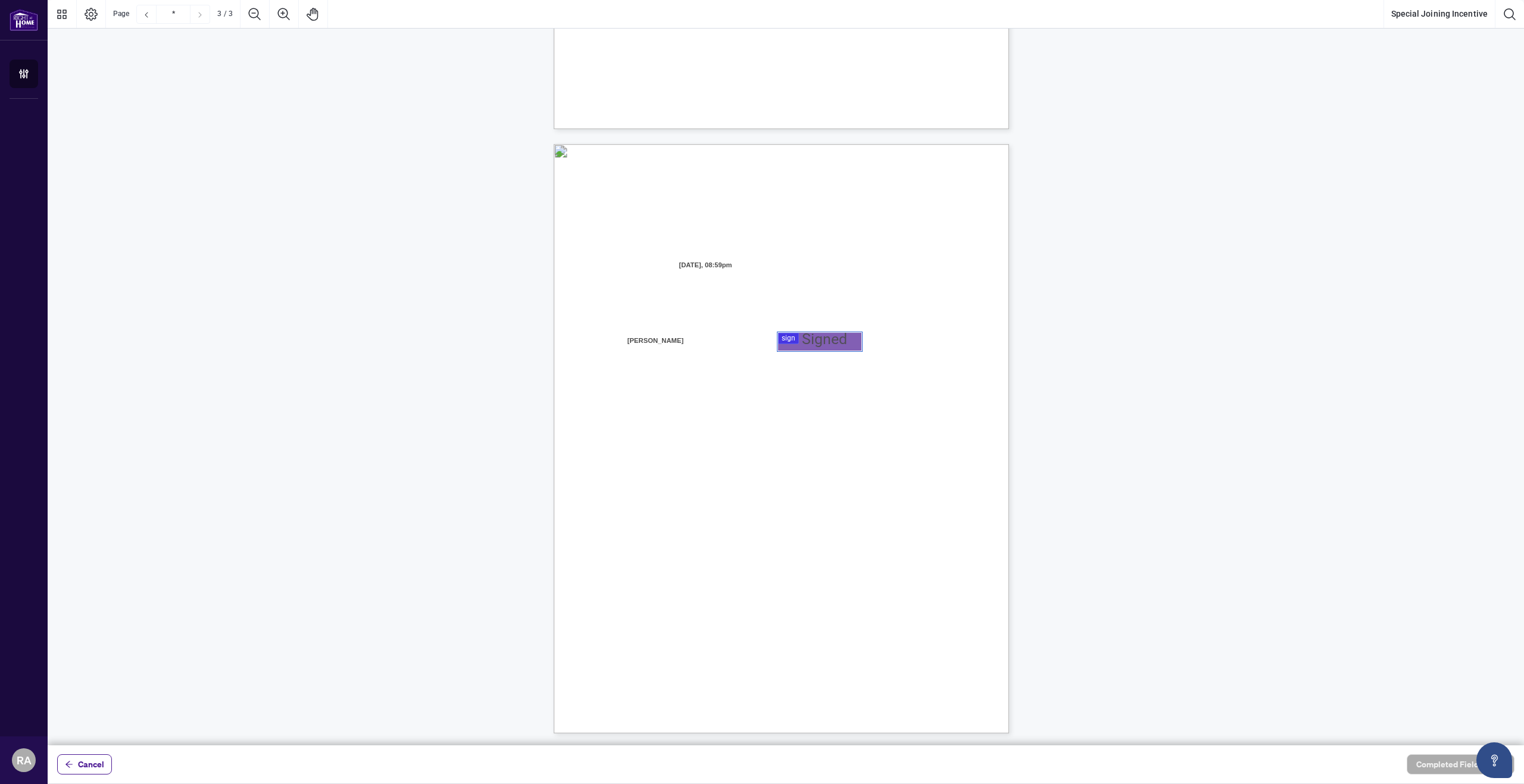
click at [798, 345] on div at bounding box center [786, 372] width 1476 height 745
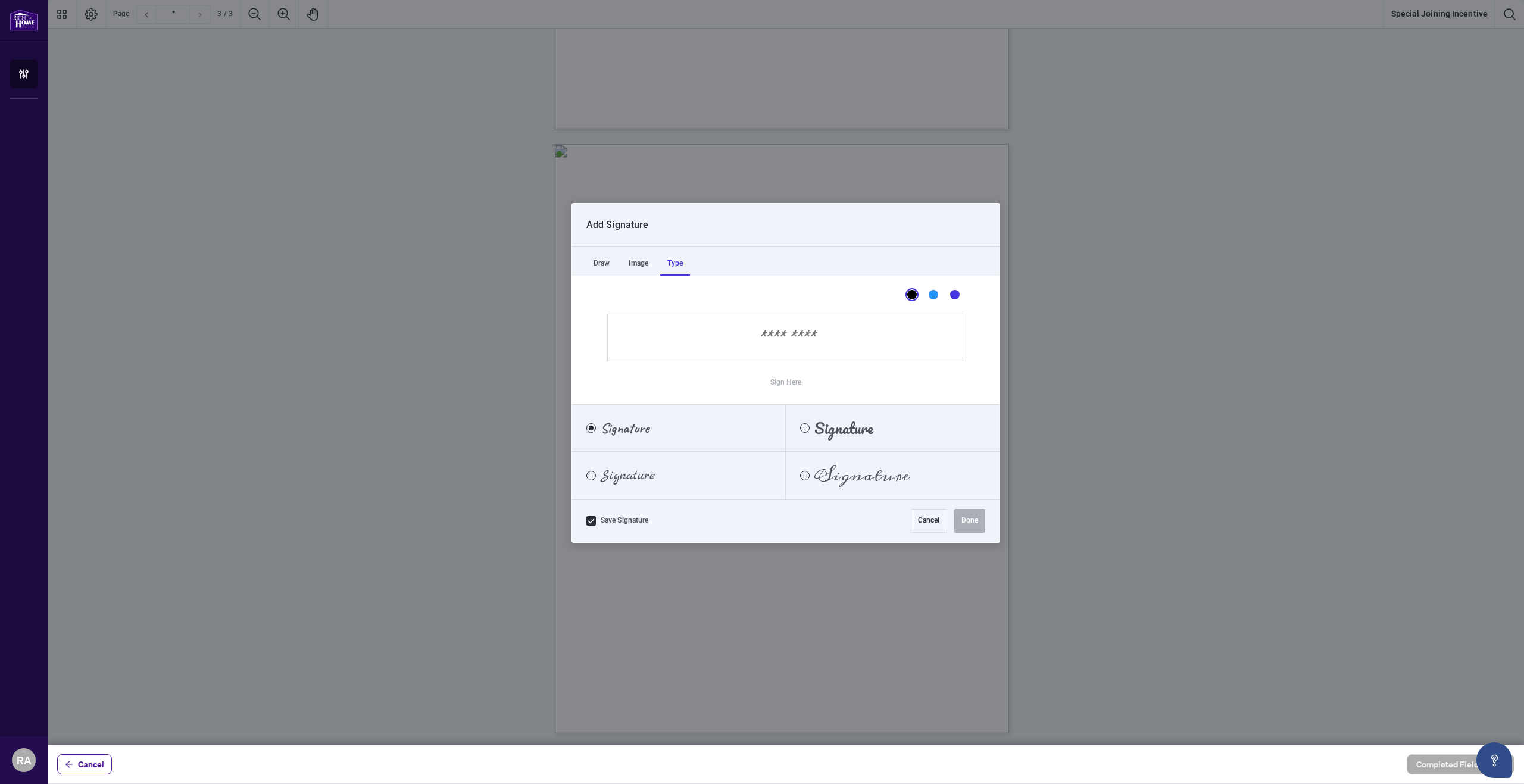
click at [675, 266] on div "Type" at bounding box center [675, 264] width 30 height 24
click at [641, 259] on div "Image" at bounding box center [638, 264] width 34 height 24
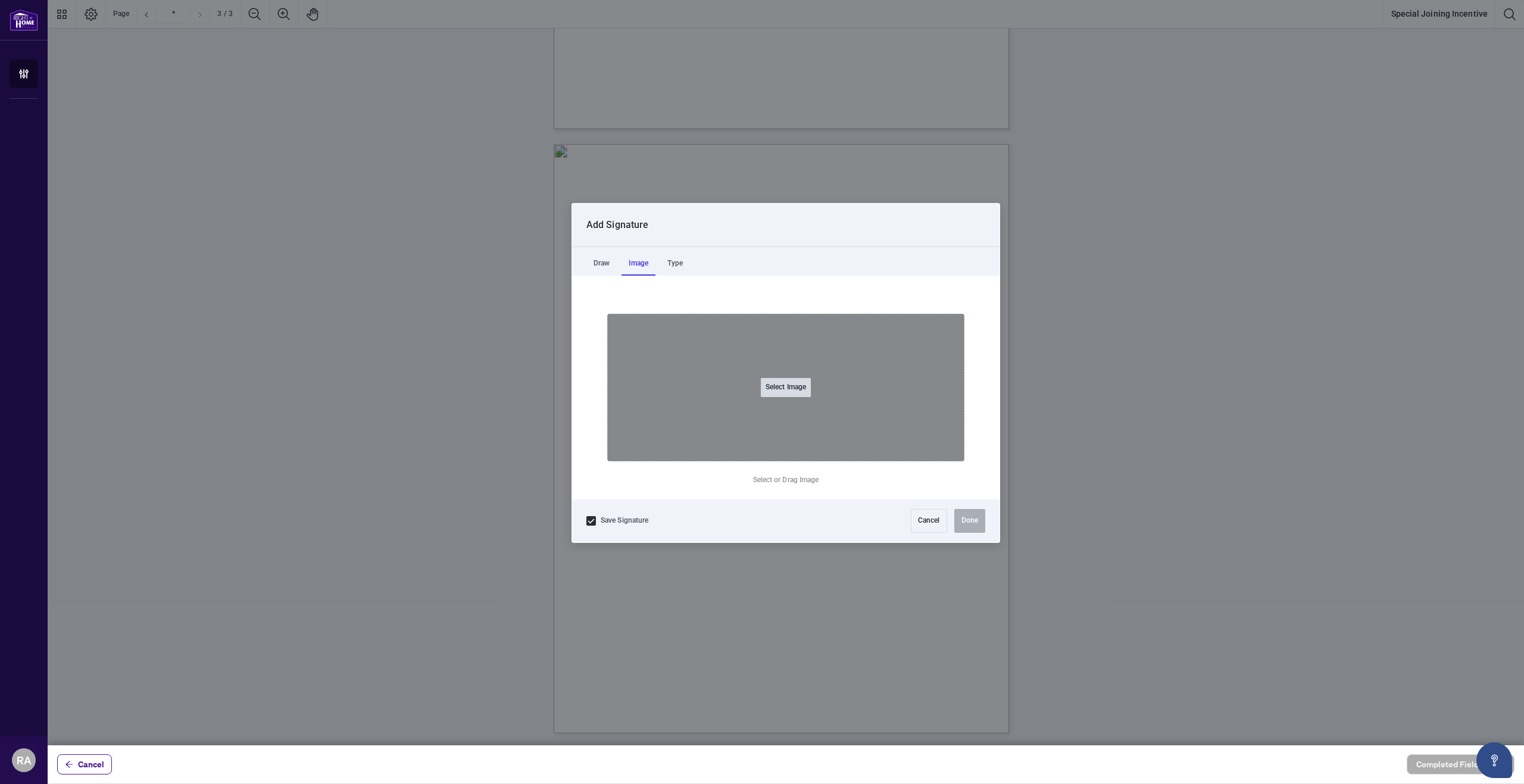
click at [779, 380] on button "Select Image" at bounding box center [786, 387] width 50 height 19
click at [786, 388] on input "Select Image" at bounding box center [860, 394] width 150 height 13
type input "**********"
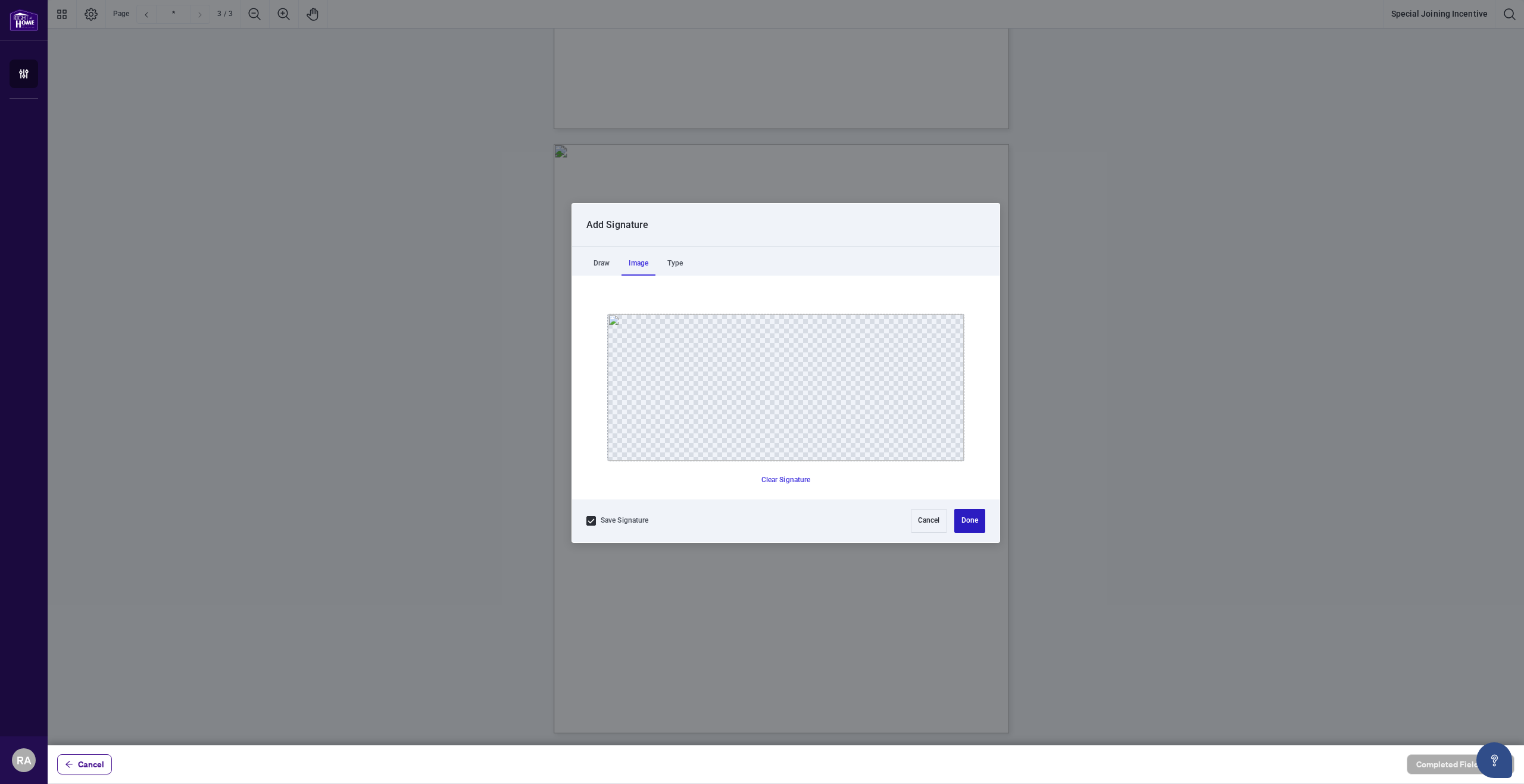
click at [970, 525] on button "Done" at bounding box center [970, 521] width 31 height 24
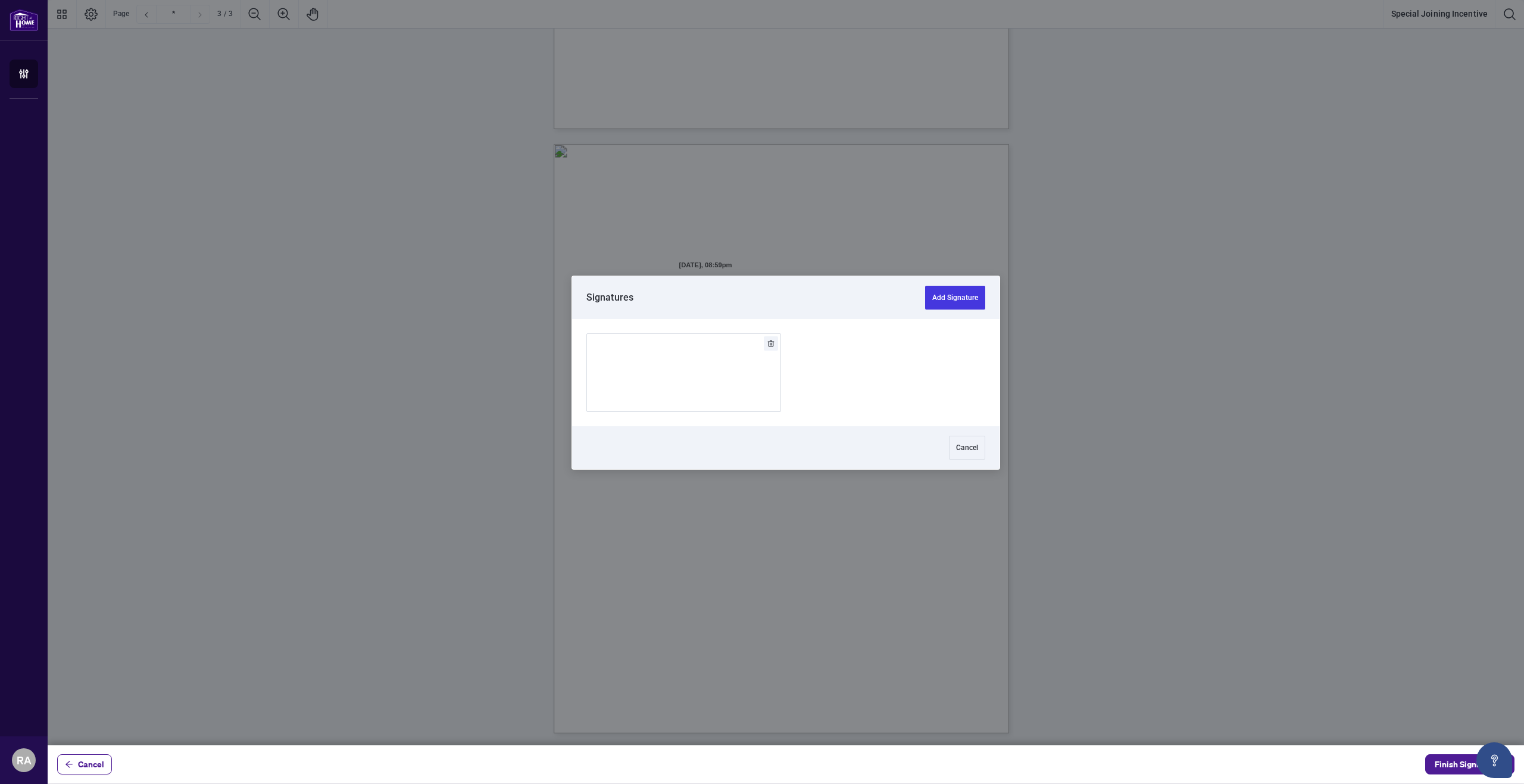
click at [843, 346] on div at bounding box center [786, 372] width 1476 height 745
click at [773, 346] on icon "Delete" at bounding box center [771, 344] width 7 height 7
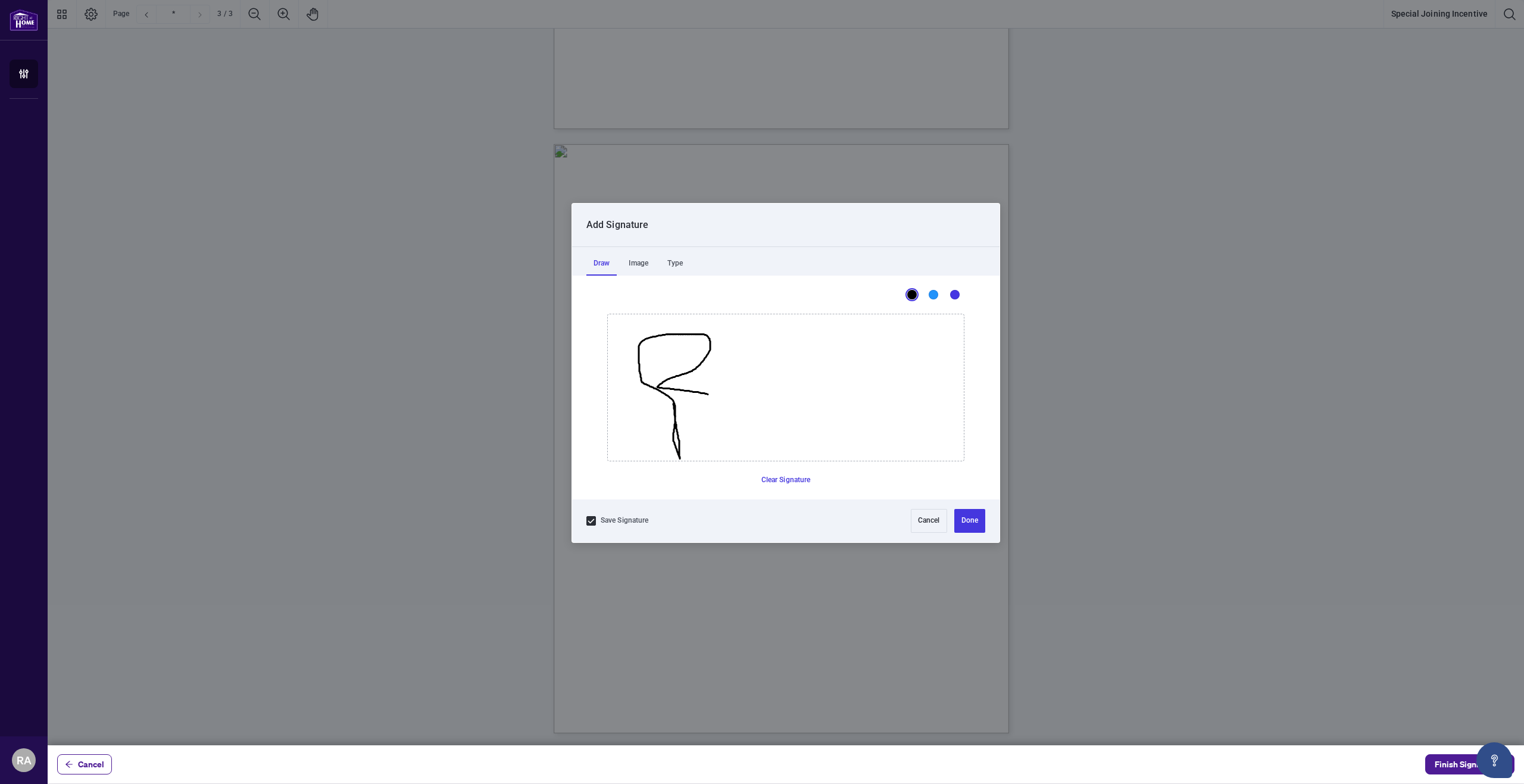
drag, startPoint x: 673, startPoint y: 404, endPoint x: 748, endPoint y: 426, distance: 78.2
click at [731, 411] on icon "Drawing canvas" at bounding box center [786, 387] width 356 height 147
drag, startPoint x: 782, startPoint y: 472, endPoint x: 709, endPoint y: 434, distance: 82.3
click at [781, 472] on button "Clear Signature" at bounding box center [786, 480] width 59 height 19
drag, startPoint x: 664, startPoint y: 392, endPoint x: 711, endPoint y: 410, distance: 50.3
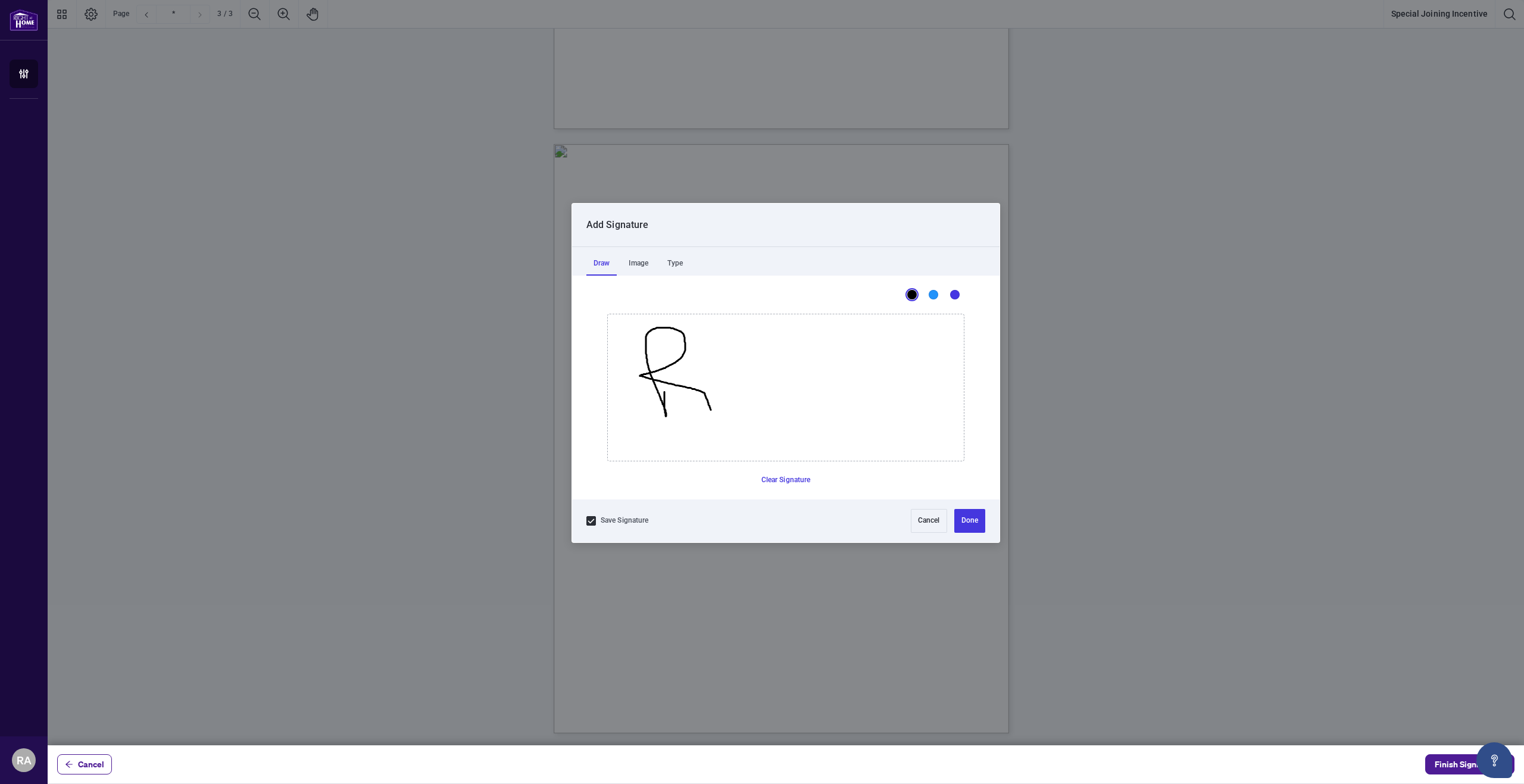
click at [711, 410] on icon "Drawing canvas" at bounding box center [786, 387] width 356 height 147
click at [745, 415] on icon "Drawing canvas" at bounding box center [786, 387] width 356 height 147
click at [807, 404] on icon "Drawing canvas" at bounding box center [786, 387] width 356 height 147
drag, startPoint x: 762, startPoint y: 398, endPoint x: 785, endPoint y: 383, distance: 27.5
click at [783, 382] on icon "Drawing canvas" at bounding box center [786, 387] width 356 height 147
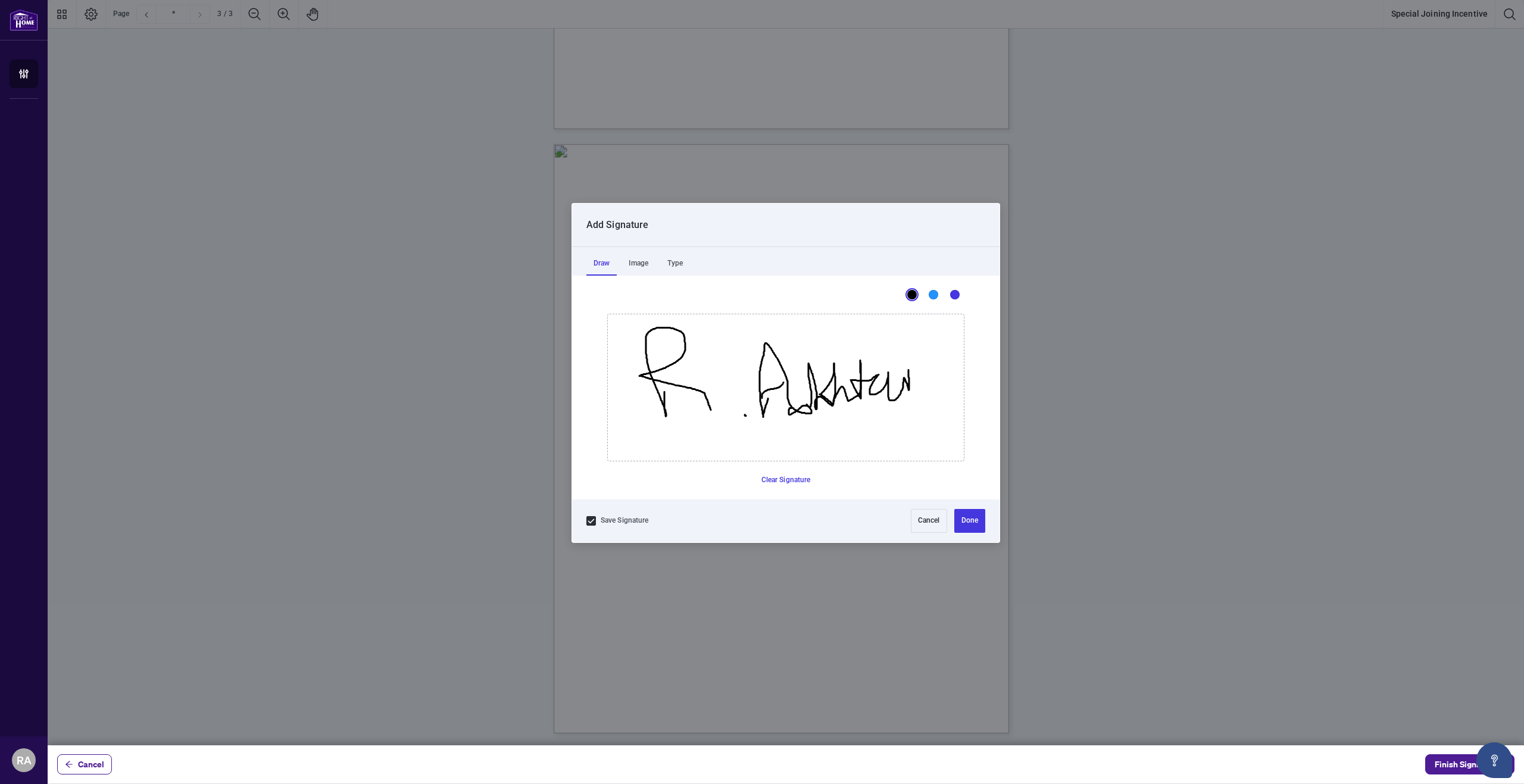
drag, startPoint x: 789, startPoint y: 414, endPoint x: 924, endPoint y: 363, distance: 144.3
click at [924, 363] on icon "Drawing canvas" at bounding box center [786, 387] width 356 height 147
drag, startPoint x: 793, startPoint y: 331, endPoint x: 844, endPoint y: 324, distance: 51.5
click at [844, 324] on icon "Drawing canvas" at bounding box center [786, 387] width 356 height 147
drag, startPoint x: 833, startPoint y: 442, endPoint x: 878, endPoint y: 426, distance: 47.8
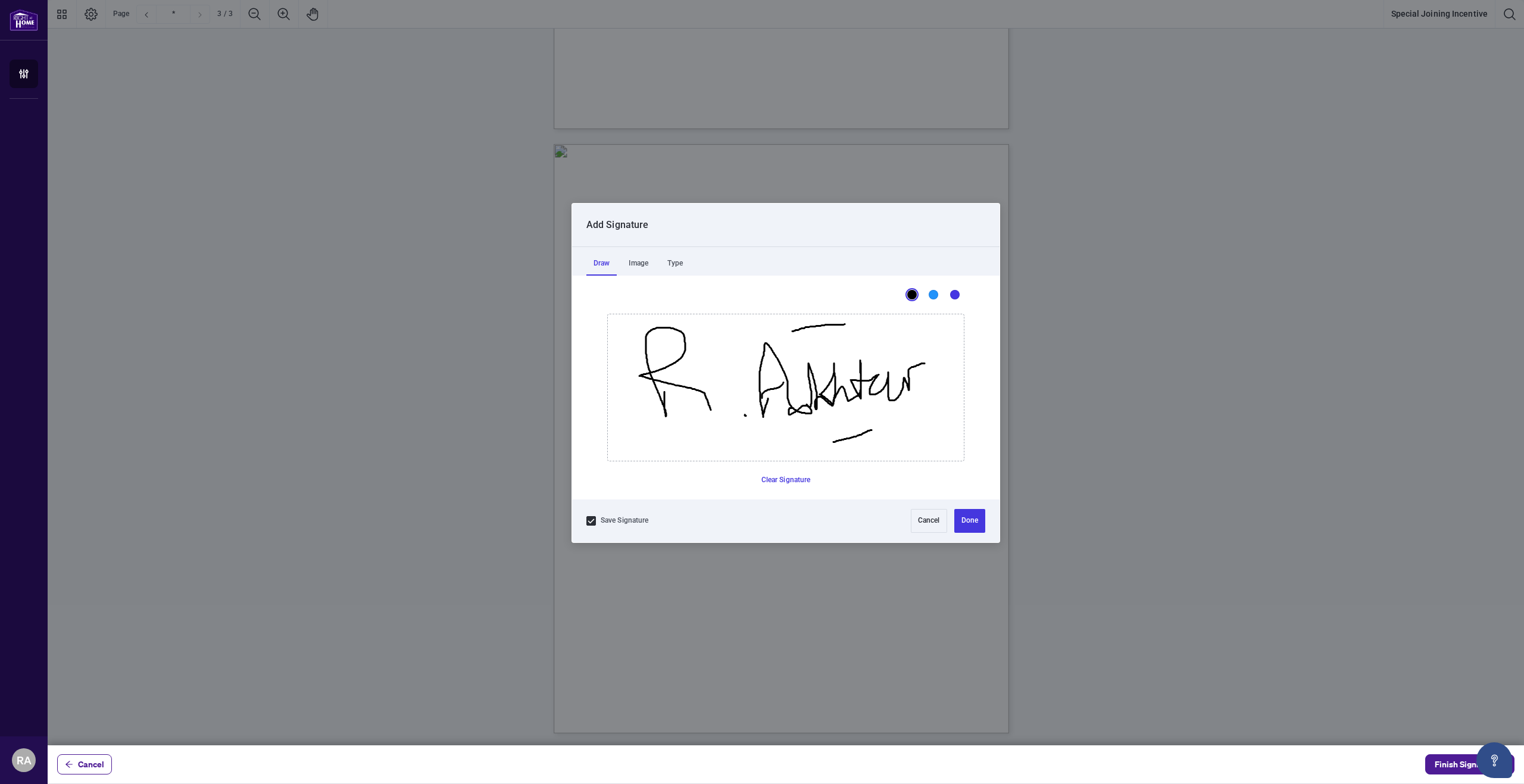
click at [878, 426] on icon "Drawing canvas" at bounding box center [786, 387] width 356 height 147
click at [643, 263] on div "Image" at bounding box center [638, 264] width 34 height 24
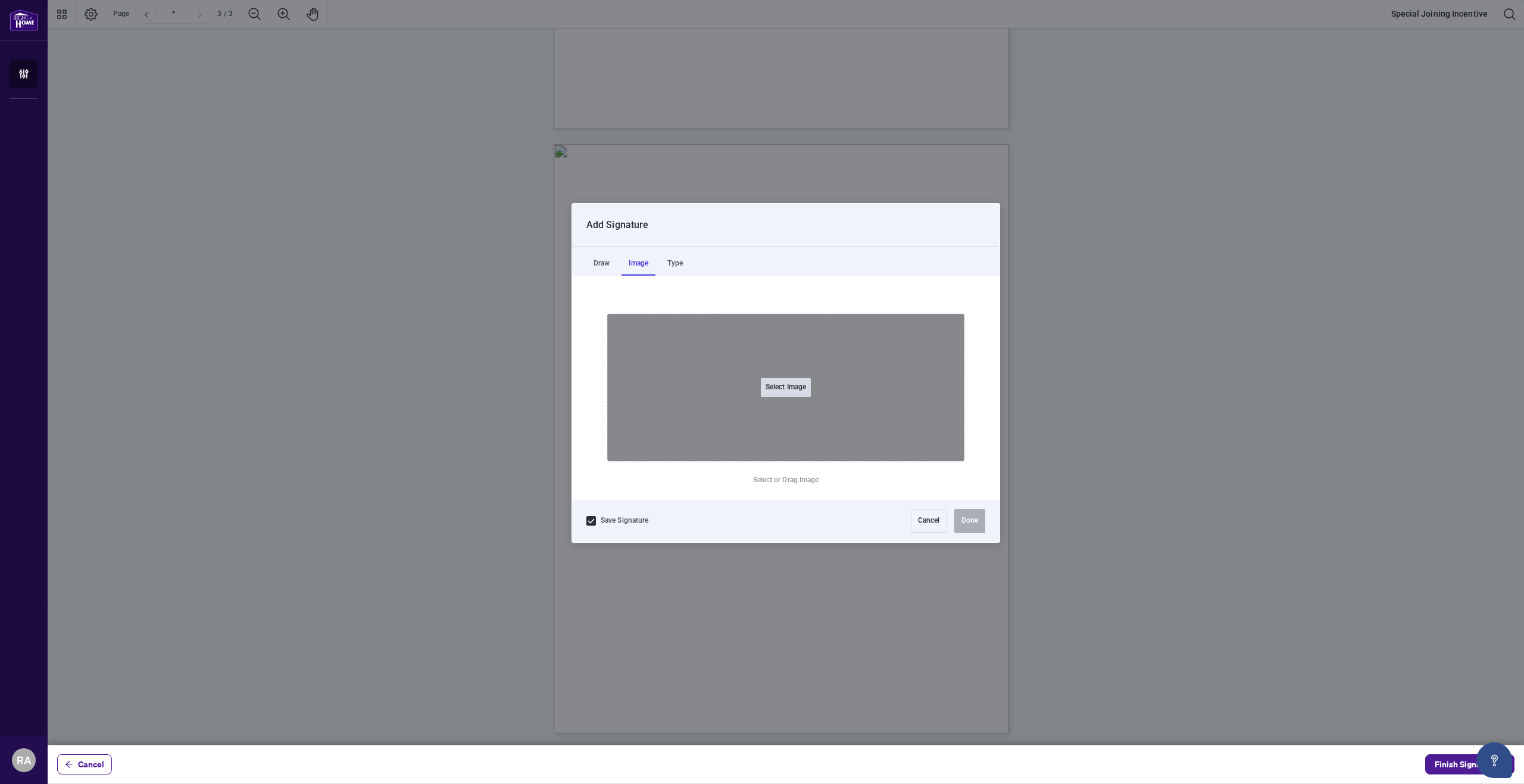
click at [787, 393] on button "Select Image" at bounding box center [786, 387] width 50 height 19
click at [786, 388] on input "Select Image" at bounding box center [860, 394] width 150 height 13
type input "**********"
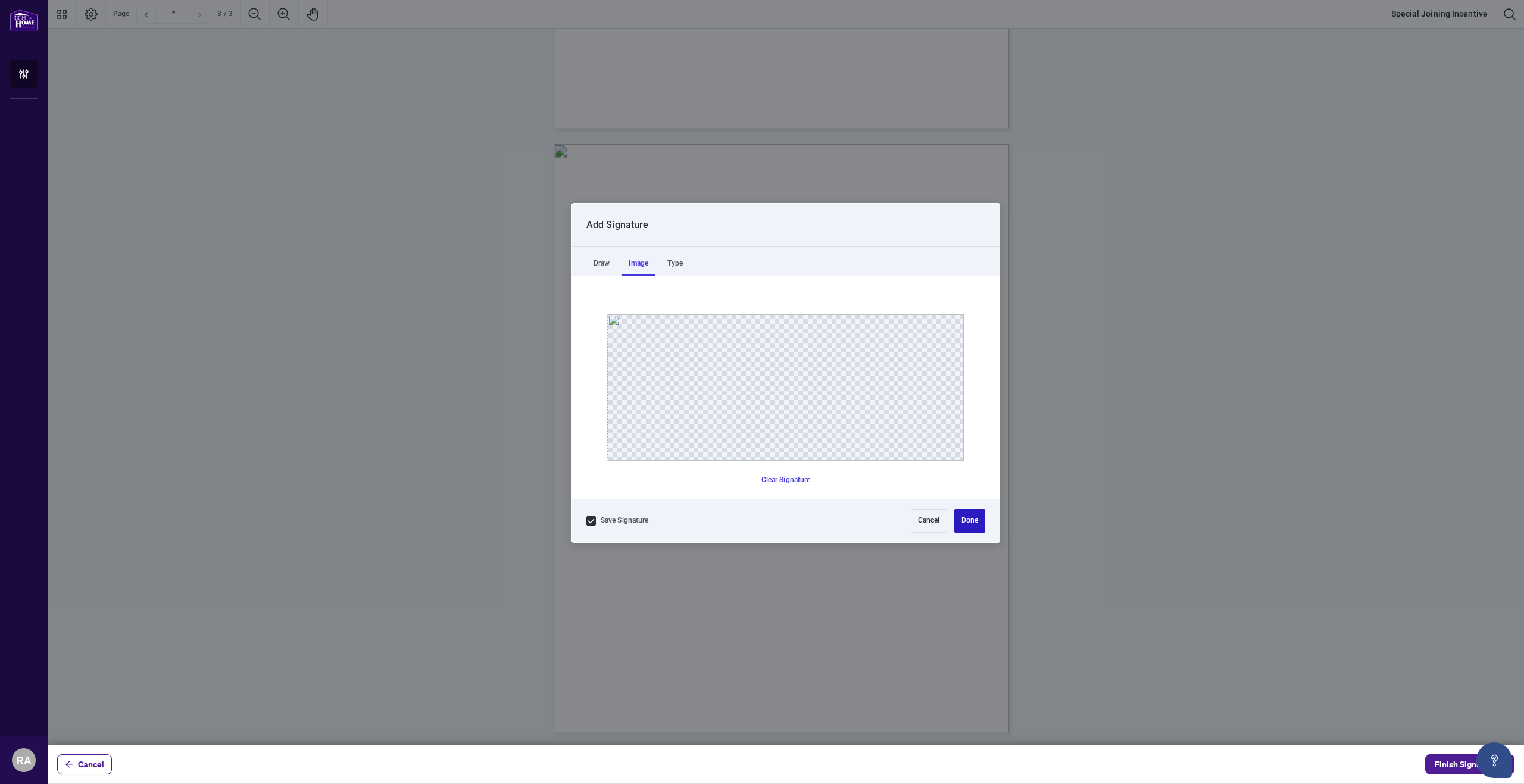
click at [974, 518] on button "Done" at bounding box center [970, 521] width 31 height 24
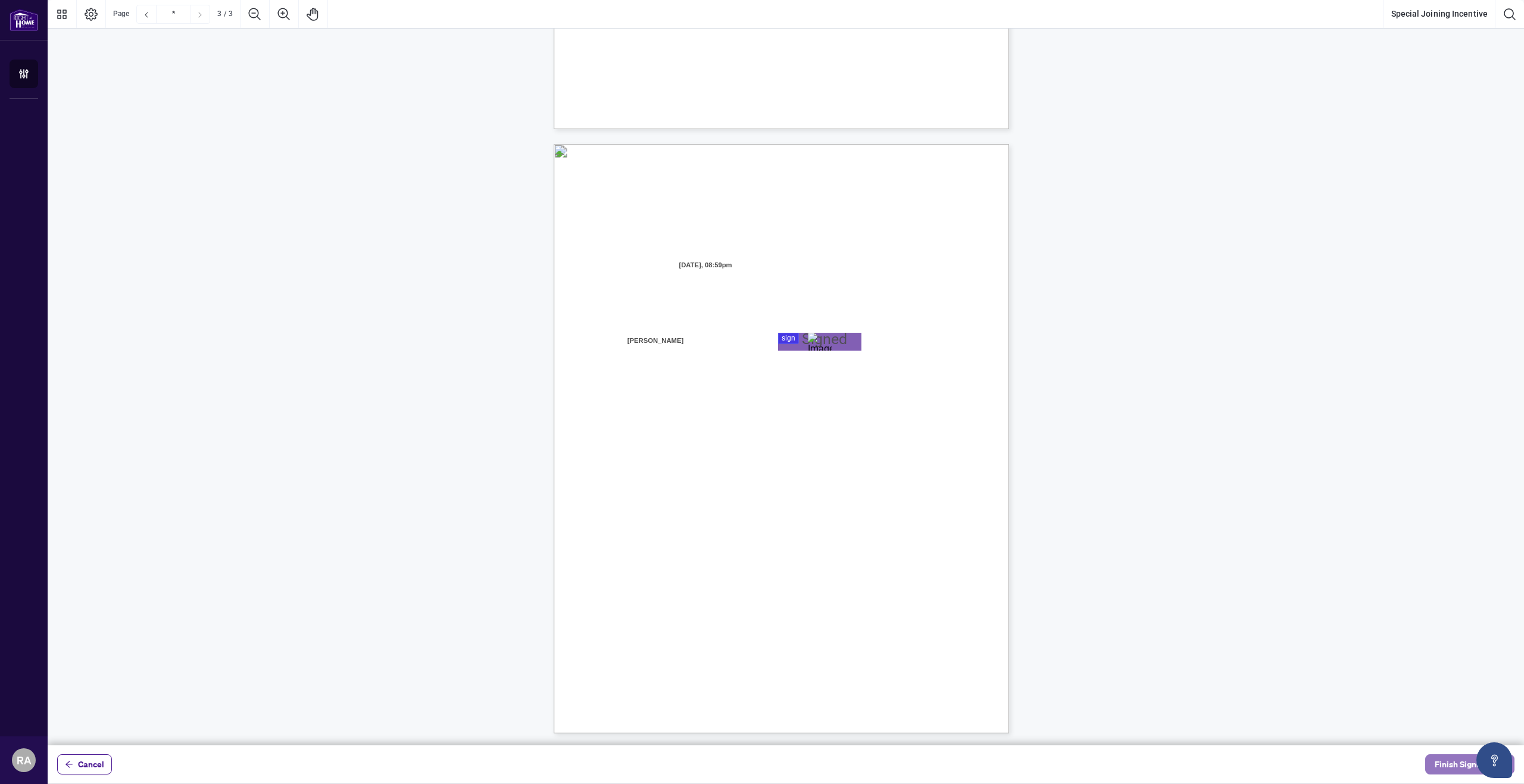
click at [1444, 761] on span "Finish Signing" at bounding box center [1461, 764] width 53 height 19
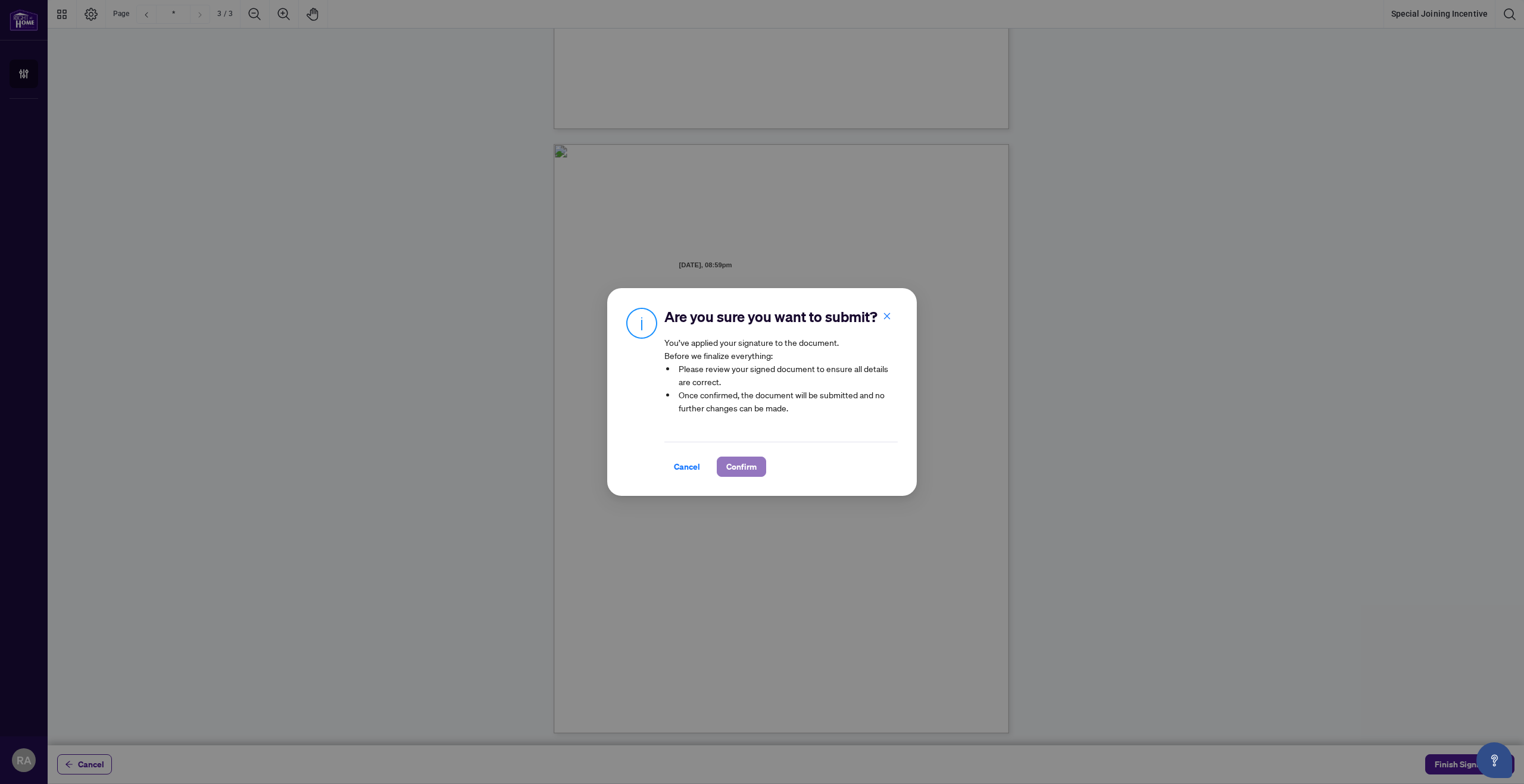
click at [744, 462] on span "Confirm" at bounding box center [742, 467] width 31 height 19
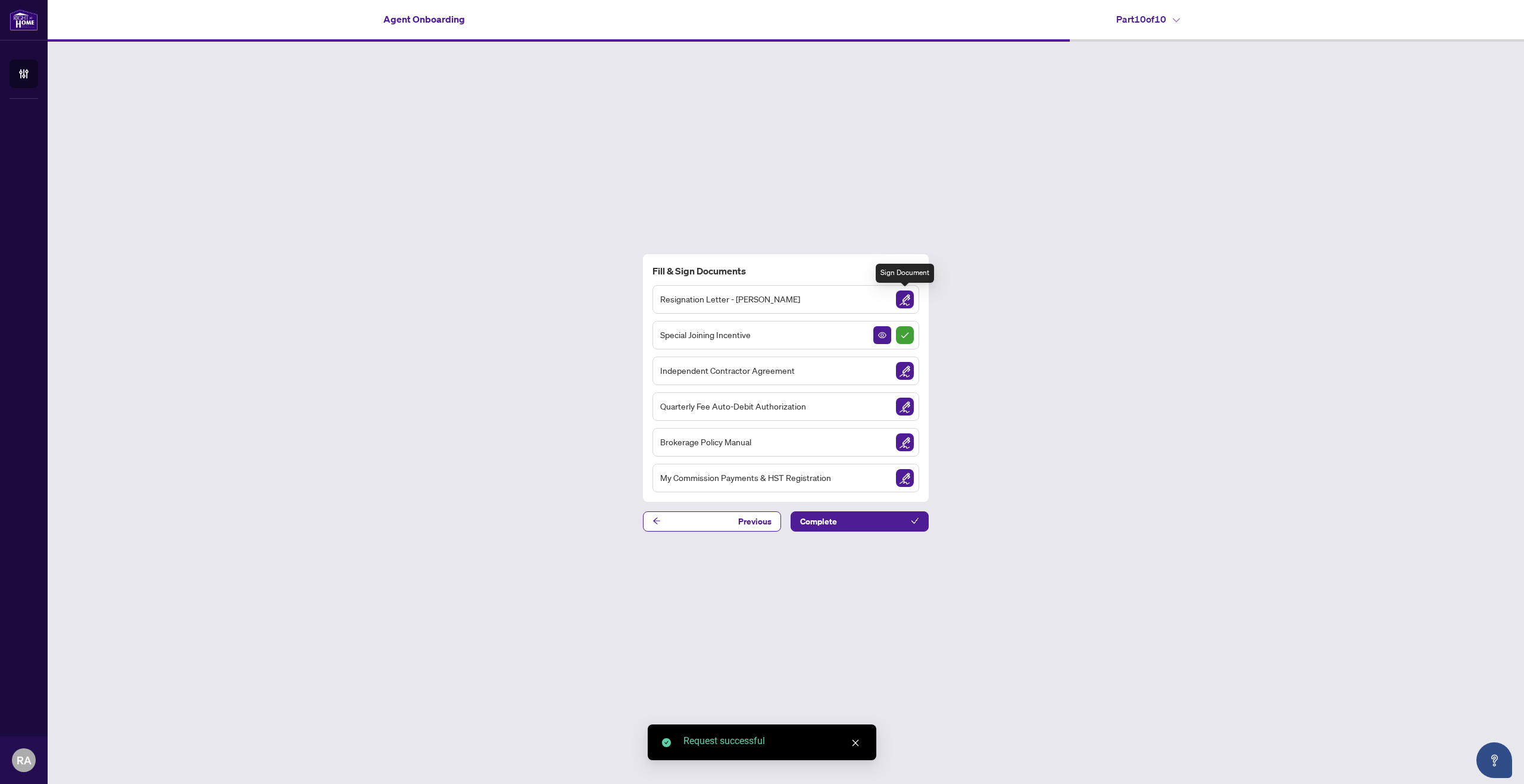
click at [906, 301] on img "Sign Document" at bounding box center [905, 299] width 18 height 18
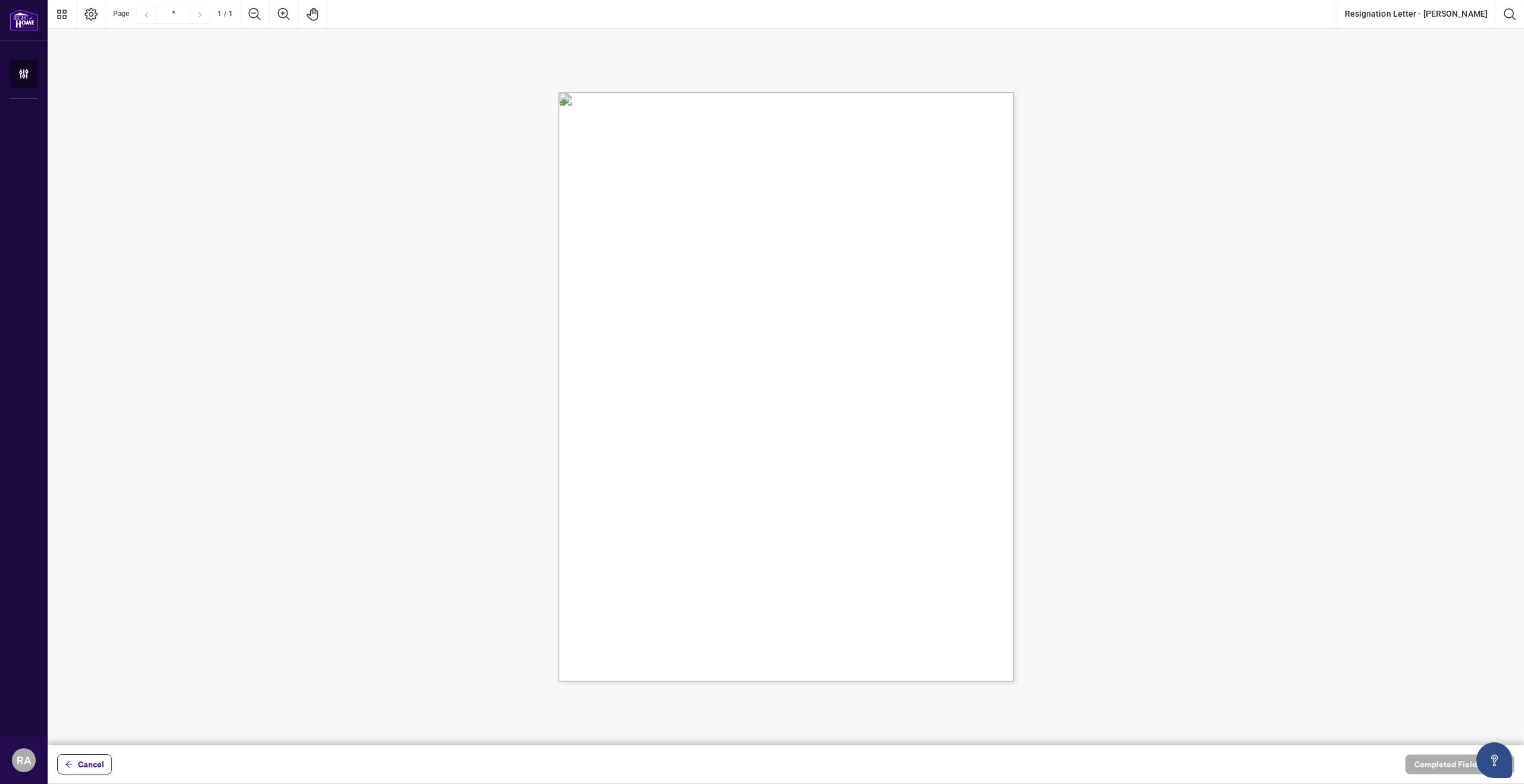
drag, startPoint x: 700, startPoint y: 432, endPoint x: 707, endPoint y: 473, distance: 41.6
click at [707, 473] on div "[DATE] Kingsway Real Estate Brokerage [STREET_ADDRESS][PERSON_NAME] To whom it …" at bounding box center [843, 461] width 569 height 736
click at [681, 460] on div "[DATE] Kingsway Real Estate Brokerage [STREET_ADDRESS][PERSON_NAME] To whom it …" at bounding box center [843, 461] width 569 height 736
click at [76, 769] on button "Cancel" at bounding box center [84, 764] width 55 height 20
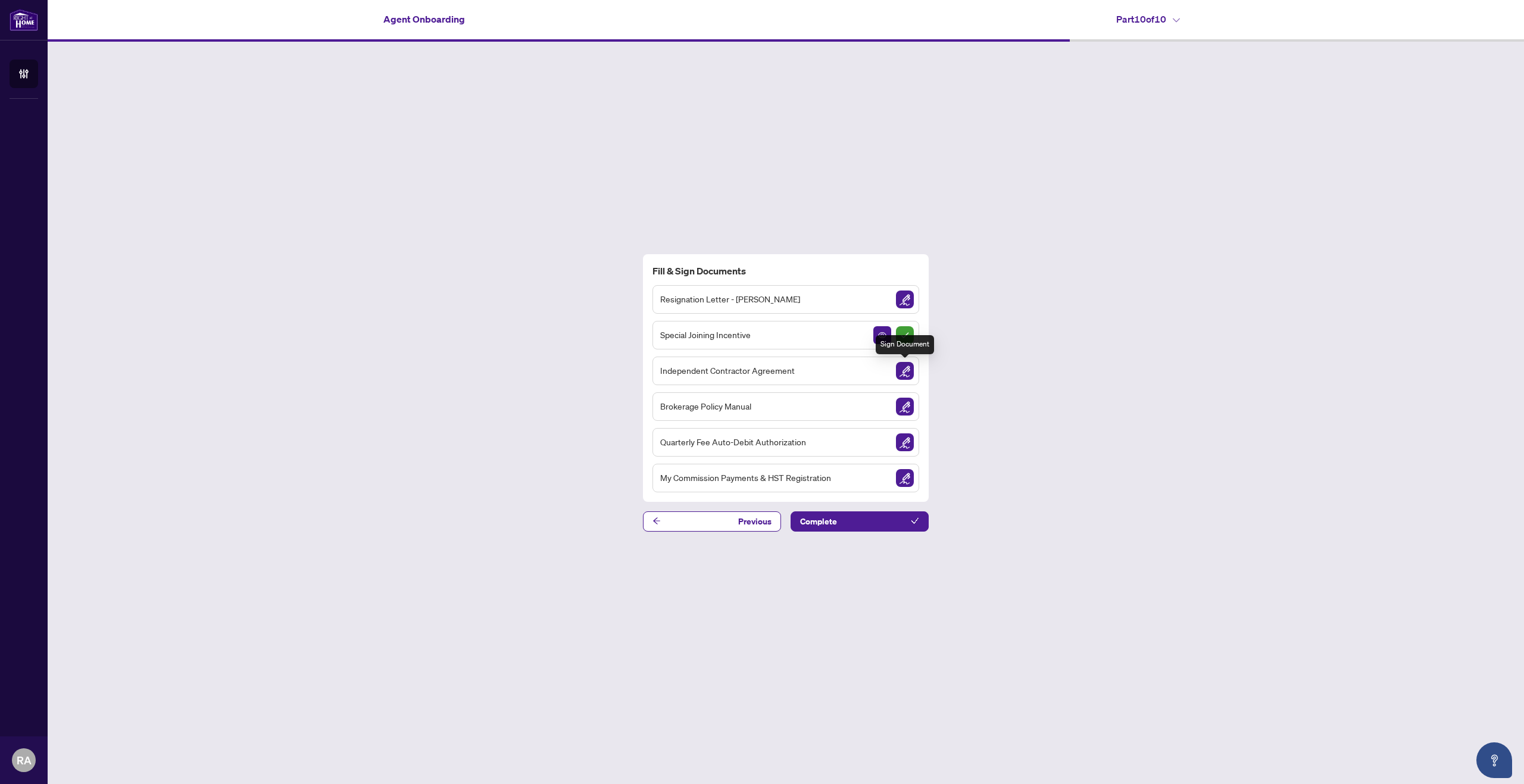
click at [904, 372] on img "Sign Document" at bounding box center [905, 371] width 18 height 18
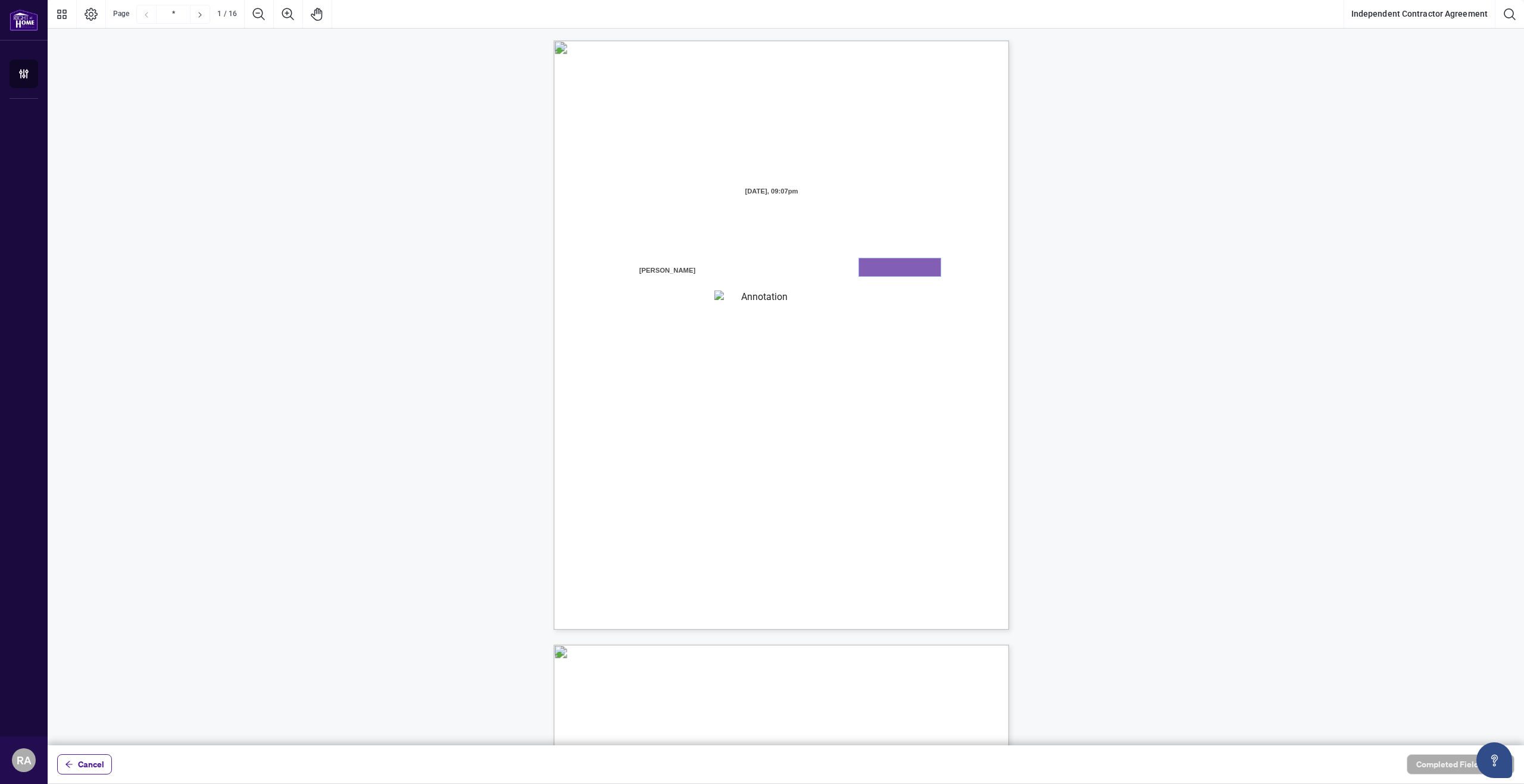
click at [883, 268] on textarea "01K3PERFER63CVG97XK1ZK3W6Y" at bounding box center [899, 266] width 81 height 18
type textarea "******"
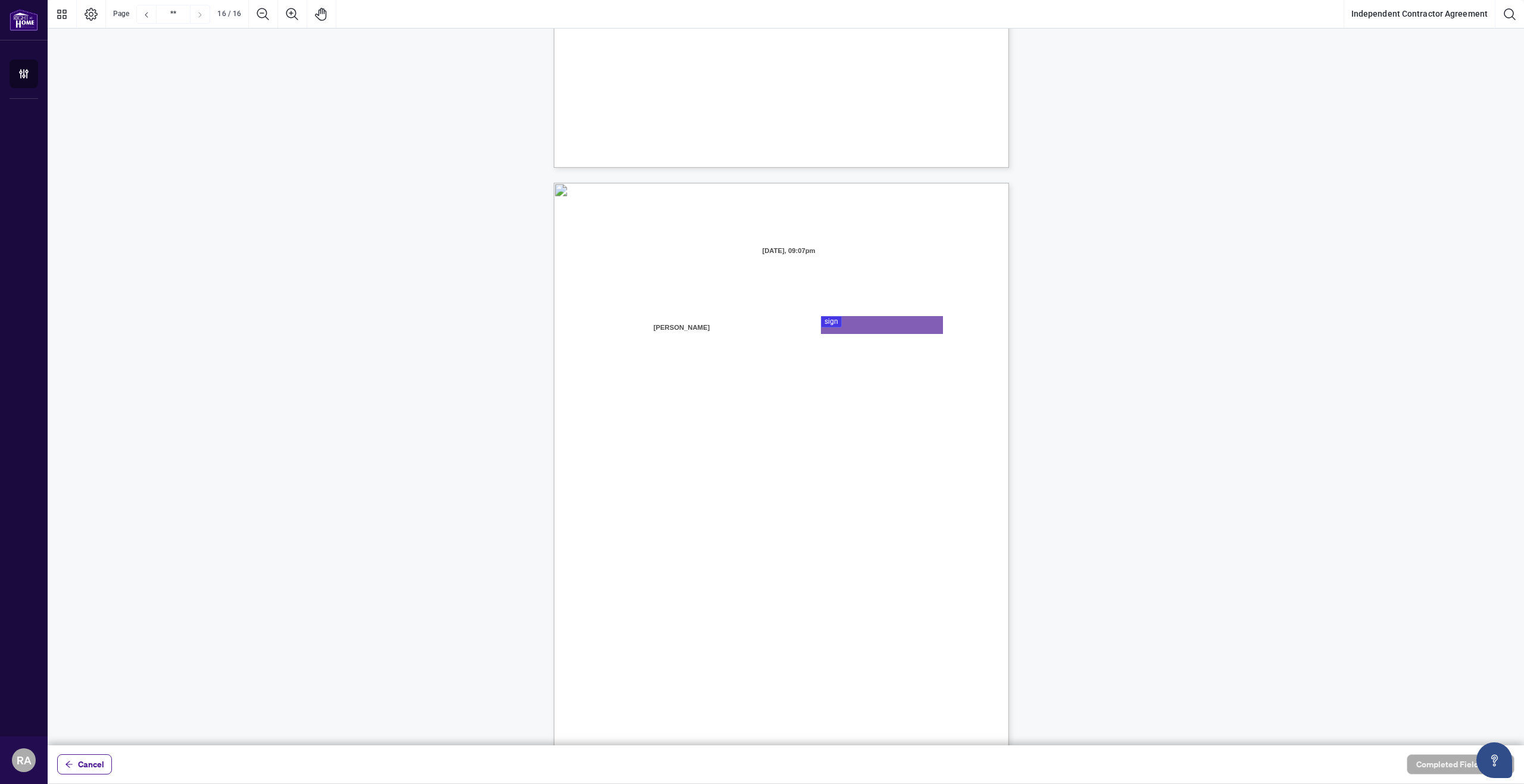
scroll to position [8958, 0]
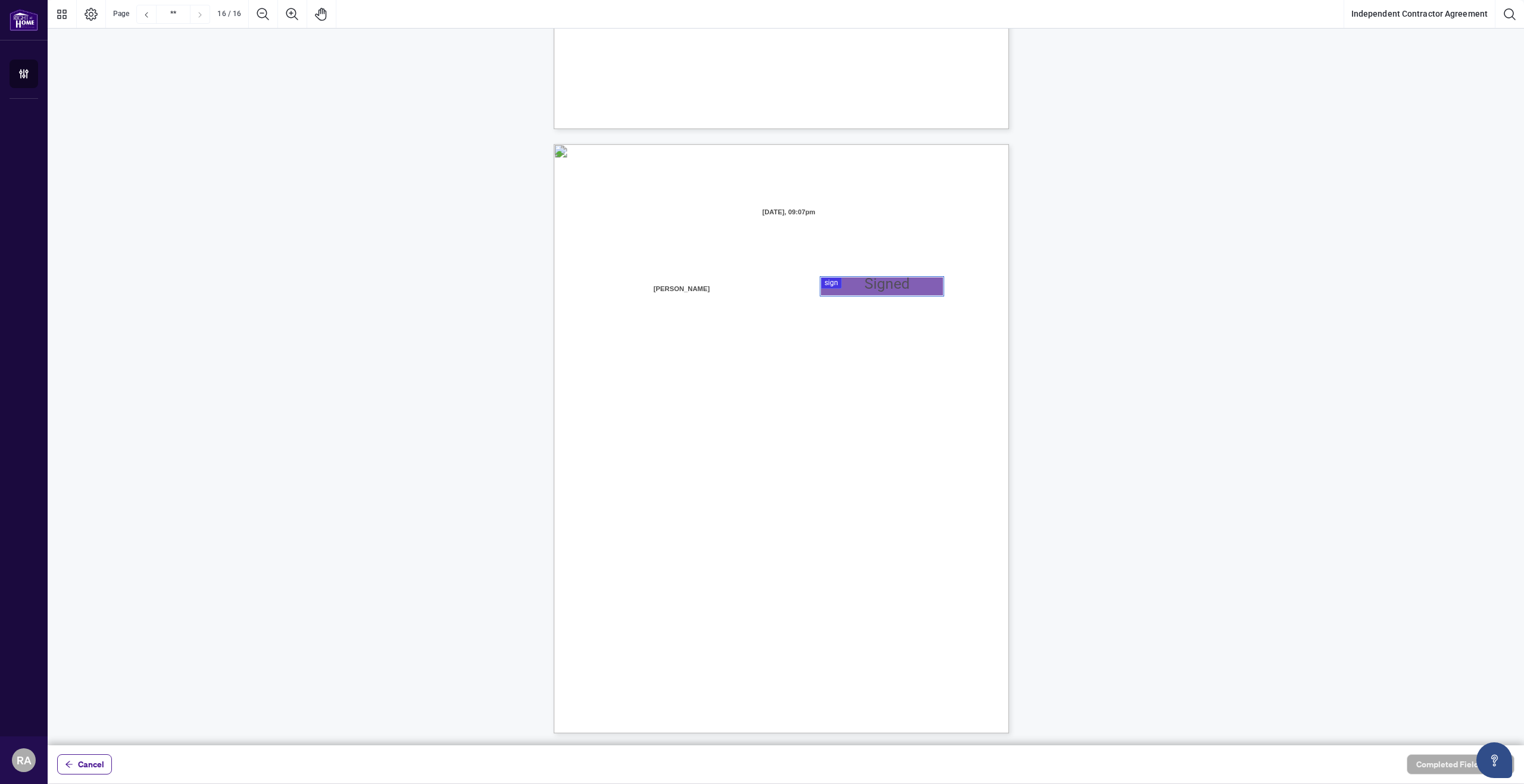
click at [856, 284] on div at bounding box center [786, 372] width 1476 height 745
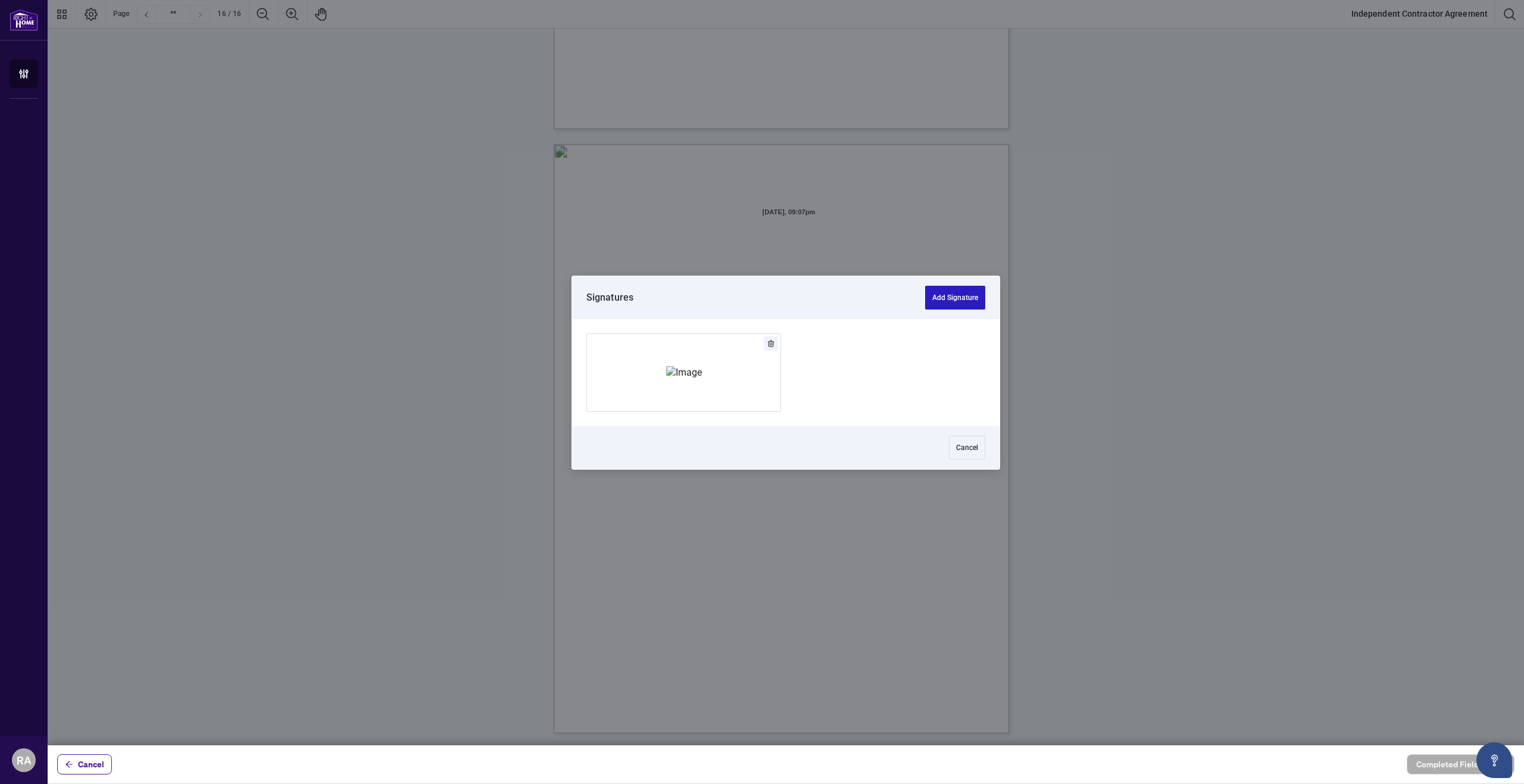
click at [936, 296] on button "Add Signature" at bounding box center [955, 298] width 60 height 24
click at [881, 288] on div at bounding box center [786, 372] width 1476 height 745
click at [702, 376] on img "Add Signature" at bounding box center [684, 372] width 36 height 13
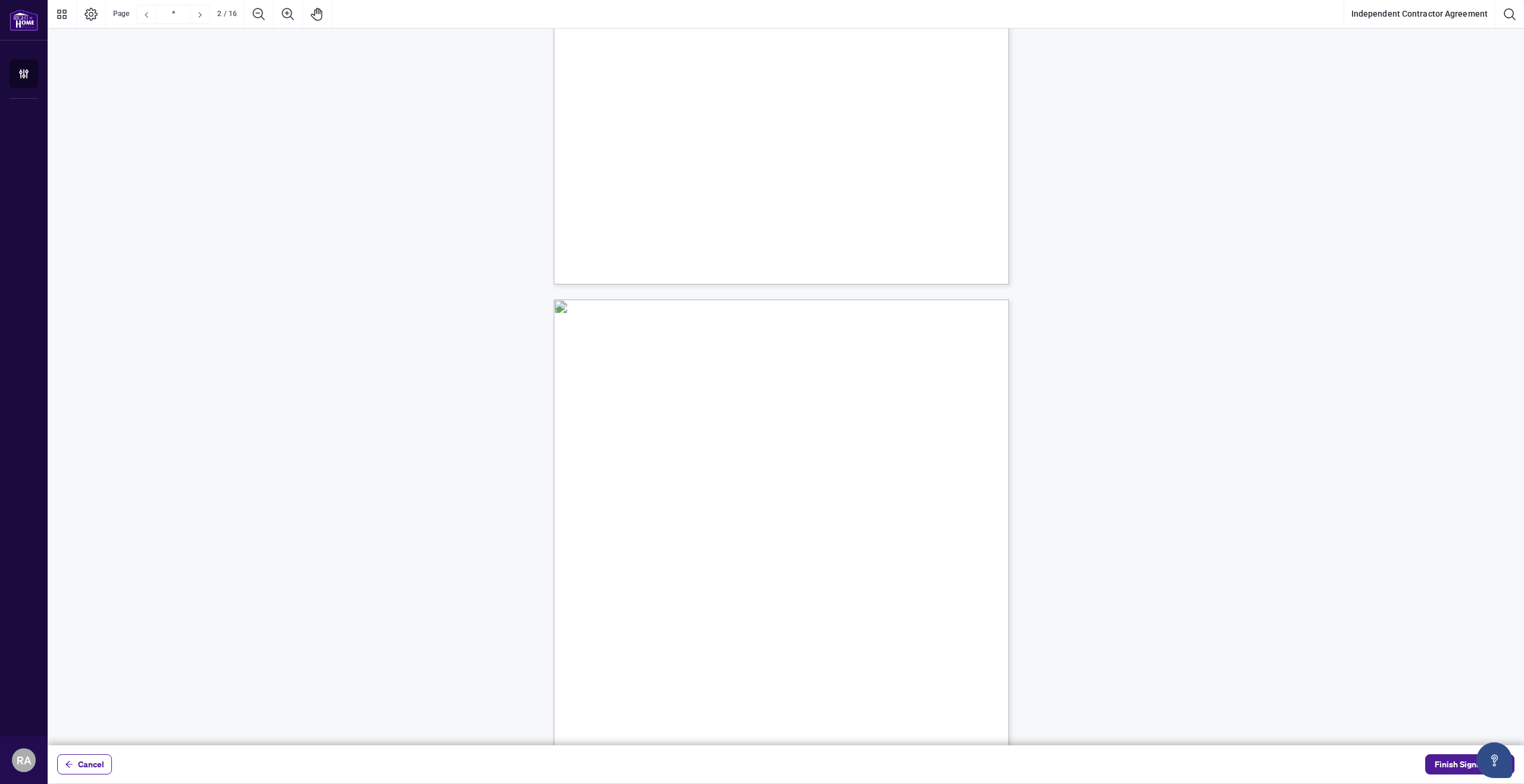
scroll to position [179, 0]
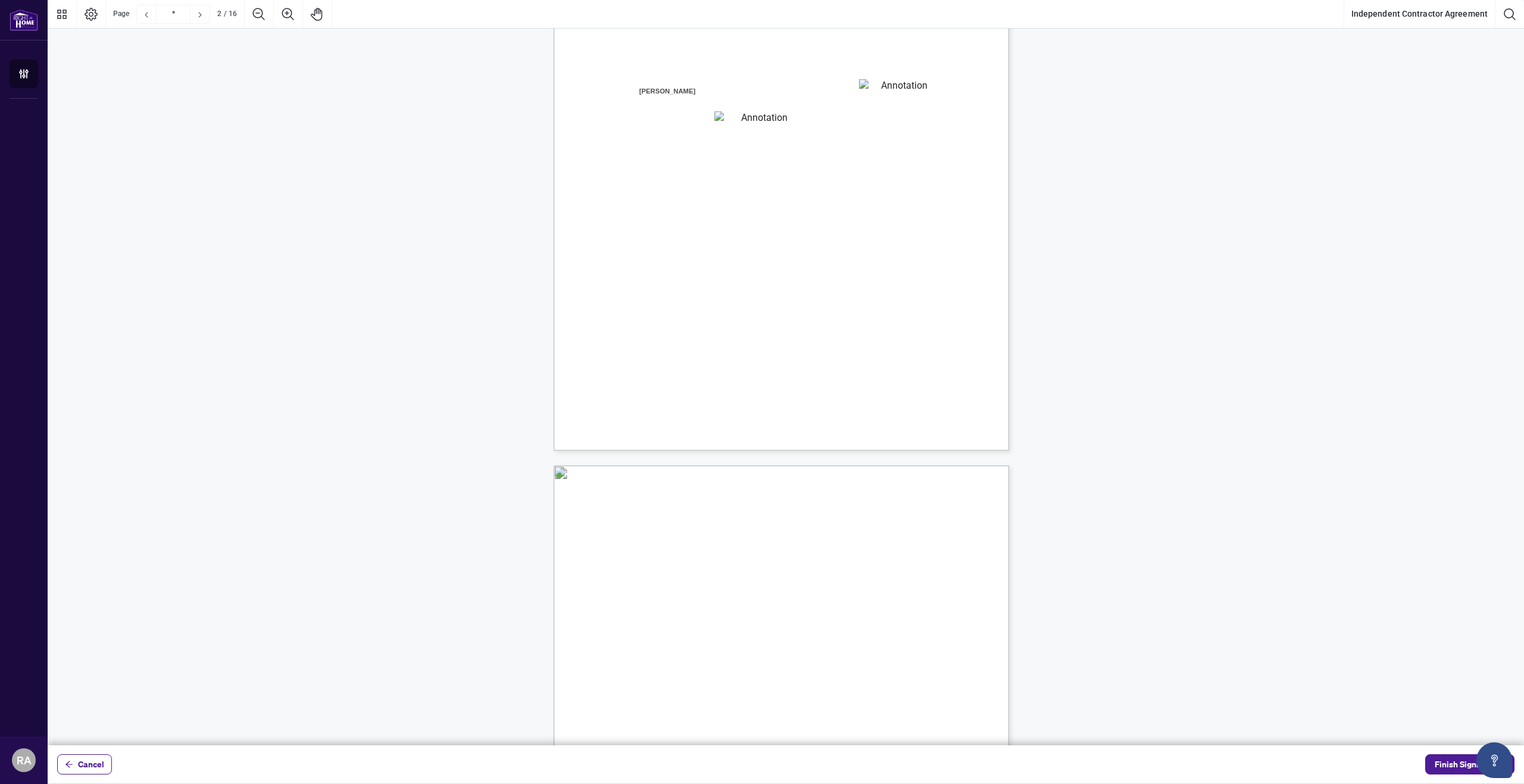
type input "*"
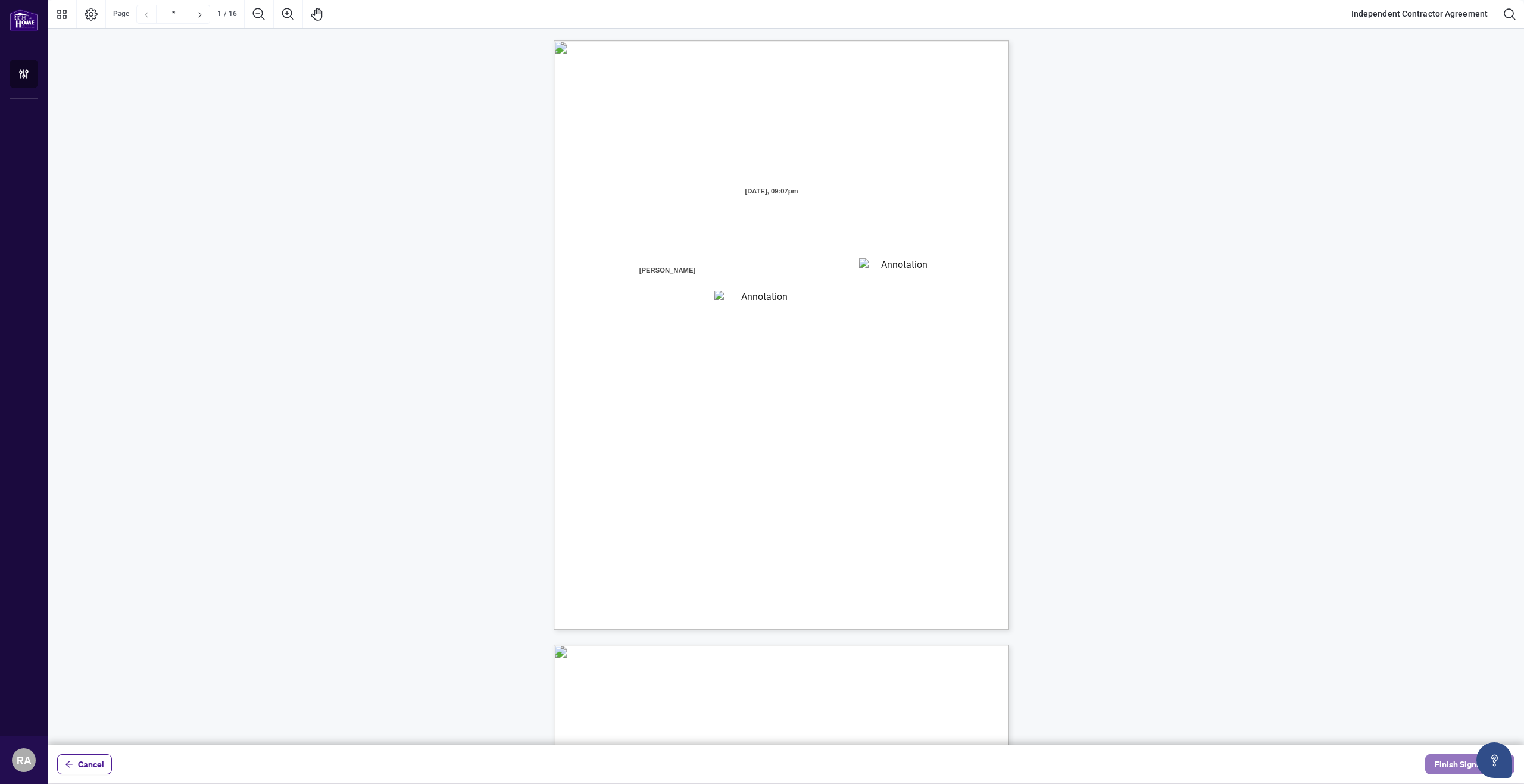
click at [1445, 767] on span "Finish Signing" at bounding box center [1461, 764] width 53 height 19
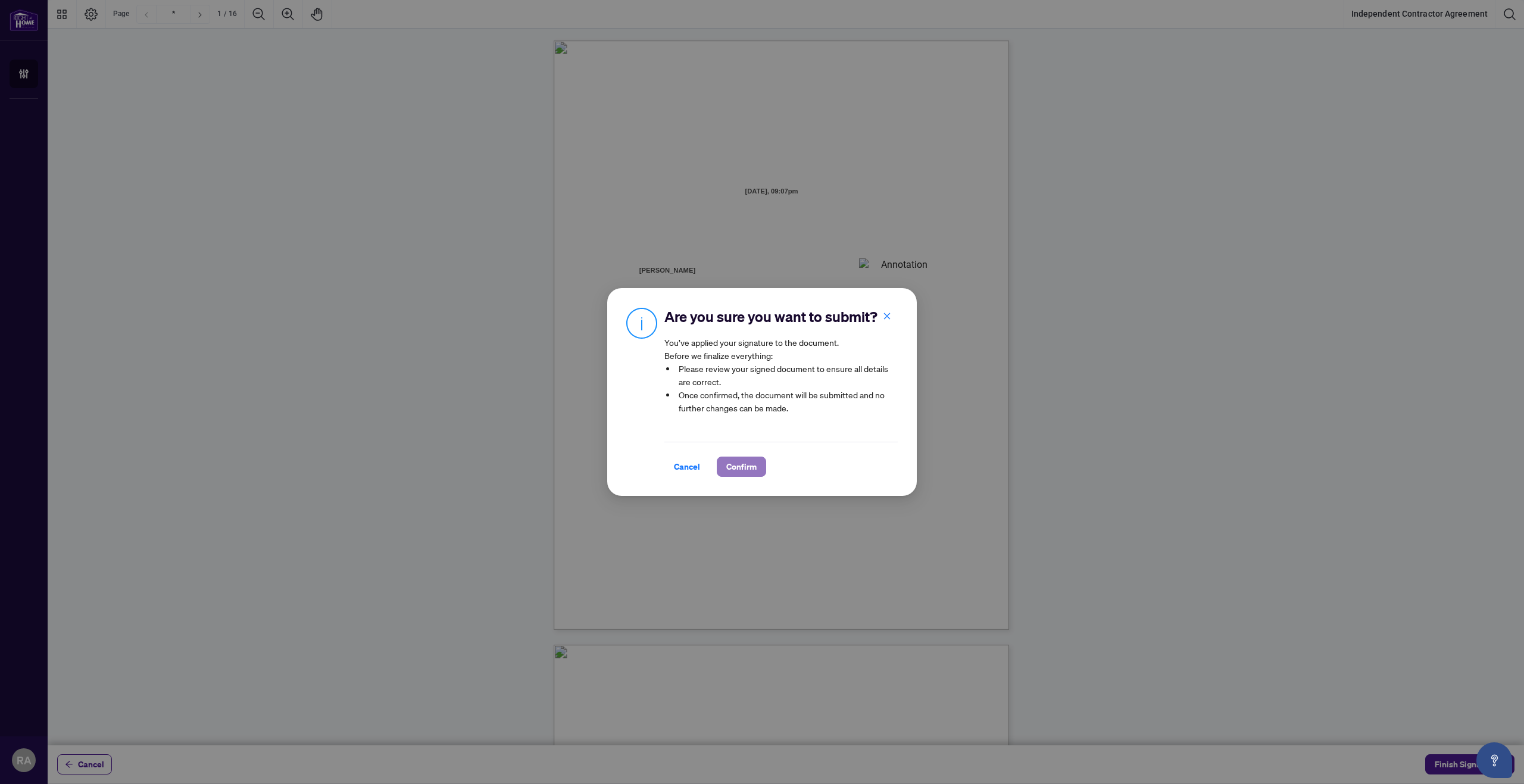
click at [737, 462] on span "Confirm" at bounding box center [742, 467] width 31 height 19
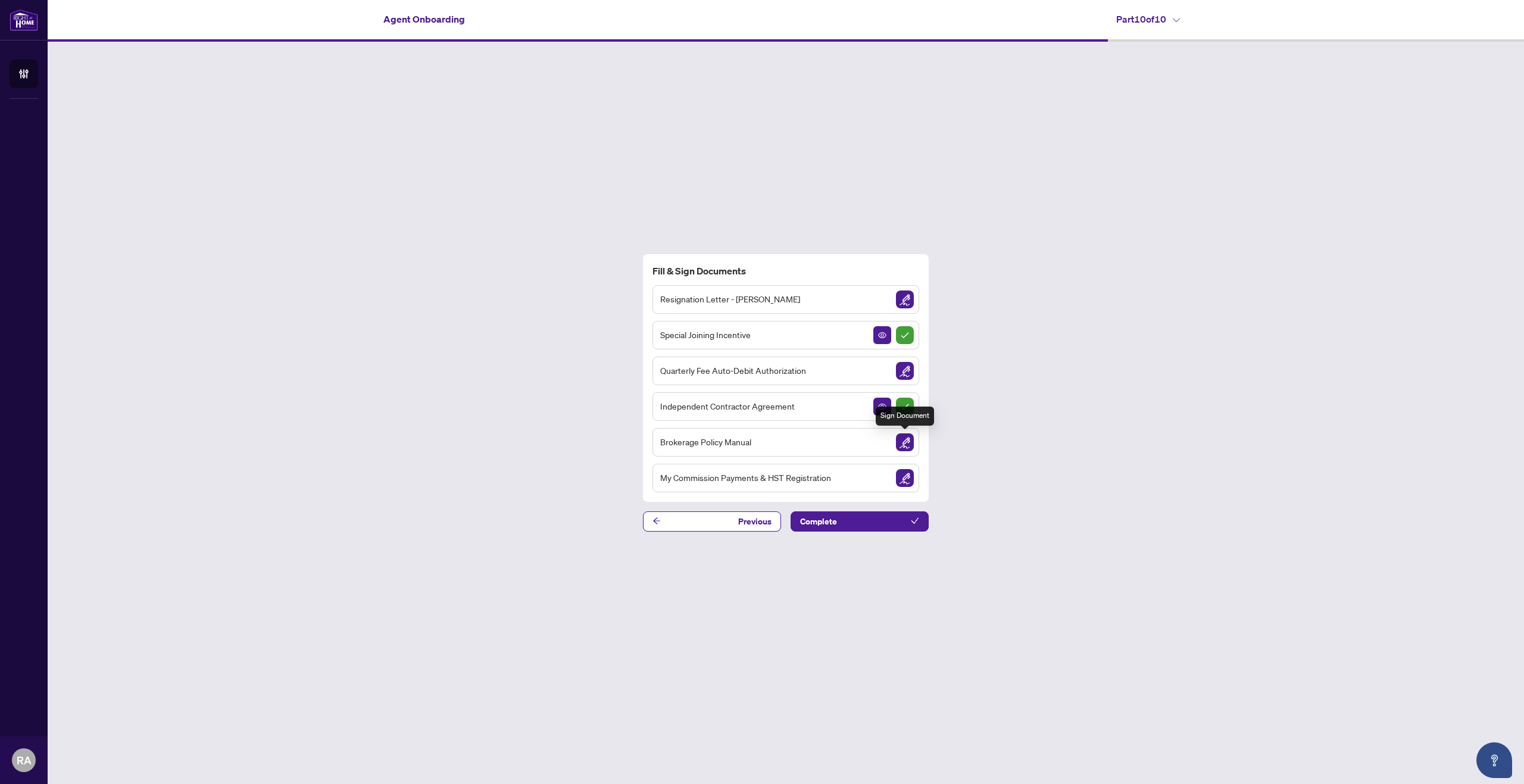
click at [902, 445] on img "Sign Document" at bounding box center [905, 442] width 18 height 18
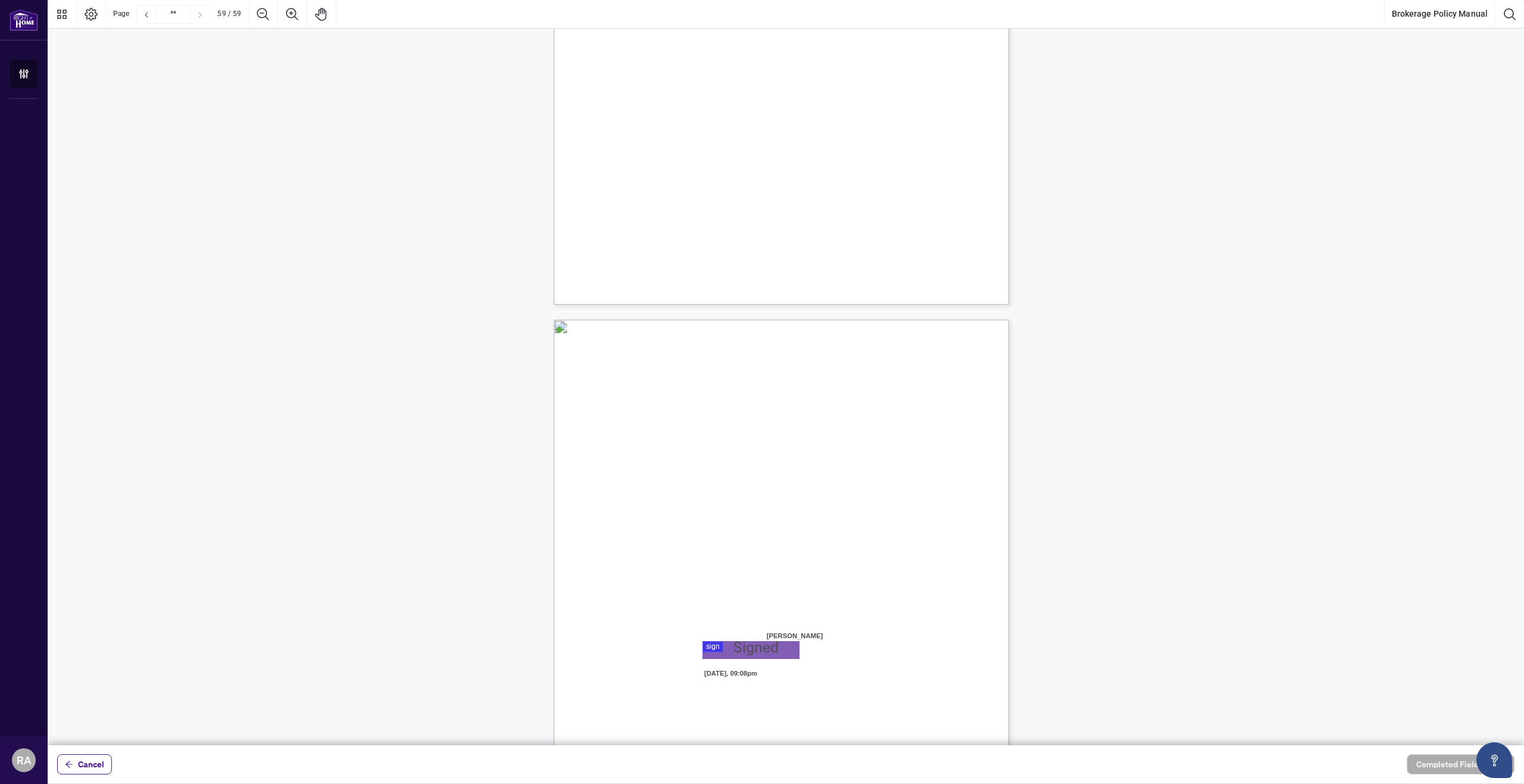
scroll to position [34937, 0]
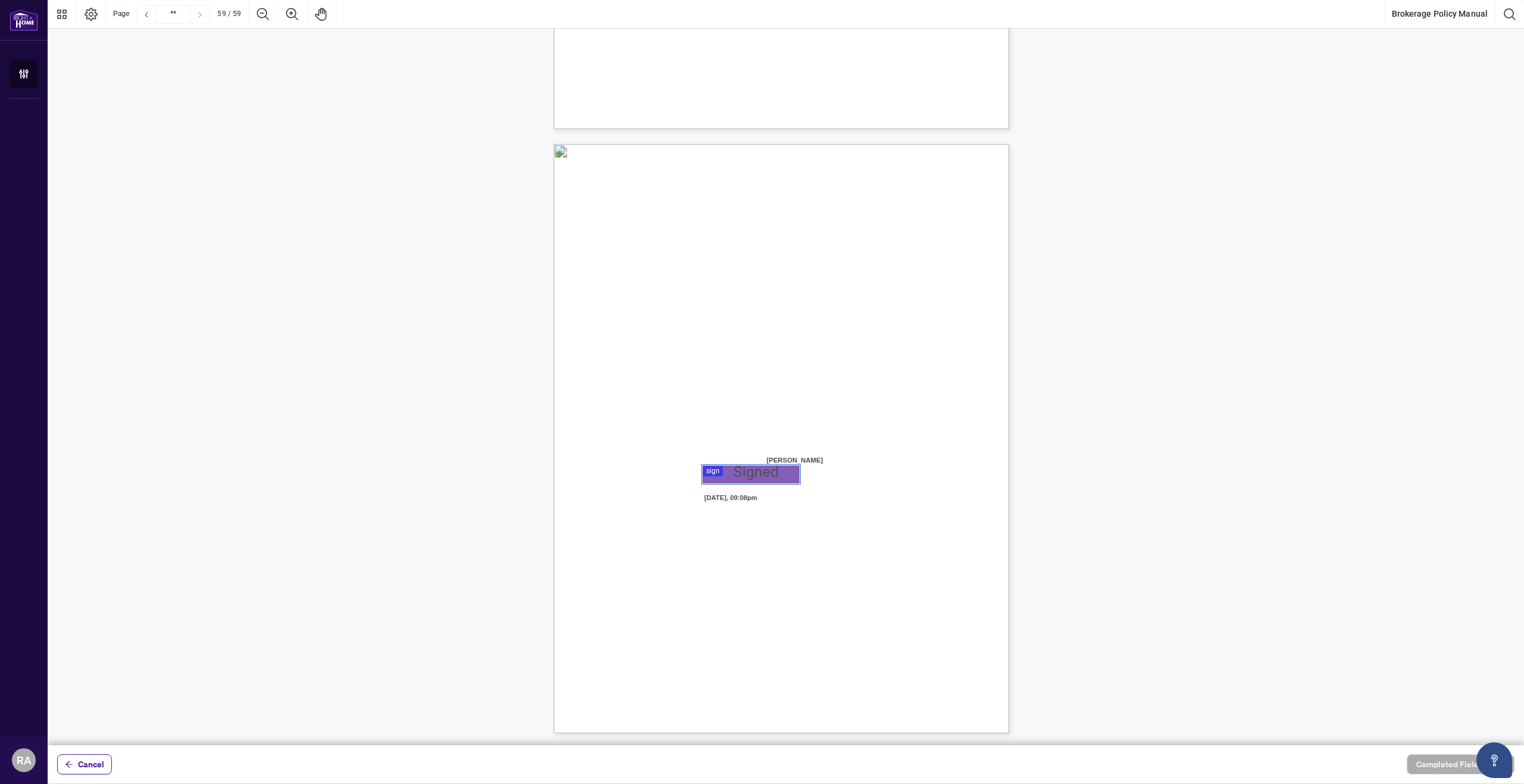
click at [777, 482] on div at bounding box center [786, 372] width 1476 height 745
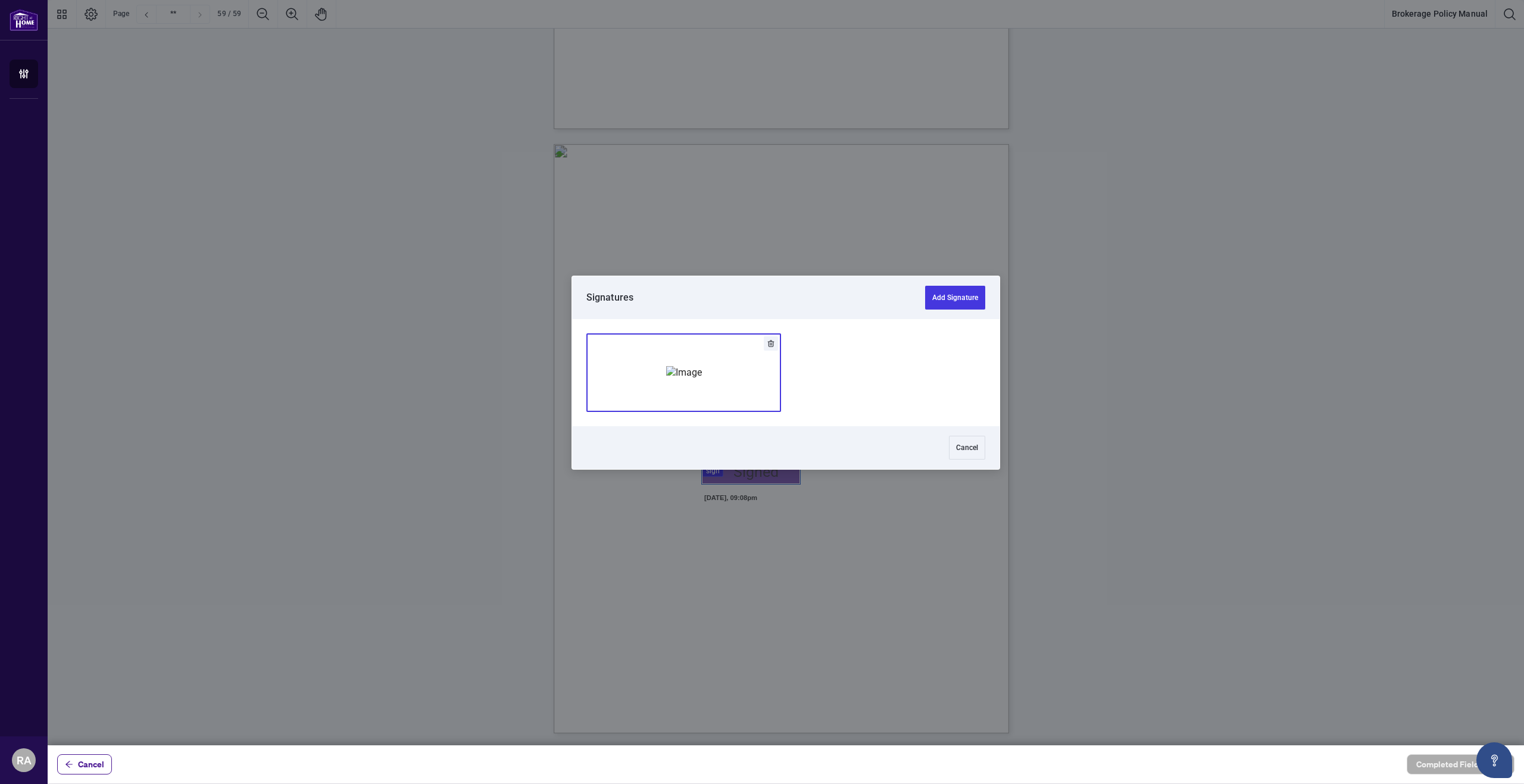
click at [681, 378] on img "Add Signature" at bounding box center [684, 372] width 36 height 13
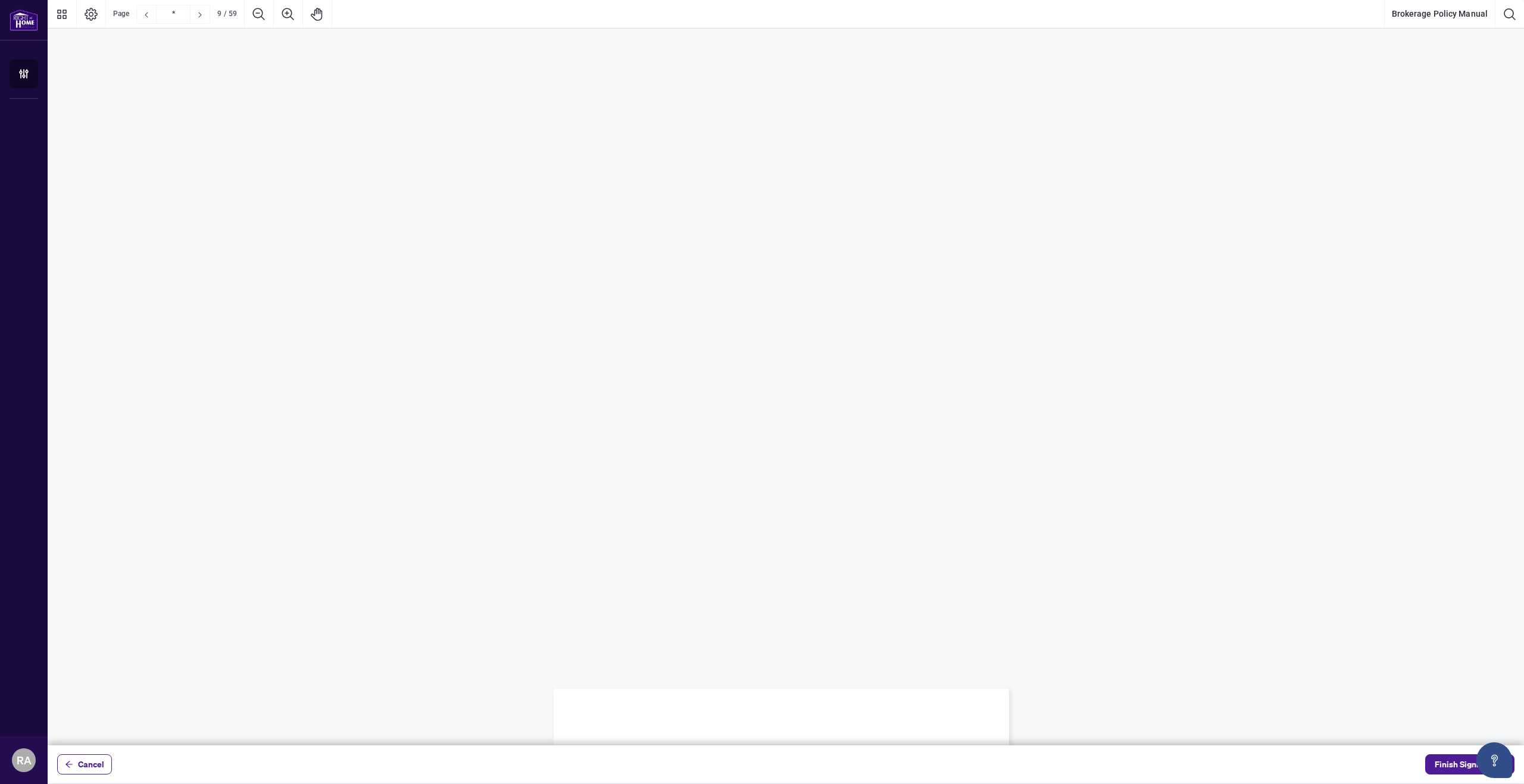
scroll to position [31128, 0]
type input "**"
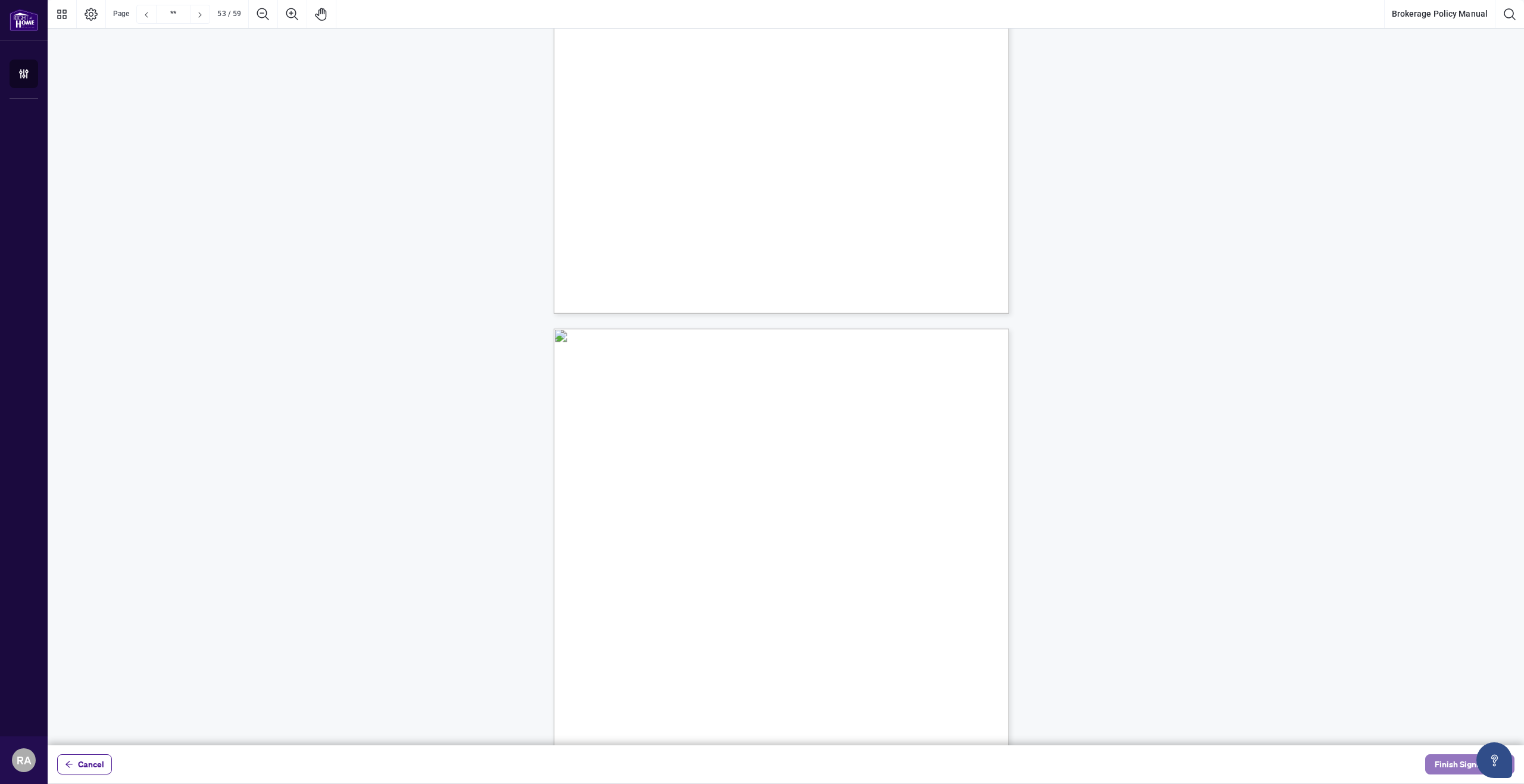
click at [1451, 767] on span "Finish Signing" at bounding box center [1461, 764] width 53 height 19
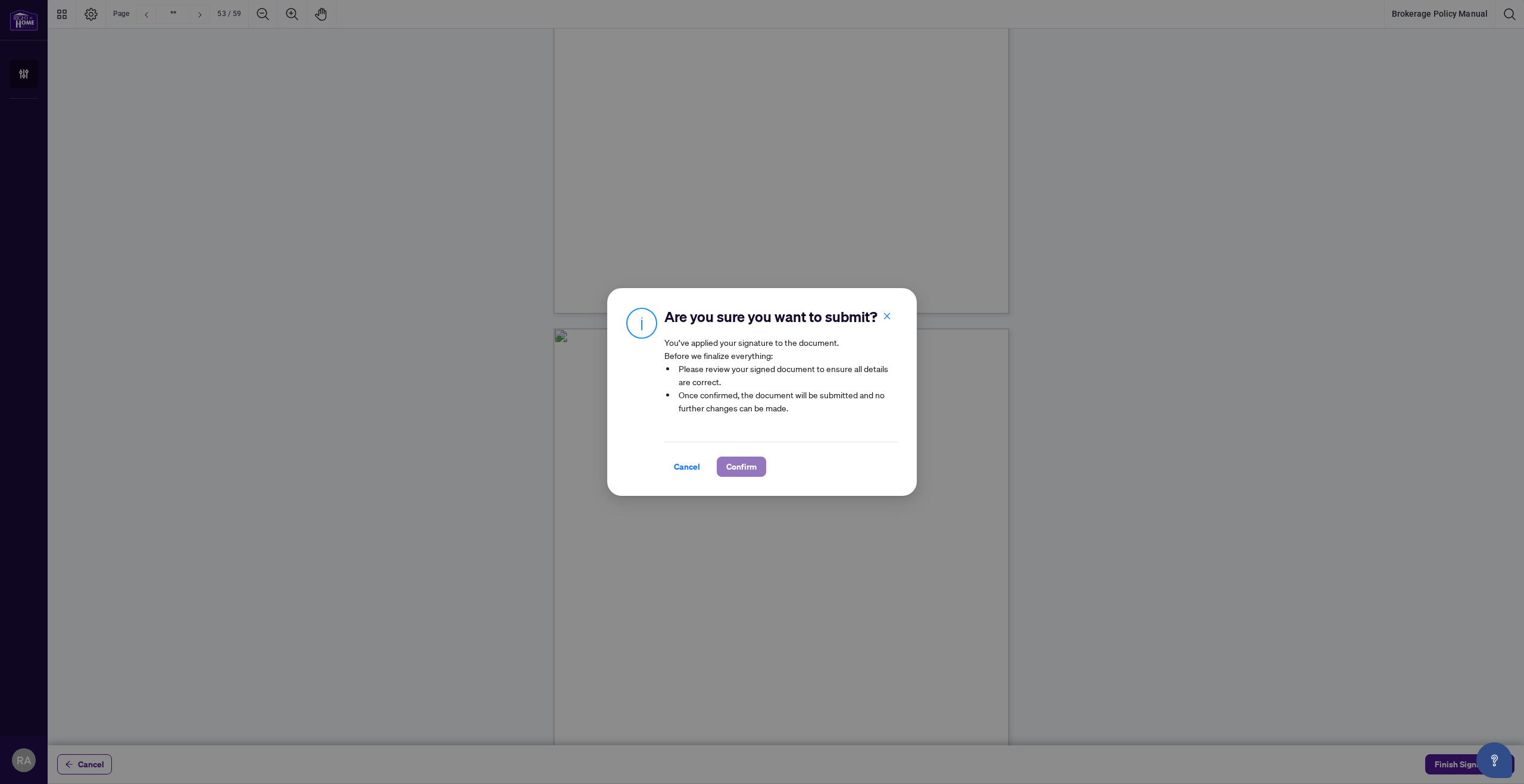
click at [743, 459] on span "Confirm" at bounding box center [742, 467] width 31 height 19
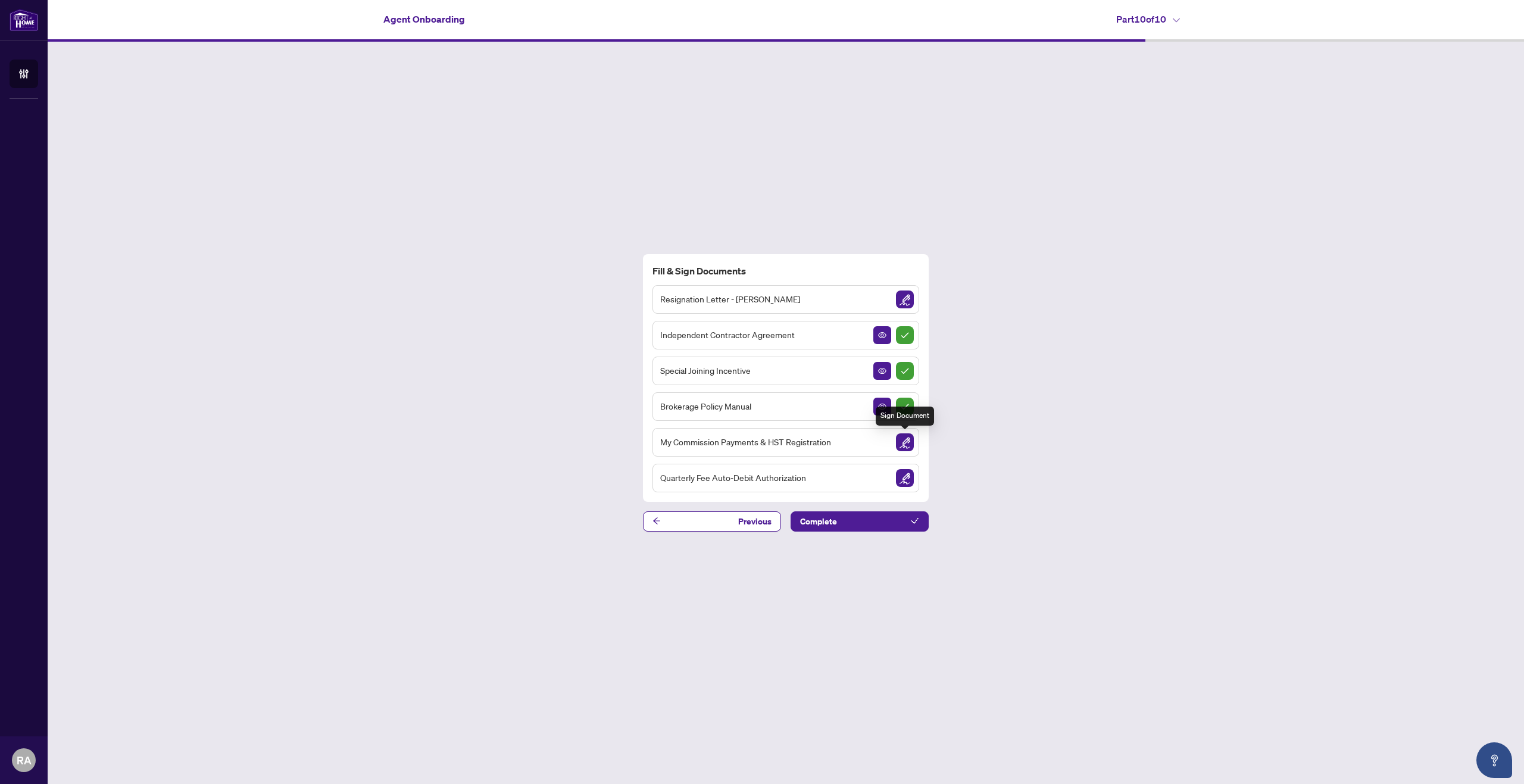
click at [905, 445] on img "Sign Document" at bounding box center [905, 442] width 18 height 18
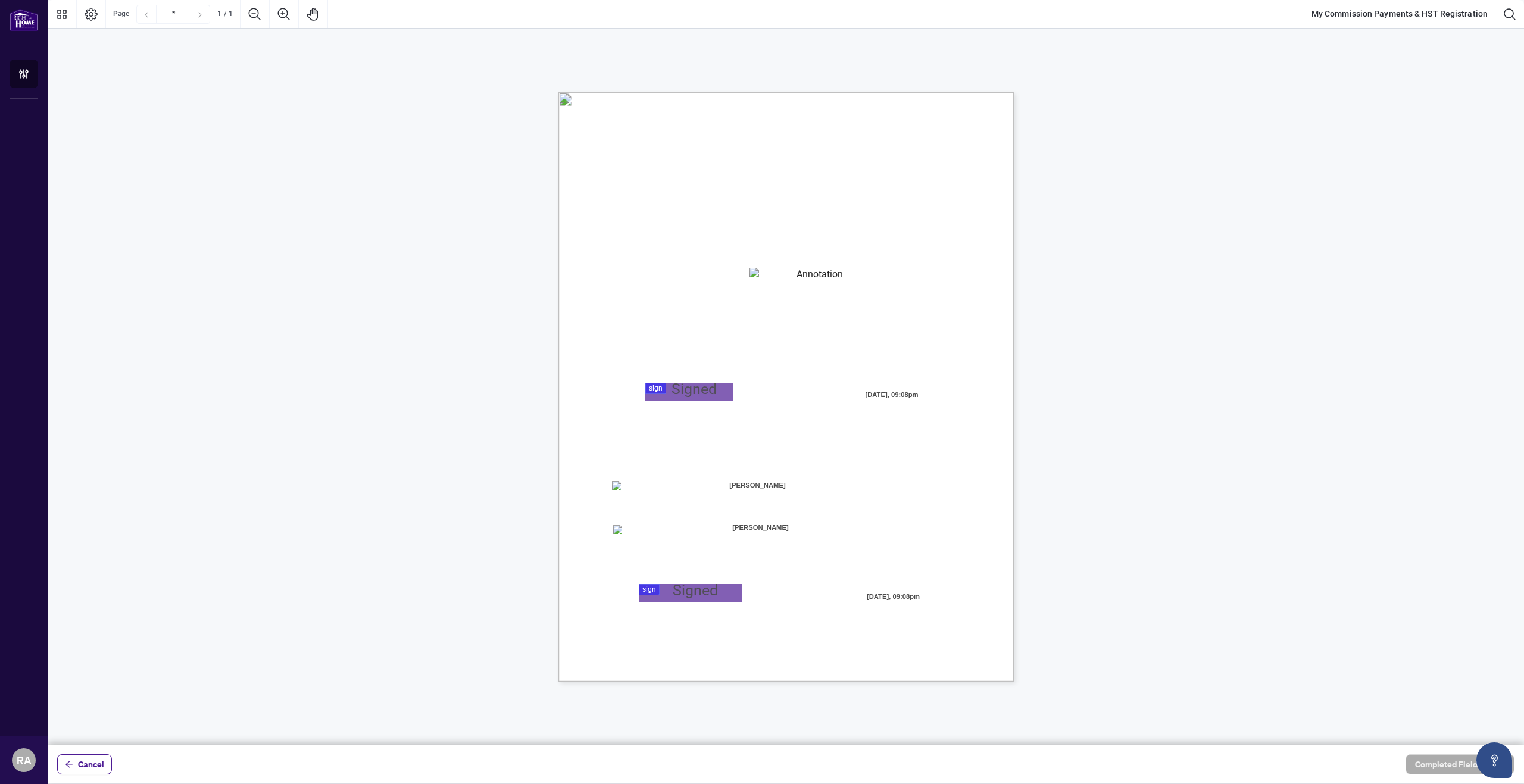
click at [616, 490] on span "☐" at bounding box center [616, 487] width 6 height 10
click at [685, 484] on span "I" at bounding box center [684, 488] width 2 height 11
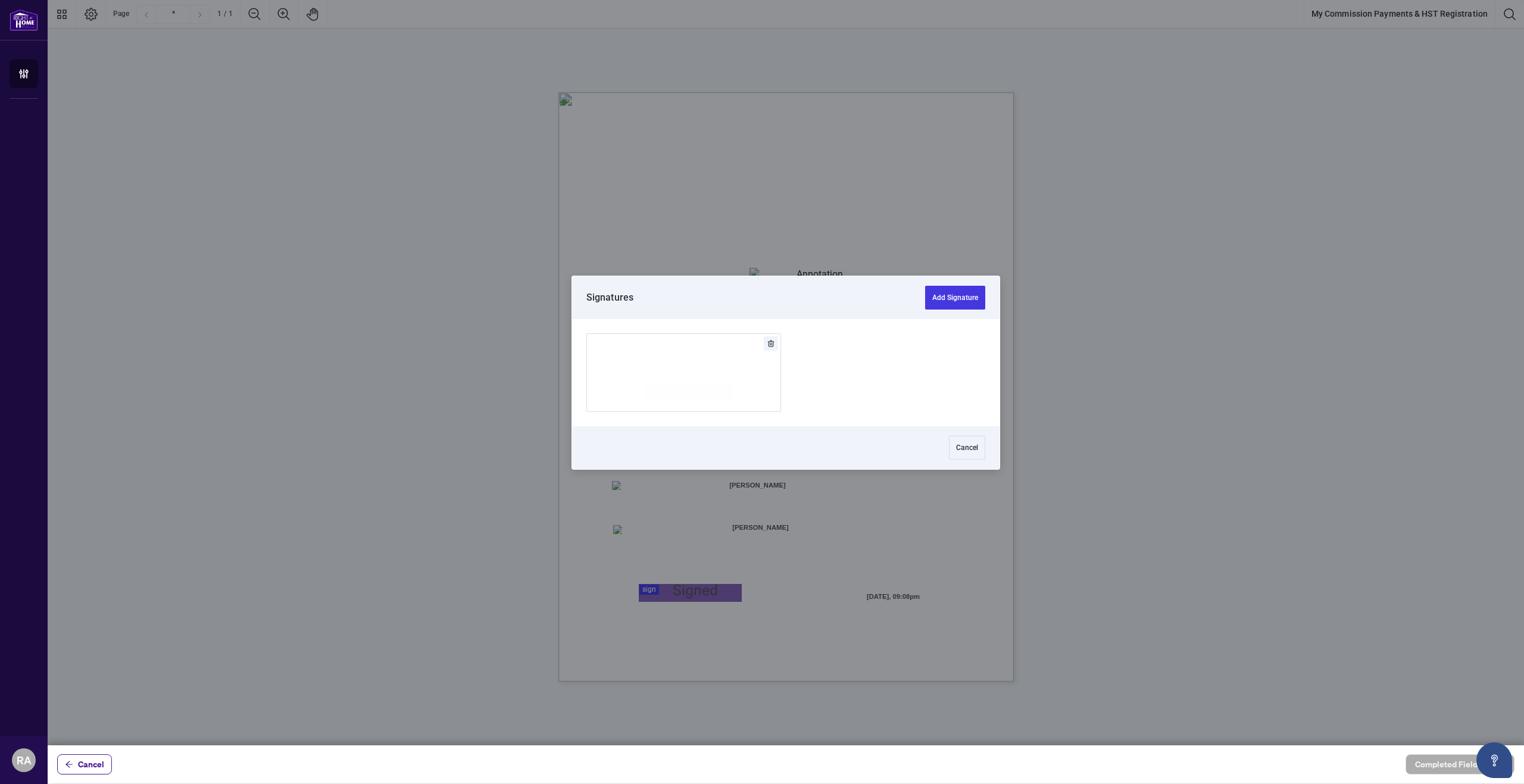
click at [686, 593] on div at bounding box center [786, 372] width 1476 height 745
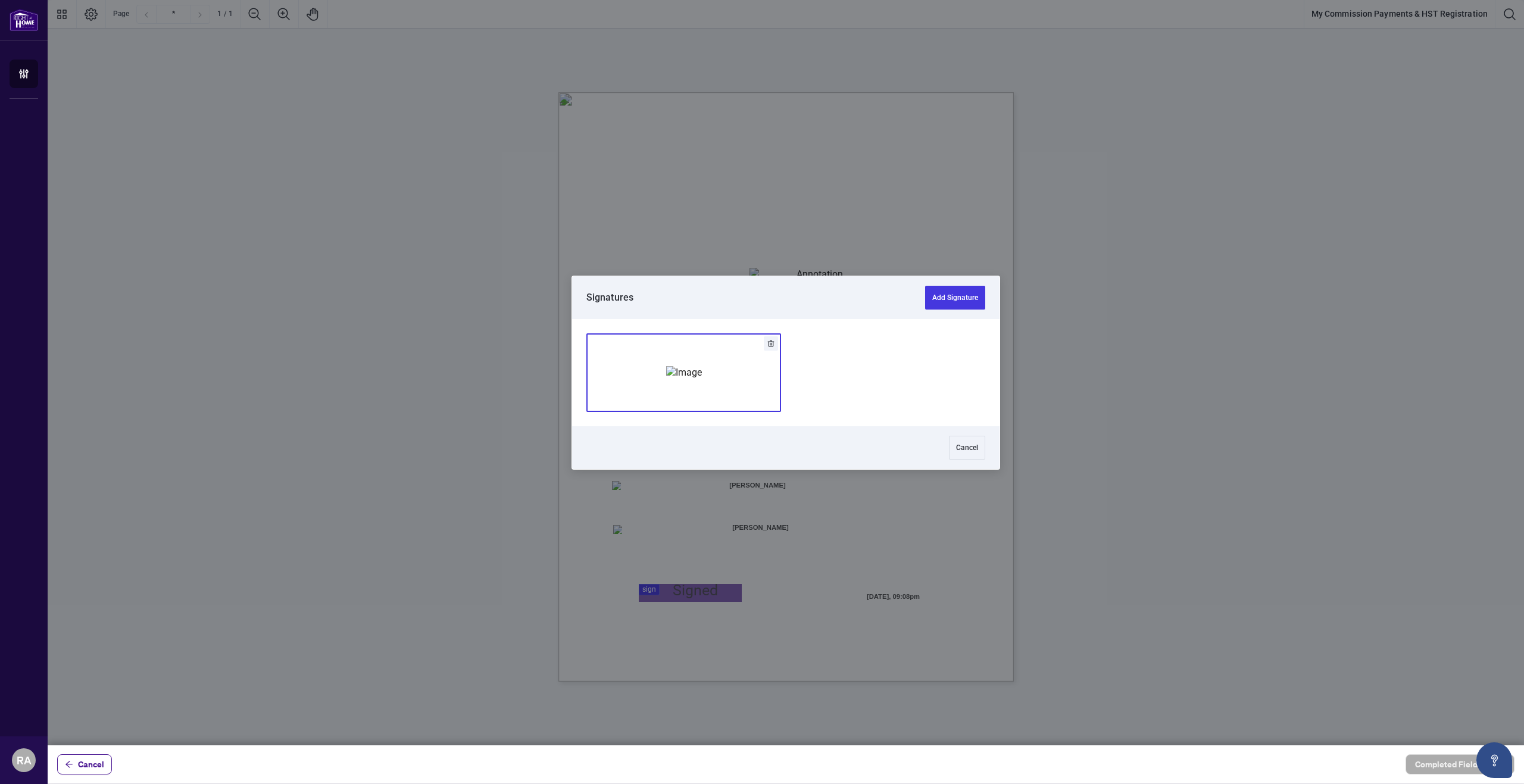
click at [672, 379] on img "Add Signature" at bounding box center [684, 372] width 36 height 13
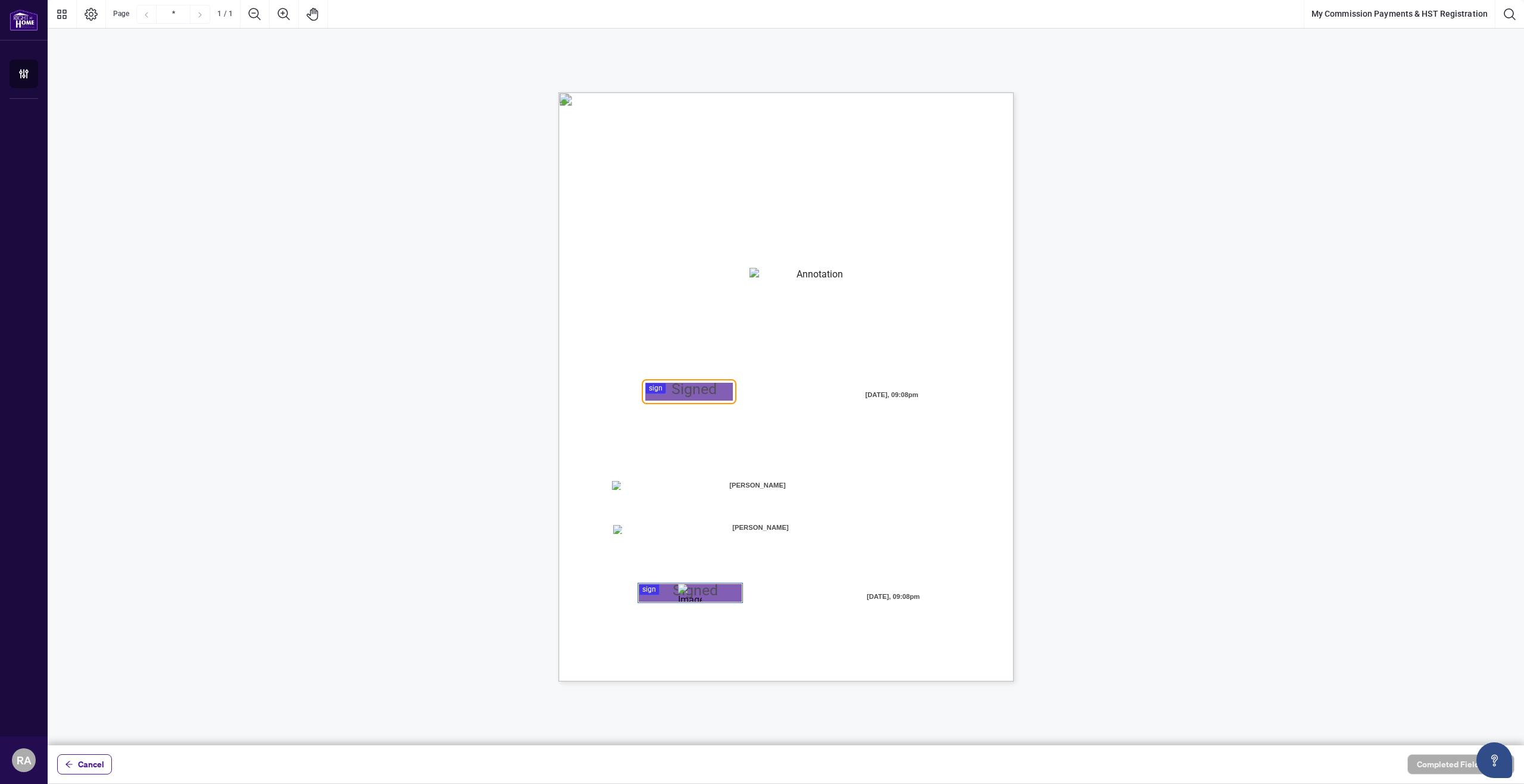
click at [682, 389] on div at bounding box center [786, 372] width 1476 height 745
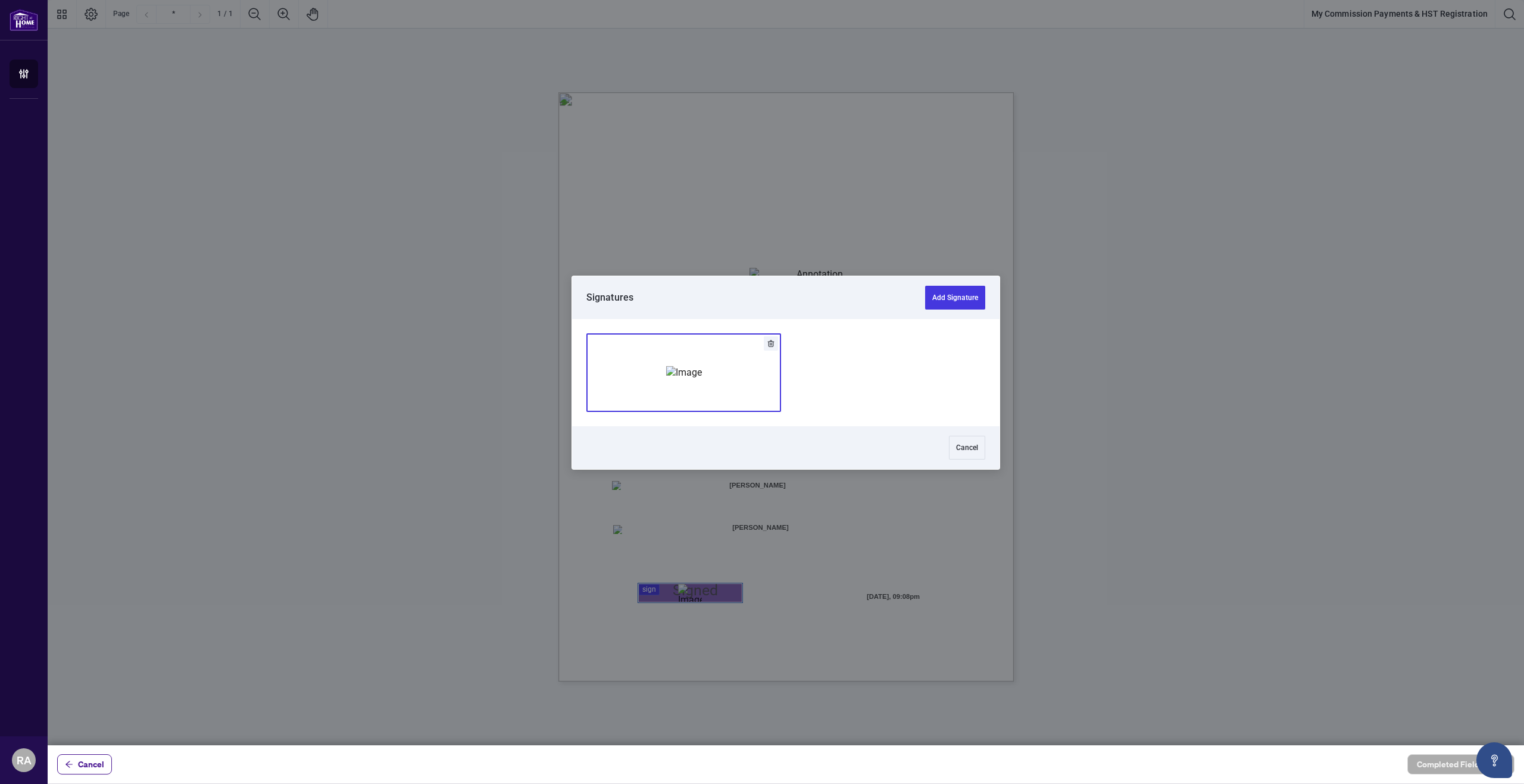
click at [666, 372] on img "Add Signature" at bounding box center [684, 372] width 36 height 13
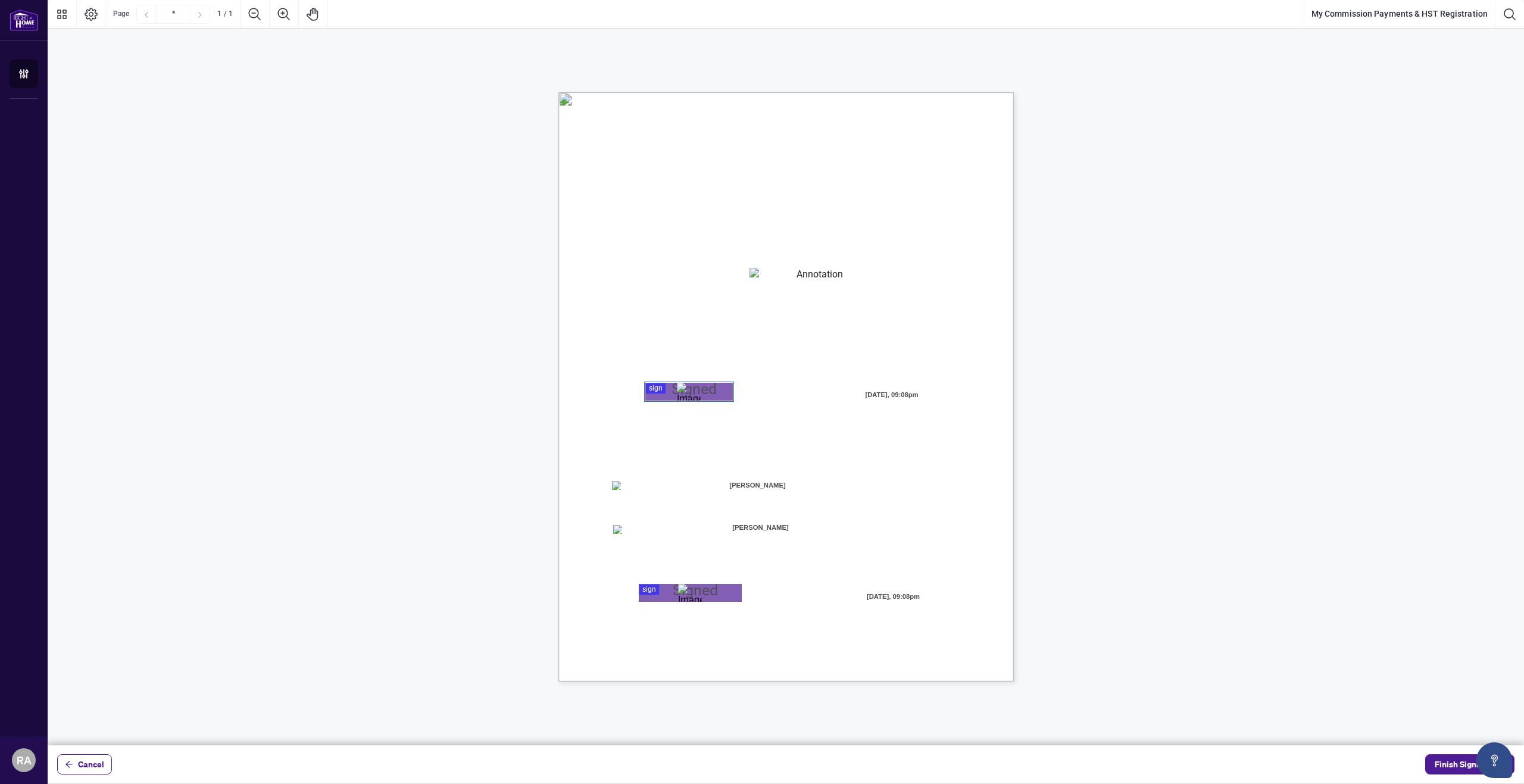
click at [787, 272] on textarea "01K3PEWA7ZE0HQP74FE3W1K28M" at bounding box center [815, 277] width 131 height 18
type textarea "**********"
click at [571, 497] on div "MY COMMISSION PAYMENTS AND HST REGISTRATION For Right at Home Realty to pay out…" at bounding box center [843, 461] width 569 height 736
click at [649, 484] on span "Direct Deposit:" at bounding box center [650, 488] width 49 height 11
click at [1224, 556] on div "MY COMMISSION PAYMENTS AND HST REGISTRATION For Right at Home Realty to pay out…" at bounding box center [786, 329] width 1476 height 602
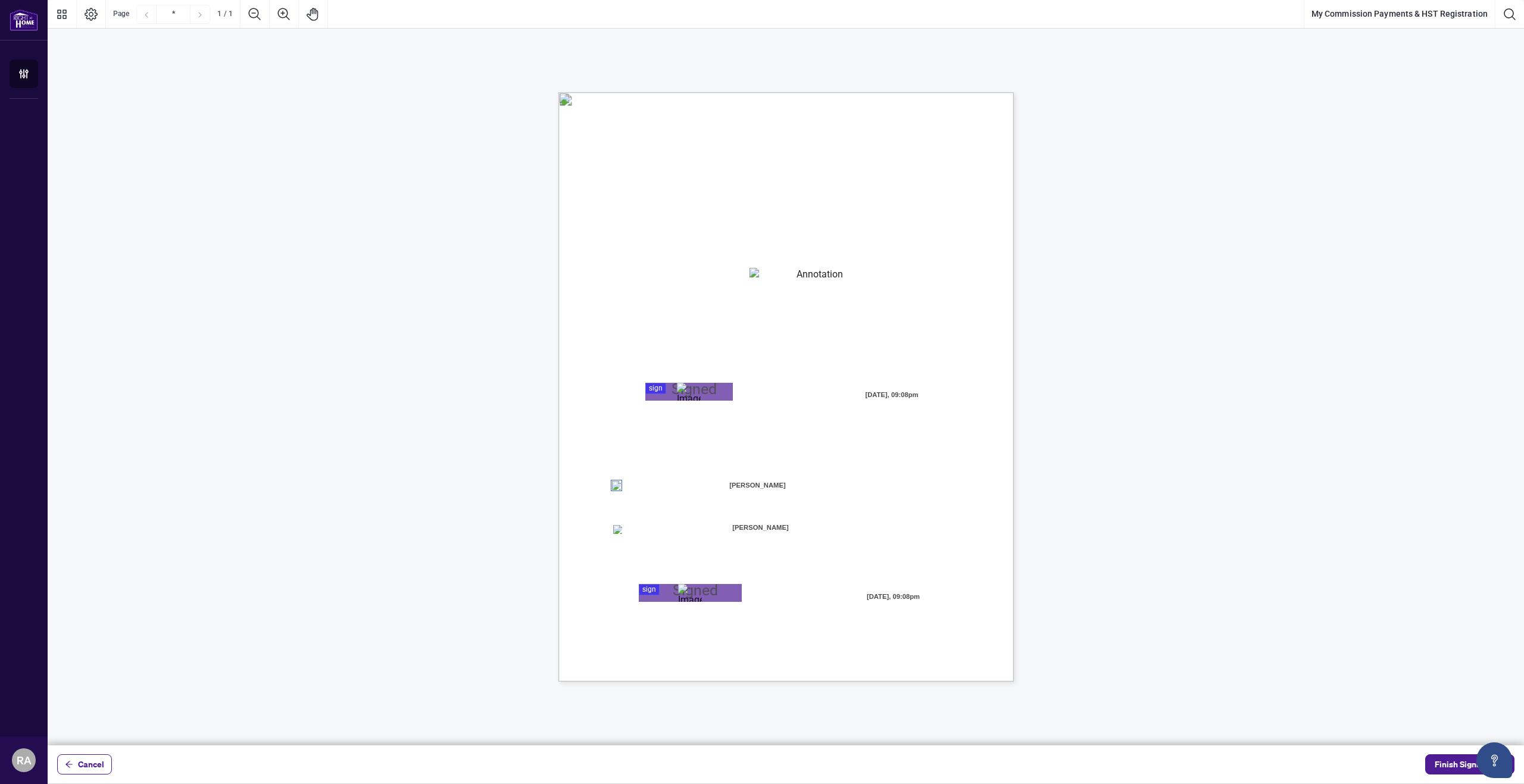
click at [630, 484] on span "Direct Deposit:" at bounding box center [650, 488] width 49 height 11
click at [615, 490] on span "☐" at bounding box center [616, 487] width 6 height 10
drag, startPoint x: 642, startPoint y: 494, endPoint x: 617, endPoint y: 491, distance: 25.2
click at [640, 496] on span "Home Realty for Electronic Transfer (Direct Deposit) of my commission cheques." at bounding box center [741, 501] width 256 height 11
drag, startPoint x: 615, startPoint y: 490, endPoint x: 661, endPoint y: 487, distance: 46.1
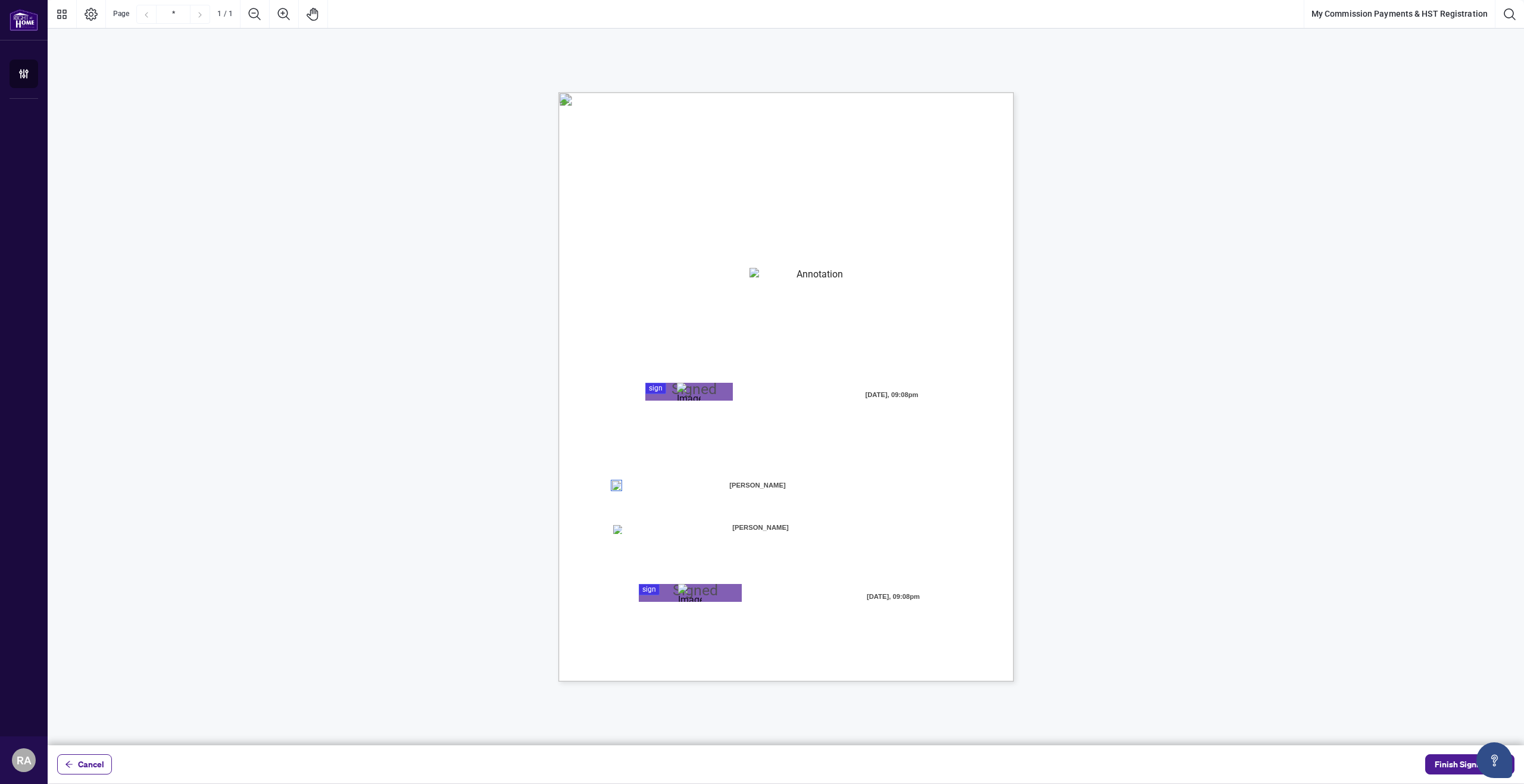
click at [843, 92] on span "☐ Direct Deposit: I give authorization to Right at Home Realty for Electronic T…" at bounding box center [843, 92] width 0 height 0
click at [629, 489] on span "Direct Deposit:" at bounding box center [650, 488] width 49 height 11
click at [636, 487] on span "Direct Deposit:" at bounding box center [650, 488] width 49 height 11
click at [1455, 763] on span "Finish Signing" at bounding box center [1461, 764] width 53 height 19
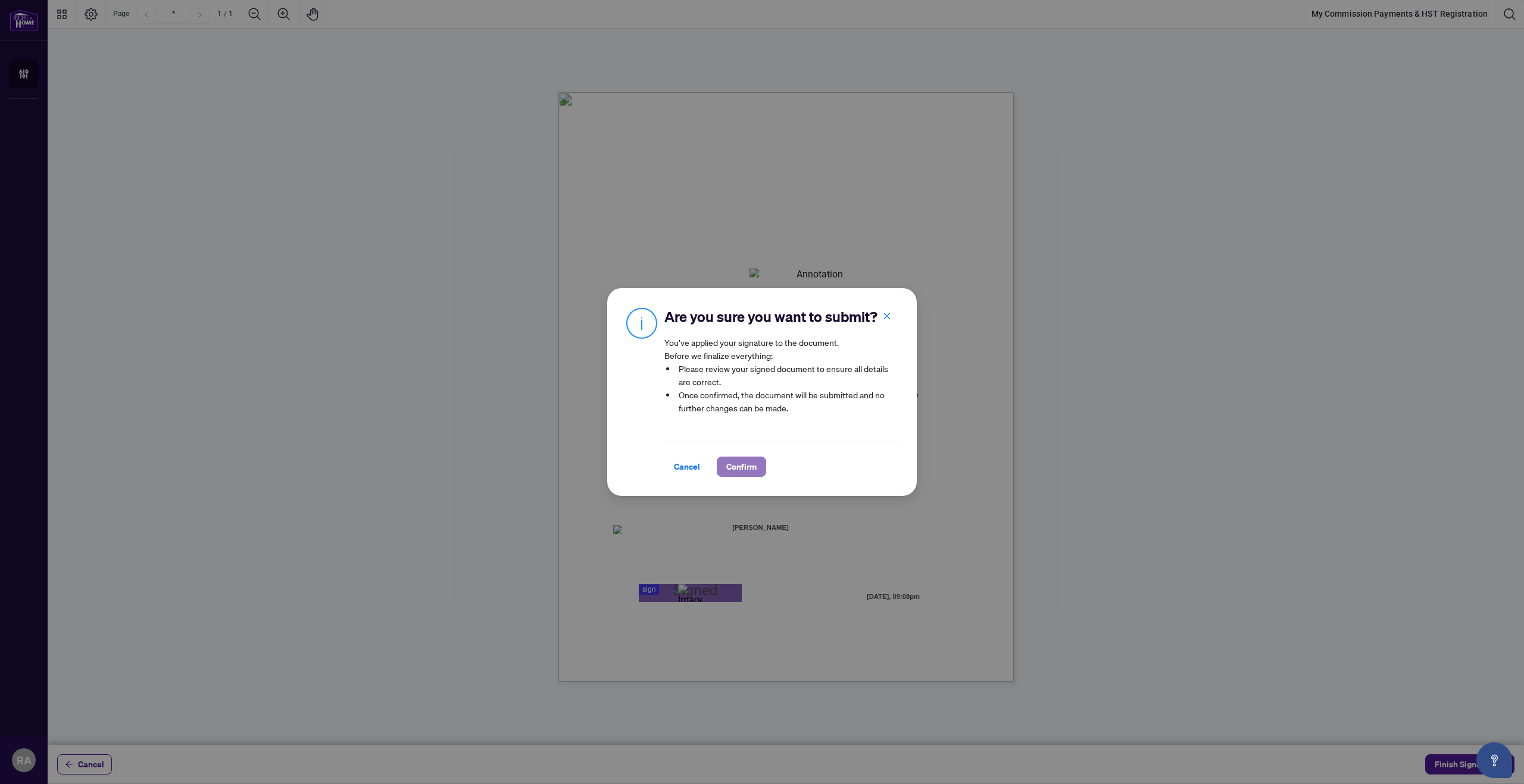
click at [751, 468] on span "Confirm" at bounding box center [742, 467] width 31 height 19
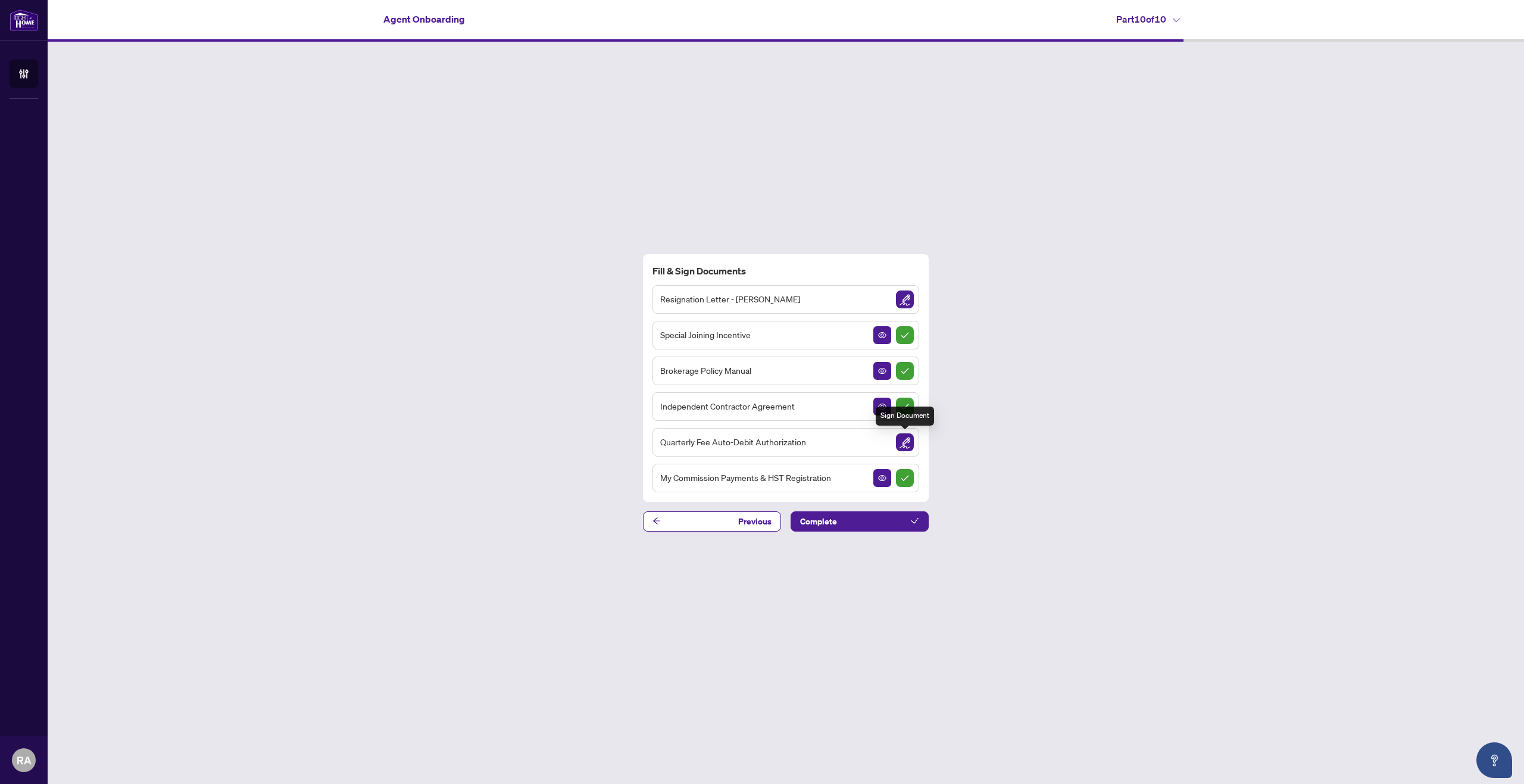
click at [902, 445] on img "Sign Document" at bounding box center [905, 442] width 18 height 18
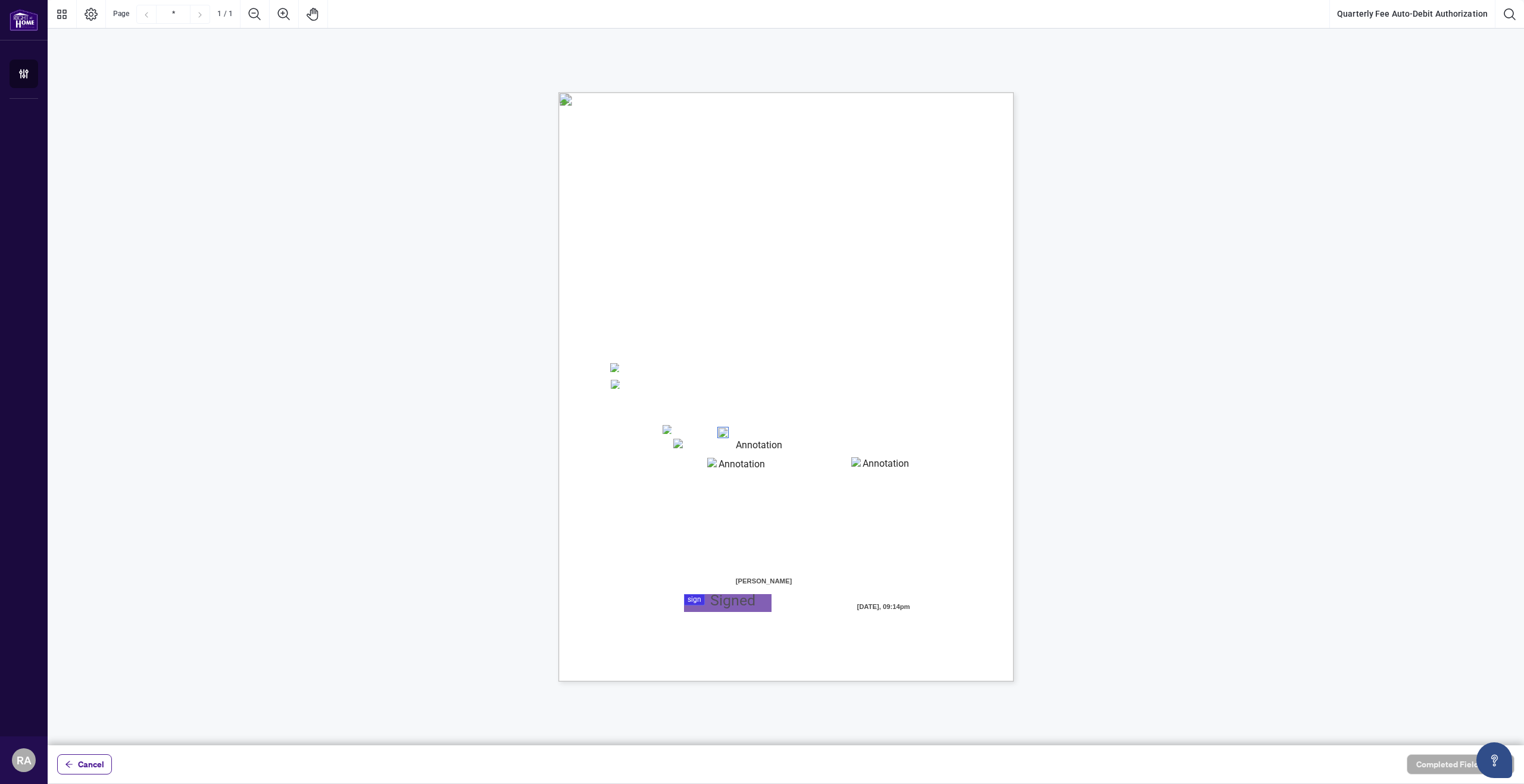
click at [737, 428] on div "Right at Home Realty, Brokerage Quarterly Fees Billing Authorization Quarterly …" at bounding box center [786, 387] width 456 height 589
click at [723, 432] on div "Right at Home Realty, Brokerage Quarterly Fees Billing Authorization Quarterly …" at bounding box center [786, 387] width 456 height 589
click at [691, 432] on span "VISA" at bounding box center [682, 432] width 17 height 9
click at [711, 445] on textarea "01K3PEV3S1B0SZ4PKA8YN6ZSHT" at bounding box center [754, 447] width 163 height 18
click at [735, 463] on textarea "01K3PEV6VCF6KBKM7ZZWZ8BXZ7" at bounding box center [737, 466] width 59 height 18
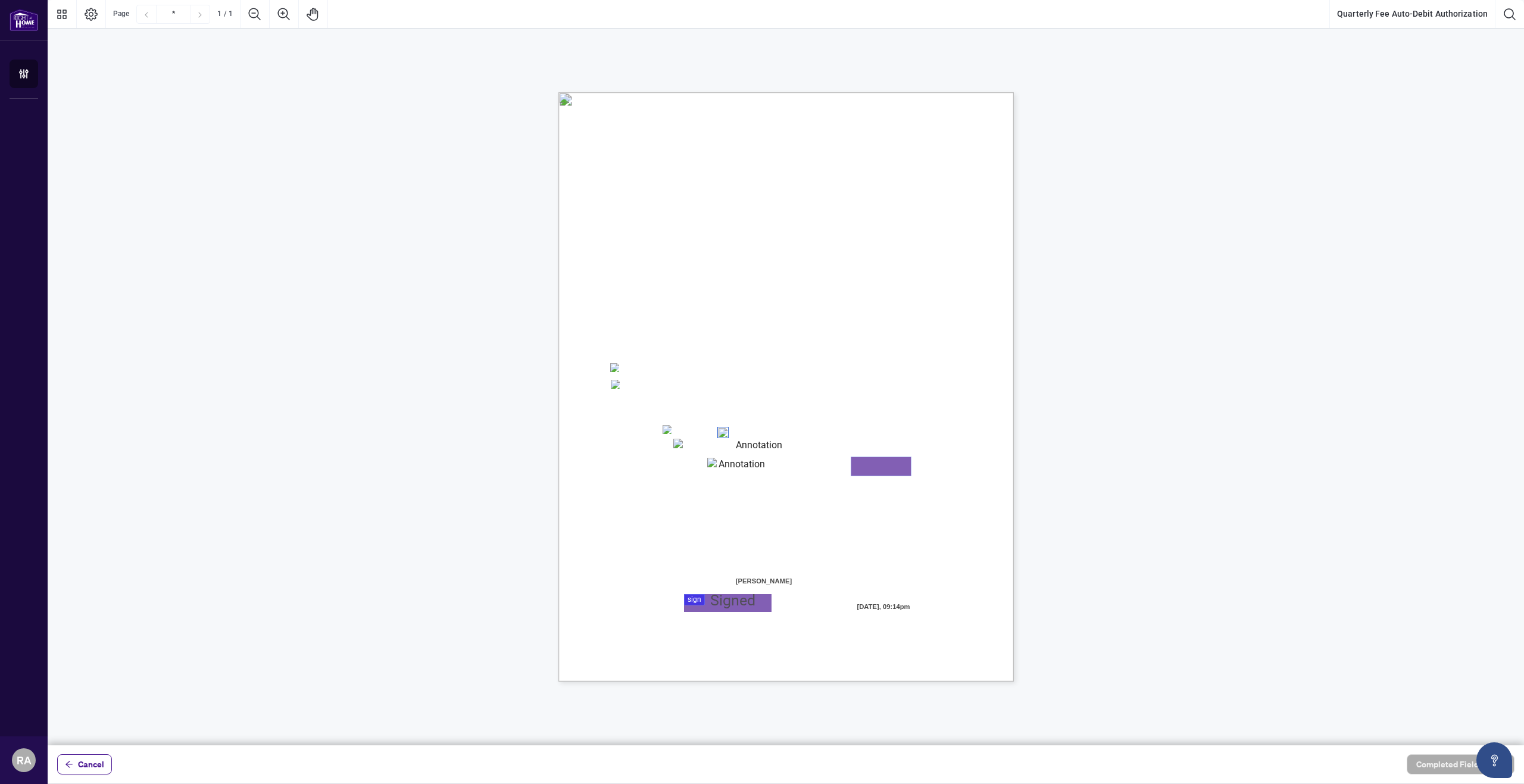
click at [879, 474] on textarea "01K3PEV8S0VKBY41KAH3XDGAH4" at bounding box center [881, 467] width 59 height 19
click at [733, 443] on textarea "01K3PEV3S1B0SZ4PKA8YN6ZSHT" at bounding box center [754, 447] width 163 height 18
click at [703, 600] on div at bounding box center [786, 372] width 1476 height 745
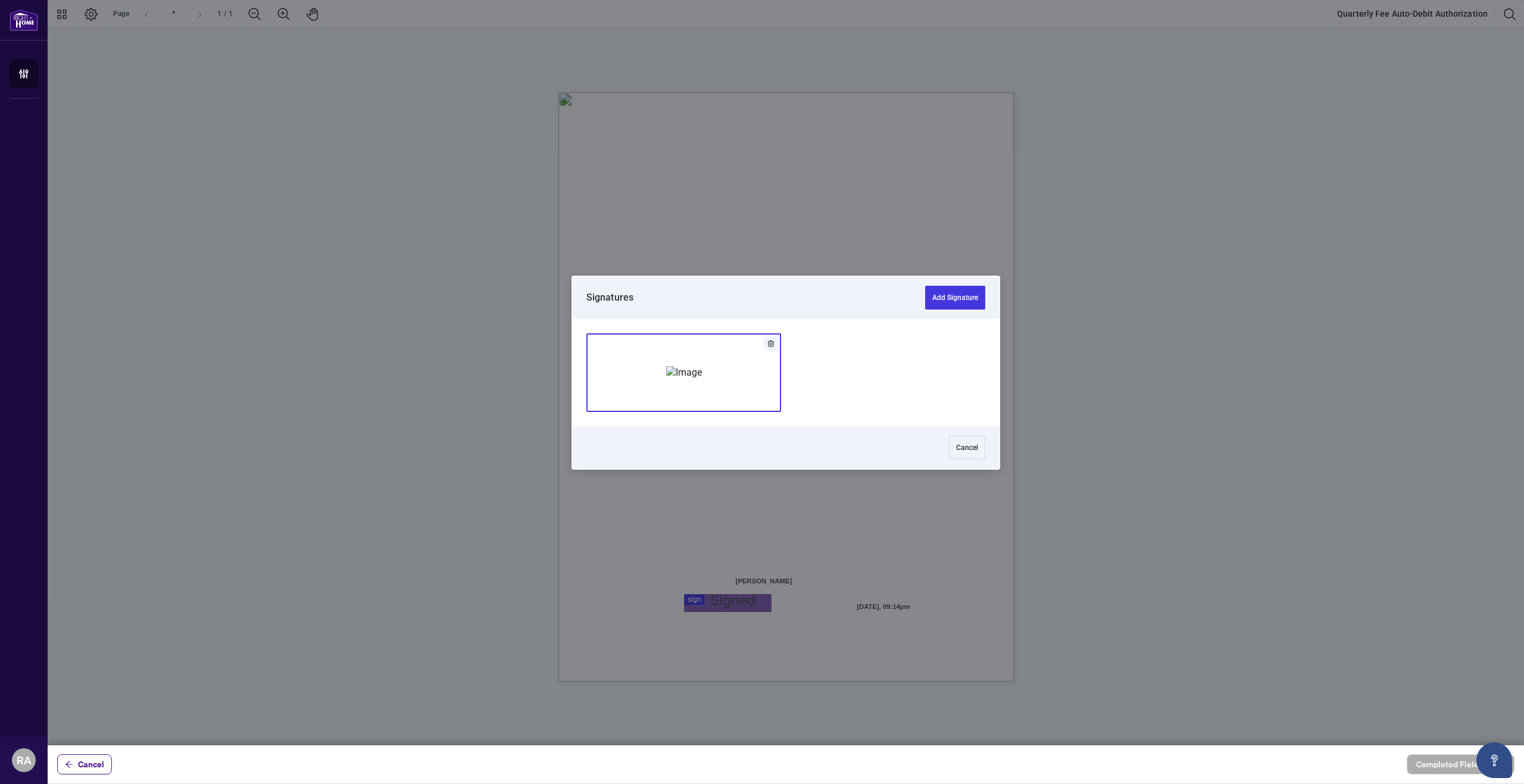
click at [666, 379] on img "Add Signature" at bounding box center [684, 372] width 36 height 13
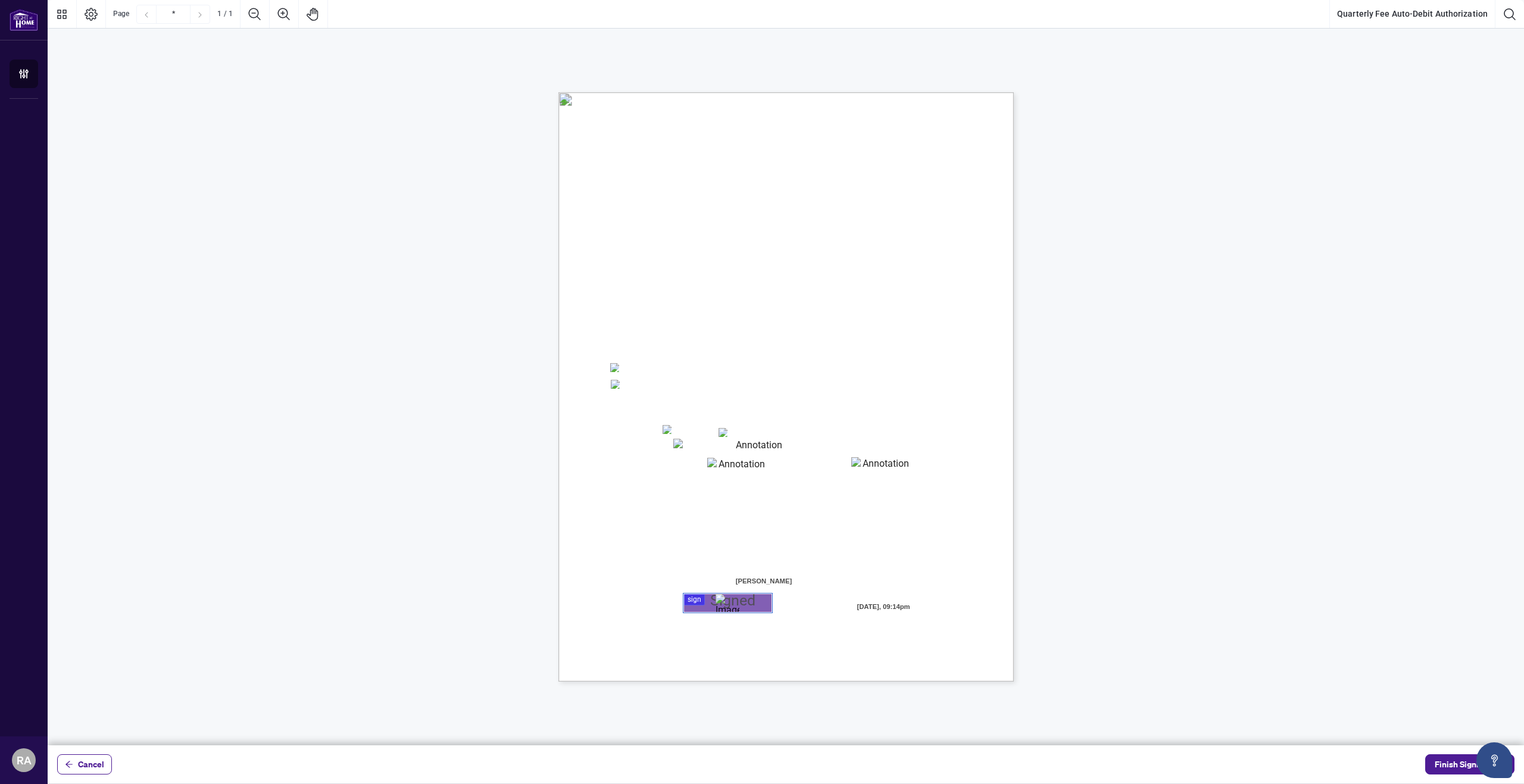
click at [712, 452] on textarea "01K3PEV3S1B0SZ4PKA8YN6ZSHT" at bounding box center [754, 447] width 162 height 18
drag, startPoint x: 614, startPoint y: 417, endPoint x: 776, endPoint y: 413, distance: 162.0
click at [731, 413] on span "We cannot accept VISA Debit or Credit Debit cards." at bounding box center [671, 413] width 118 height 8
click at [731, 412] on span "We cannot accept VISA Debit or Credit Debit cards." at bounding box center [671, 413] width 118 height 8
click at [721, 427] on span "☐" at bounding box center [722, 431] width 6 height 11
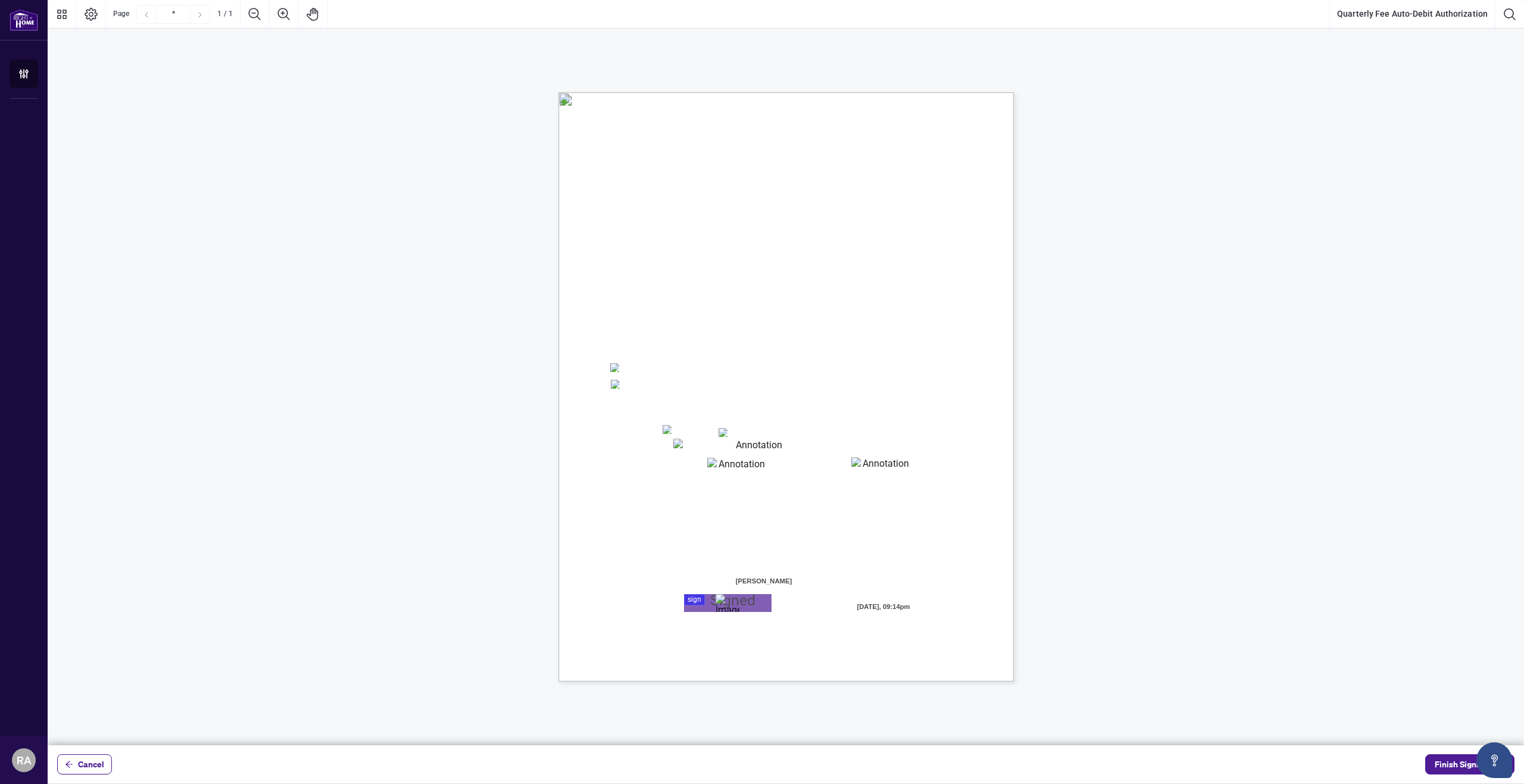
drag, startPoint x: 716, startPoint y: 429, endPoint x: 738, endPoint y: 435, distance: 22.8
click at [738, 92] on p "Right at Home Realty, Brokerage Quarterly Fees Billing Authorization Quarterly …" at bounding box center [843, 92] width 569 height 0
click at [761, 435] on span "Mastercard" at bounding box center [744, 432] width 33 height 9
click at [712, 453] on textarea "01K3PEV3S1B0SZ4PKA8YN6ZSHT" at bounding box center [754, 447] width 163 height 18
type textarea "**********"
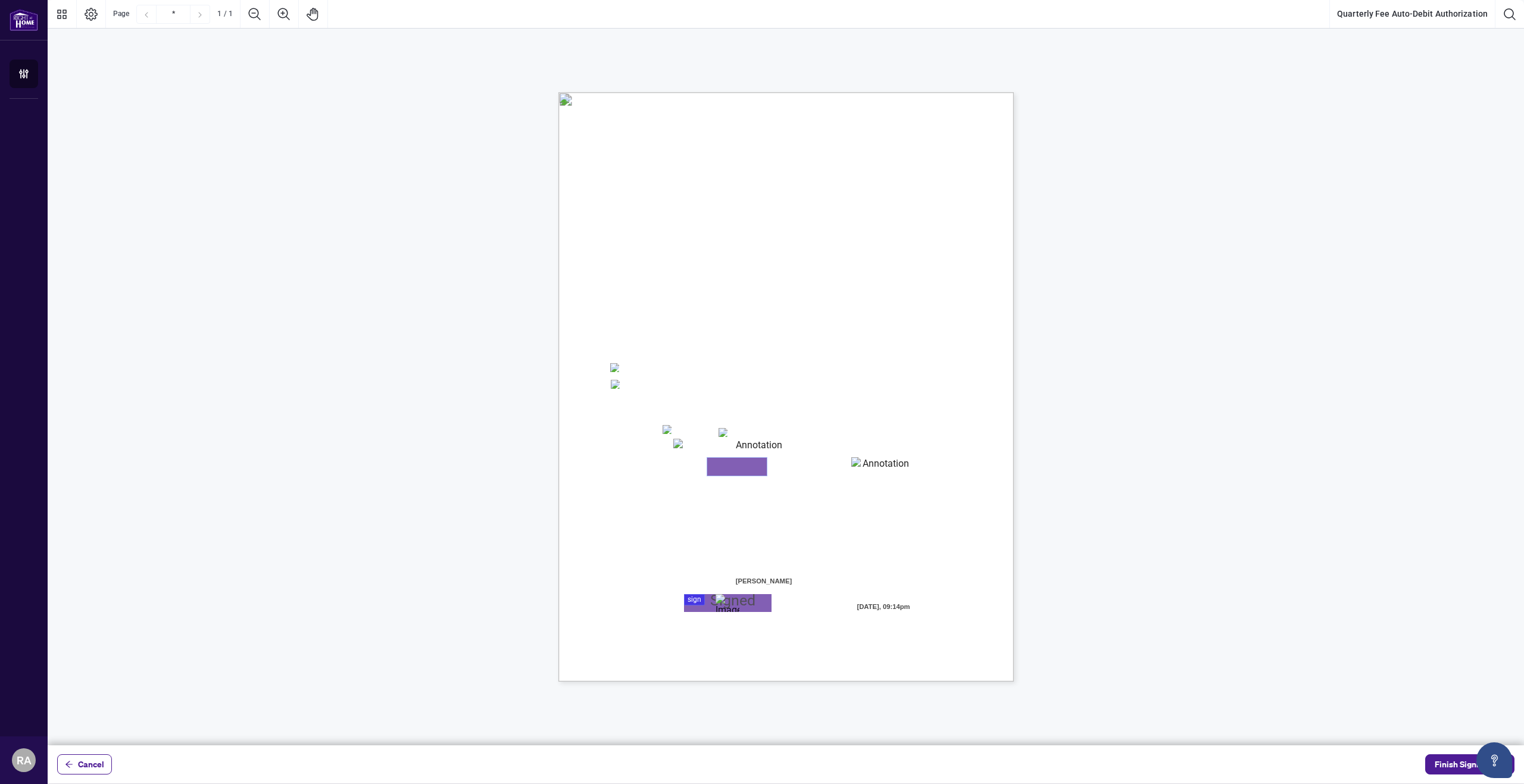
click at [714, 472] on textarea "01K3PEV6VCF6KBKM7ZZWZ8BXZ7" at bounding box center [737, 466] width 59 height 18
type textarea "*******"
click at [862, 469] on textarea "01K3PEV8S0VKBY41KAH3XDGAH4" at bounding box center [881, 466] width 59 height 18
type textarea "***"
click at [1007, 473] on div "Right at Home Realty, Brokerage Quarterly Fees Billing Authorization Quarterly …" at bounding box center [843, 461] width 569 height 736
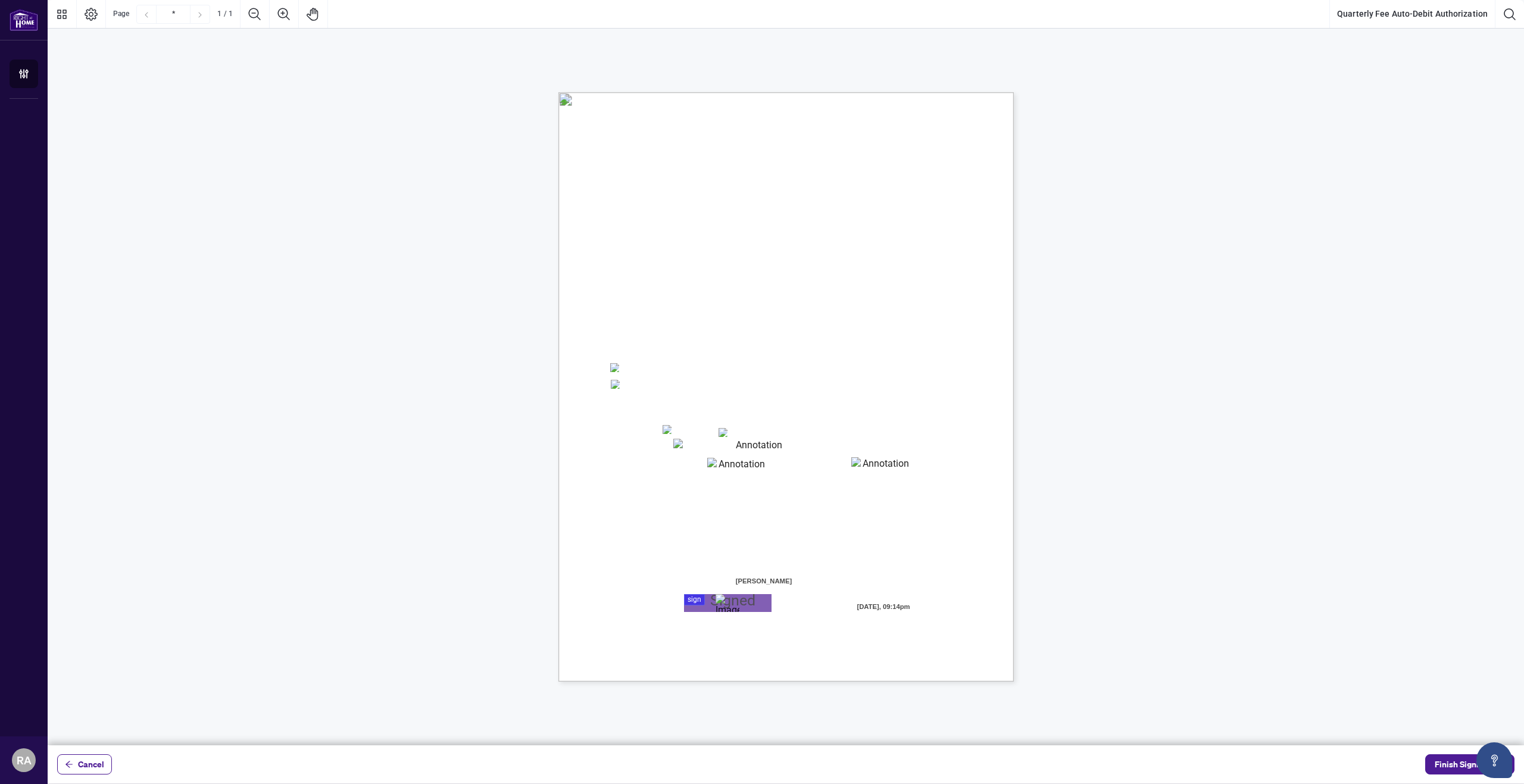
click at [976, 591] on div "Right at Home Realty, Brokerage Quarterly Fees Billing Authorization Quarterly …" at bounding box center [843, 461] width 569 height 736
click at [1447, 760] on span "Finish Signing" at bounding box center [1461, 764] width 53 height 19
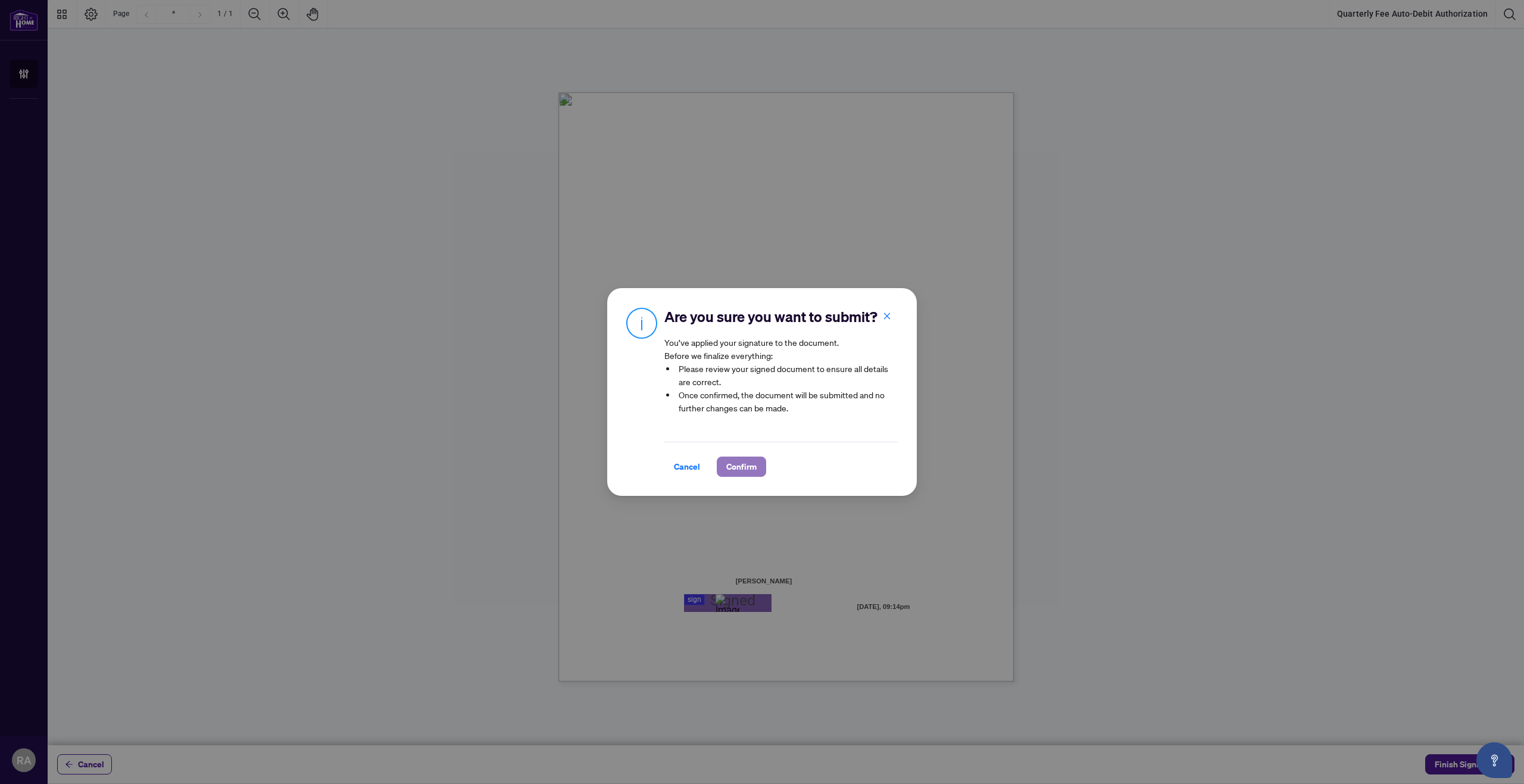
click at [751, 469] on span "Confirm" at bounding box center [742, 467] width 31 height 19
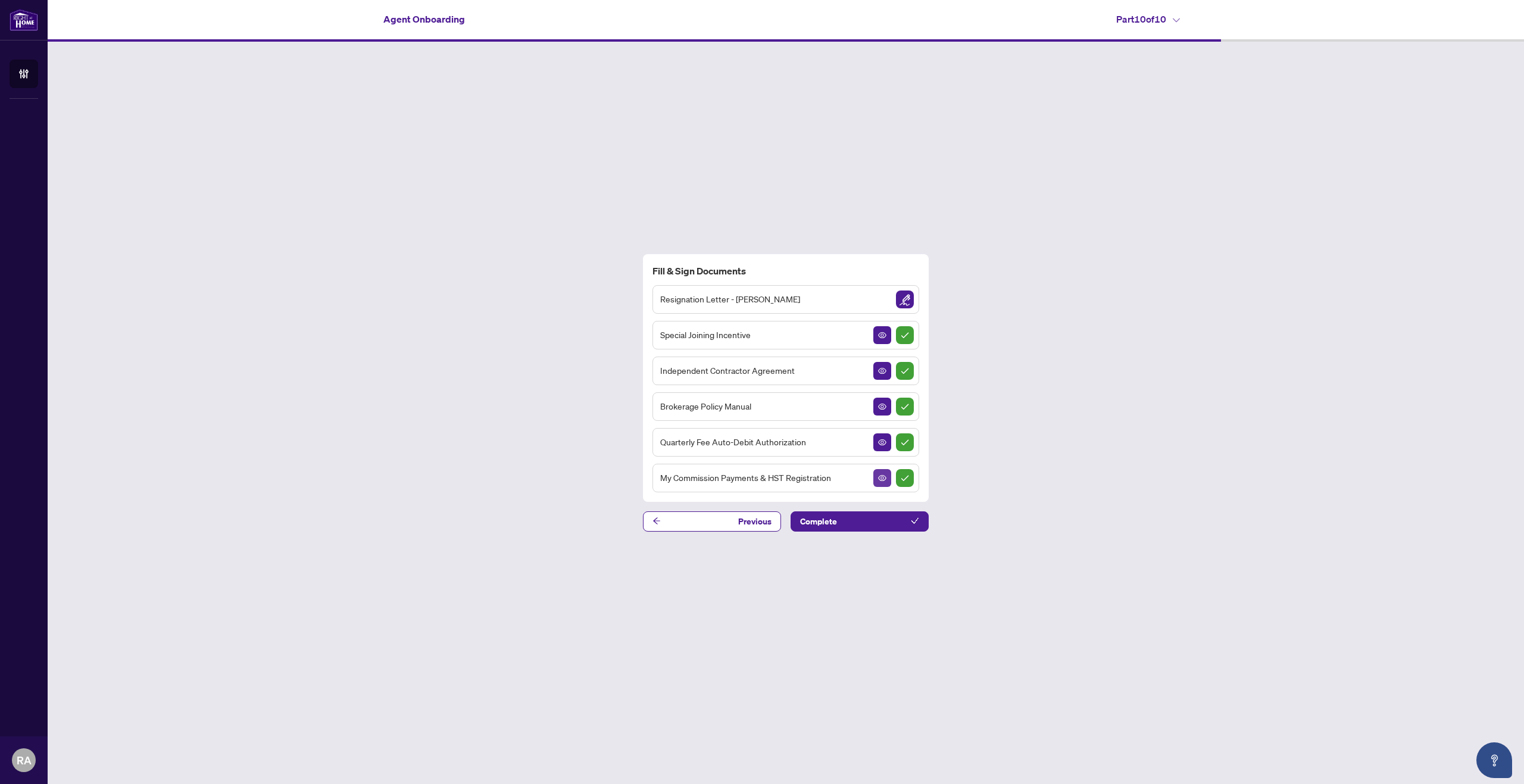
click at [878, 476] on icon "View Document" at bounding box center [882, 478] width 8 height 8
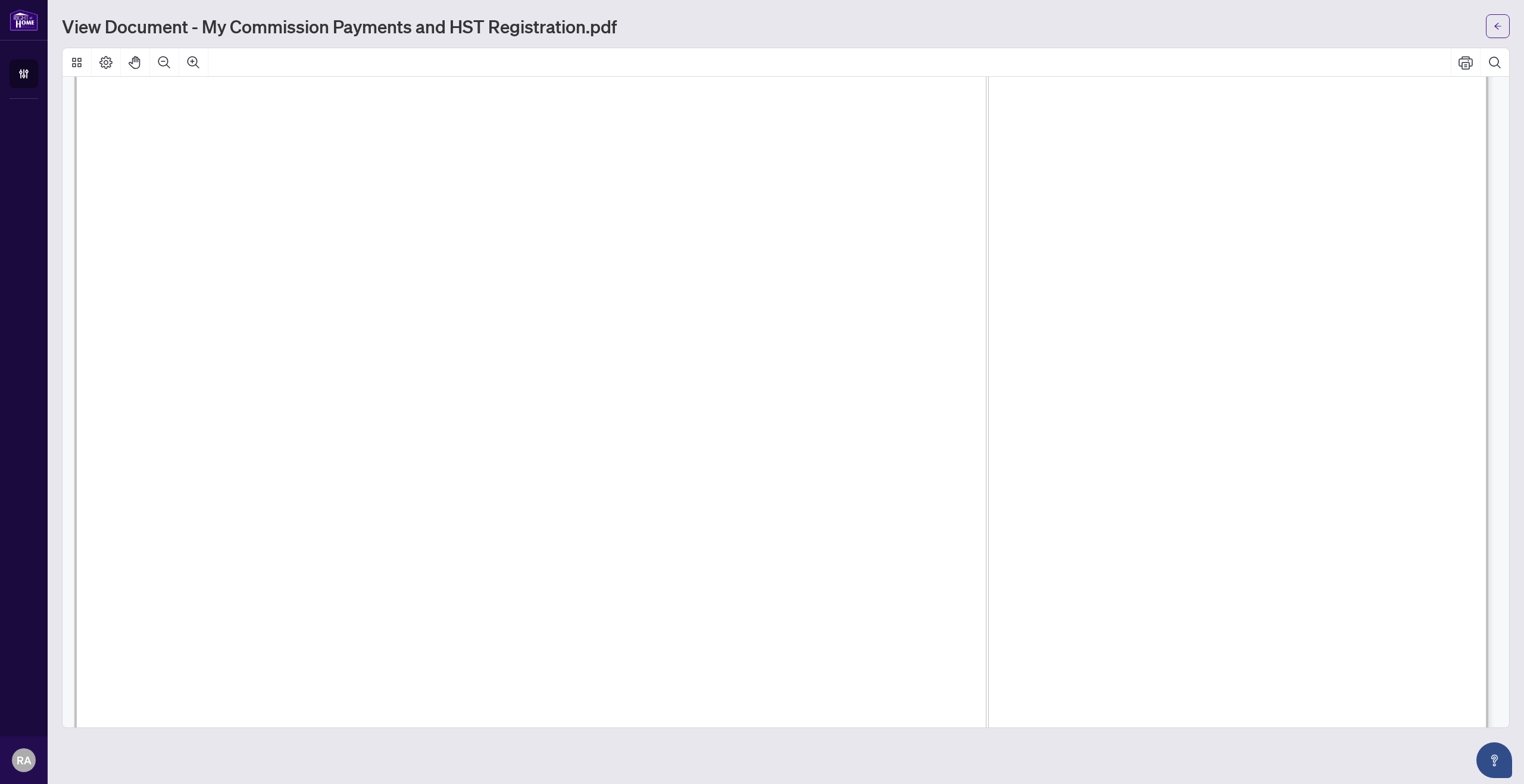
scroll to position [1072, 0]
drag, startPoint x: 256, startPoint y: 237, endPoint x: 259, endPoint y: 243, distance: 6.7
click at [256, 237] on span "☐" at bounding box center [255, 244] width 19 height 32
click at [259, 243] on span "☐" at bounding box center [255, 244] width 19 height 32
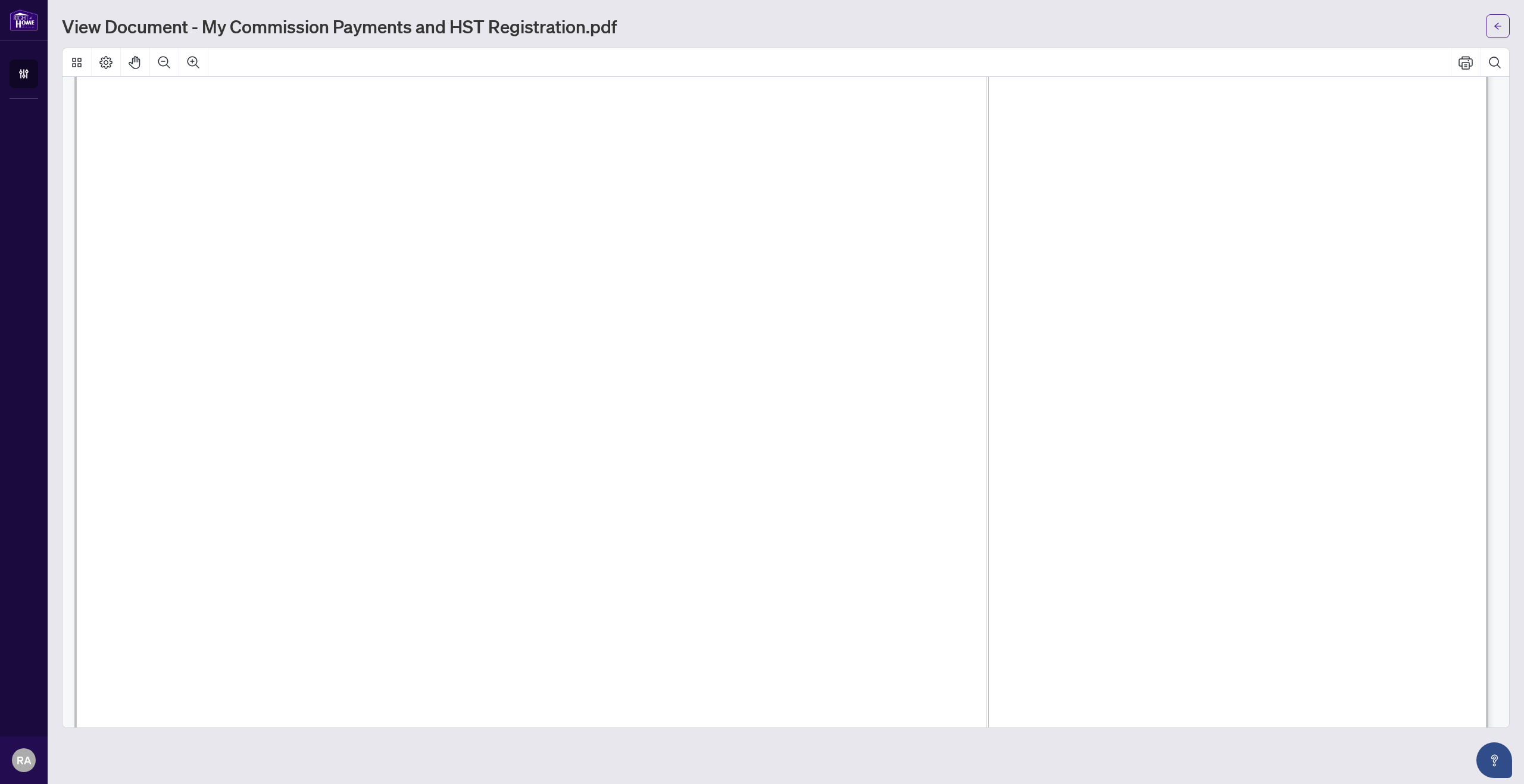
click at [264, 249] on span "☐" at bounding box center [255, 244] width 19 height 32
drag, startPoint x: 264, startPoint y: 367, endPoint x: 248, endPoint y: 356, distance: 19.4
click at [264, 354] on span "☐" at bounding box center [255, 350] width 19 height 32
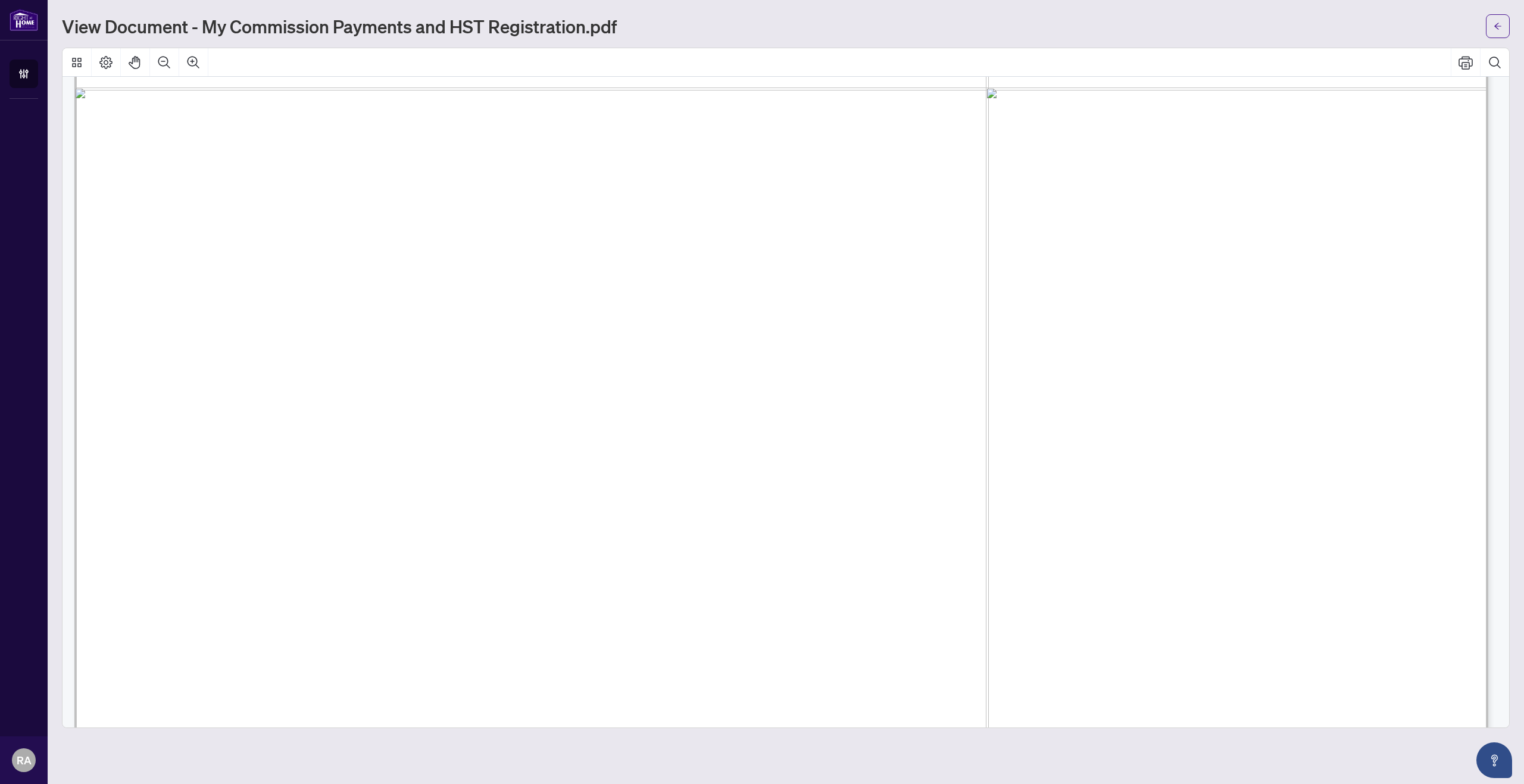
scroll to position [905, 0]
click at [348, 422] on span "Direct Deposit:" at bounding box center [358, 412] width 152 height 33
drag, startPoint x: 262, startPoint y: 412, endPoint x: 246, endPoint y: 410, distance: 16.1
click at [246, 410] on span "☐" at bounding box center [255, 410] width 19 height 32
click at [262, 408] on span "☐" at bounding box center [255, 410] width 19 height 32
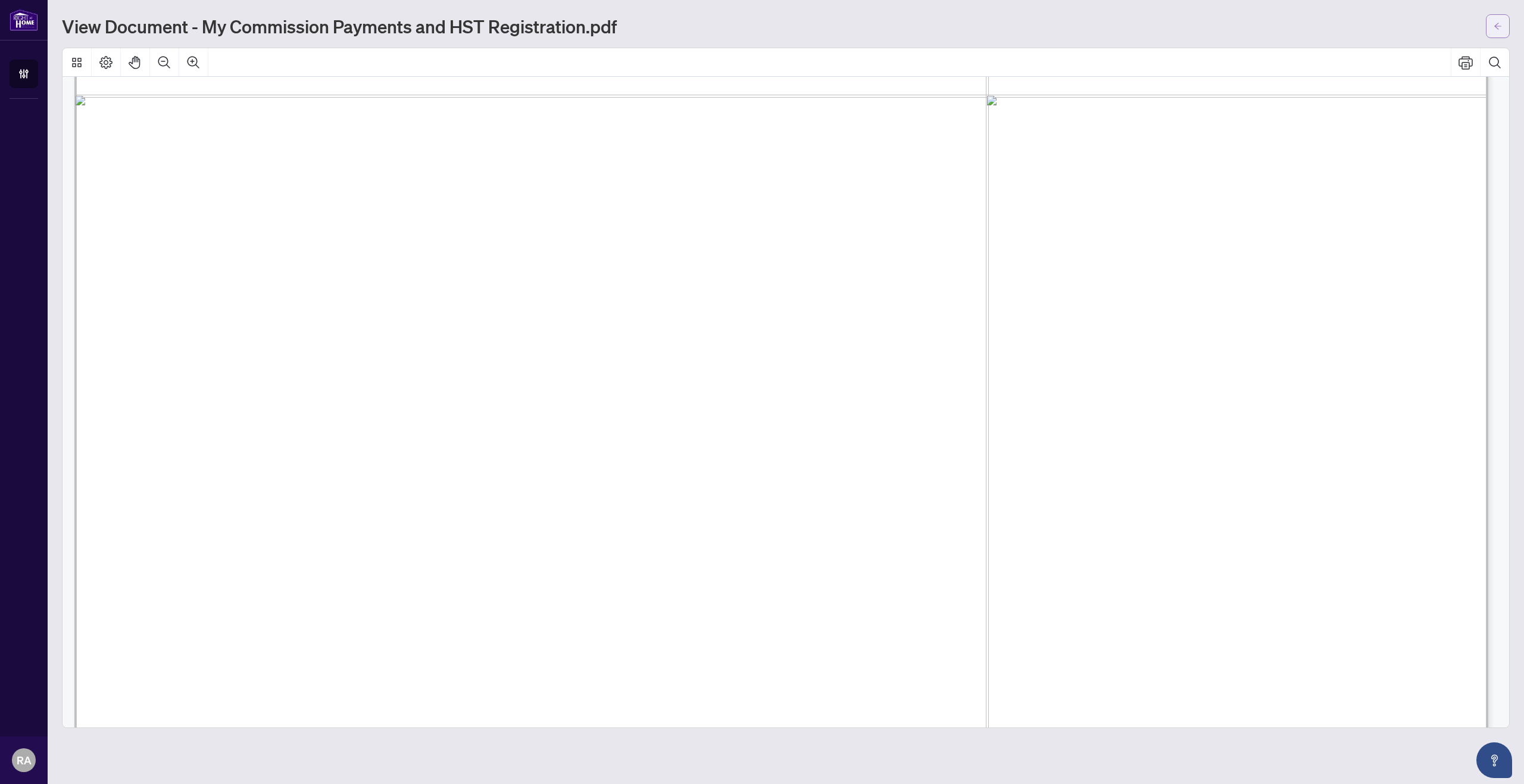
click at [1493, 23] on button "button" at bounding box center [1498, 26] width 24 height 24
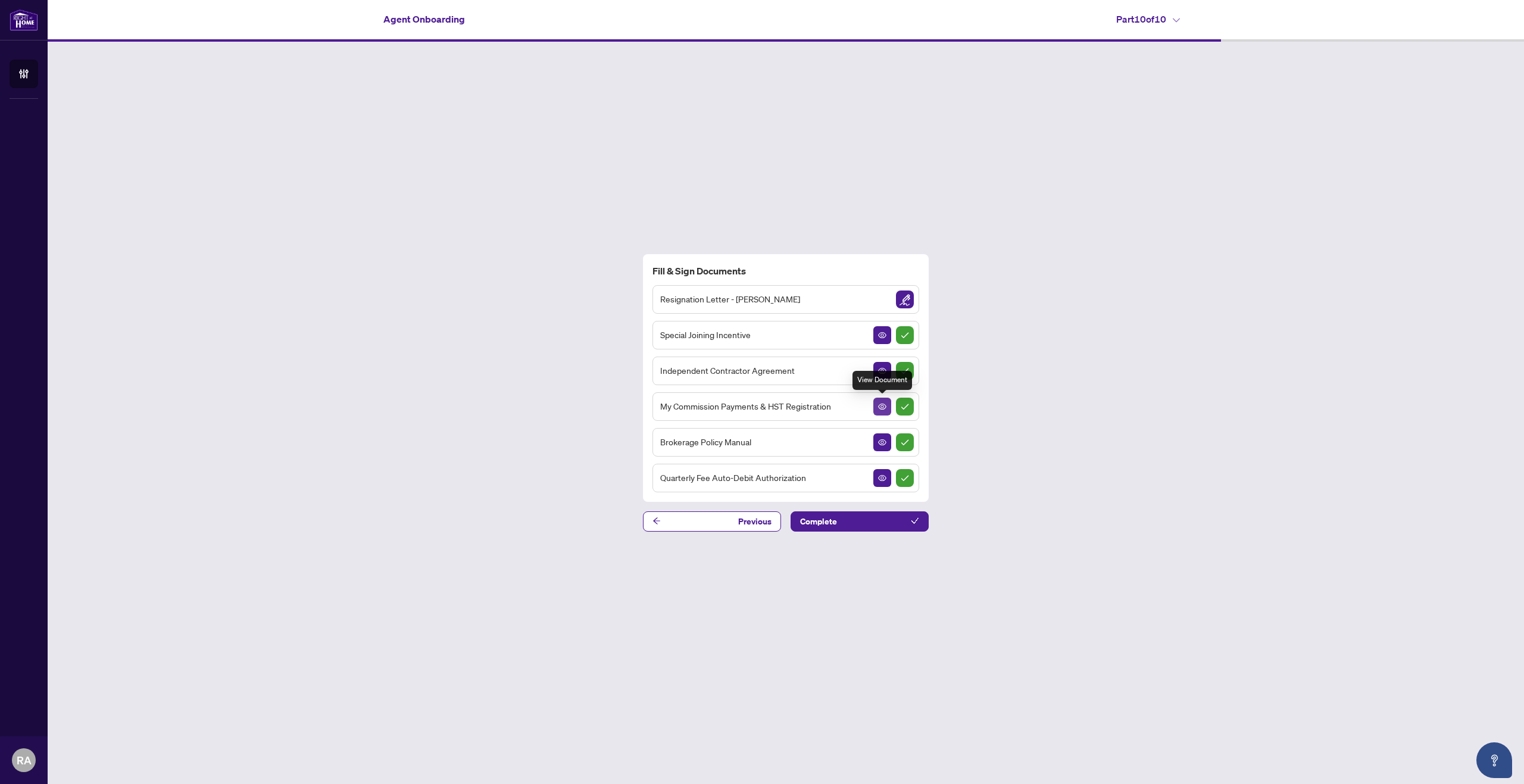
click at [885, 402] on icon "View Document" at bounding box center [882, 406] width 8 height 8
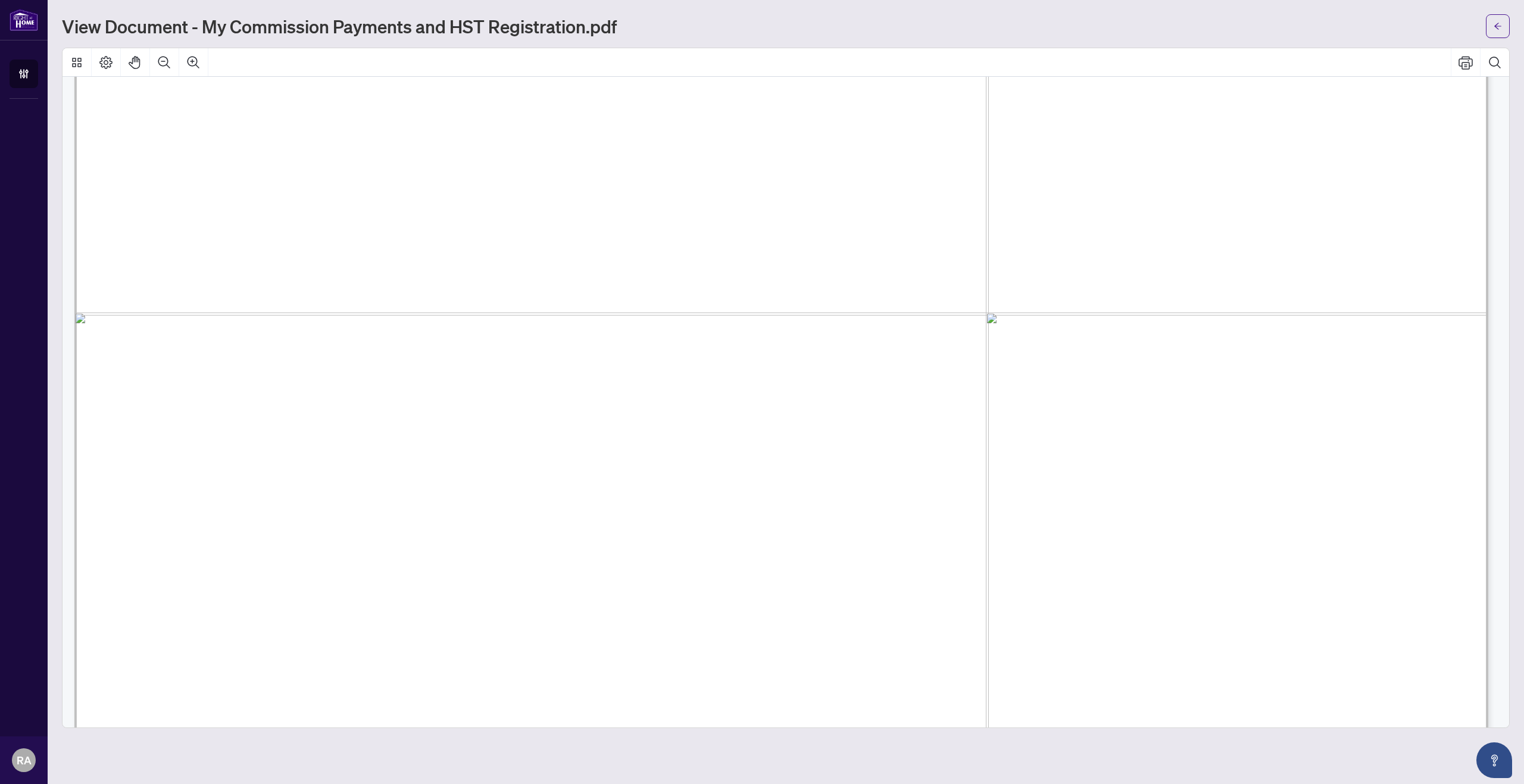
scroll to position [1012, 0]
click at [1492, 23] on button "button" at bounding box center [1498, 26] width 24 height 24
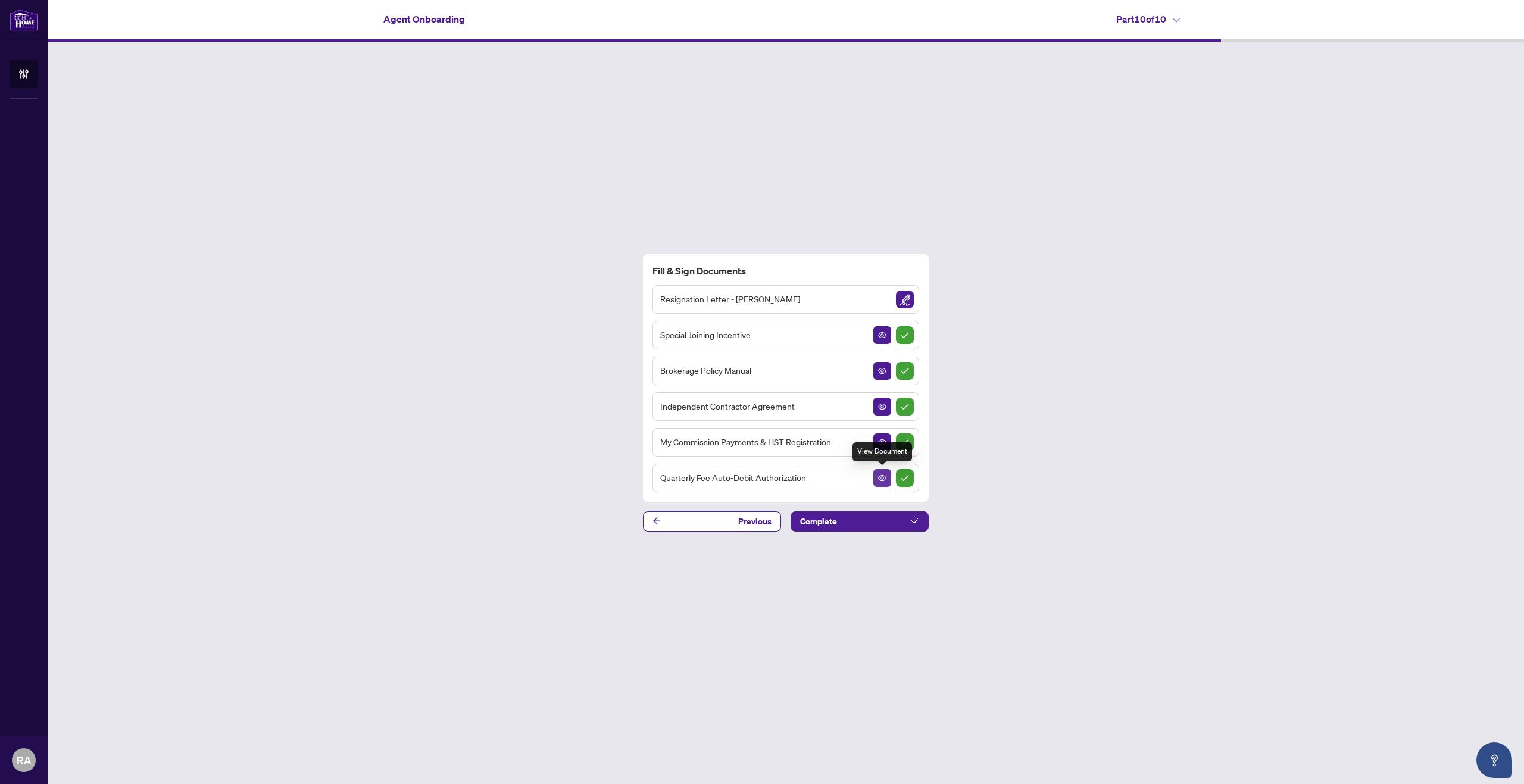
click at [887, 476] on button "button" at bounding box center [882, 478] width 18 height 18
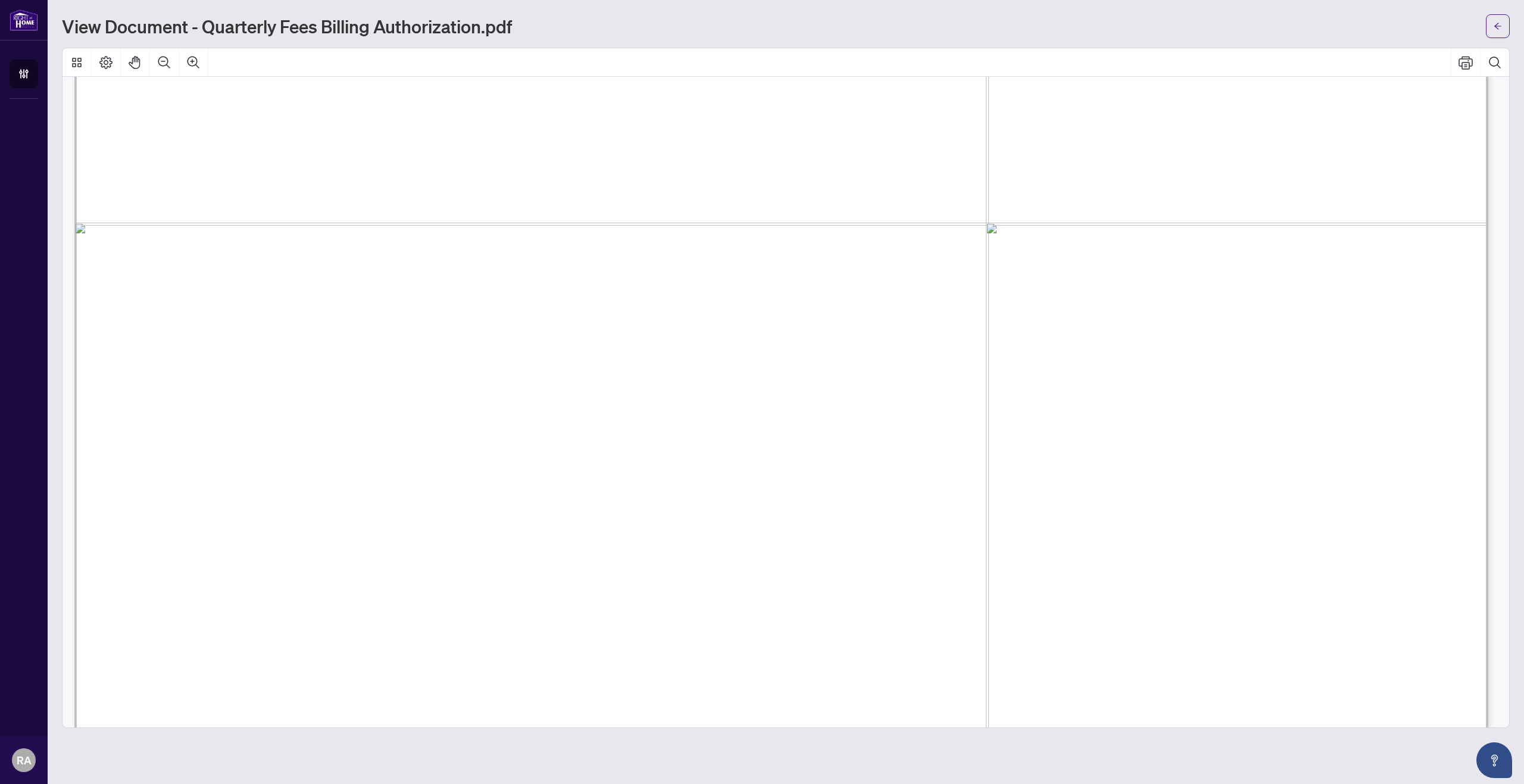
scroll to position [774, 0]
click at [1497, 22] on icon "arrow-left" at bounding box center [1498, 26] width 8 height 8
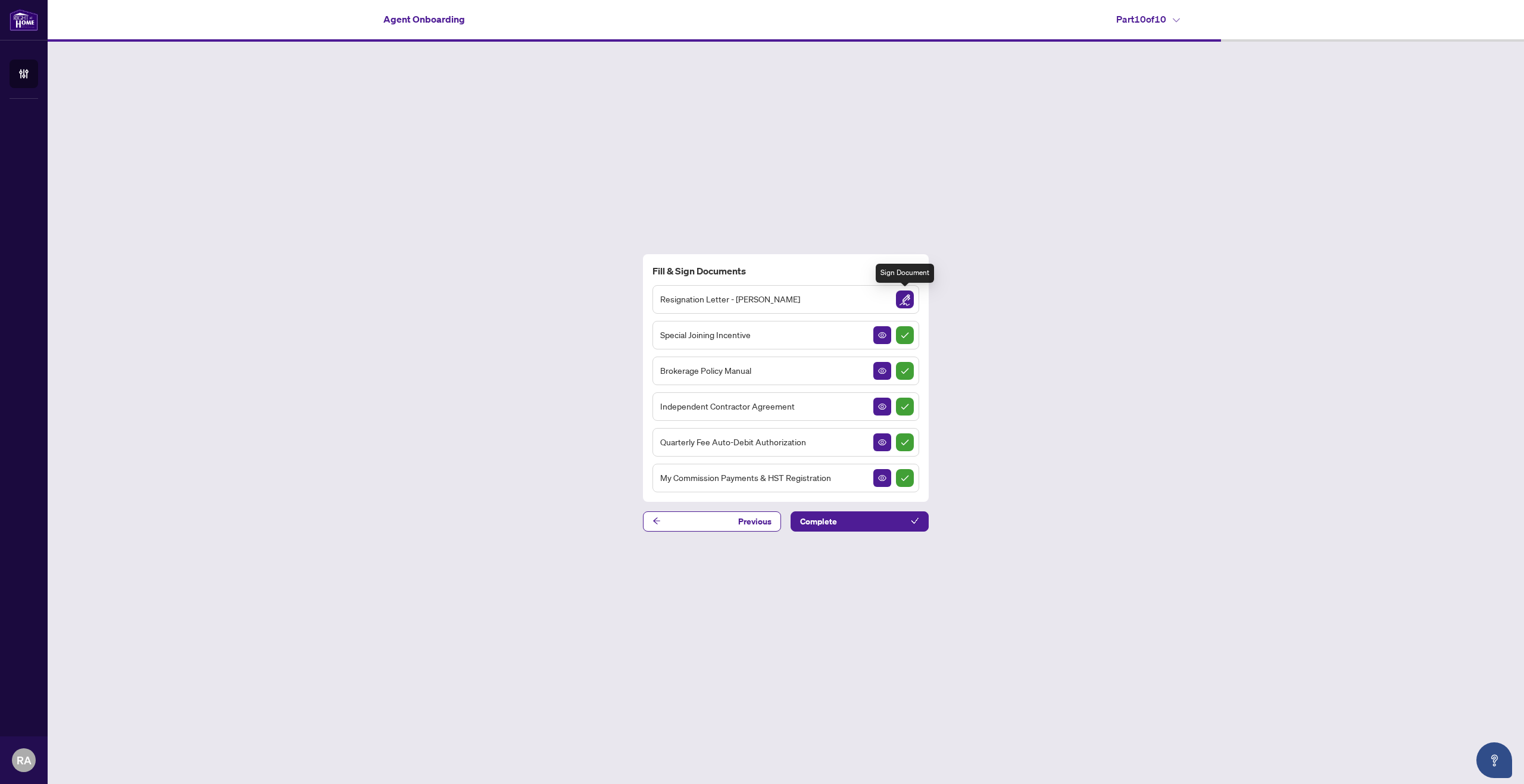
click at [910, 302] on img "Sign Document" at bounding box center [905, 299] width 18 height 18
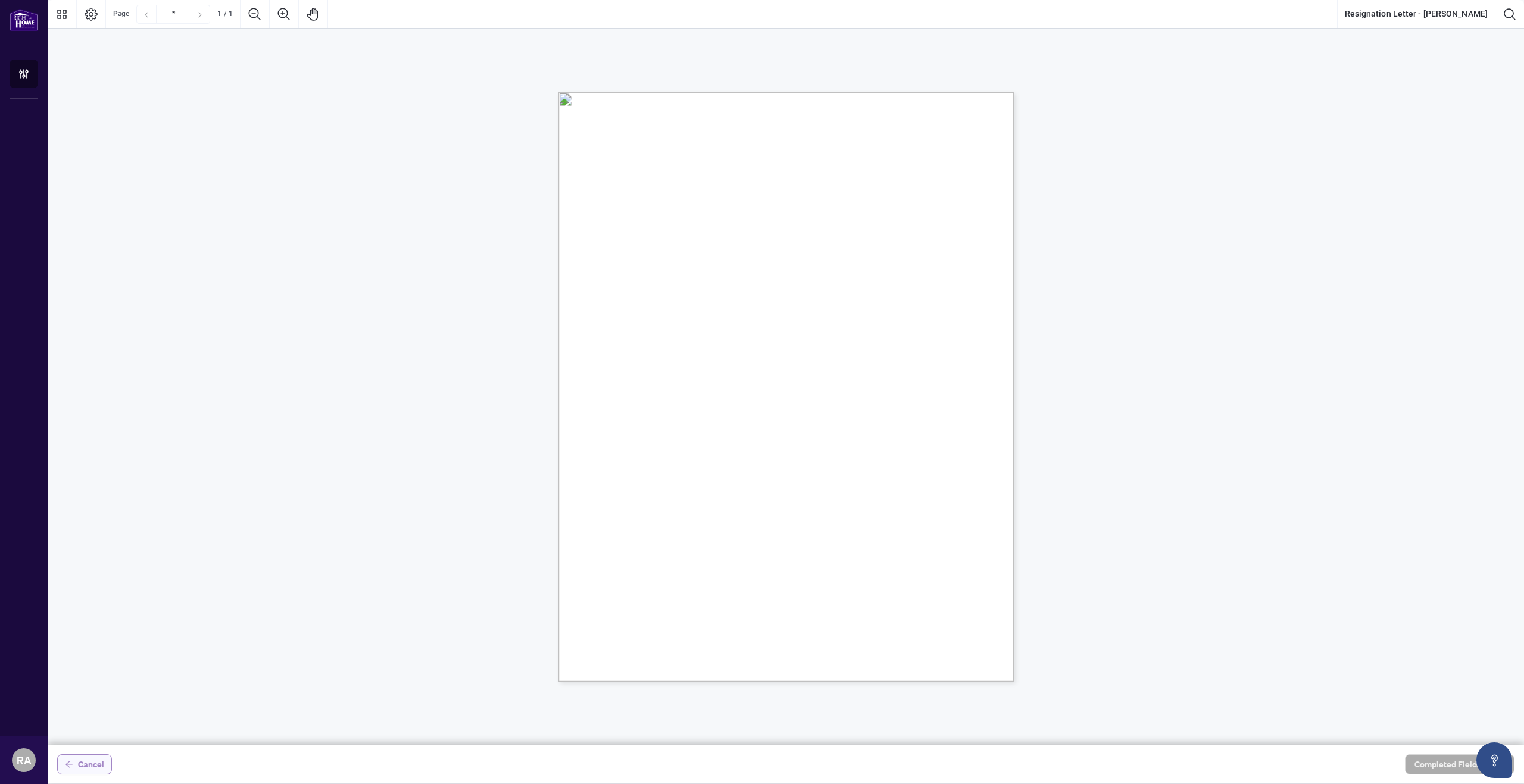
click at [84, 758] on span "Cancel" at bounding box center [91, 764] width 26 height 19
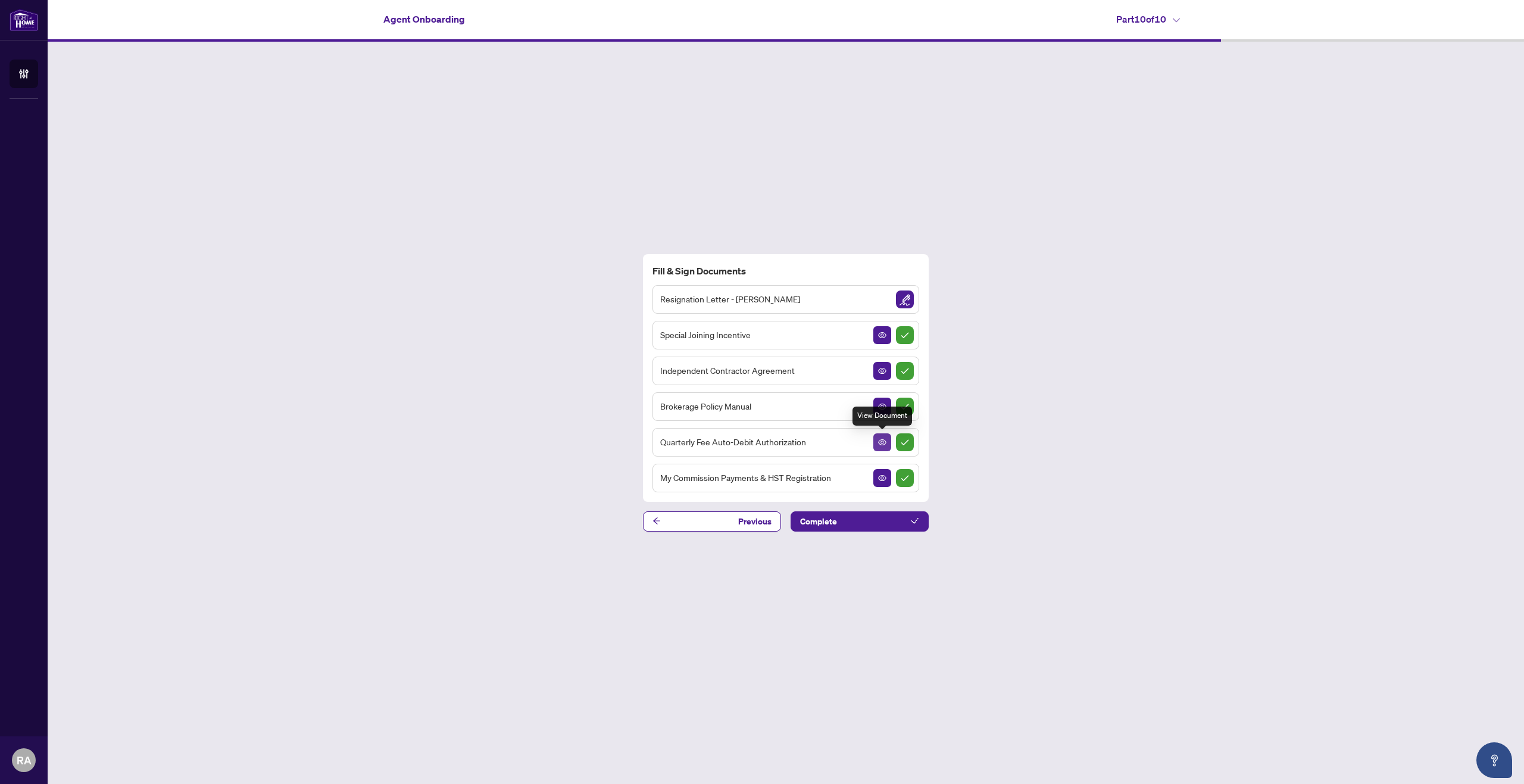
click at [878, 445] on icon "View Document" at bounding box center [882, 442] width 8 height 8
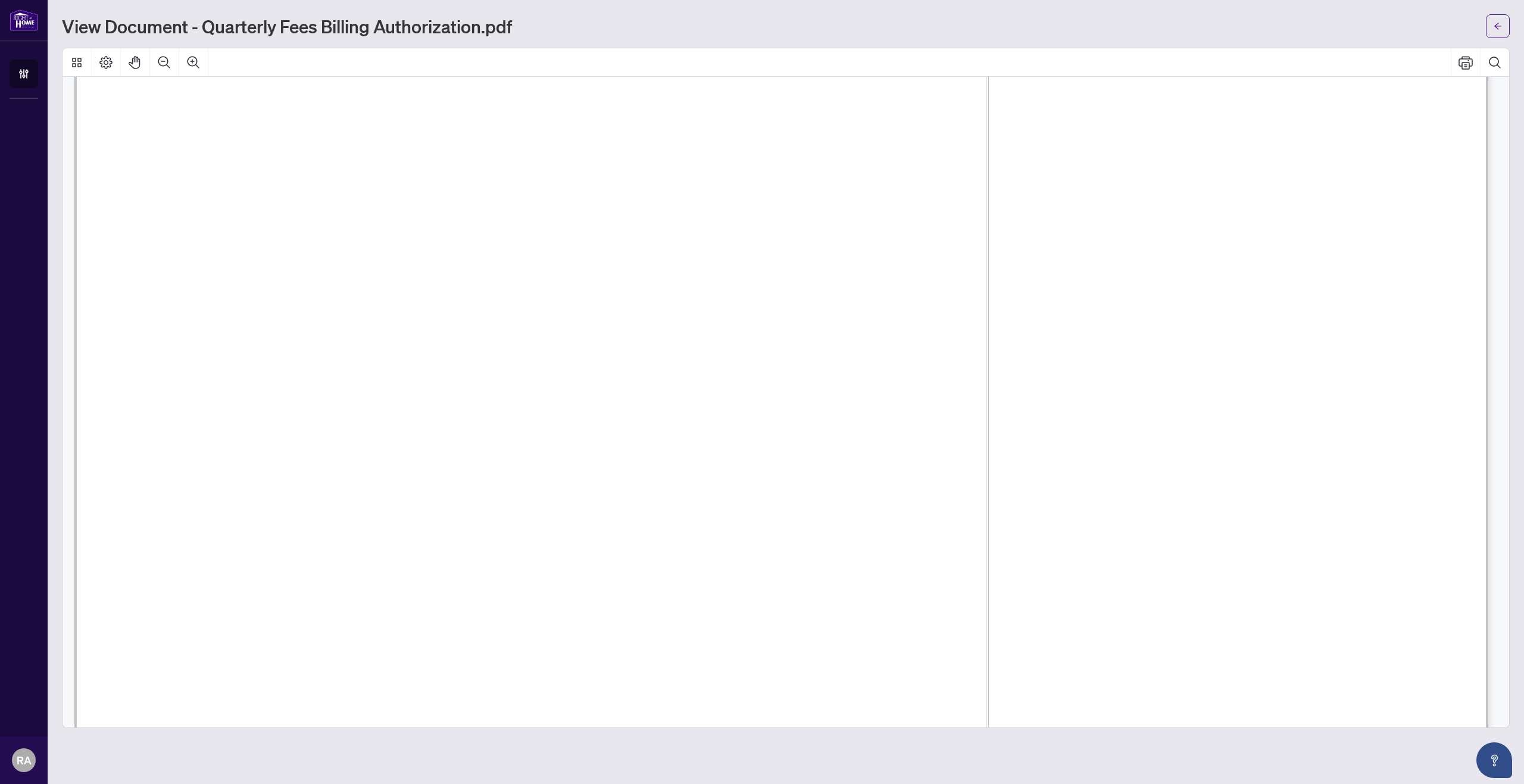
scroll to position [1131, 0]
click at [1491, 23] on button "button" at bounding box center [1498, 26] width 24 height 24
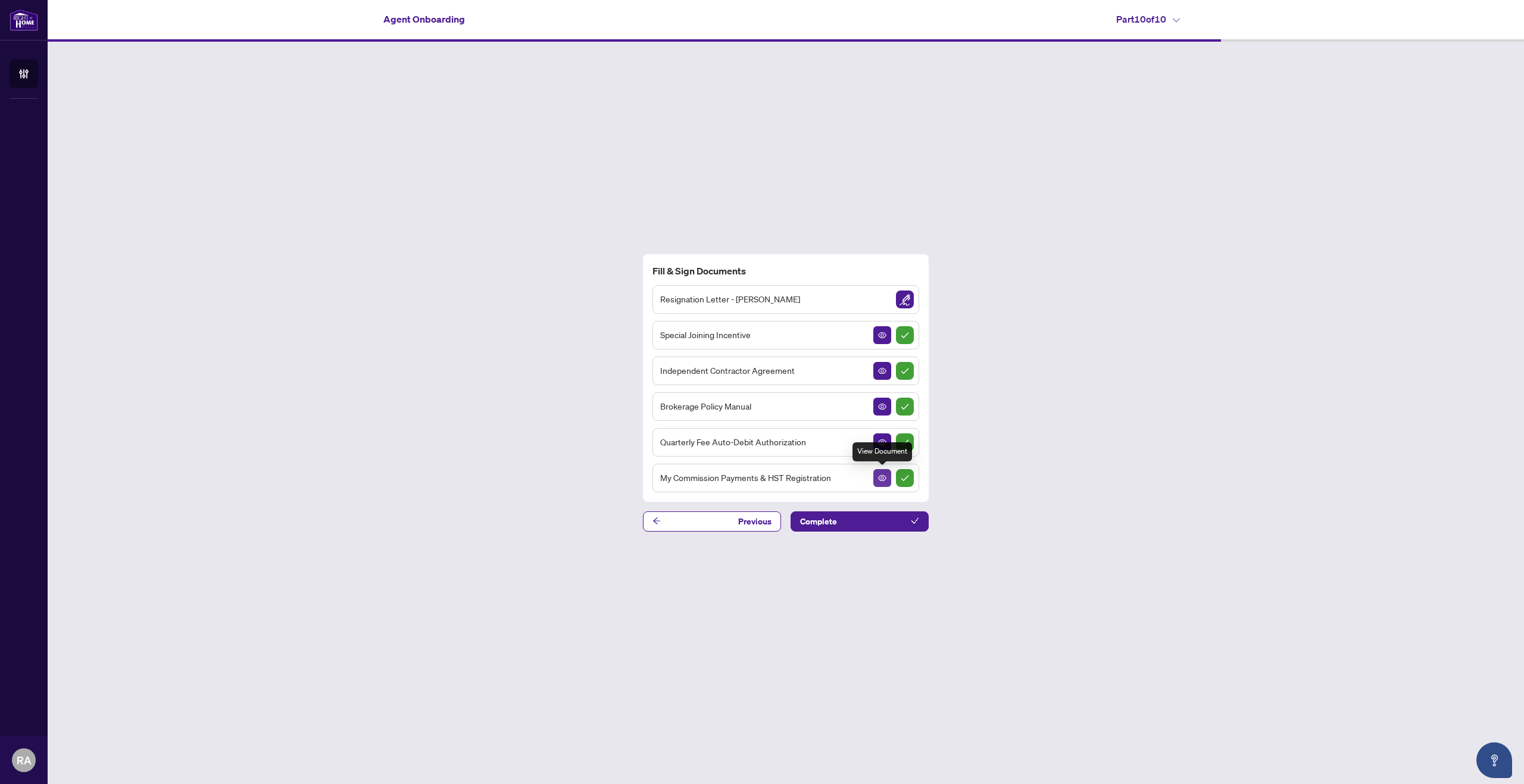
click at [878, 476] on icon "View Document" at bounding box center [882, 478] width 8 height 8
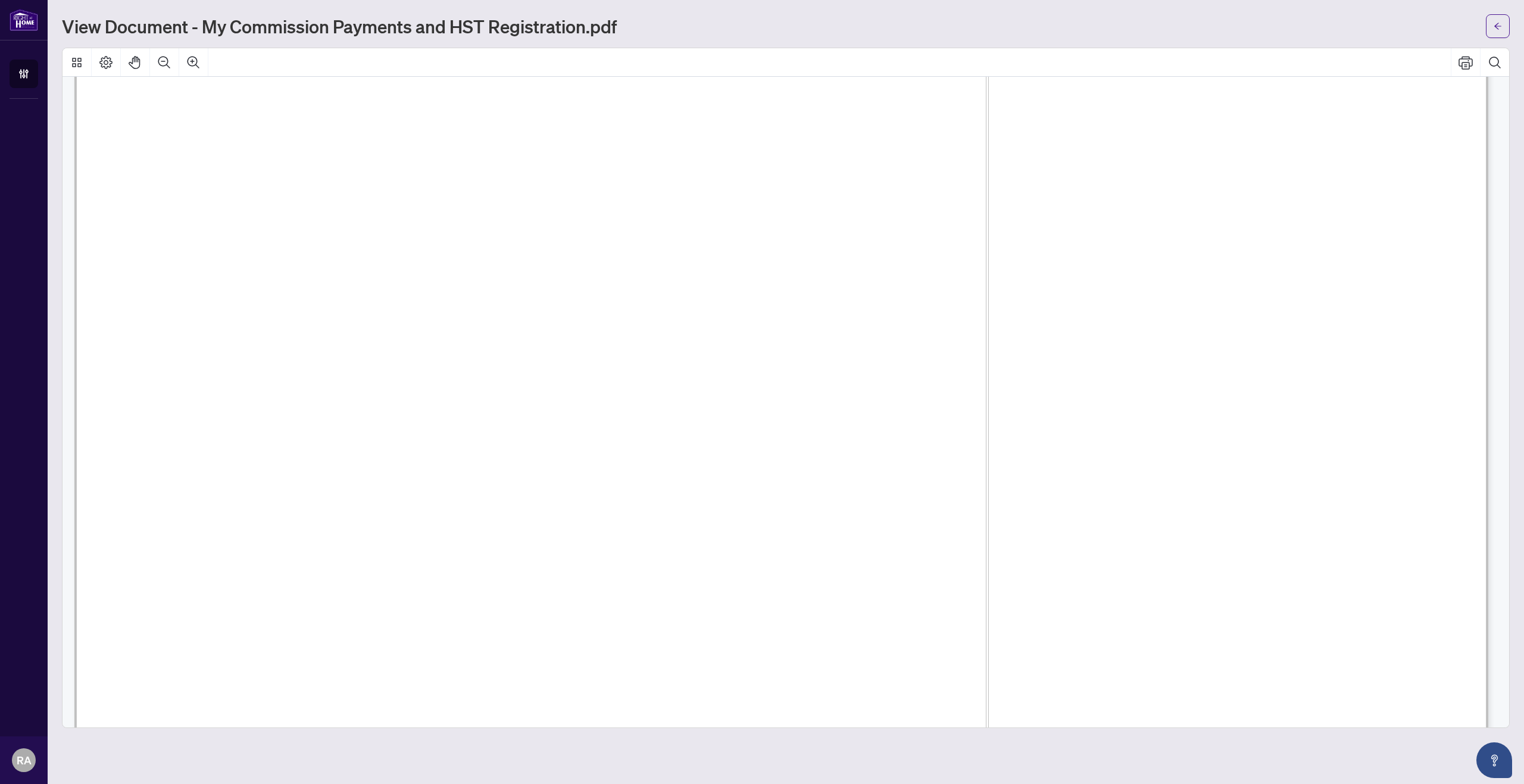
scroll to position [1012, 0]
click at [1493, 25] on button "button" at bounding box center [1498, 26] width 24 height 24
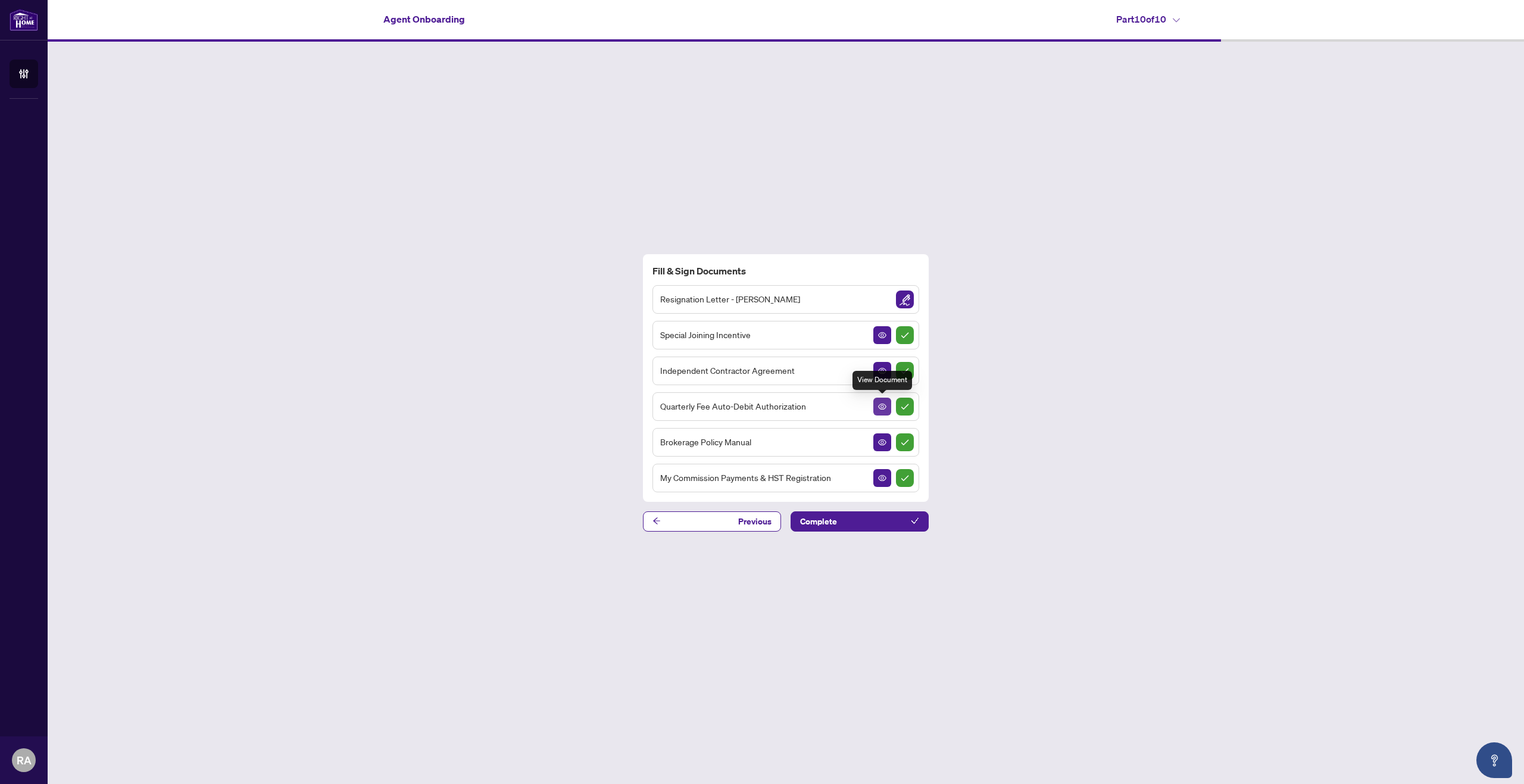
click at [884, 404] on icon "View Document" at bounding box center [882, 406] width 8 height 8
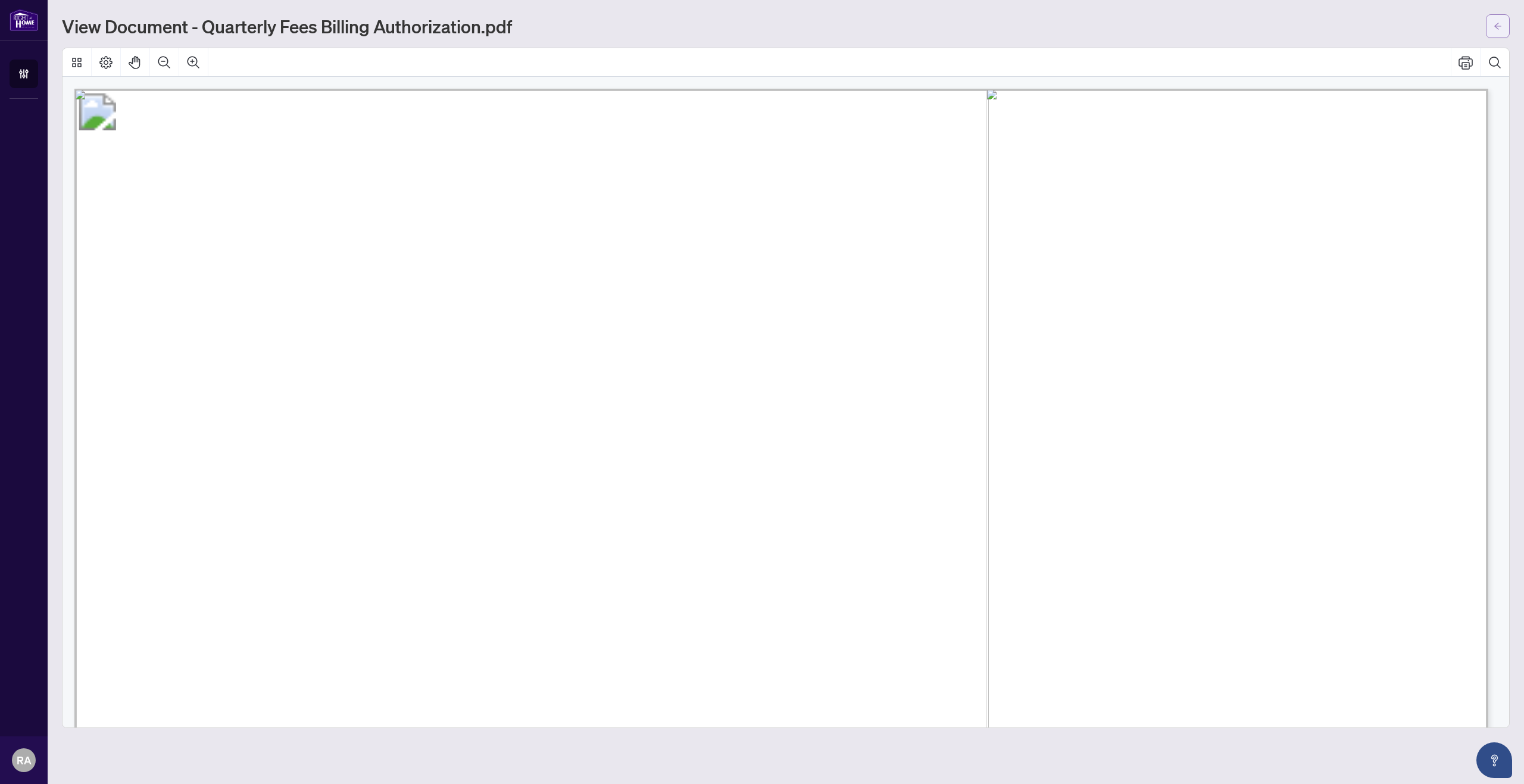
click at [1491, 23] on button "button" at bounding box center [1498, 26] width 24 height 24
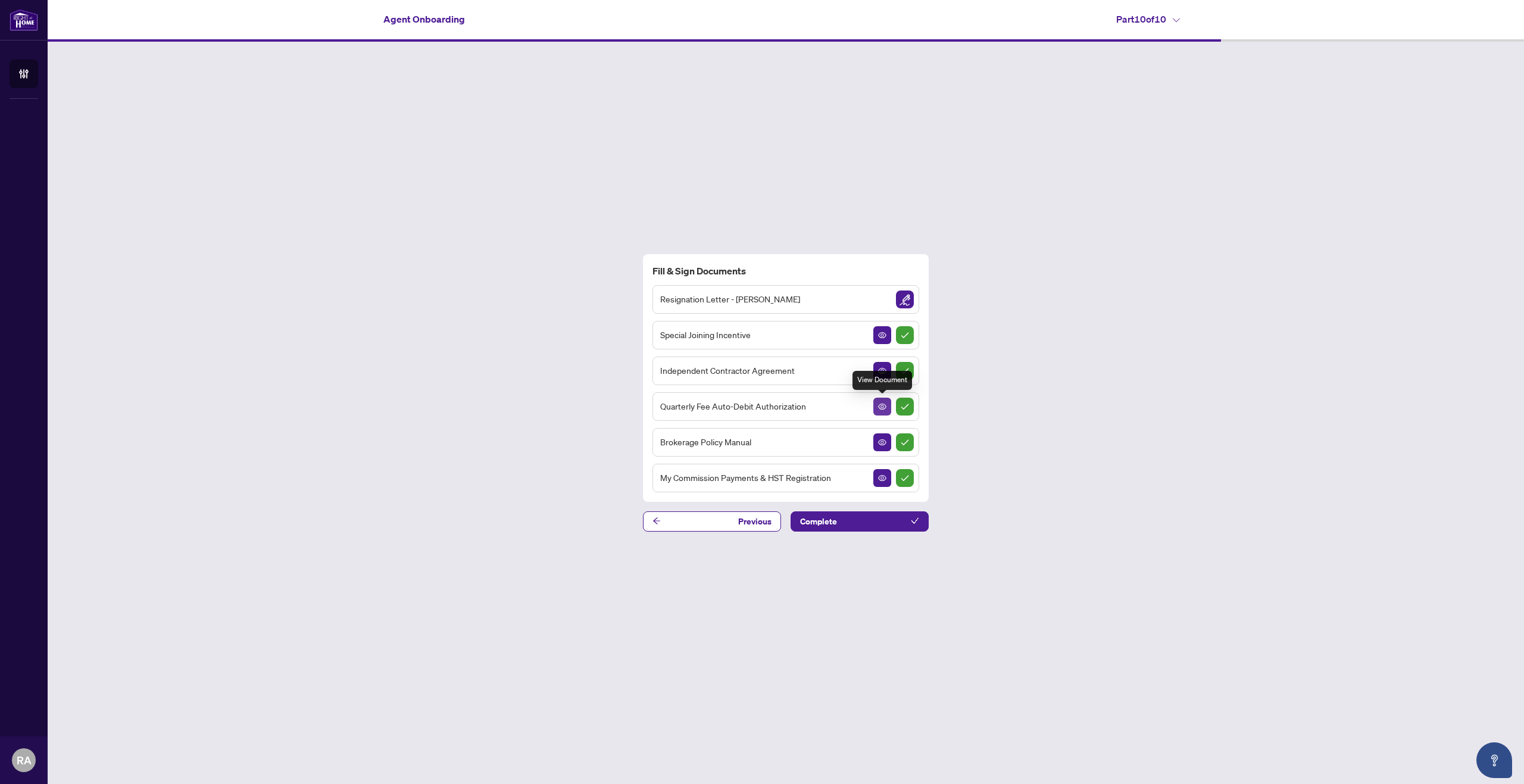
click at [882, 408] on icon "View Document" at bounding box center [882, 406] width 8 height 8
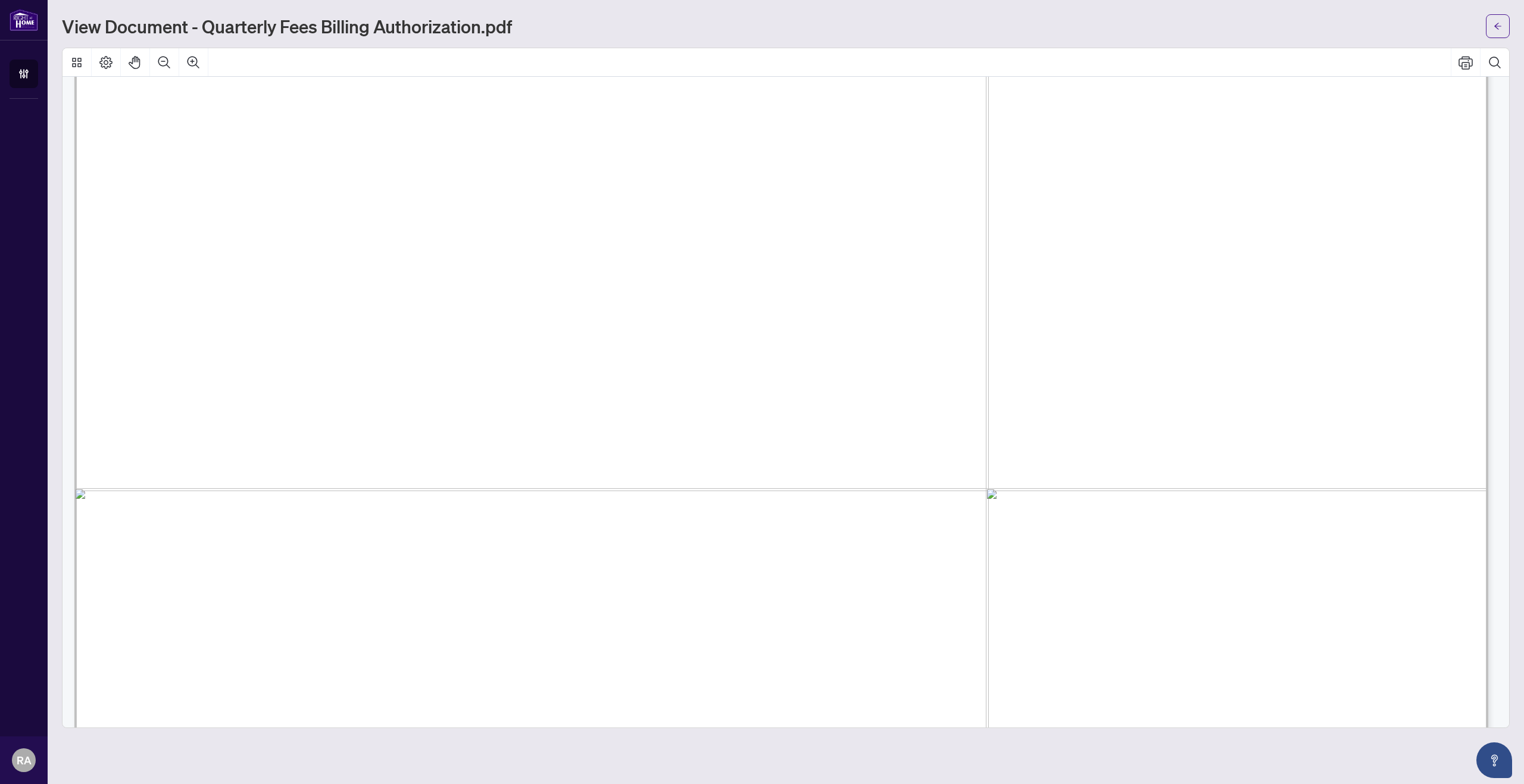
scroll to position [774, 0]
click at [1493, 33] on button "button" at bounding box center [1498, 26] width 24 height 24
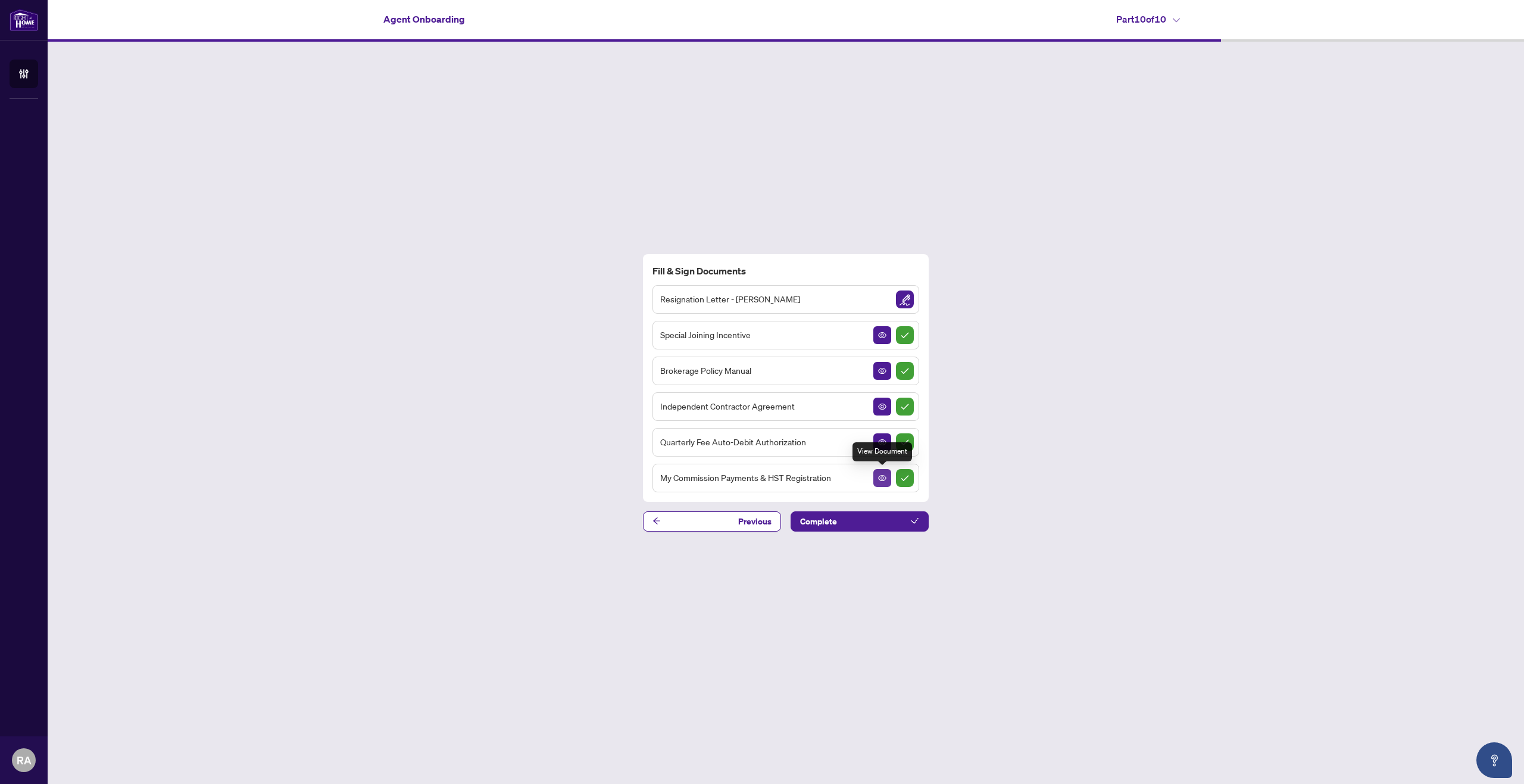
click at [884, 482] on icon "View Document" at bounding box center [882, 478] width 8 height 8
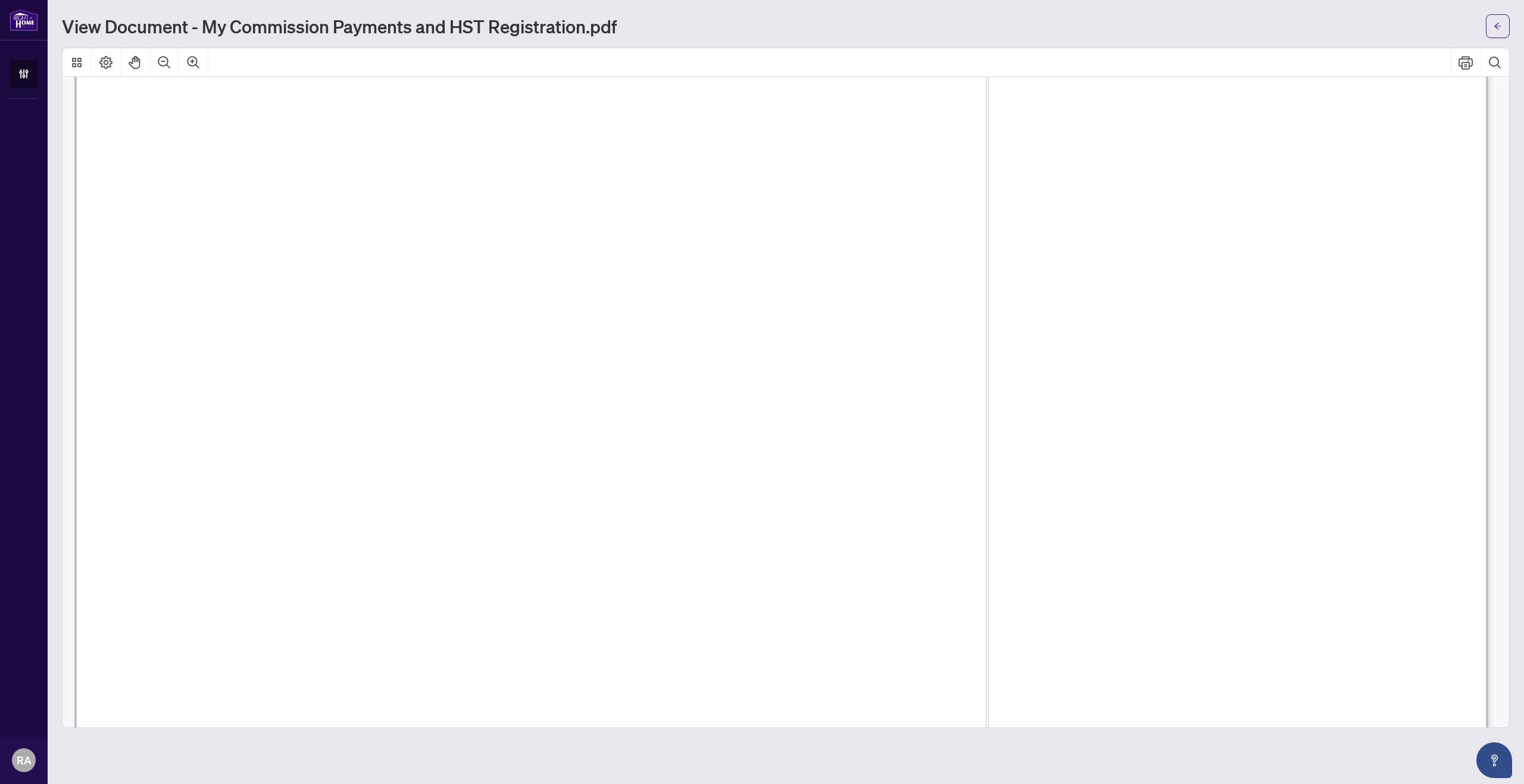
scroll to position [1203, 0]
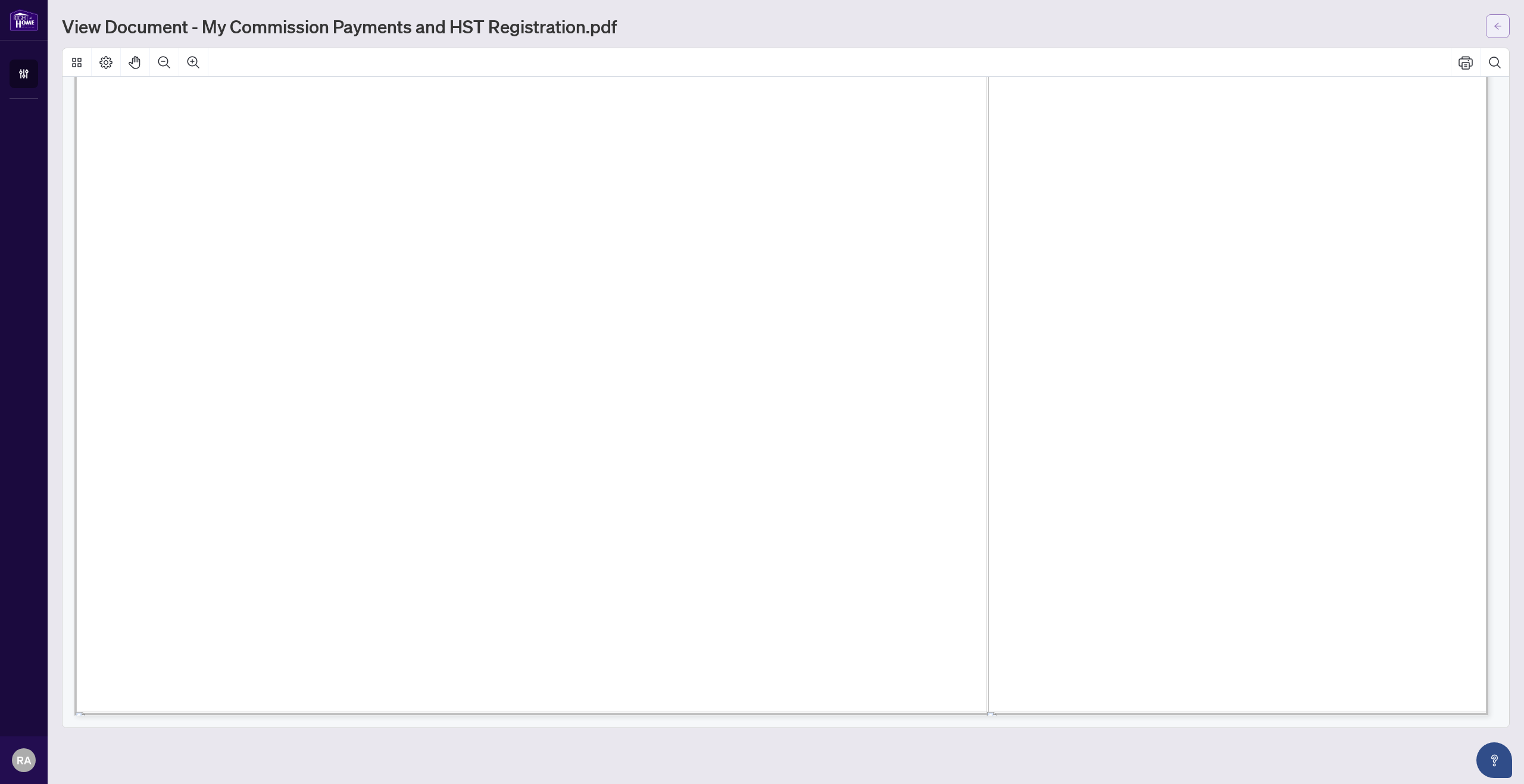
click at [1501, 27] on icon "arrow-left" at bounding box center [1498, 26] width 8 height 8
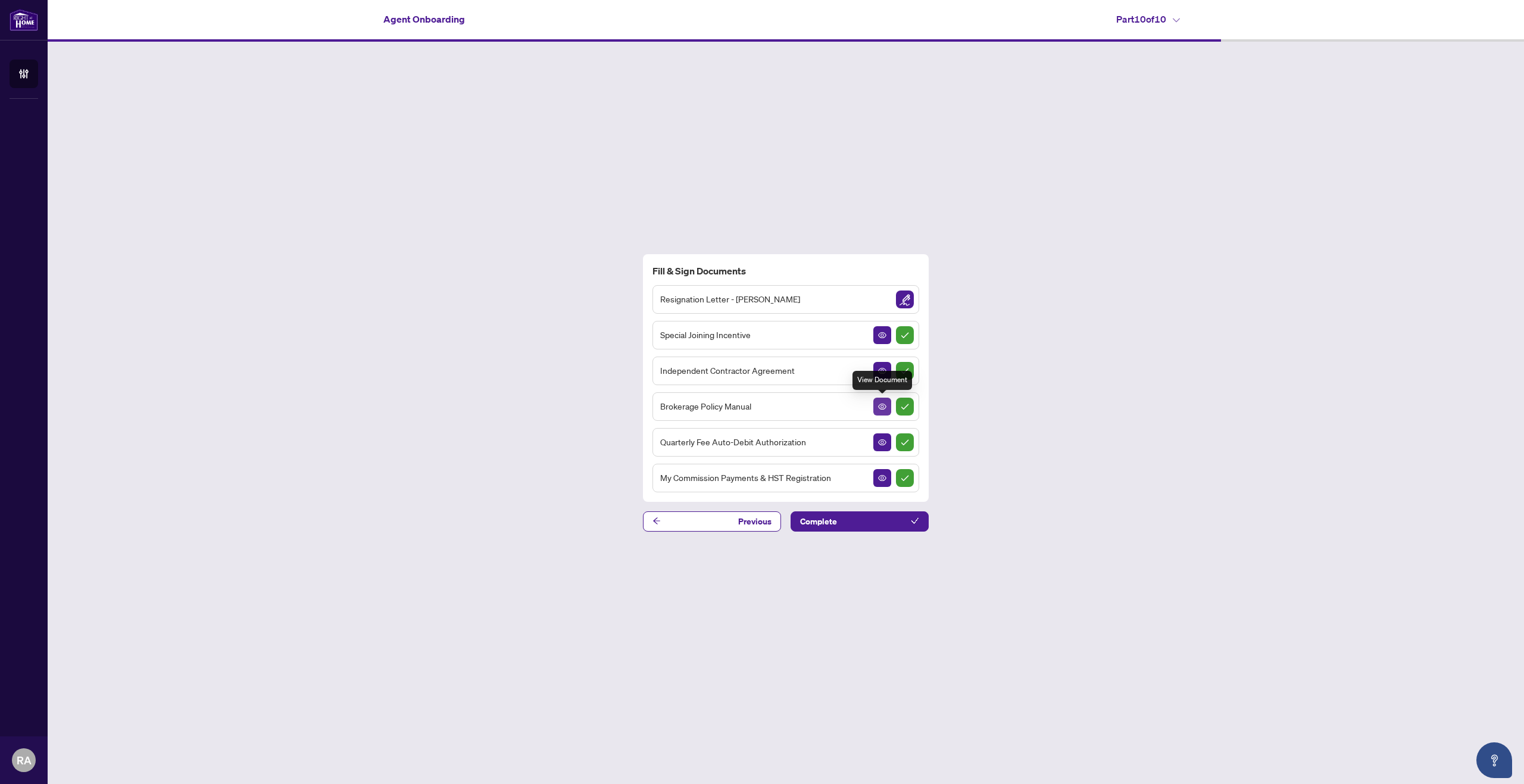
click at [884, 402] on icon "View Document" at bounding box center [882, 406] width 8 height 8
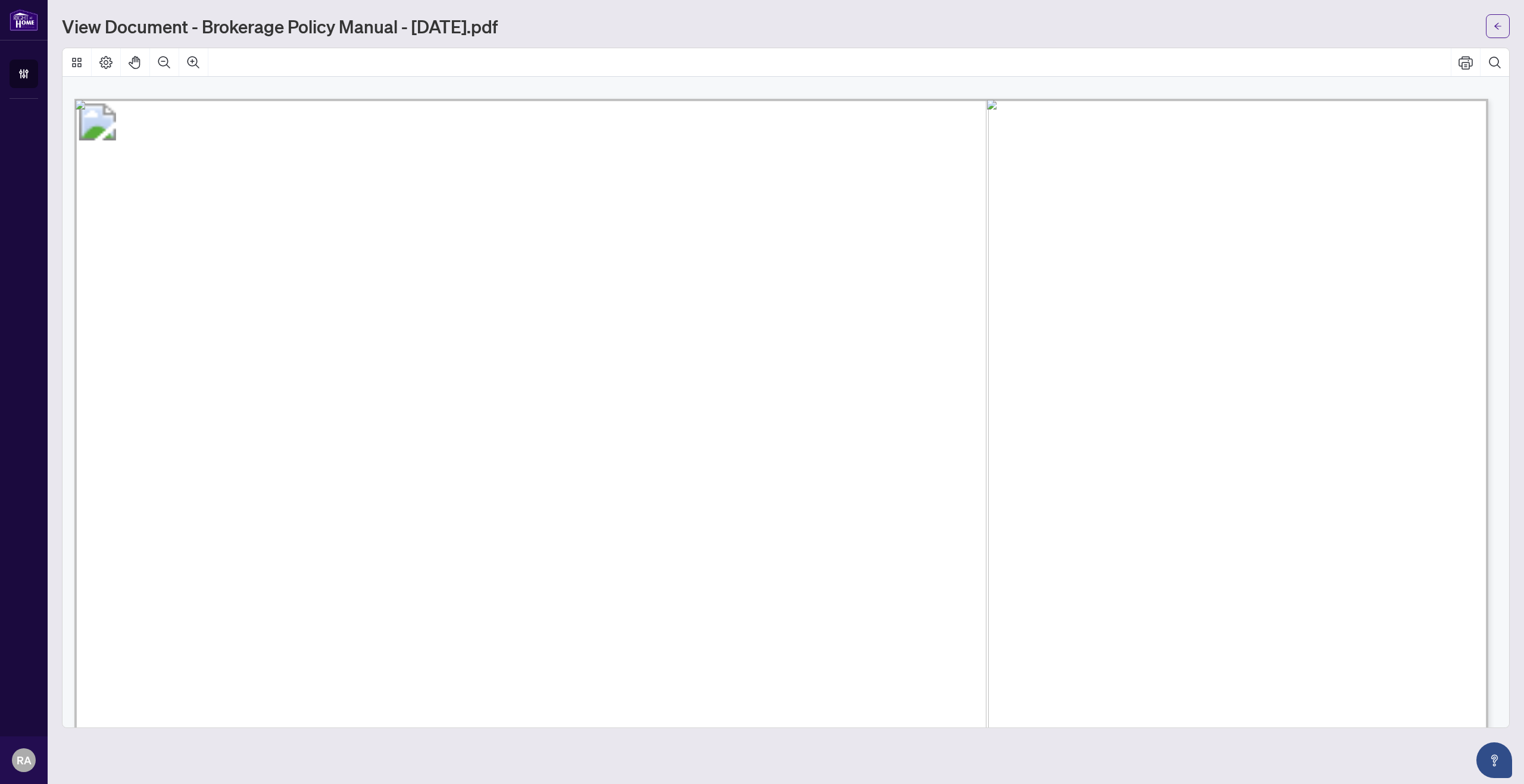
scroll to position [24345, 0]
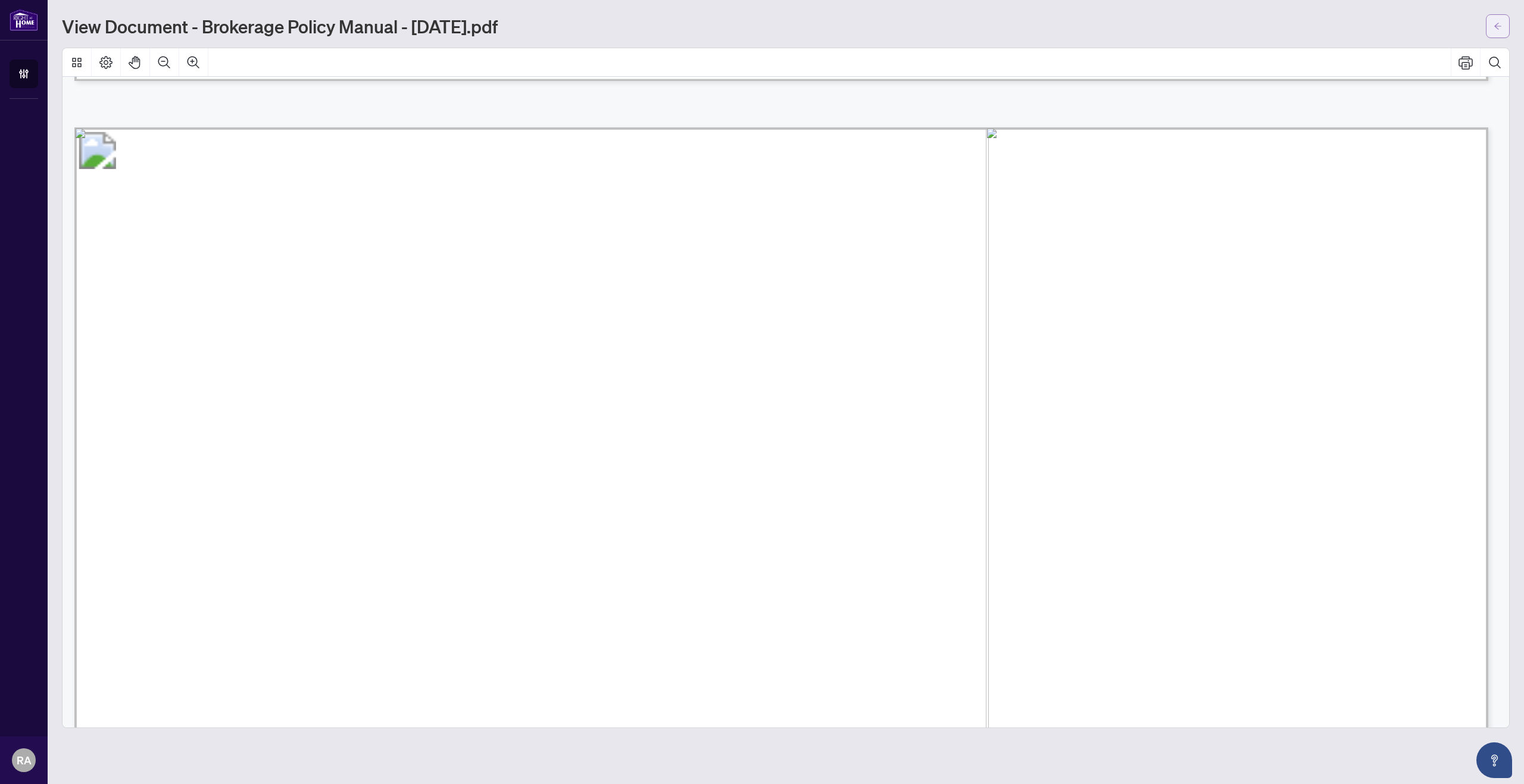
click at [1498, 29] on icon "arrow-left" at bounding box center [1498, 26] width 7 height 7
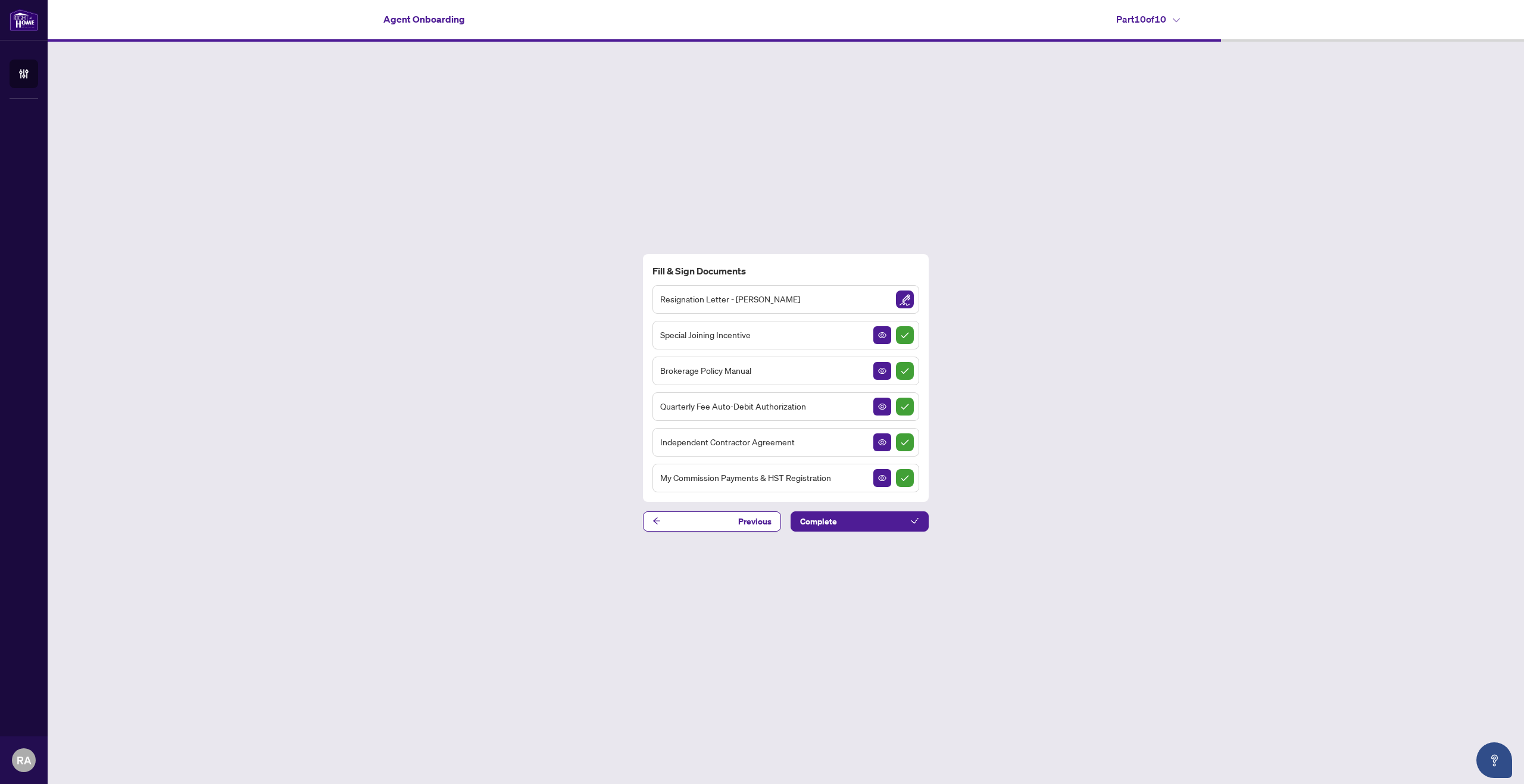
click at [1158, 19] on h4 "Part 10 of 10" at bounding box center [1147, 19] width 64 height 14
click at [1363, 120] on div "Fill & Sign Documents Resignation Letter - [PERSON_NAME] Special Joining Incent…" at bounding box center [786, 392] width 1476 height 702
click at [882, 472] on span "button" at bounding box center [882, 478] width 8 height 13
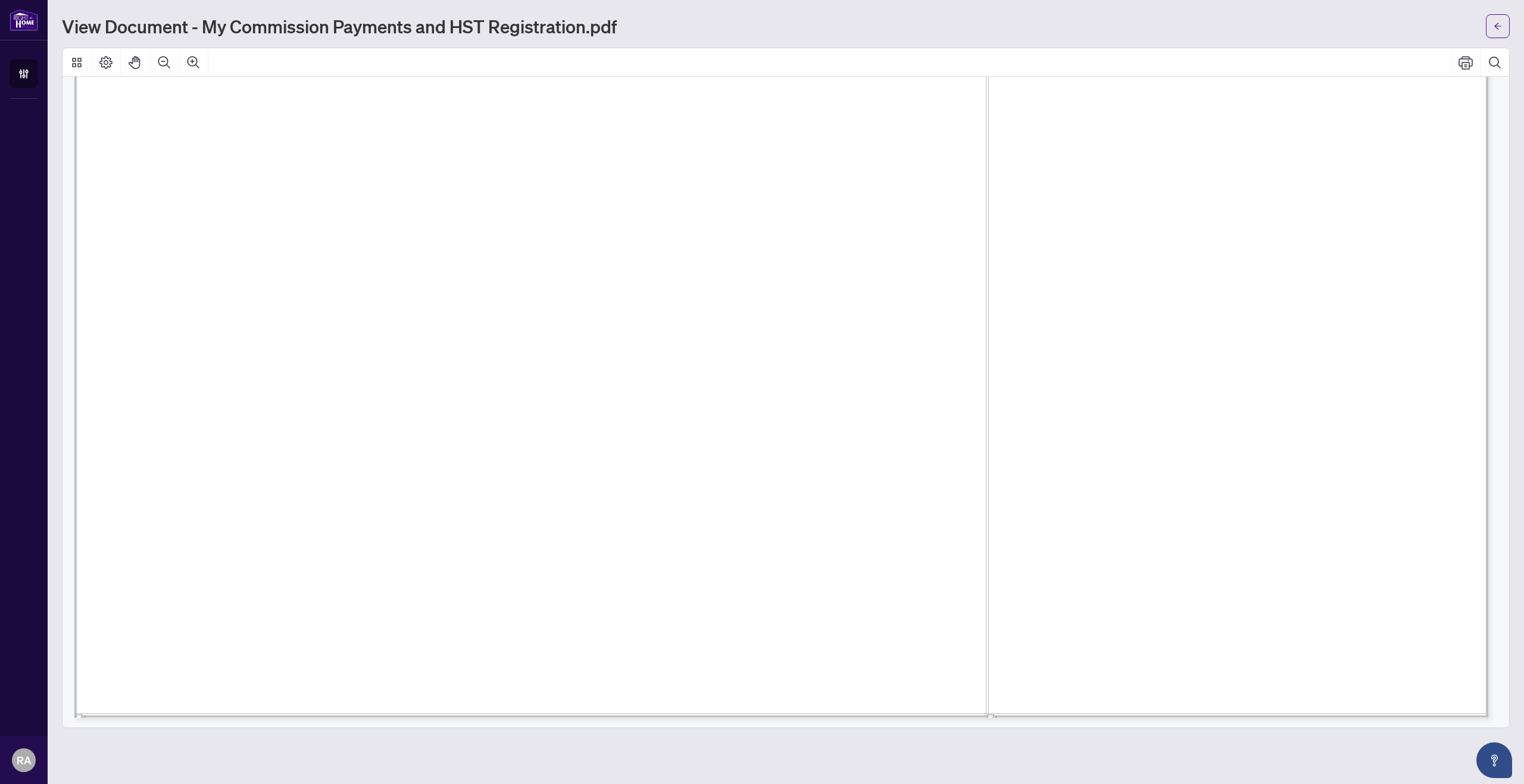
scroll to position [1203, 0]
click at [1499, 35] on span "button" at bounding box center [1498, 26] width 8 height 19
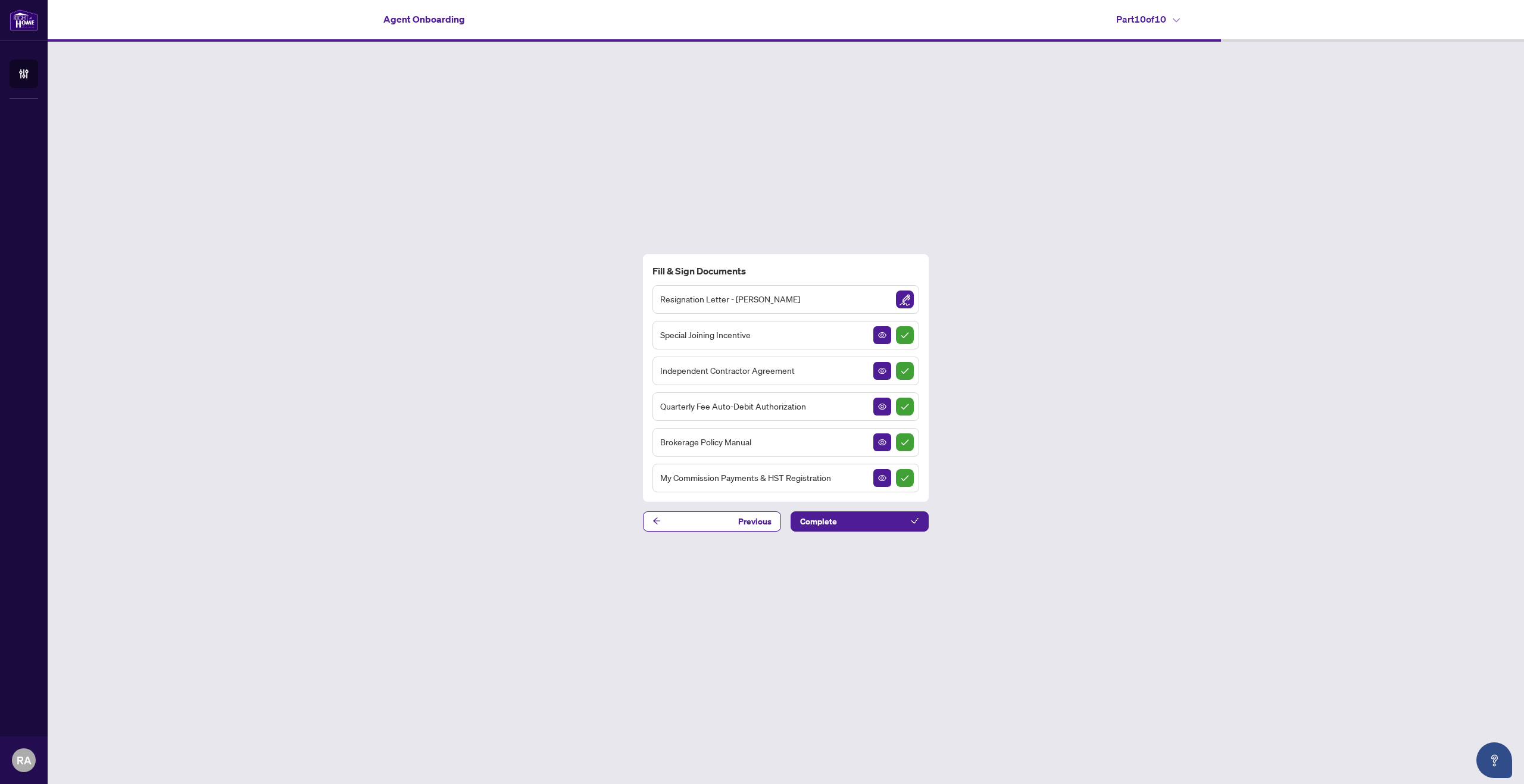
click at [798, 296] on div "Resignation Letter - [PERSON_NAME]" at bounding box center [786, 300] width 266 height 29
click at [742, 302] on span "Resignation Letter - [PERSON_NAME]" at bounding box center [730, 299] width 140 height 14
click at [745, 300] on span "Resignation Letter - [PERSON_NAME]" at bounding box center [730, 299] width 140 height 14
click at [910, 296] on img "Sign Document" at bounding box center [905, 299] width 18 height 18
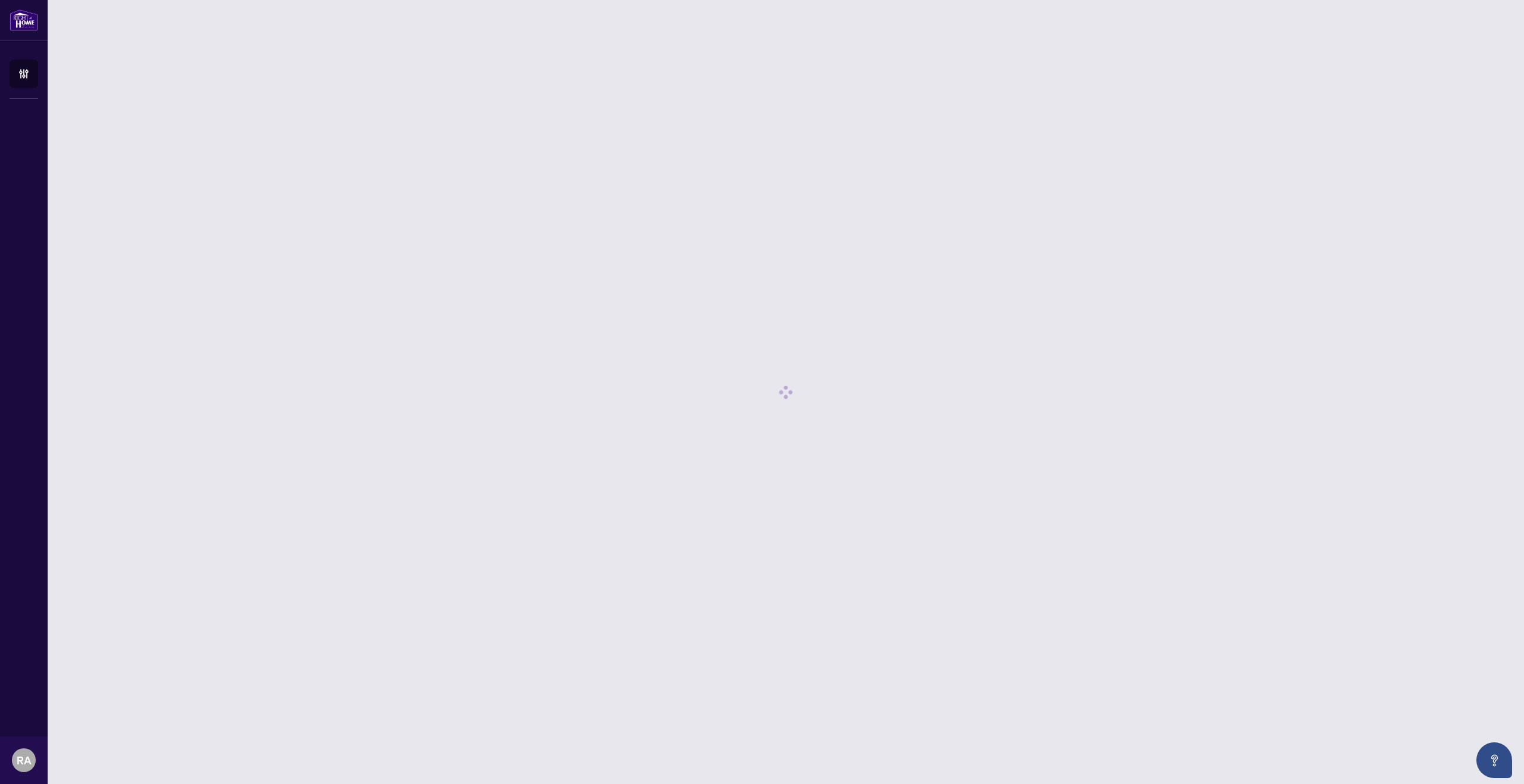
click at [910, 296] on div at bounding box center [786, 392] width 1448 height 755
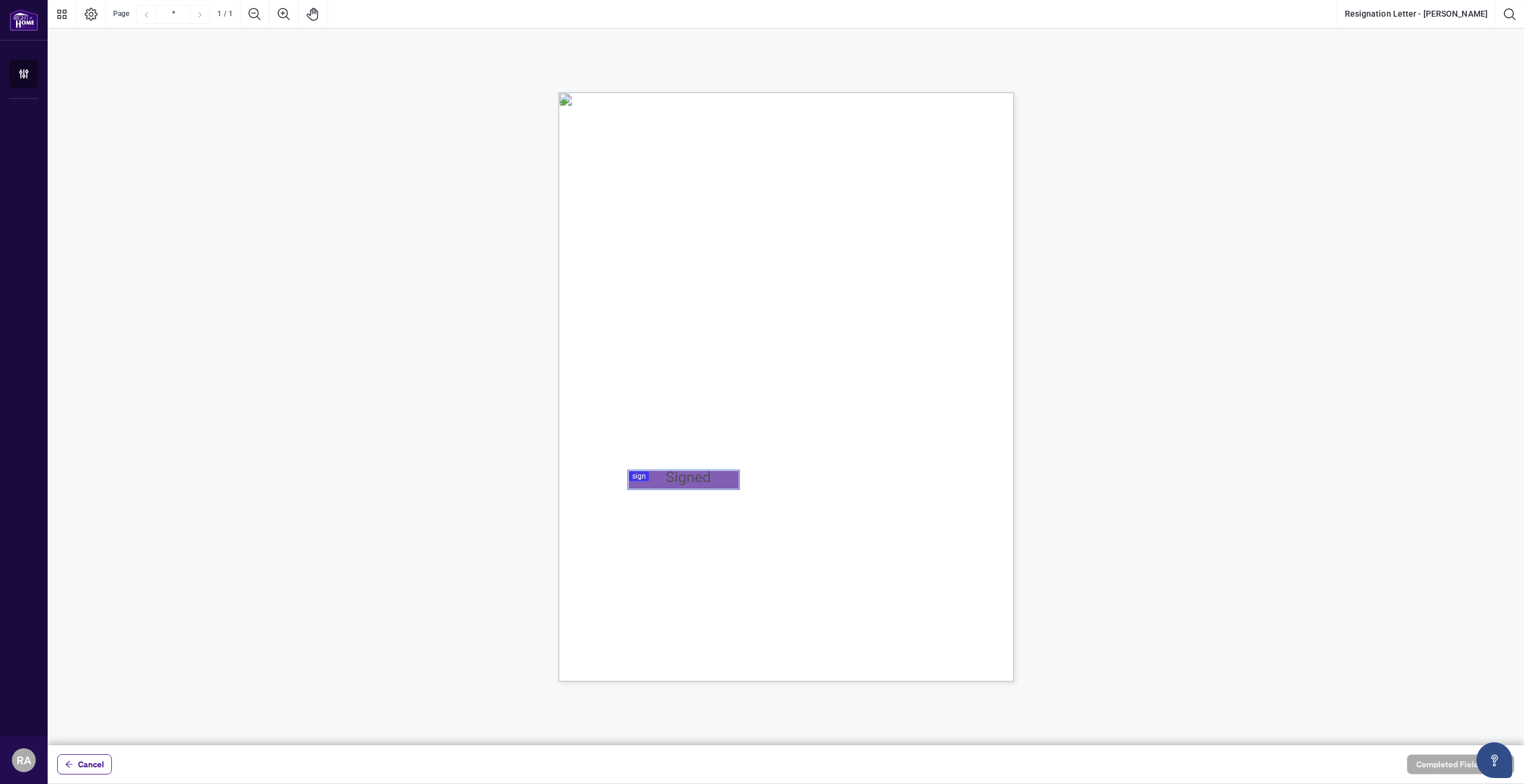
click at [672, 485] on div at bounding box center [786, 372] width 1476 height 745
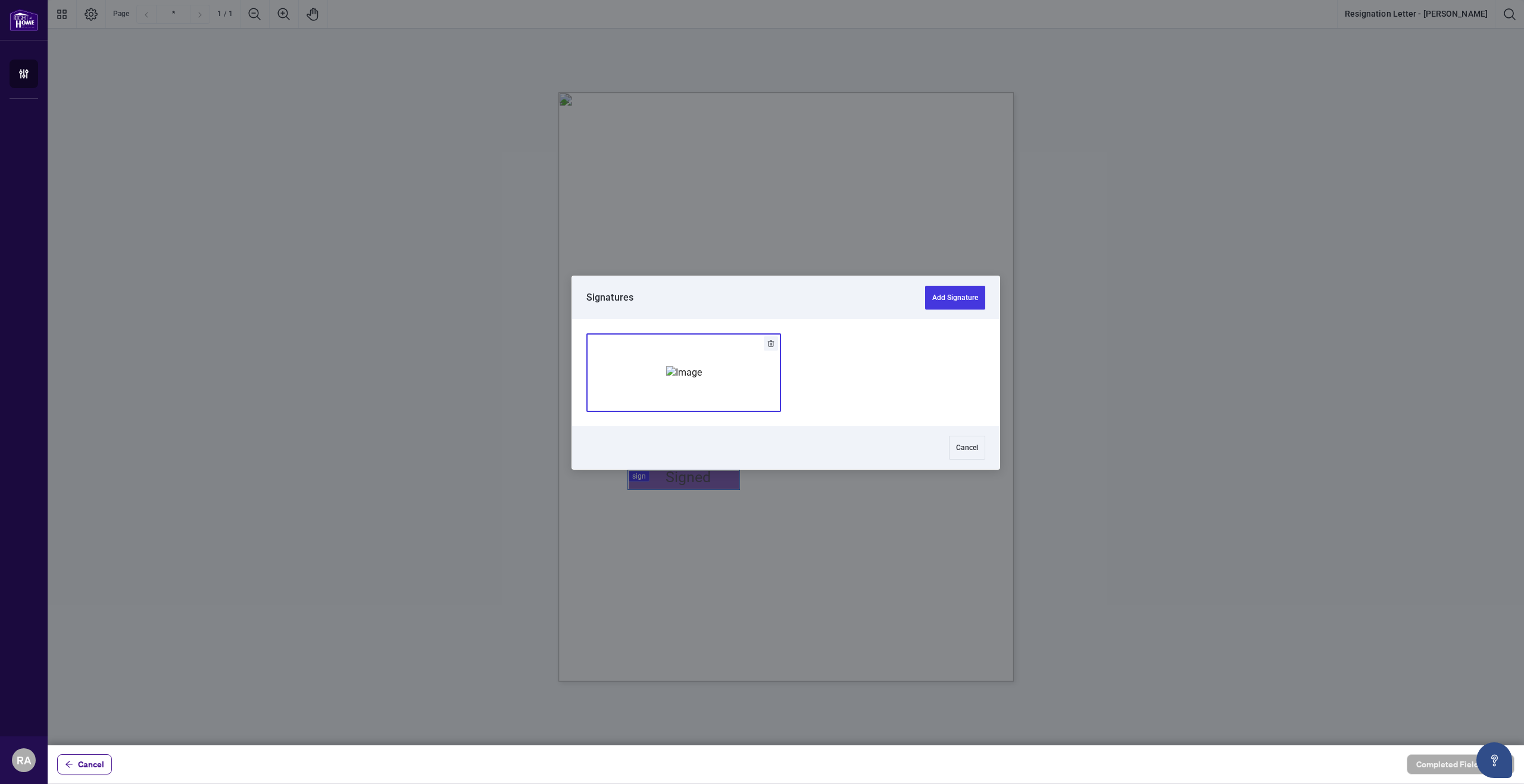
click at [679, 379] on img "Add Signature" at bounding box center [684, 372] width 36 height 13
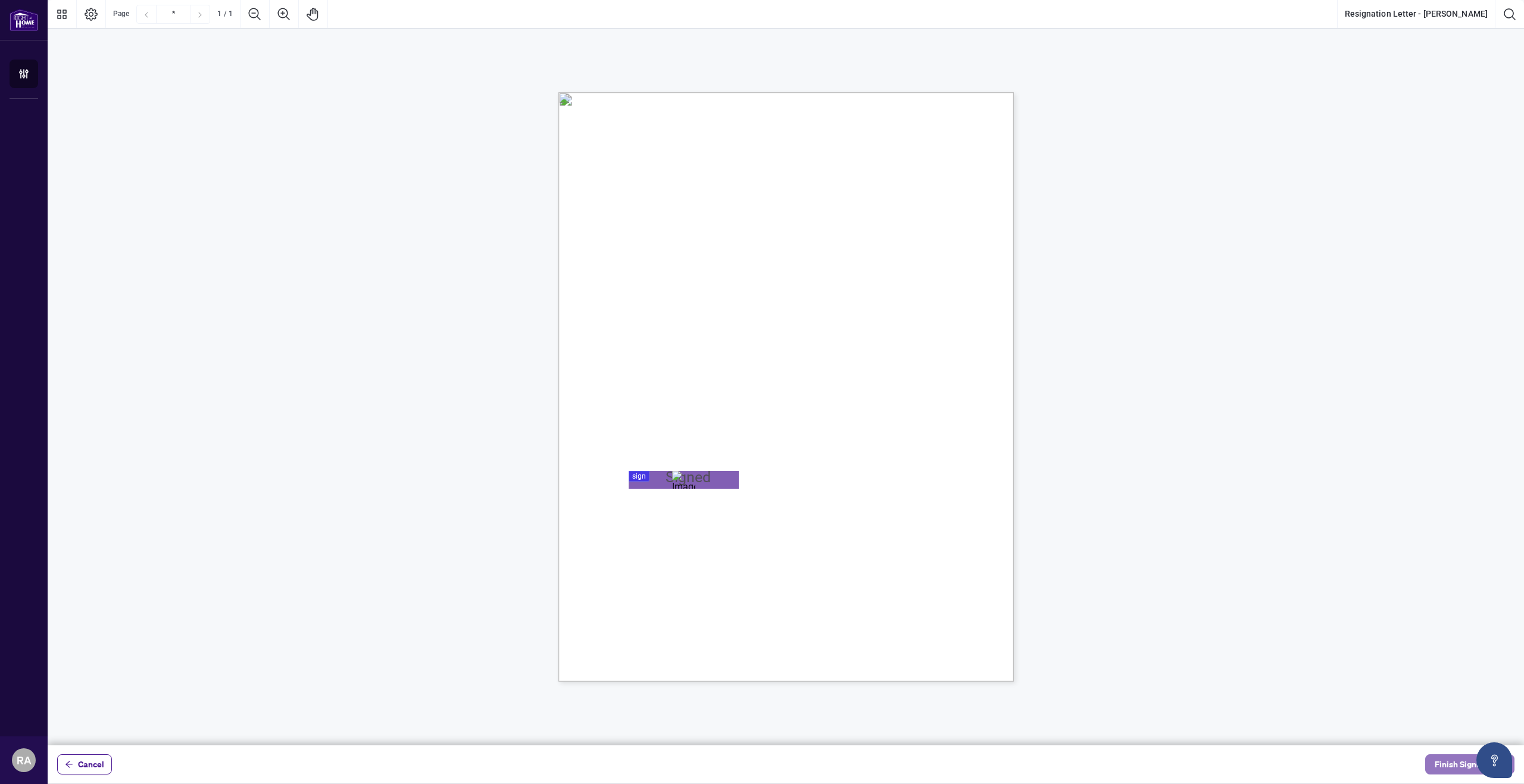
click at [1461, 767] on span "Finish Signing" at bounding box center [1461, 764] width 53 height 19
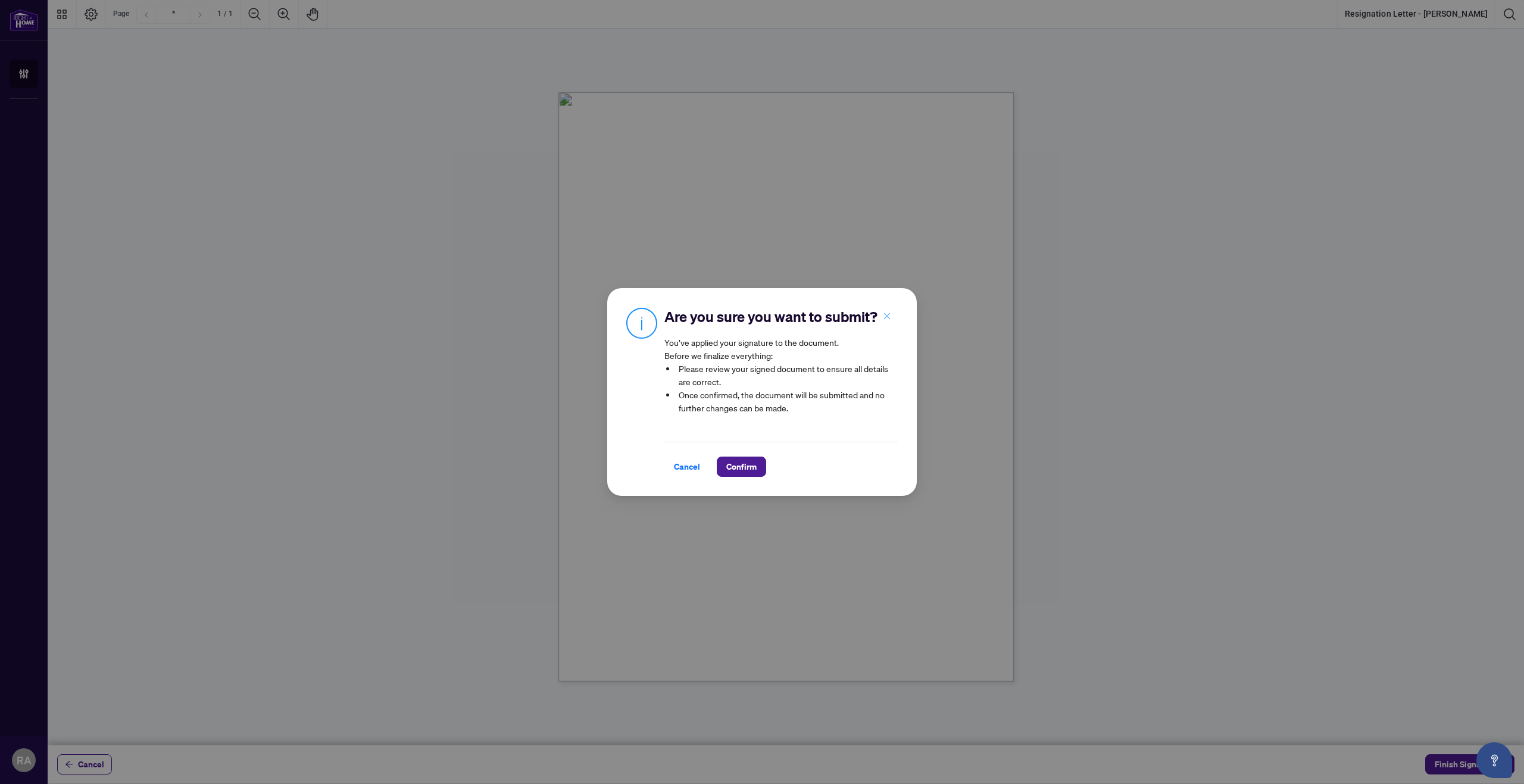
click at [894, 316] on button "button" at bounding box center [887, 316] width 24 height 20
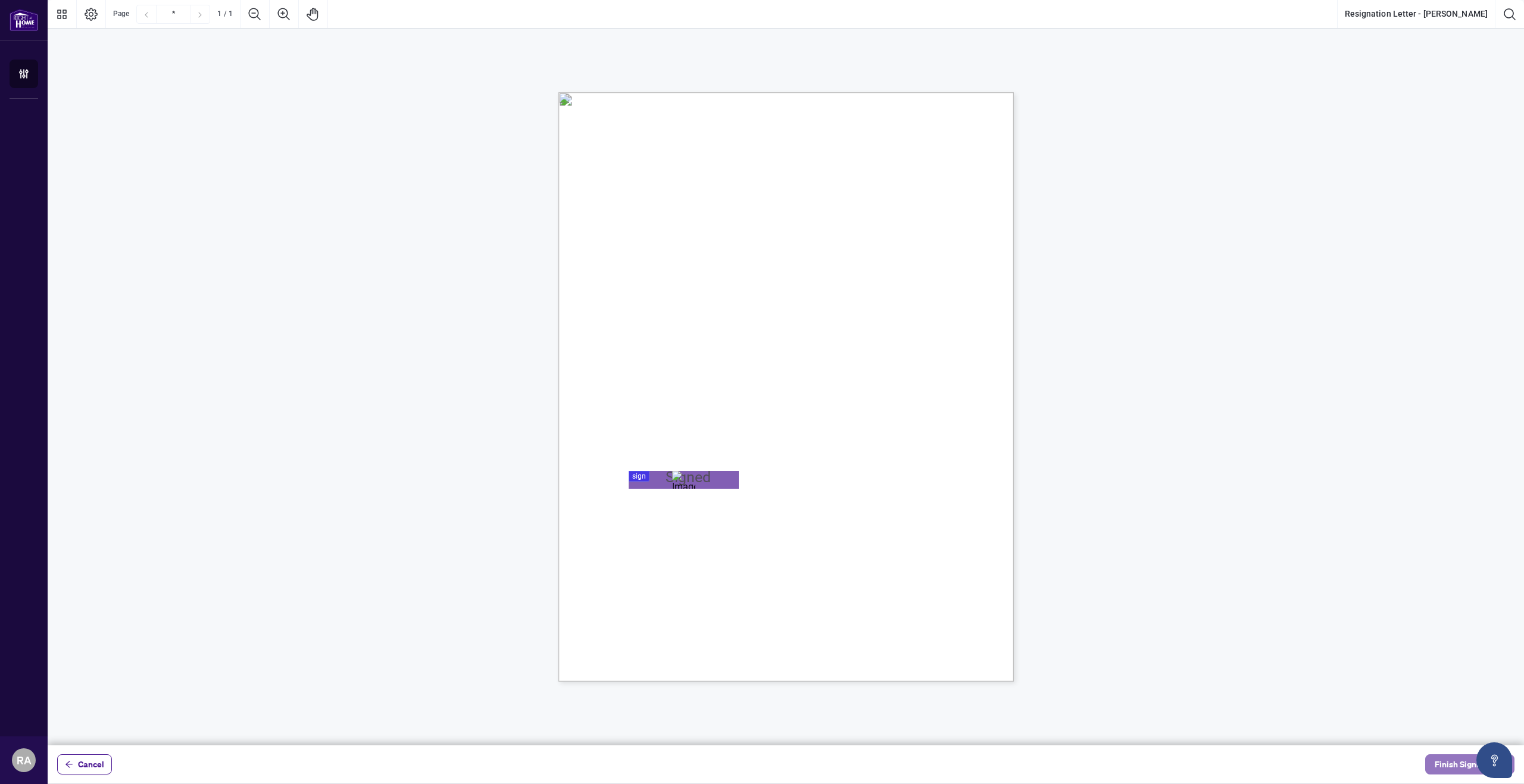
click at [1461, 763] on span "Finish Signing" at bounding box center [1461, 764] width 53 height 19
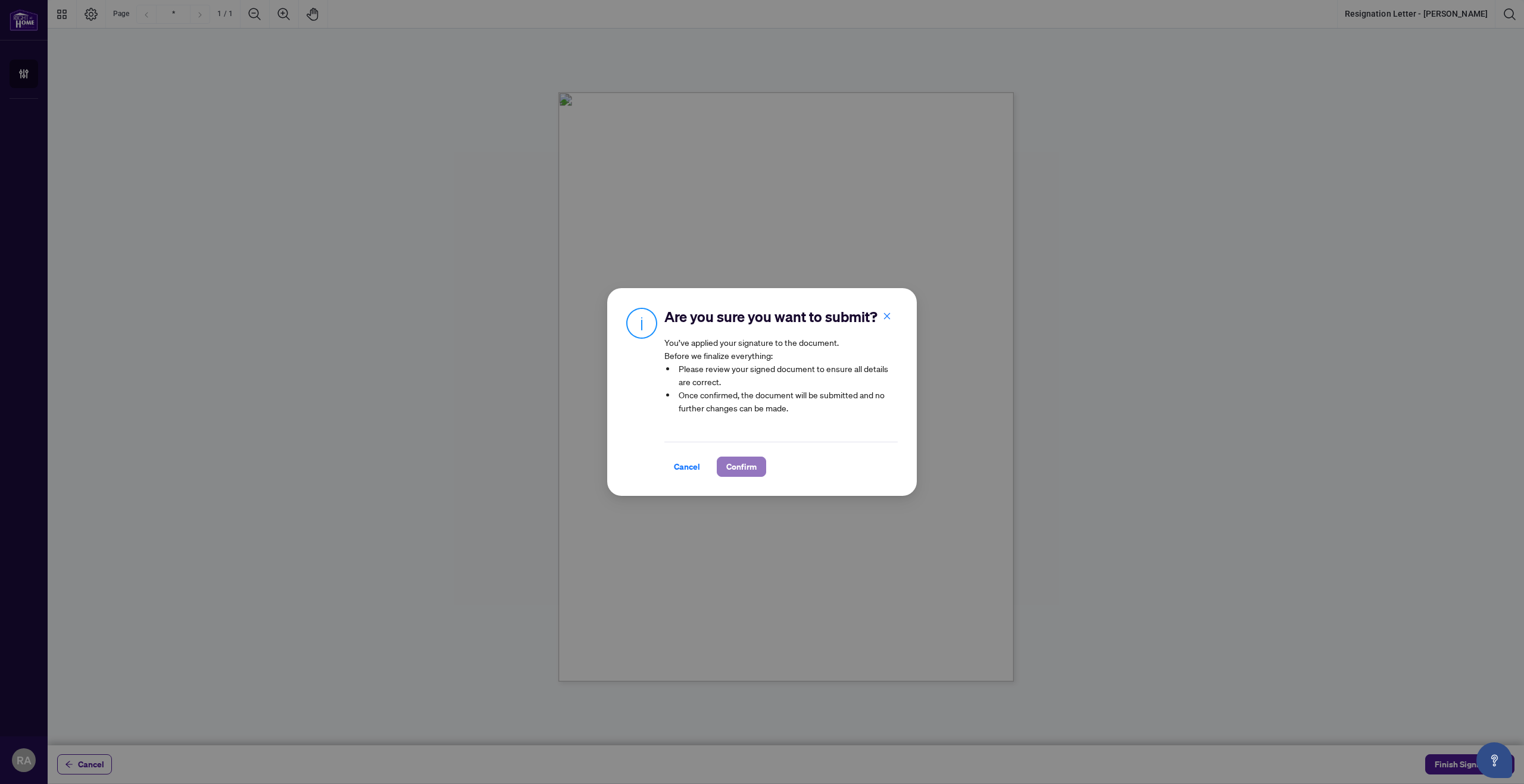
click at [758, 463] on button "Confirm" at bounding box center [742, 467] width 49 height 20
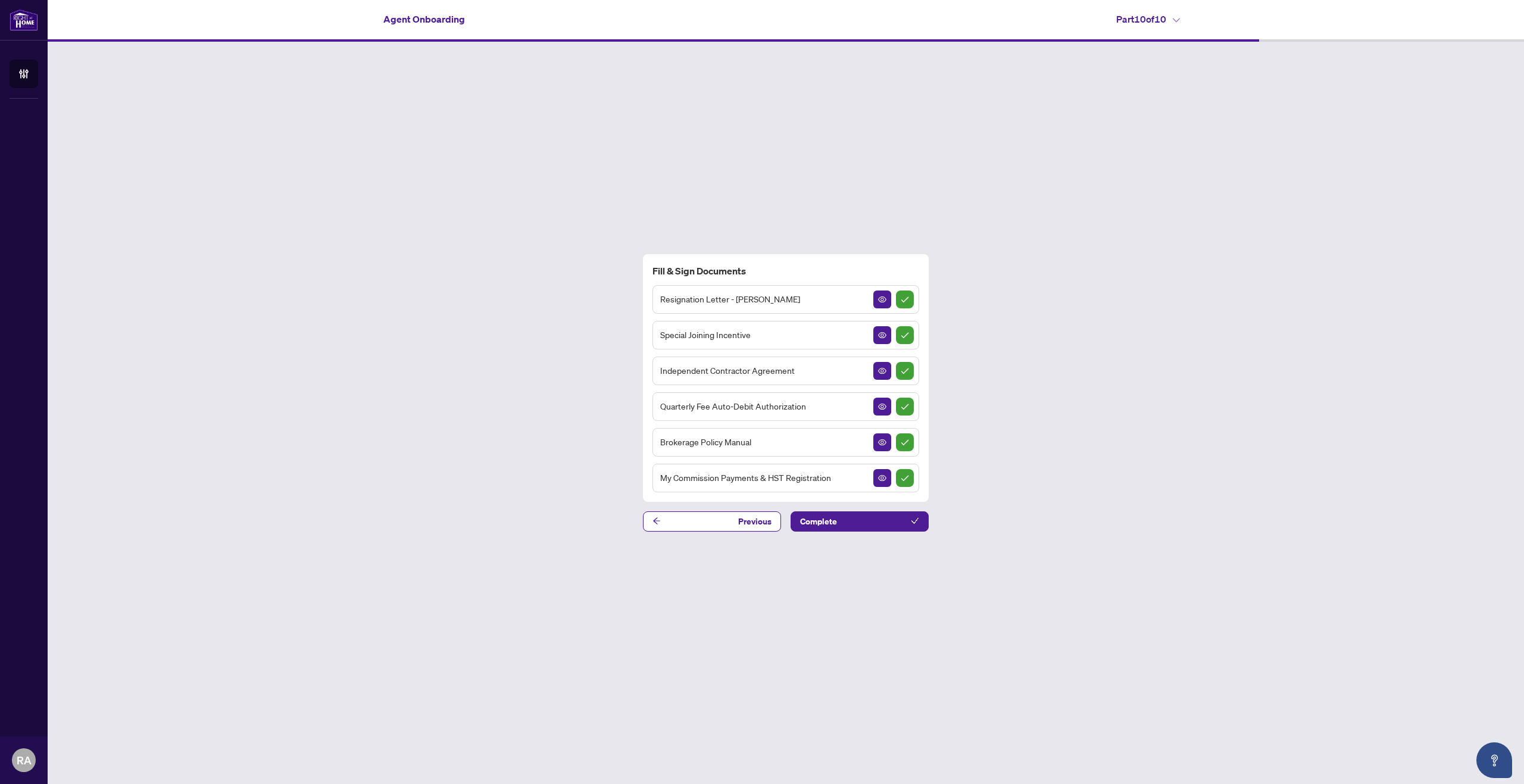
click at [1151, 16] on h4 "Part 10 of 10" at bounding box center [1147, 19] width 64 height 14
click at [1154, 31] on li "Part 1 | Contact Information" at bounding box center [1185, 40] width 140 height 19
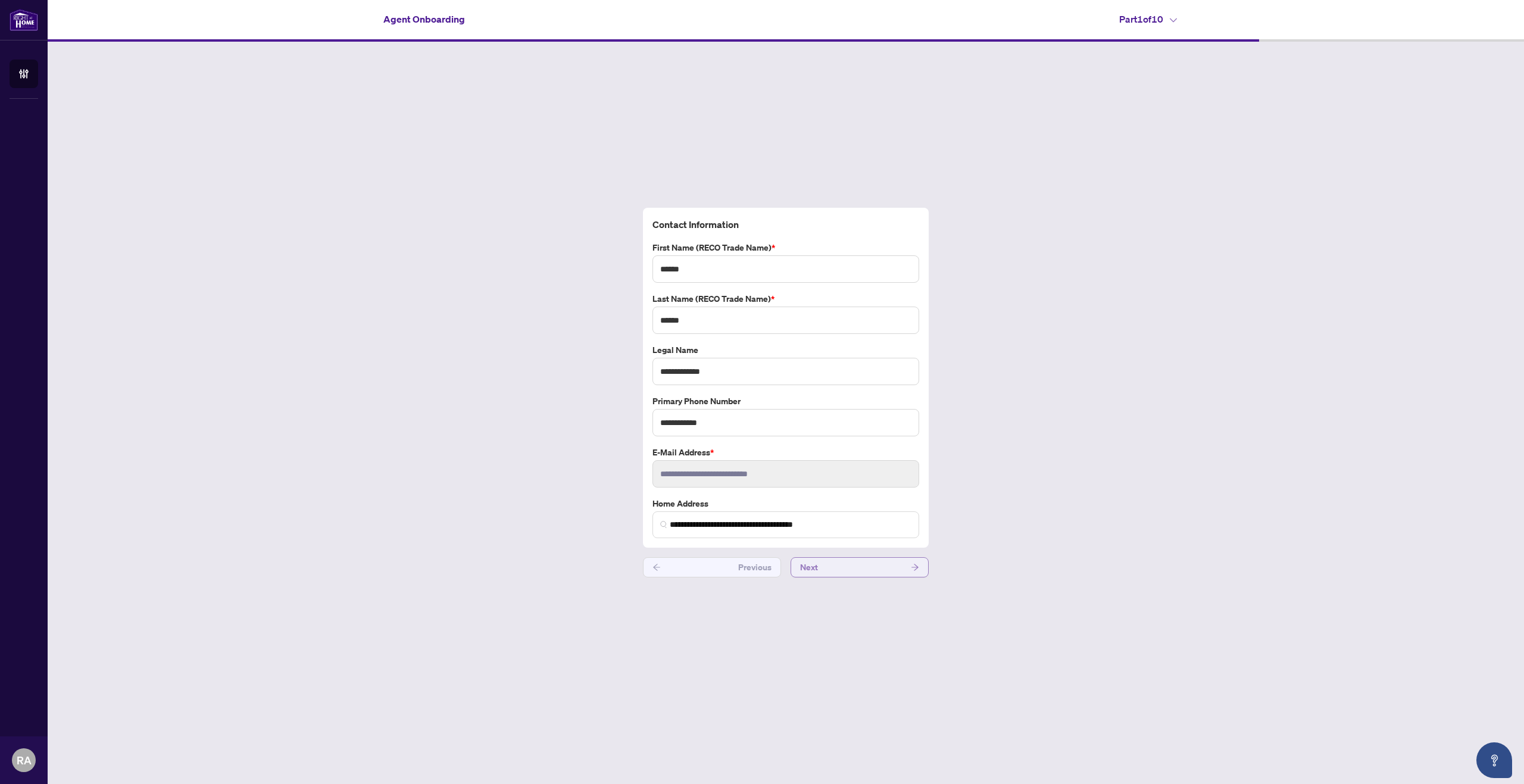
click at [832, 567] on button "Next" at bounding box center [860, 568] width 138 height 20
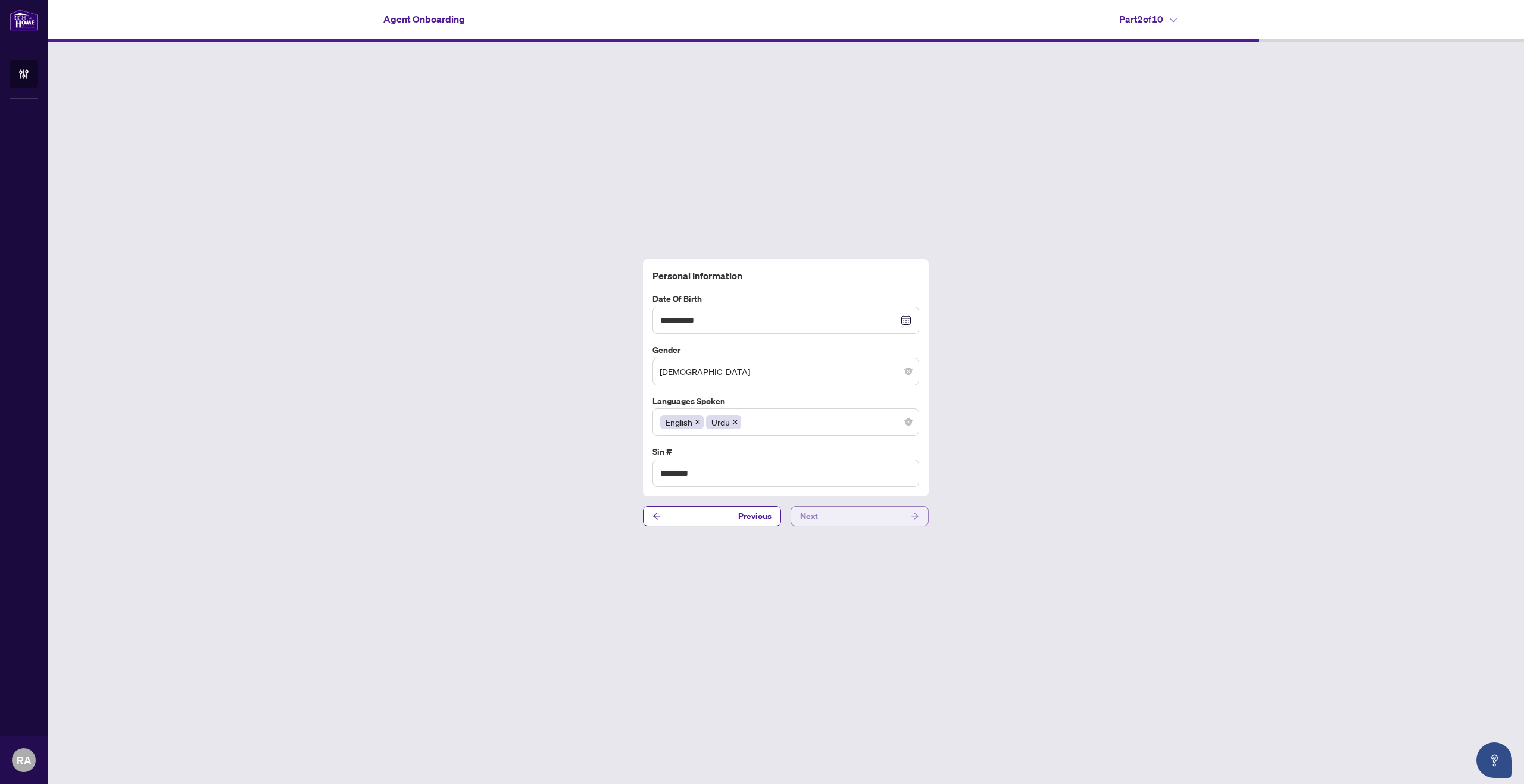
click at [840, 513] on button "Next" at bounding box center [860, 516] width 138 height 20
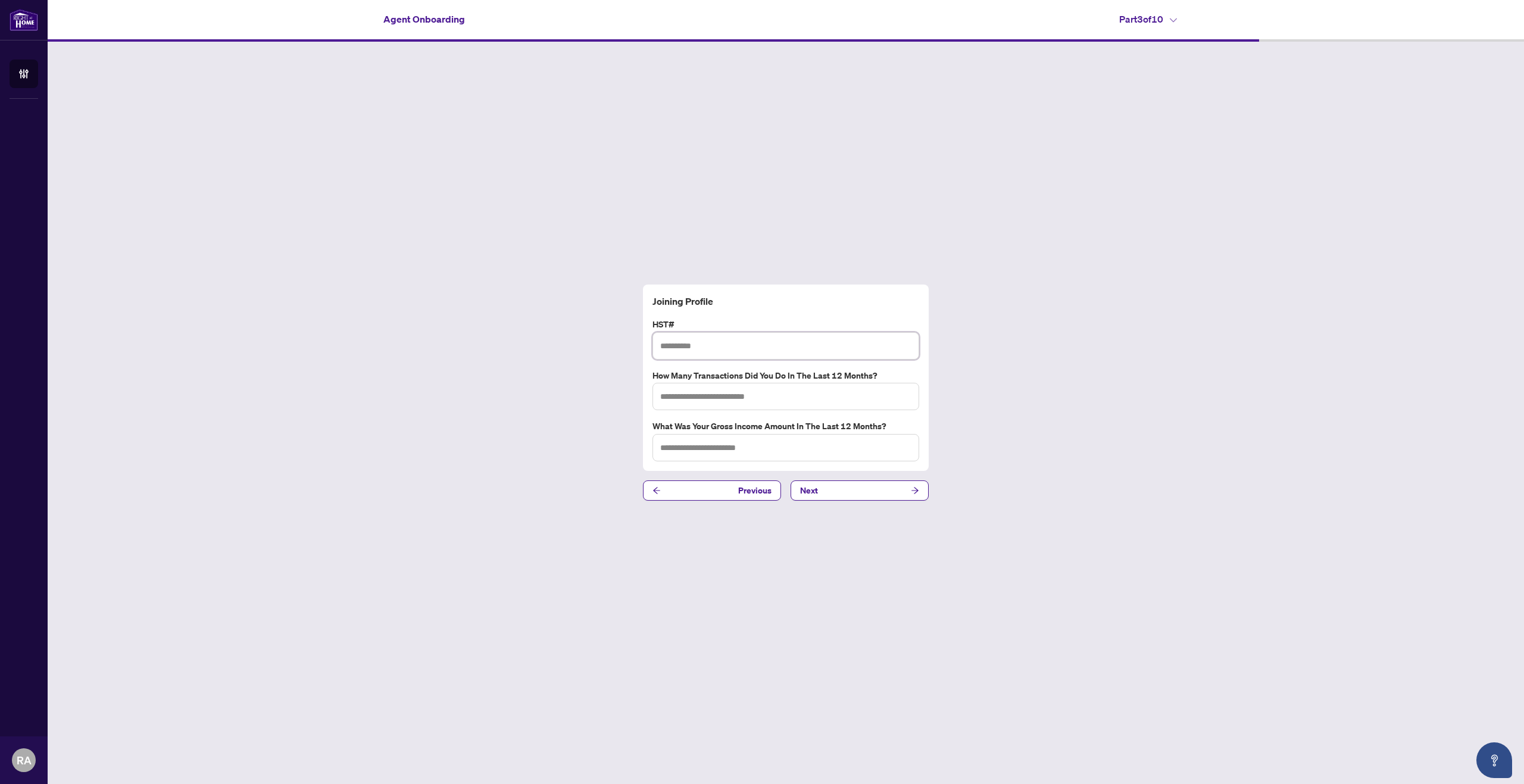
click at [716, 342] on input "text" at bounding box center [786, 345] width 266 height 27
type input "**********"
click at [672, 389] on input "text" at bounding box center [786, 396] width 266 height 27
type input "*"
click at [745, 443] on input "text" at bounding box center [786, 447] width 266 height 27
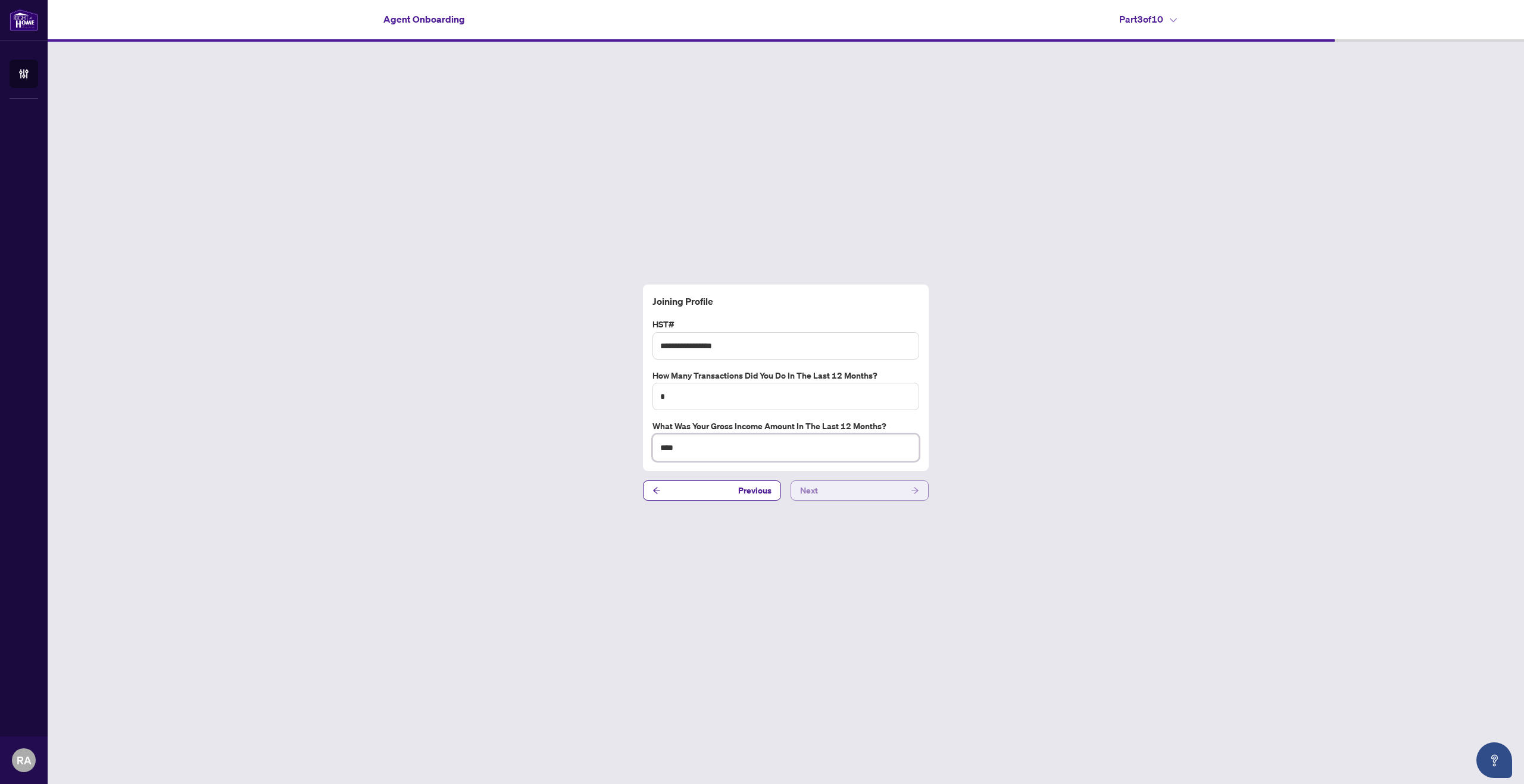
type input "****"
click at [842, 493] on button "Next" at bounding box center [860, 490] width 138 height 20
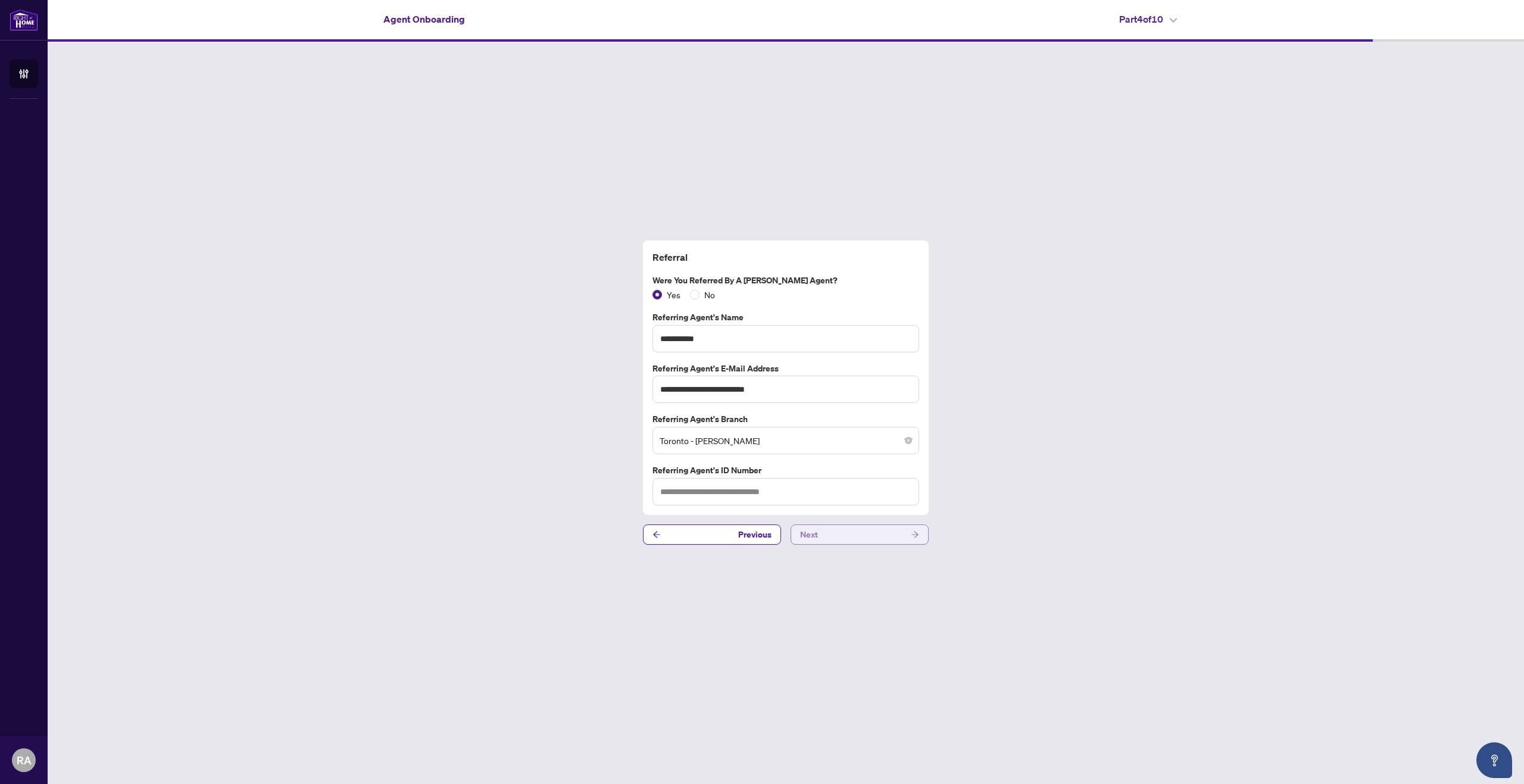
click at [836, 534] on button "Next" at bounding box center [860, 535] width 138 height 20
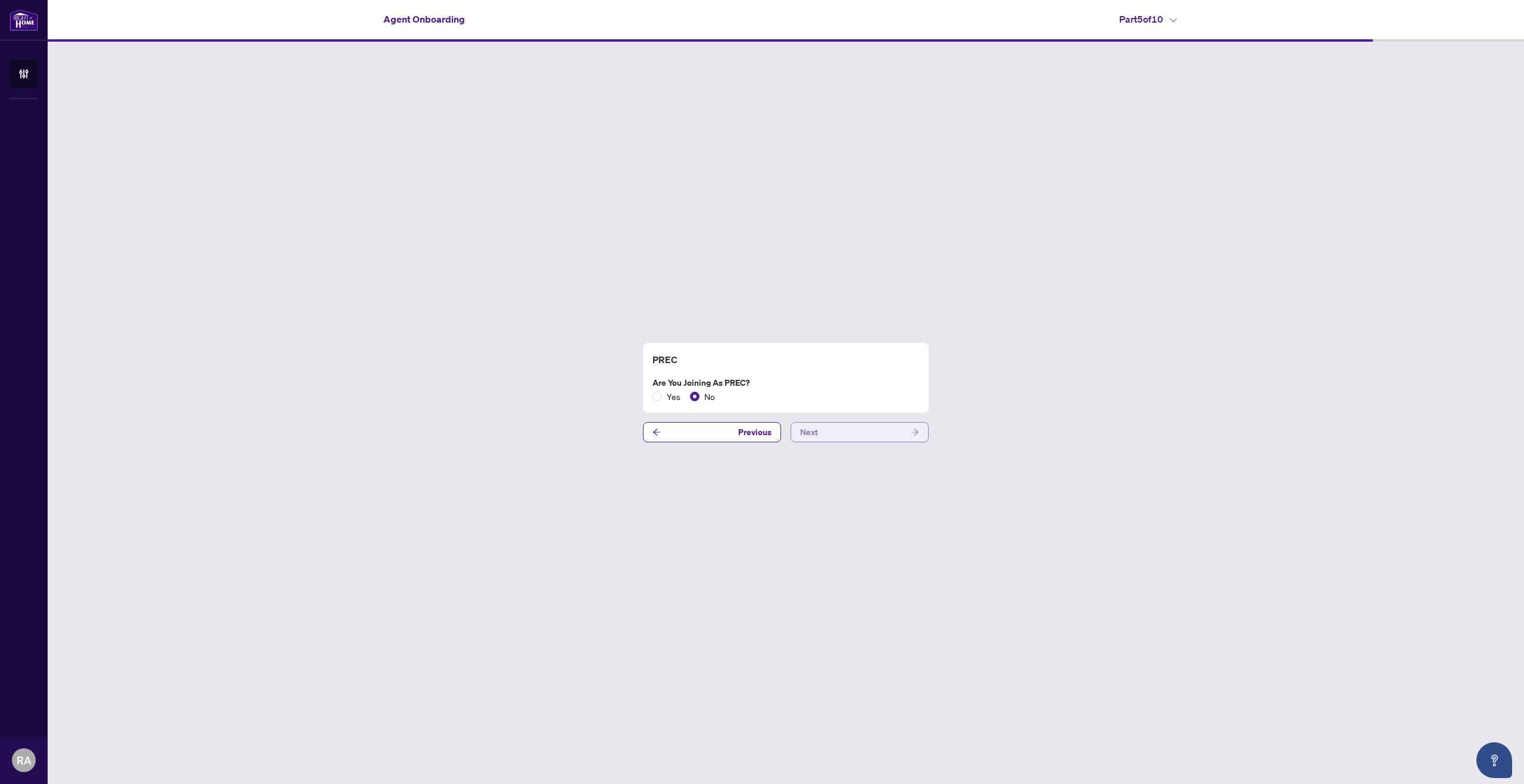
click at [825, 434] on button "Next" at bounding box center [860, 432] width 138 height 20
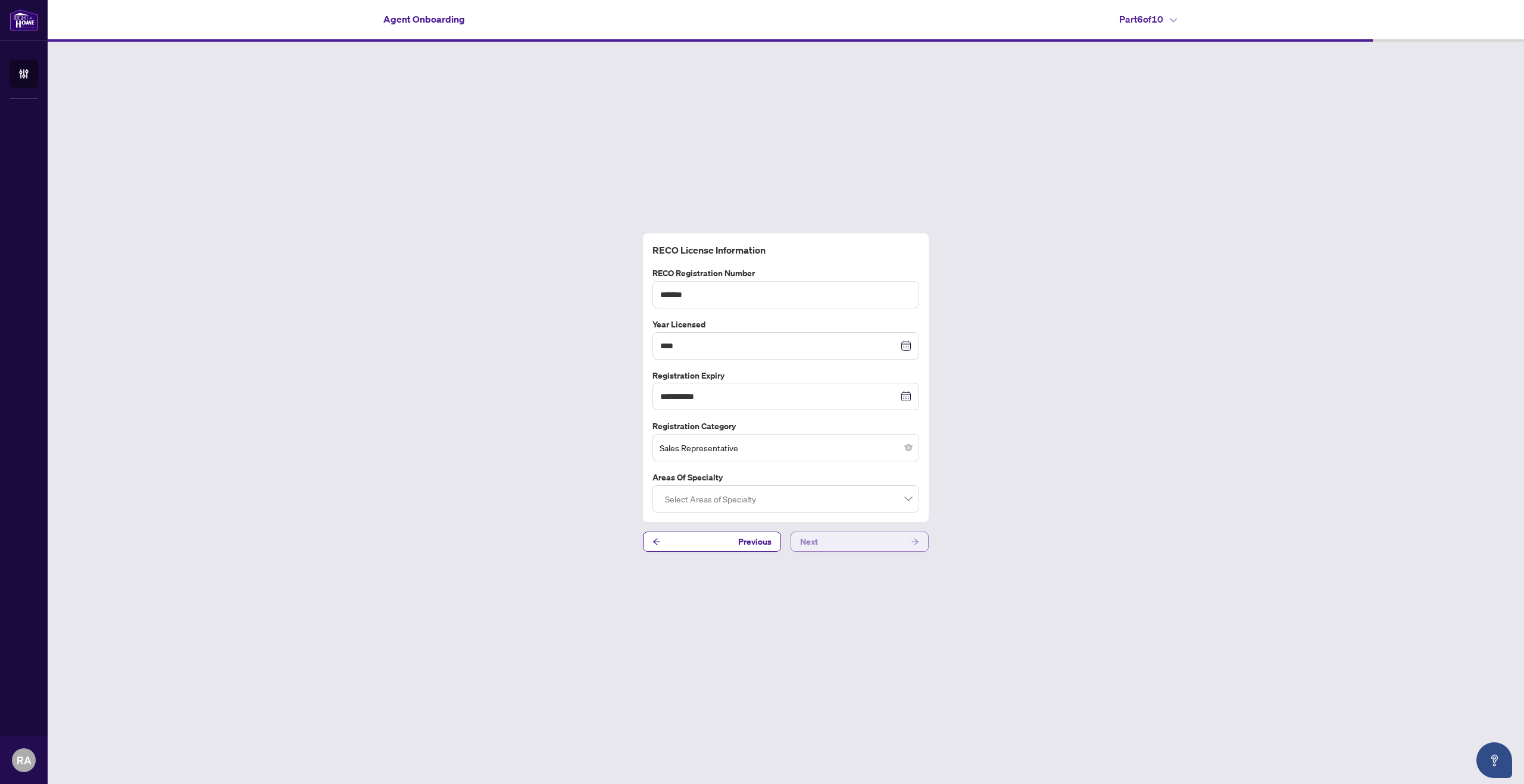
click at [841, 538] on button "Next" at bounding box center [860, 541] width 138 height 20
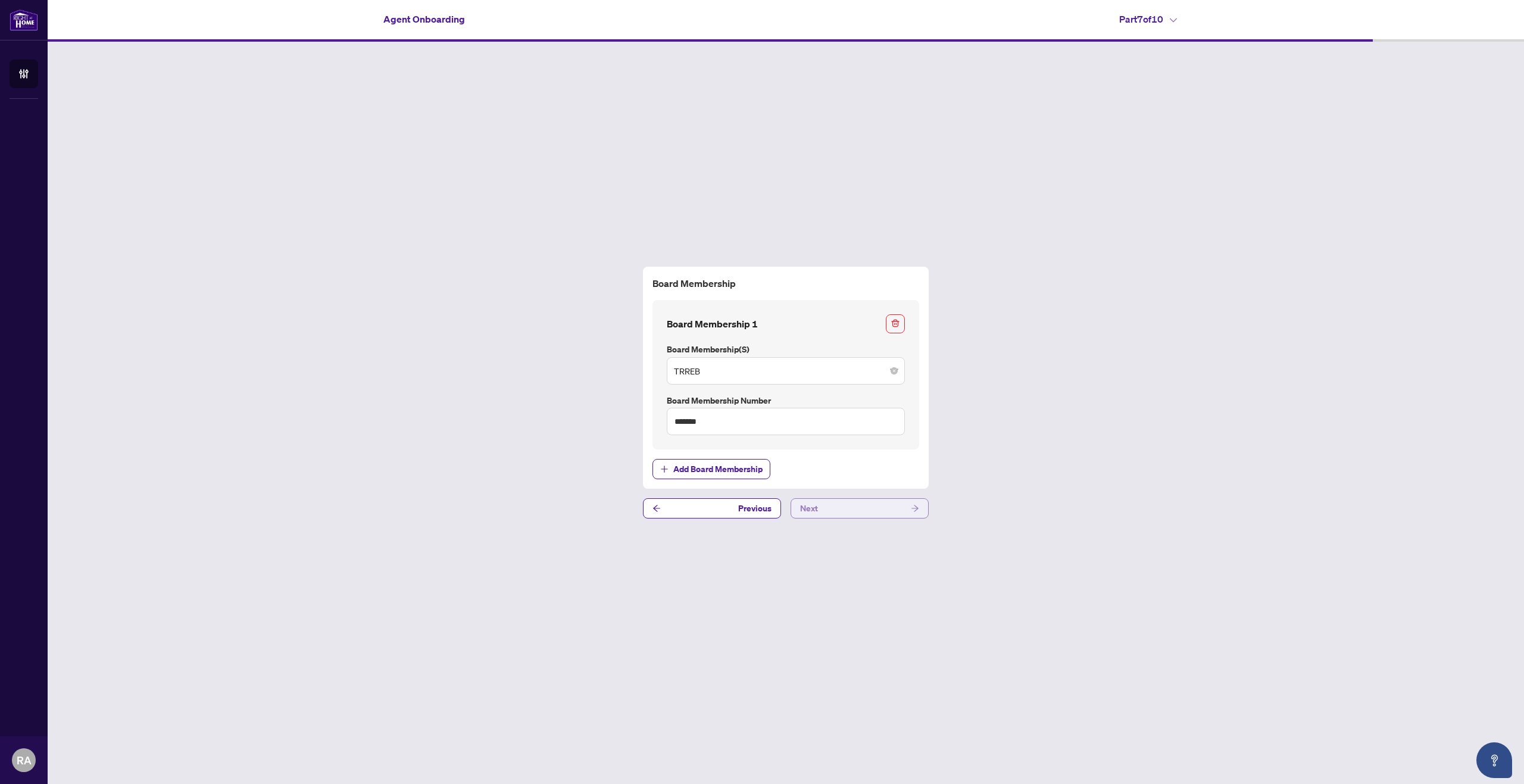
click at [835, 509] on button "Next" at bounding box center [860, 508] width 138 height 20
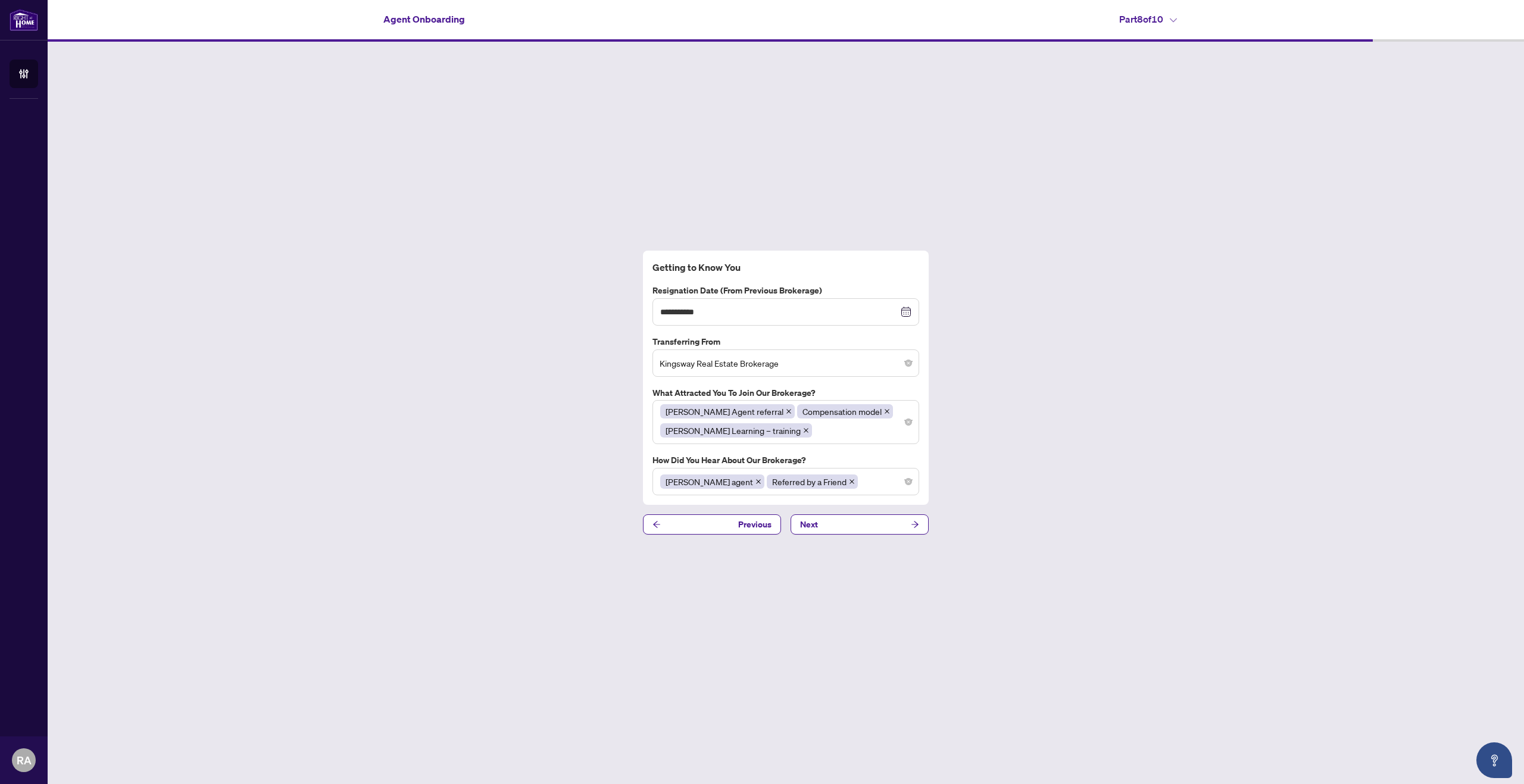
click at [838, 522] on button "Next" at bounding box center [860, 524] width 138 height 20
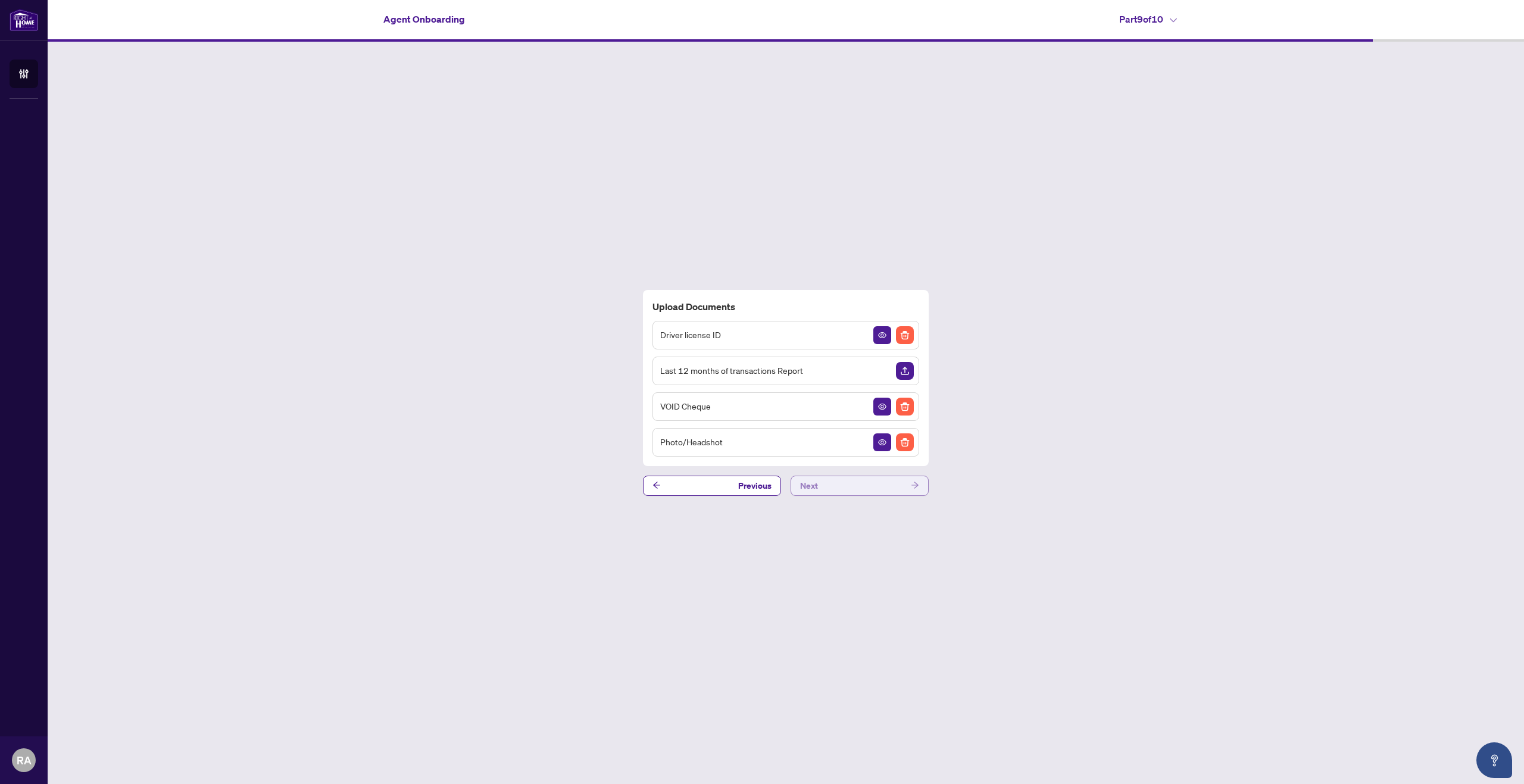
click at [810, 481] on span "Next" at bounding box center [809, 485] width 18 height 19
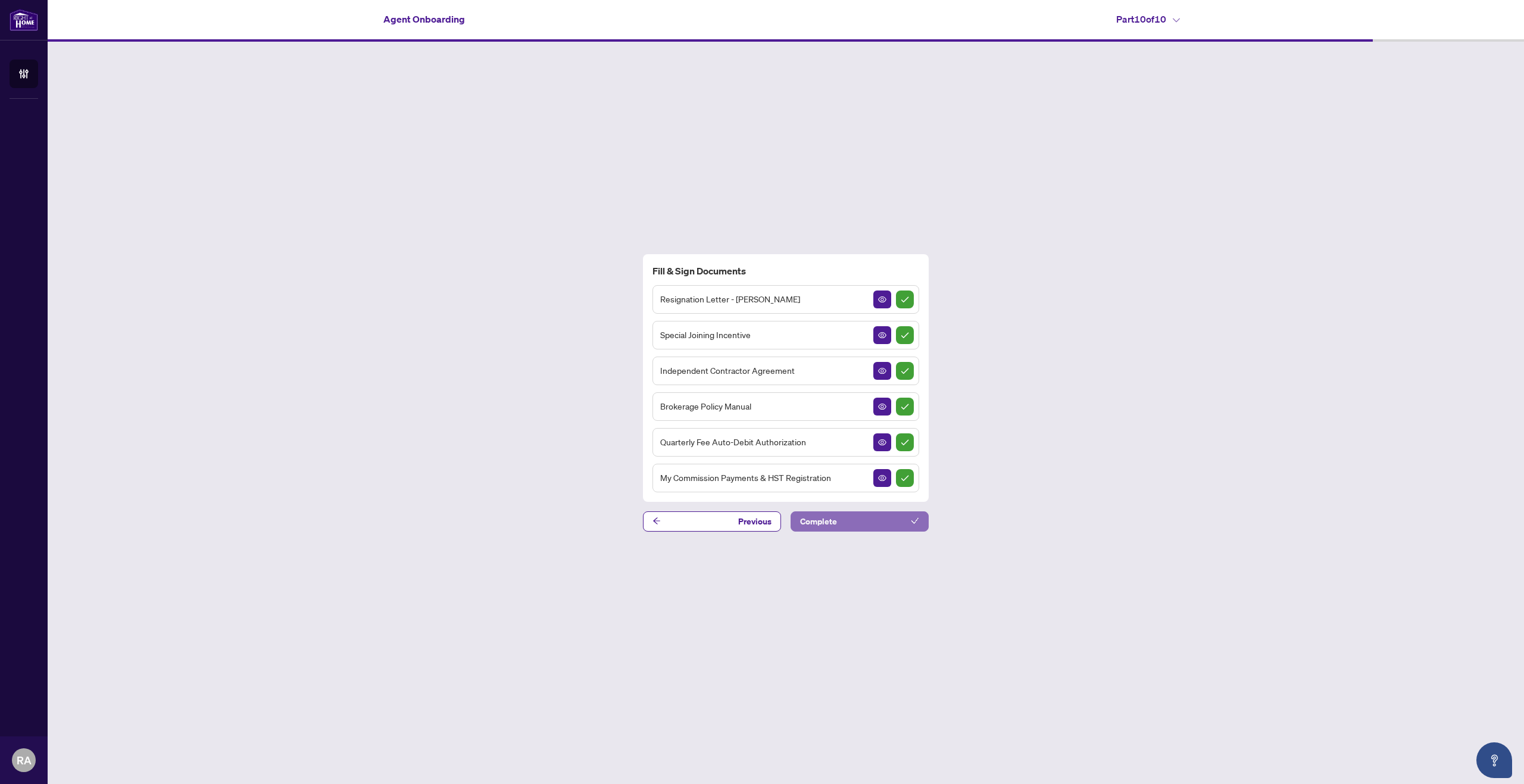
click at [854, 521] on button "Complete" at bounding box center [860, 522] width 138 height 20
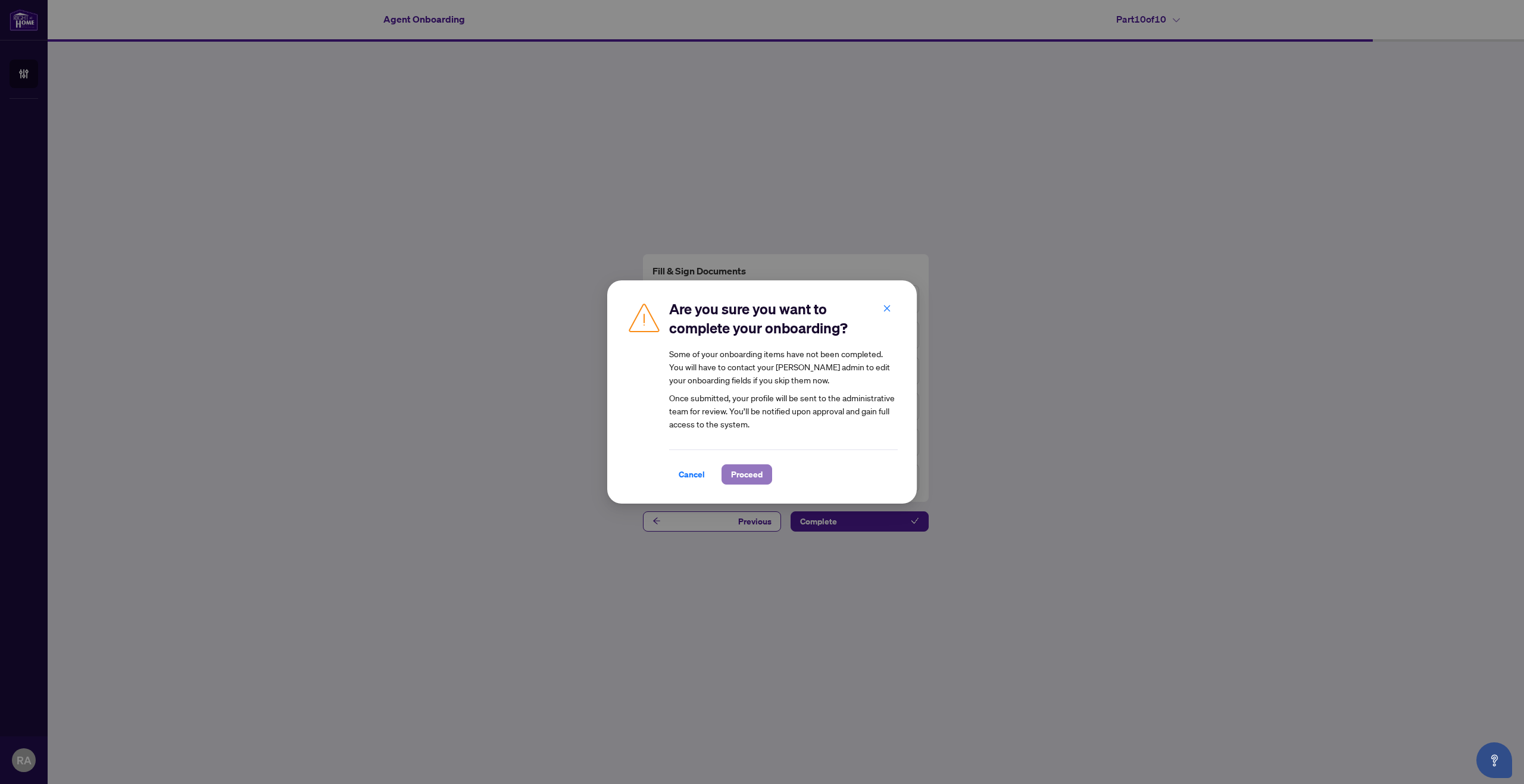
click at [759, 474] on span "Proceed" at bounding box center [746, 474] width 31 height 19
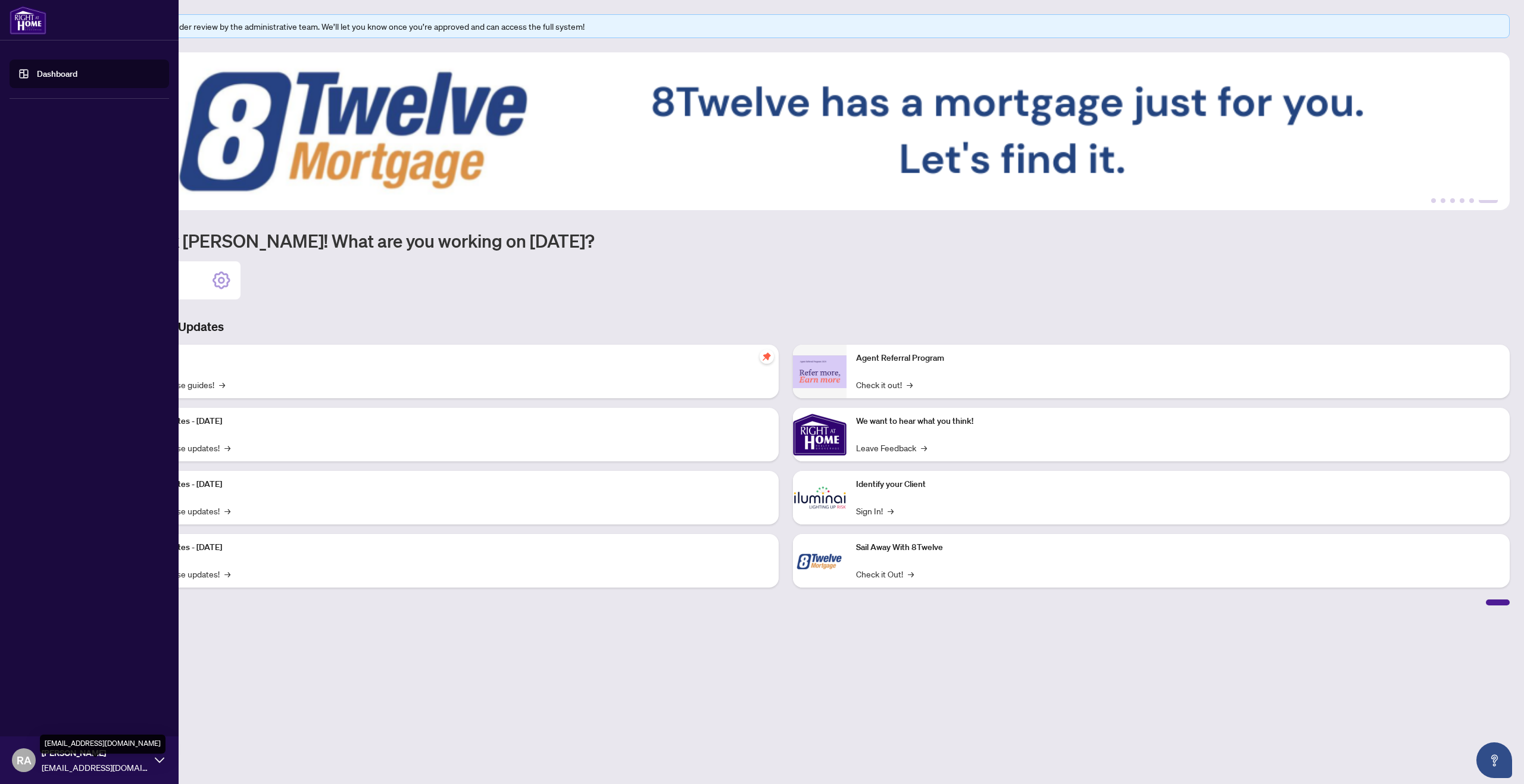
click at [109, 765] on span "[EMAIL_ADDRESS][DOMAIN_NAME]" at bounding box center [95, 767] width 107 height 13
click at [51, 690] on span "Logout" at bounding box center [48, 689] width 27 height 19
